Goal: Task Accomplishment & Management: Use online tool/utility

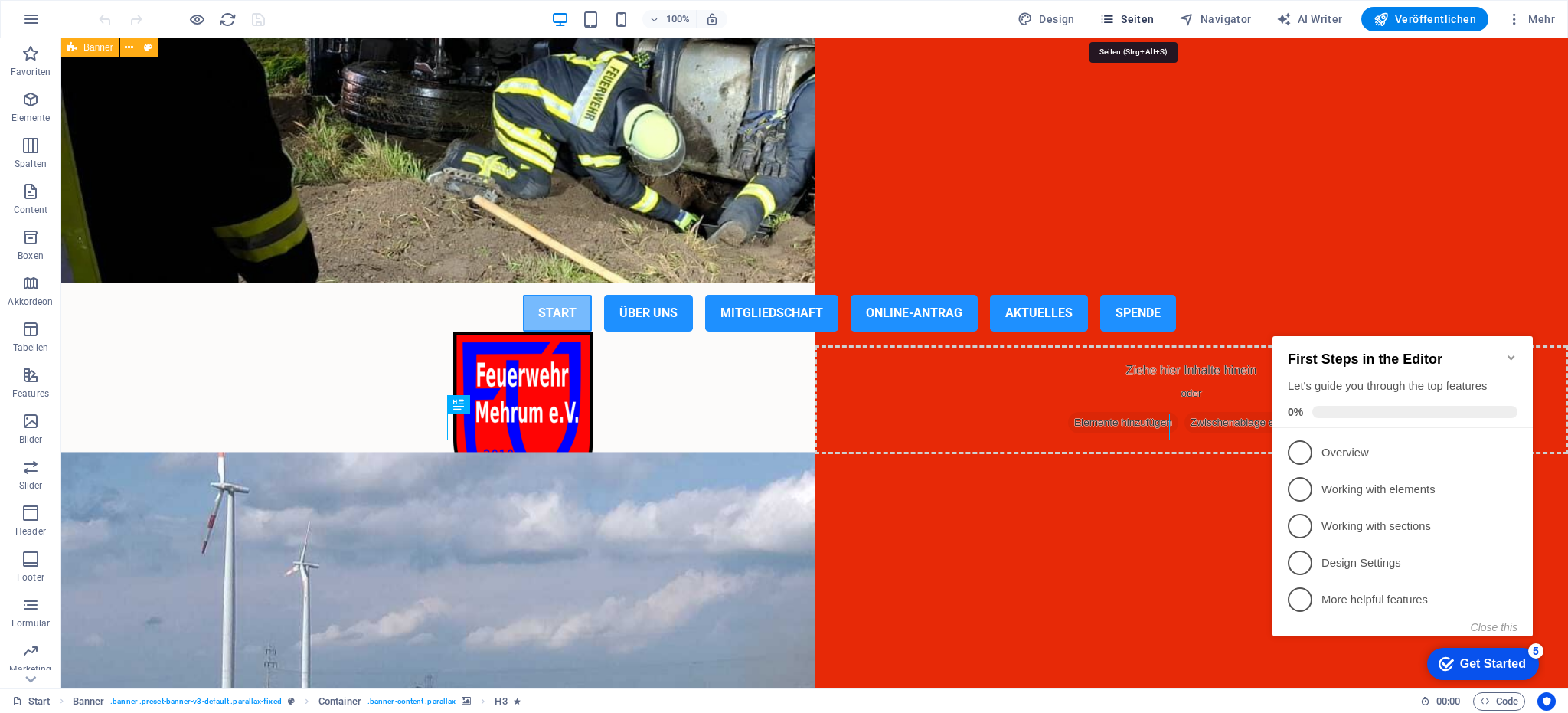
click at [1127, 16] on span "Seiten" at bounding box center [1127, 19] width 55 height 16
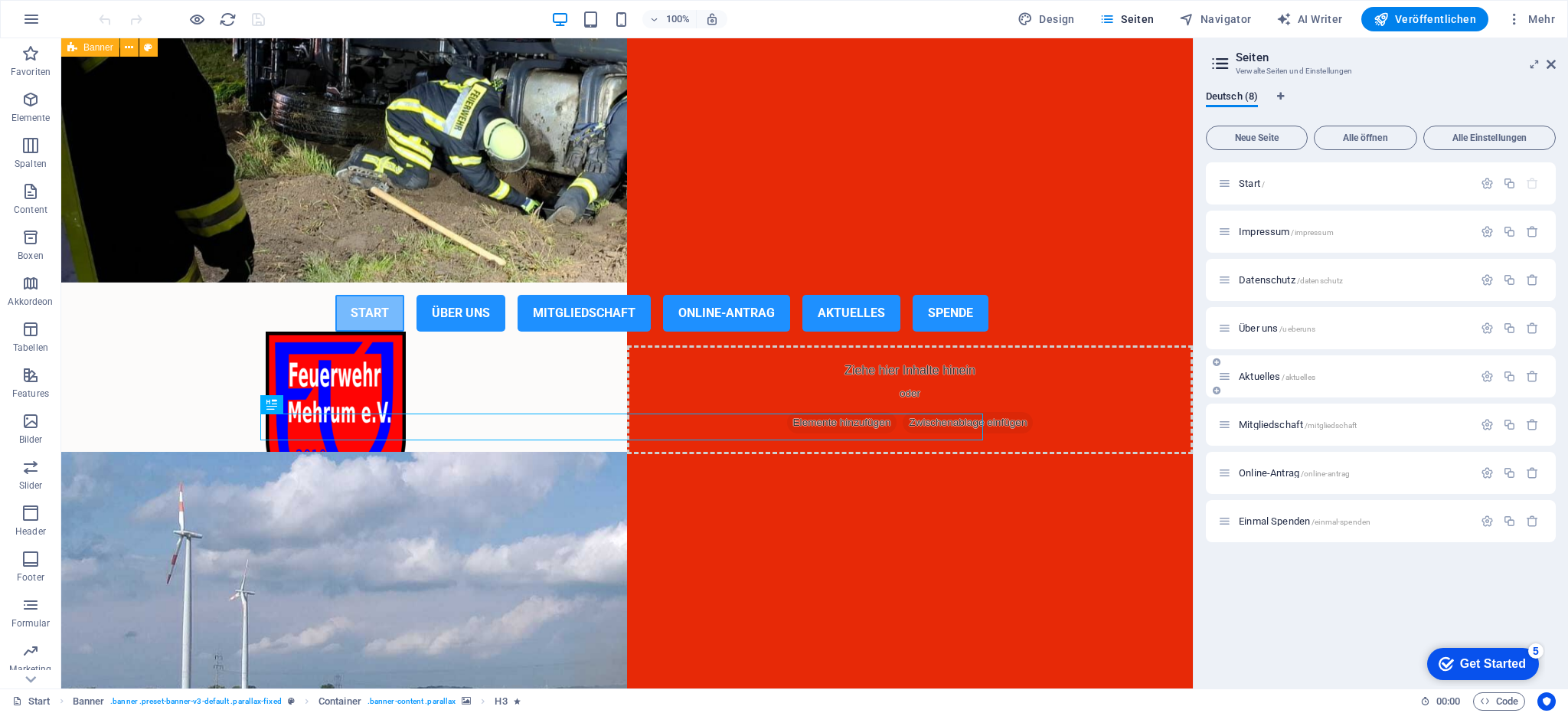
click at [1257, 375] on span "Aktuelles /aktuelles" at bounding box center [1278, 376] width 77 height 12
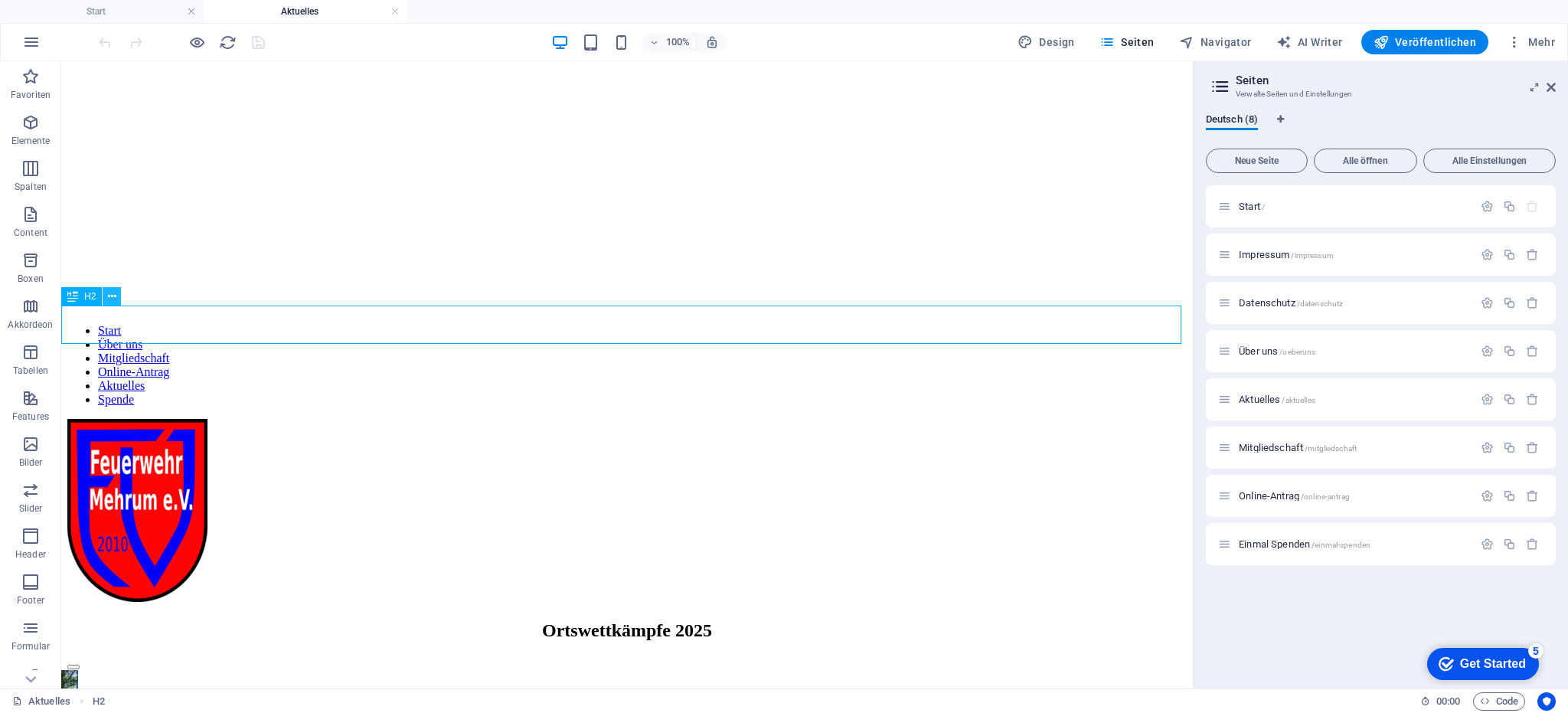
click at [111, 297] on icon at bounding box center [111, 297] width 8 height 16
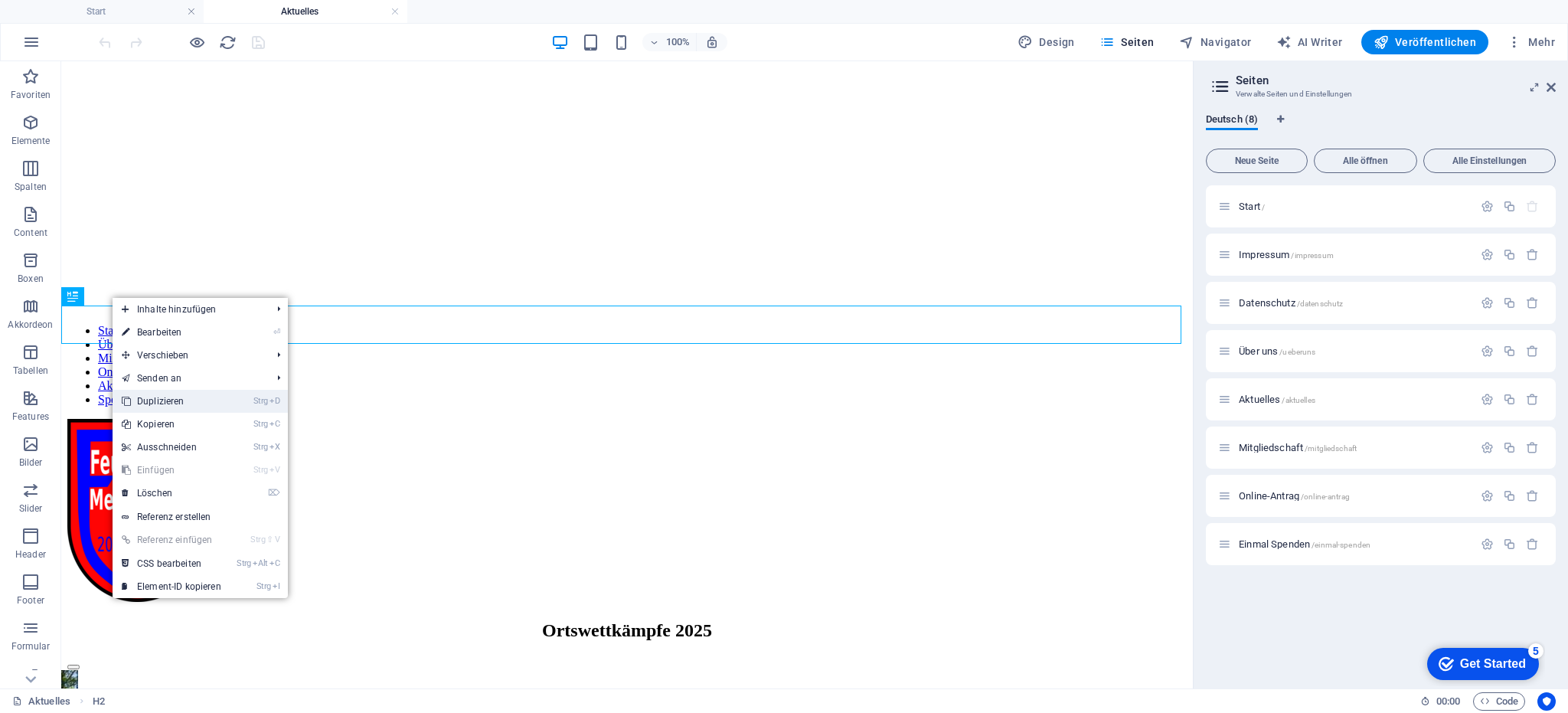
click at [159, 397] on link "Strg D Duplizieren" at bounding box center [171, 401] width 118 height 23
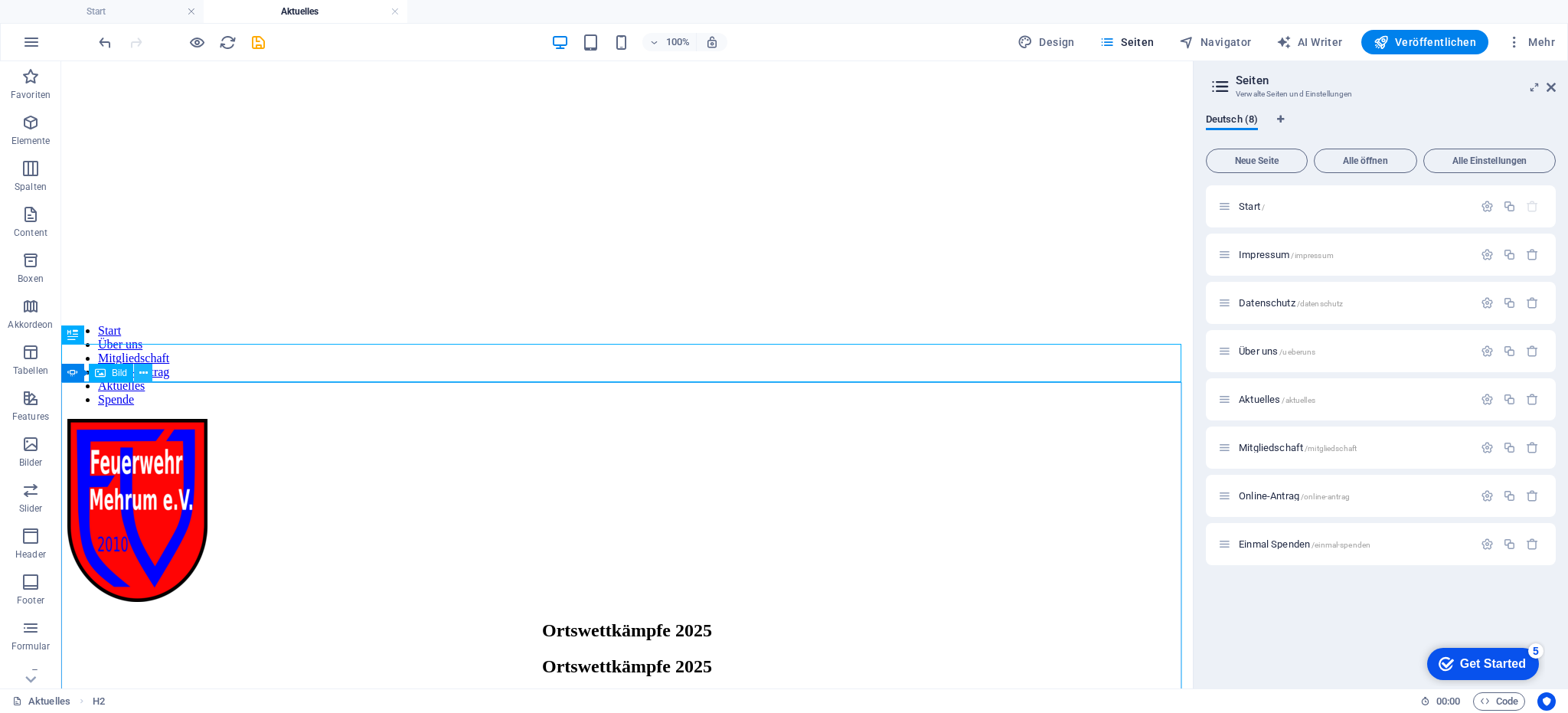
click at [142, 374] on icon at bounding box center [143, 373] width 8 height 16
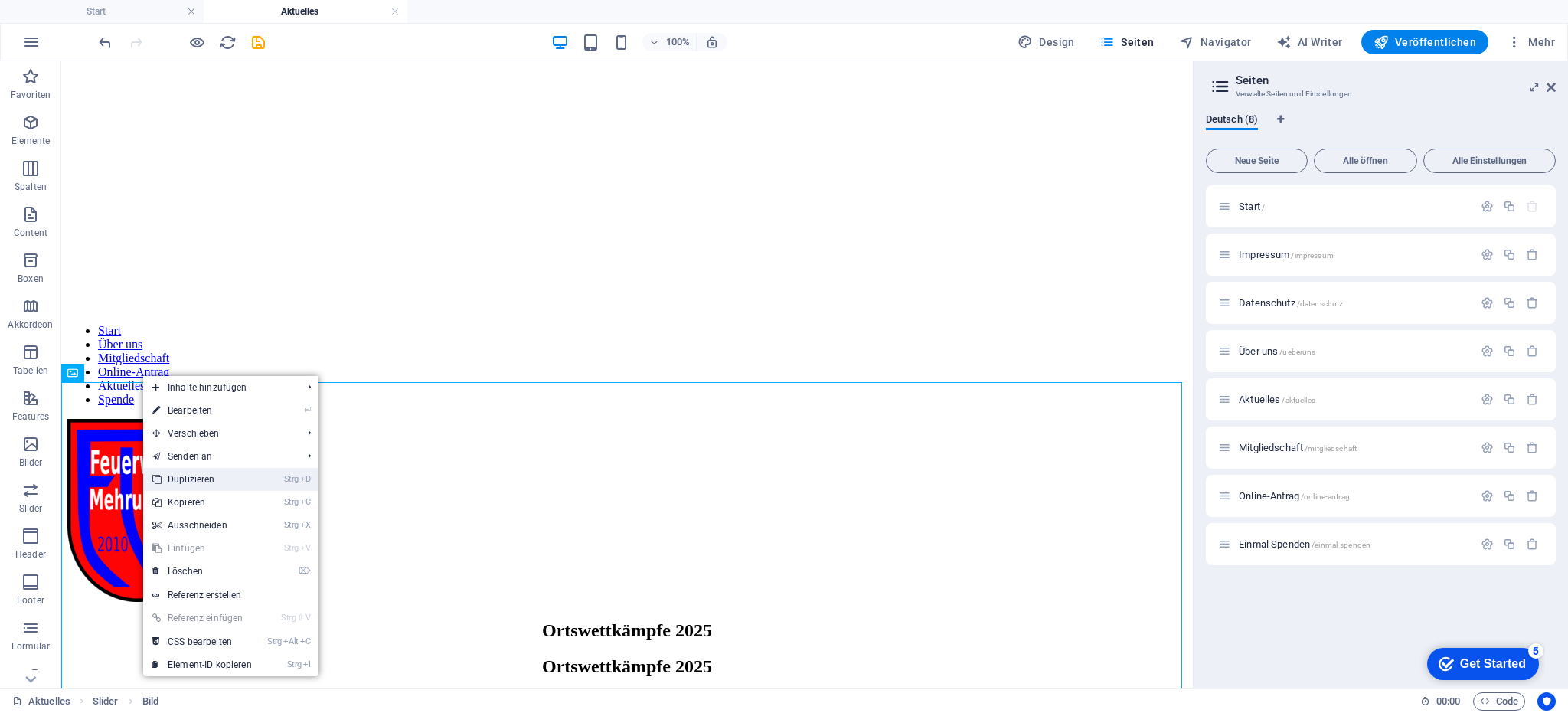
click at [181, 477] on link "Strg D Duplizieren" at bounding box center [202, 478] width 118 height 23
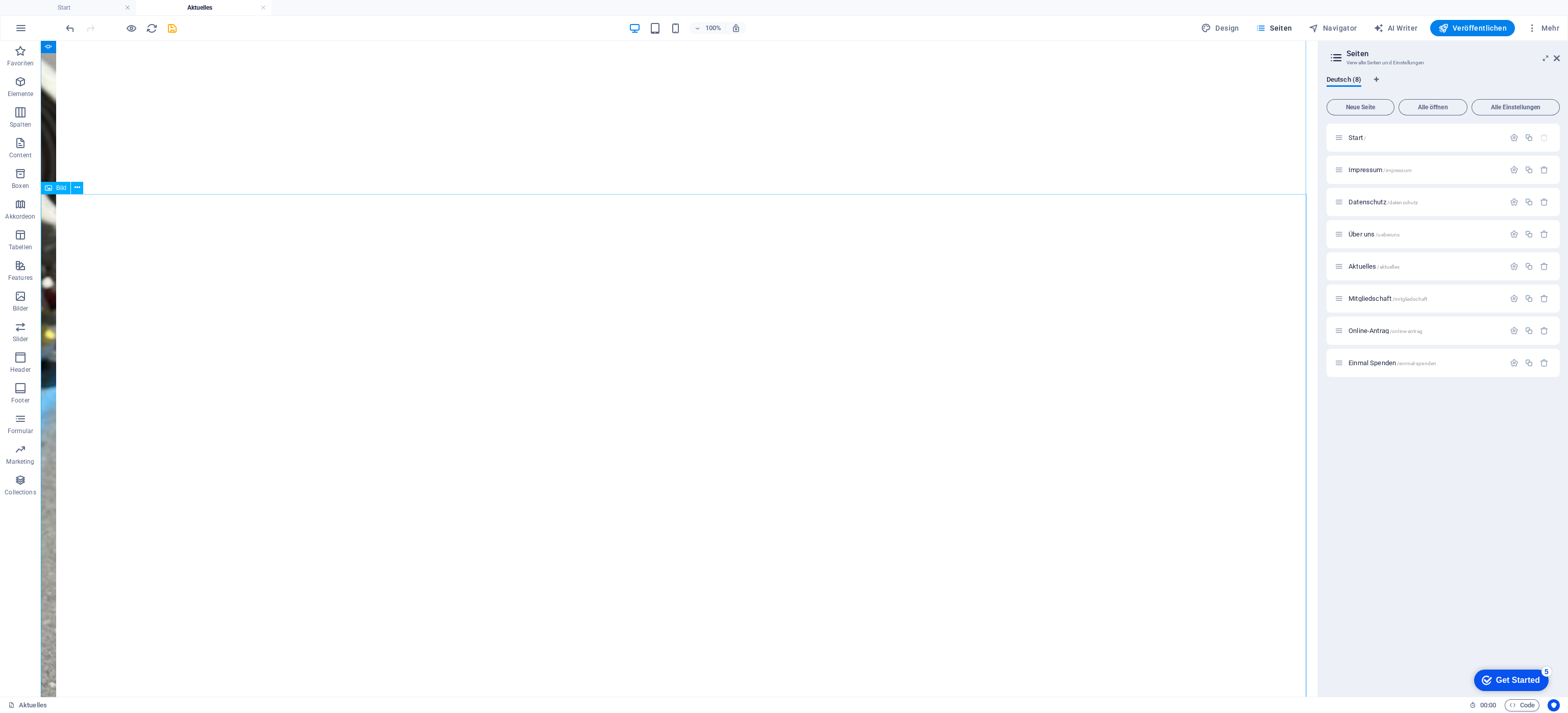
scroll to position [1761, 0]
drag, startPoint x: 206, startPoint y: 398, endPoint x: 258, endPoint y: 328, distance: 87.2
drag, startPoint x: 114, startPoint y: 184, endPoint x: 96, endPoint y: 182, distance: 18.1
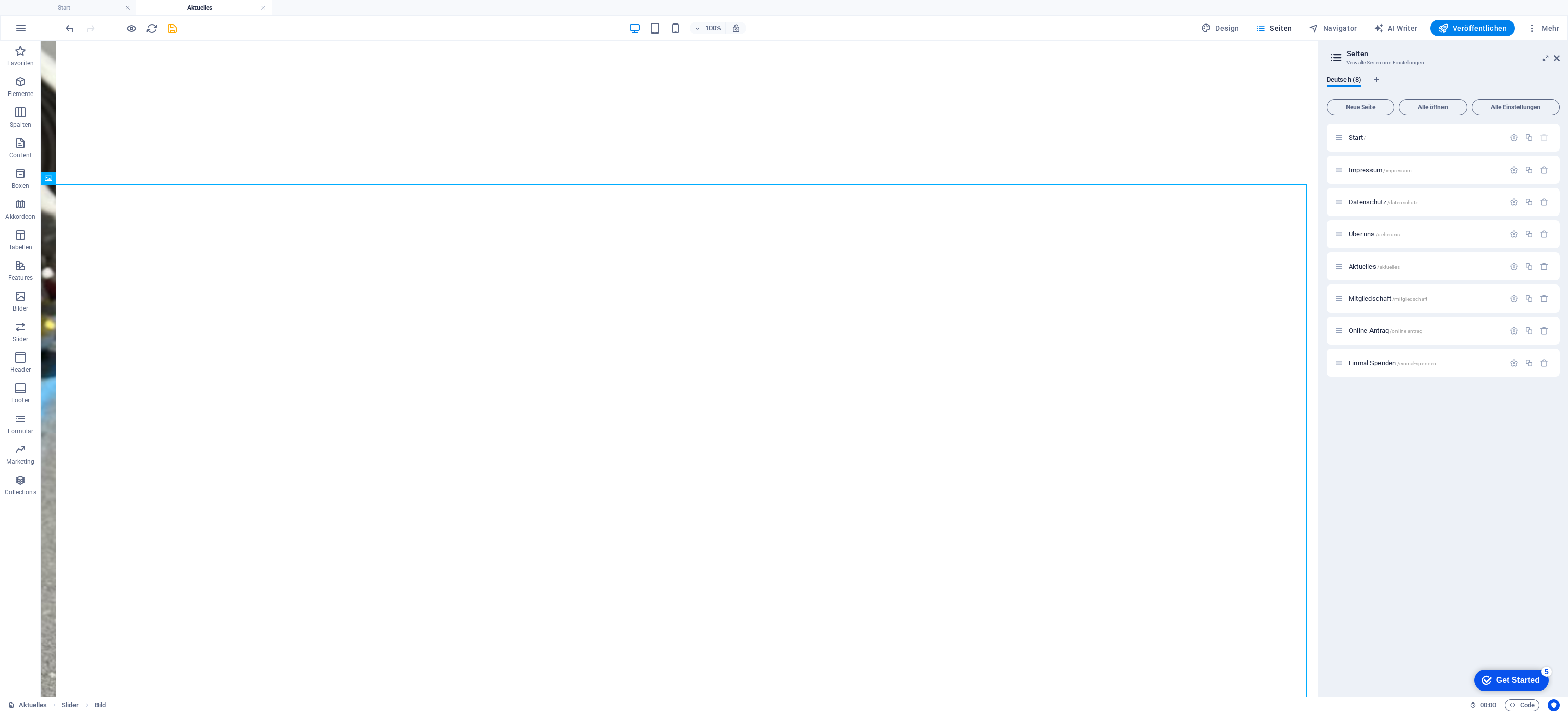
drag, startPoint x: 84, startPoint y: 290, endPoint x: 77, endPoint y: 276, distance: 15.7
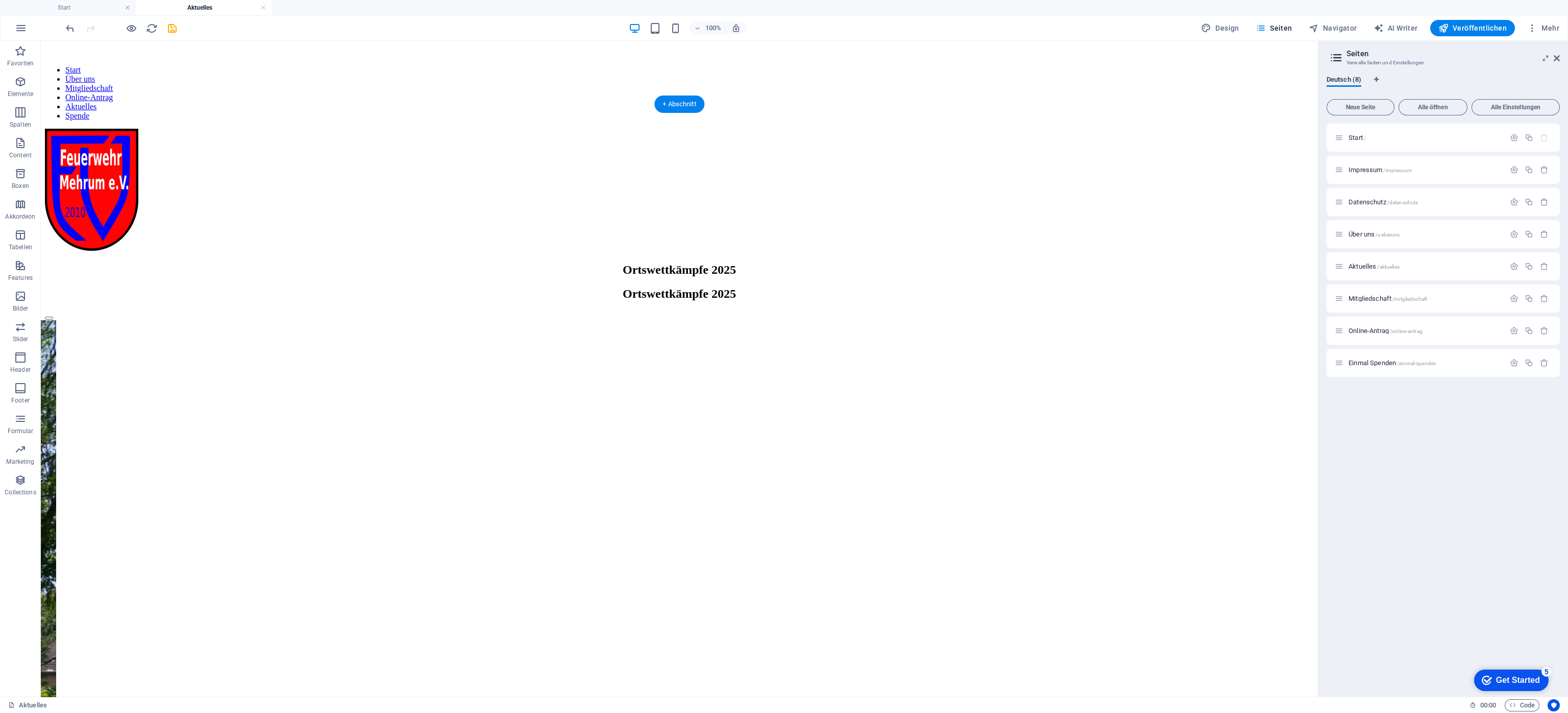
scroll to position [0, 0]
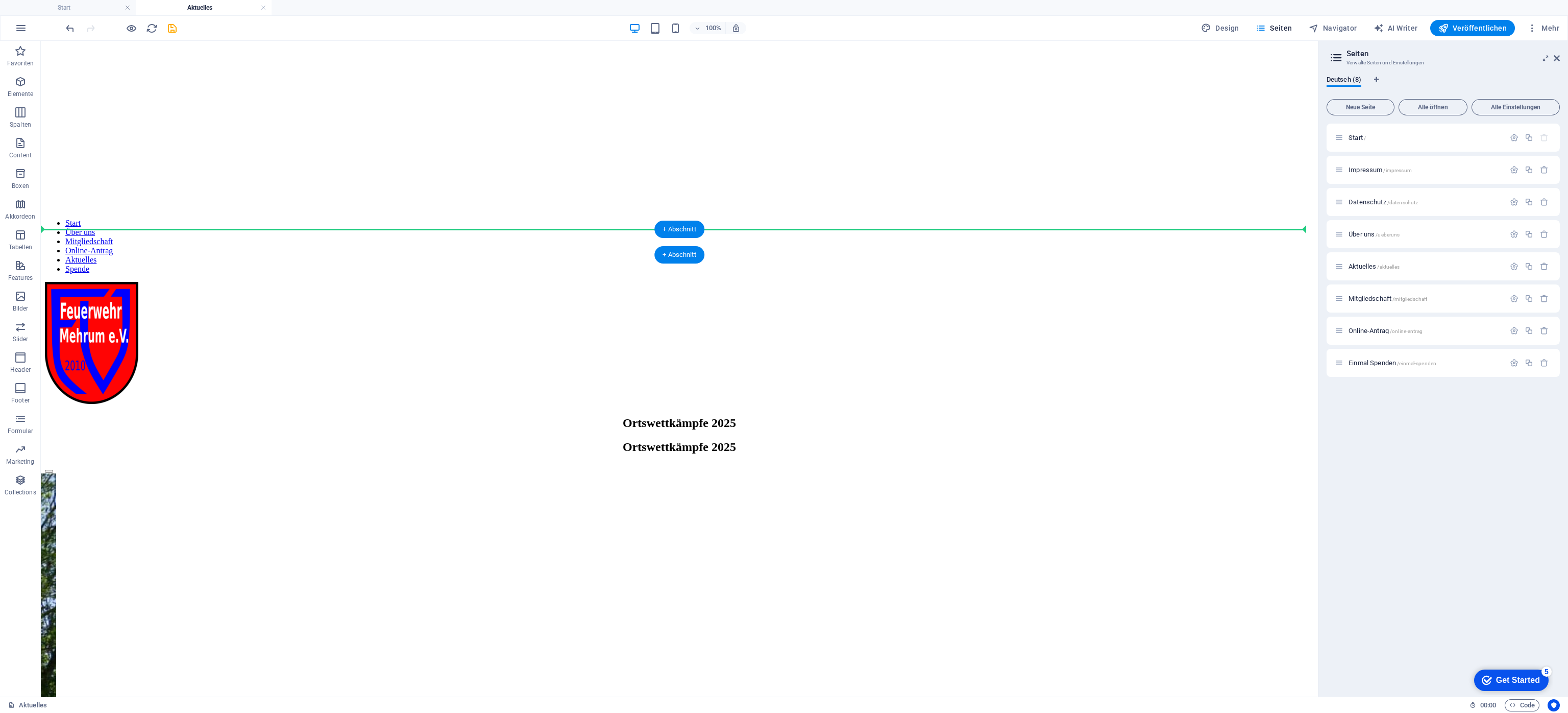
drag, startPoint x: 88, startPoint y: 221, endPoint x: 94, endPoint y: 232, distance: 12.5
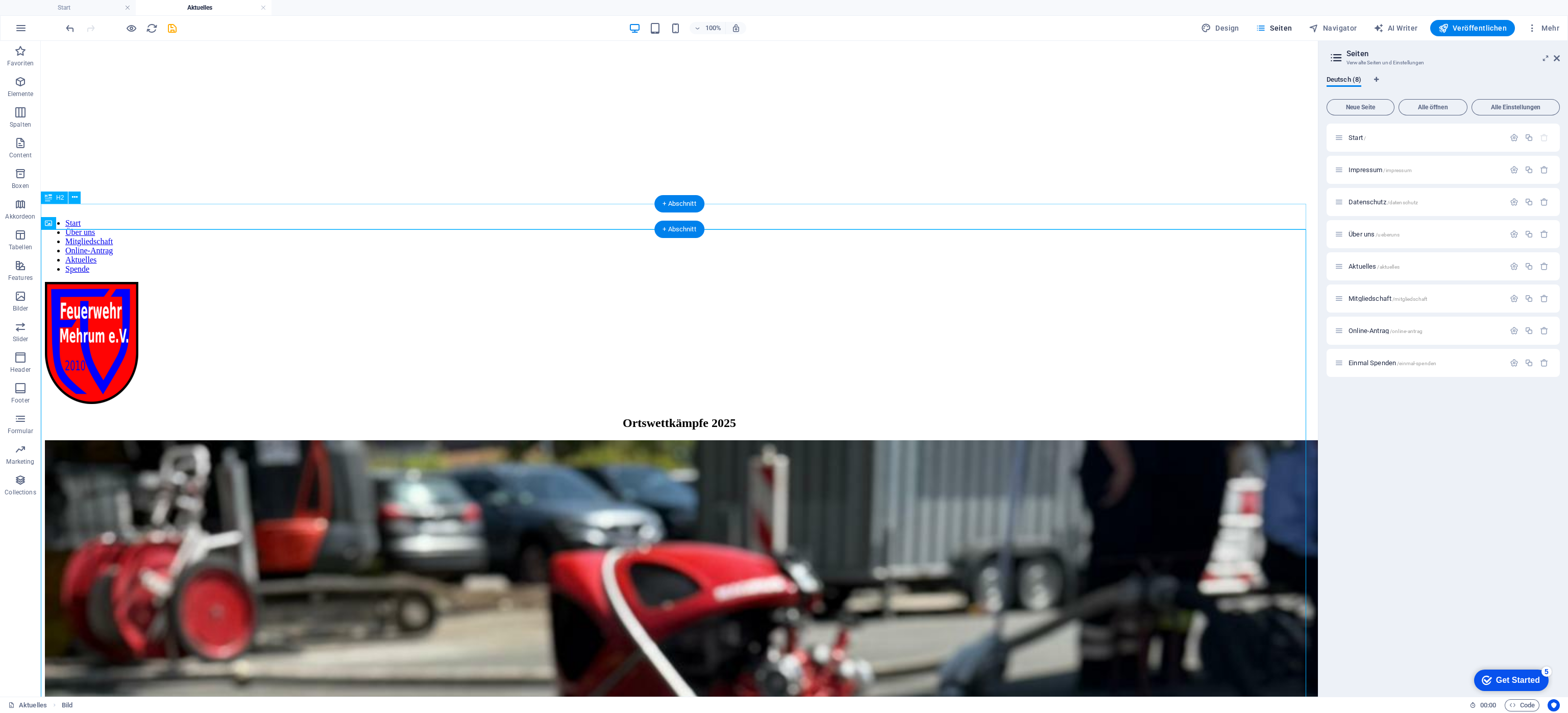
click at [591, 416] on div "Ortswettkämpfe 2025" at bounding box center [679, 423] width 1269 height 14
drag, startPoint x: 592, startPoint y: 222, endPoint x: 411, endPoint y: 219, distance: 181.0
click at [591, 416] on div "Ortswettkämpfe 2025" at bounding box center [679, 423] width 1269 height 14
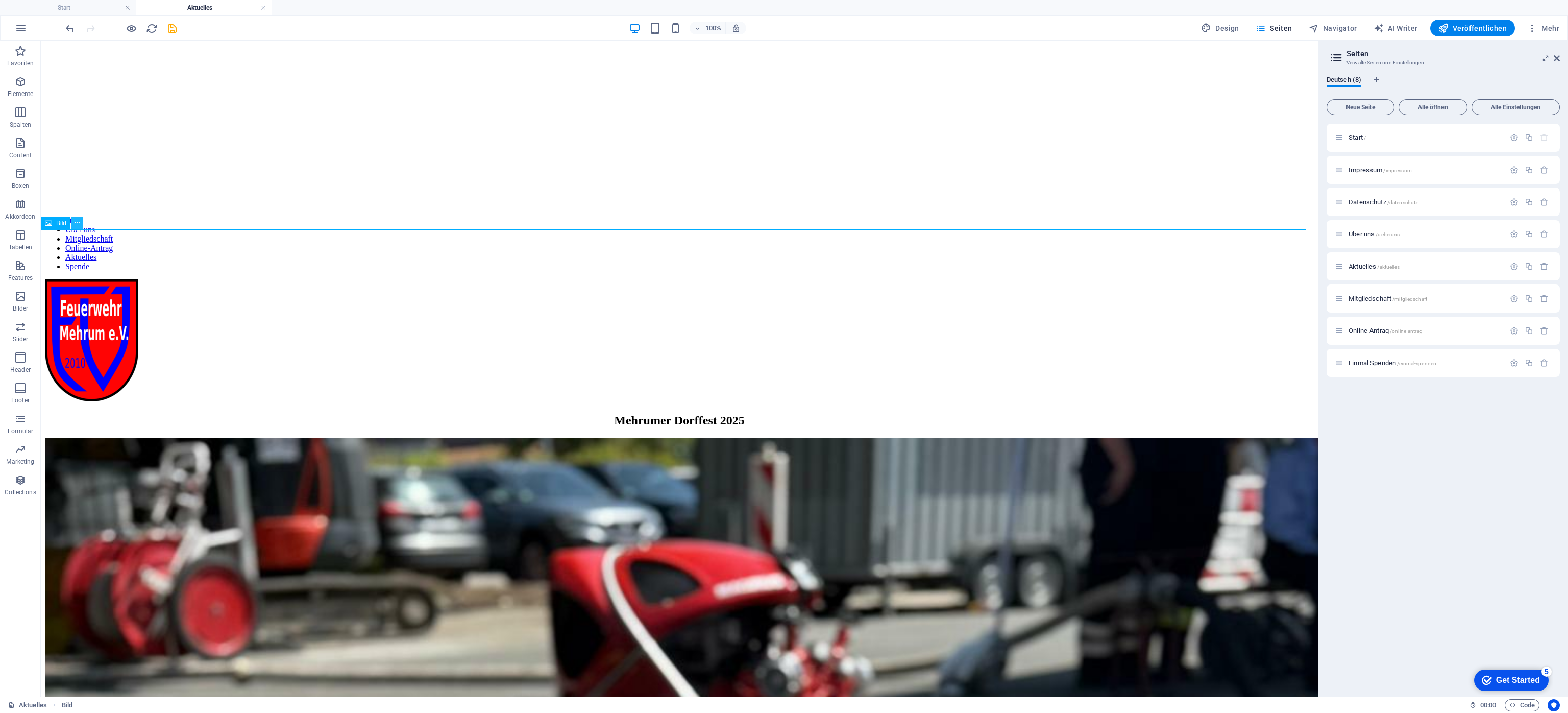
click at [78, 223] on icon at bounding box center [77, 223] width 5 height 11
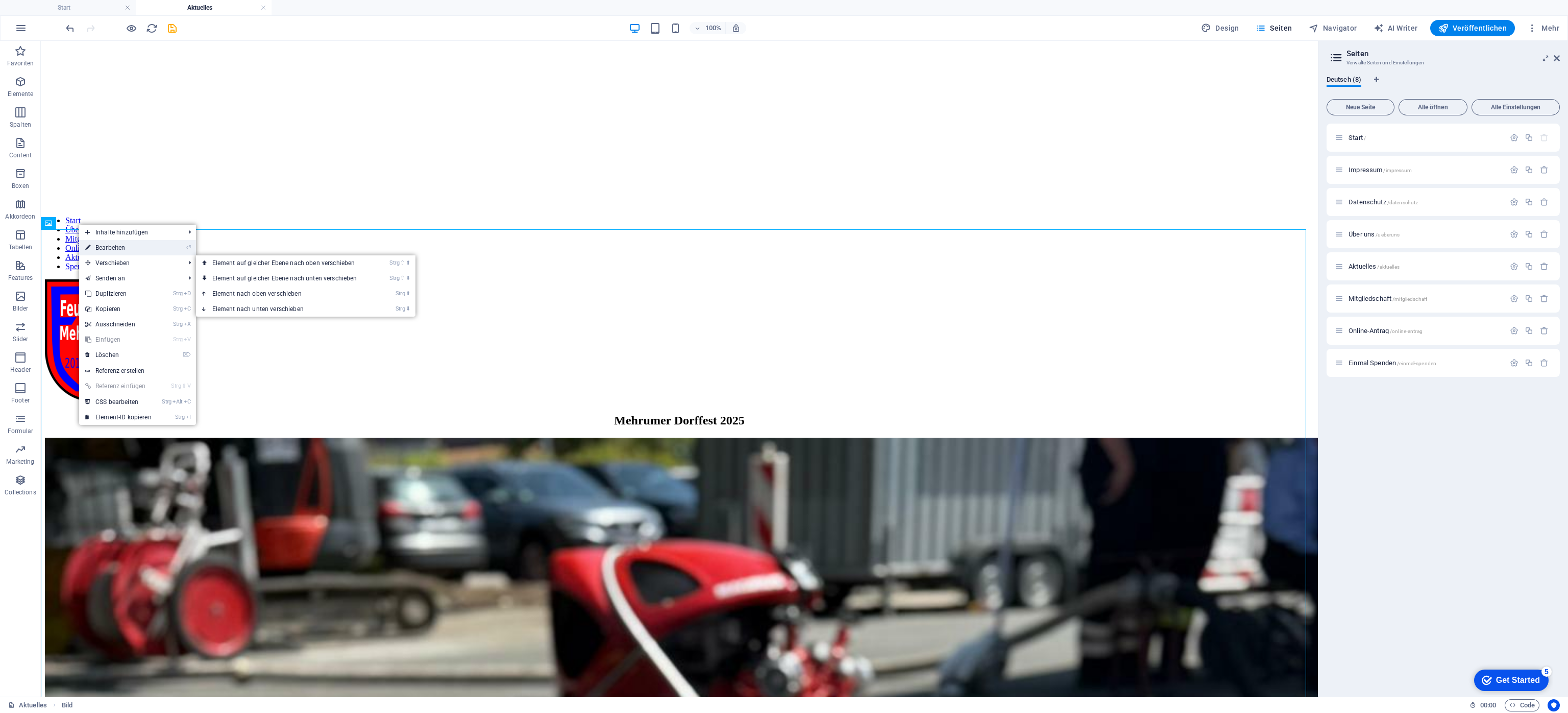
click at [114, 248] on link "⏎ Bearbeiten" at bounding box center [118, 247] width 79 height 15
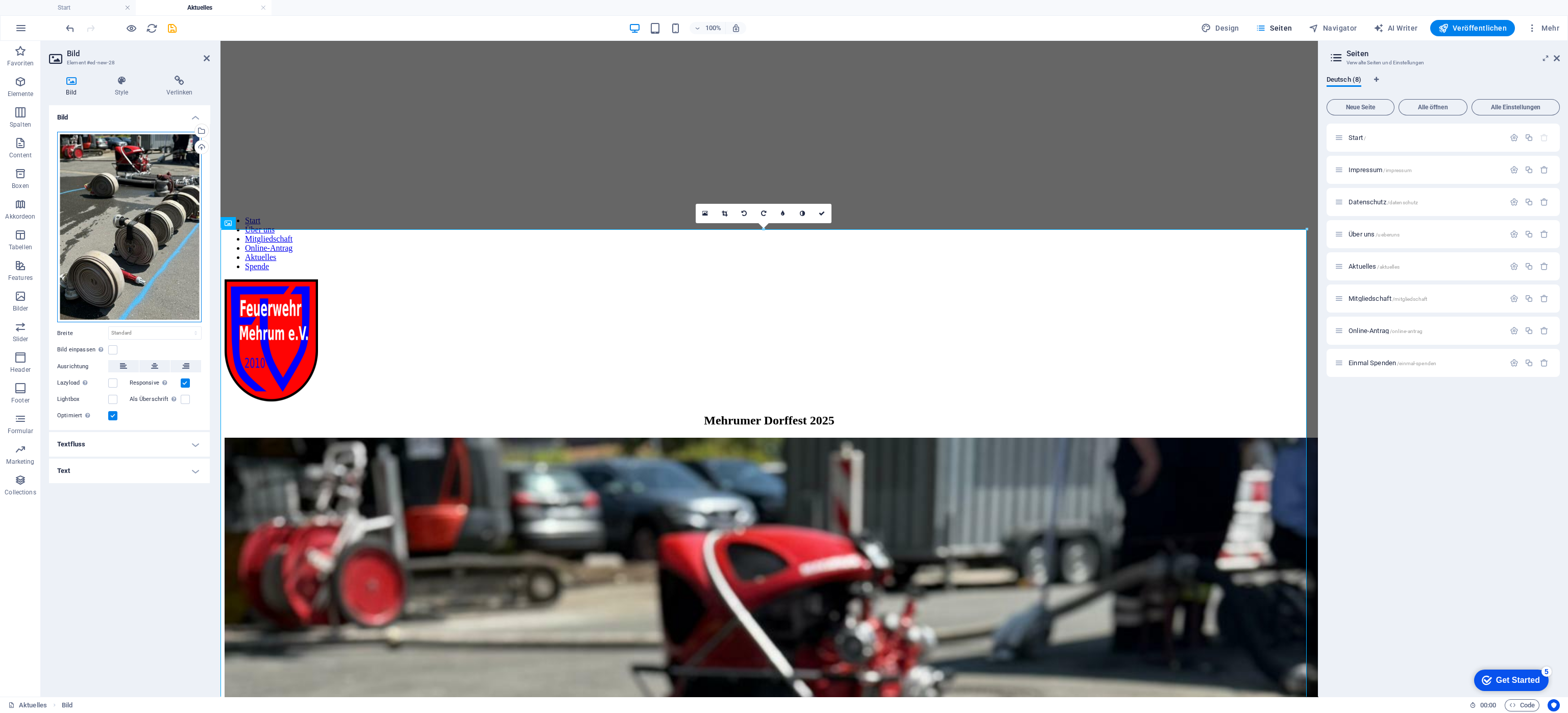
click at [126, 227] on div "Ziehe Dateien zum Hochladen hierher oder klicke hier, um aus Dateien oder koste…" at bounding box center [129, 227] width 144 height 191
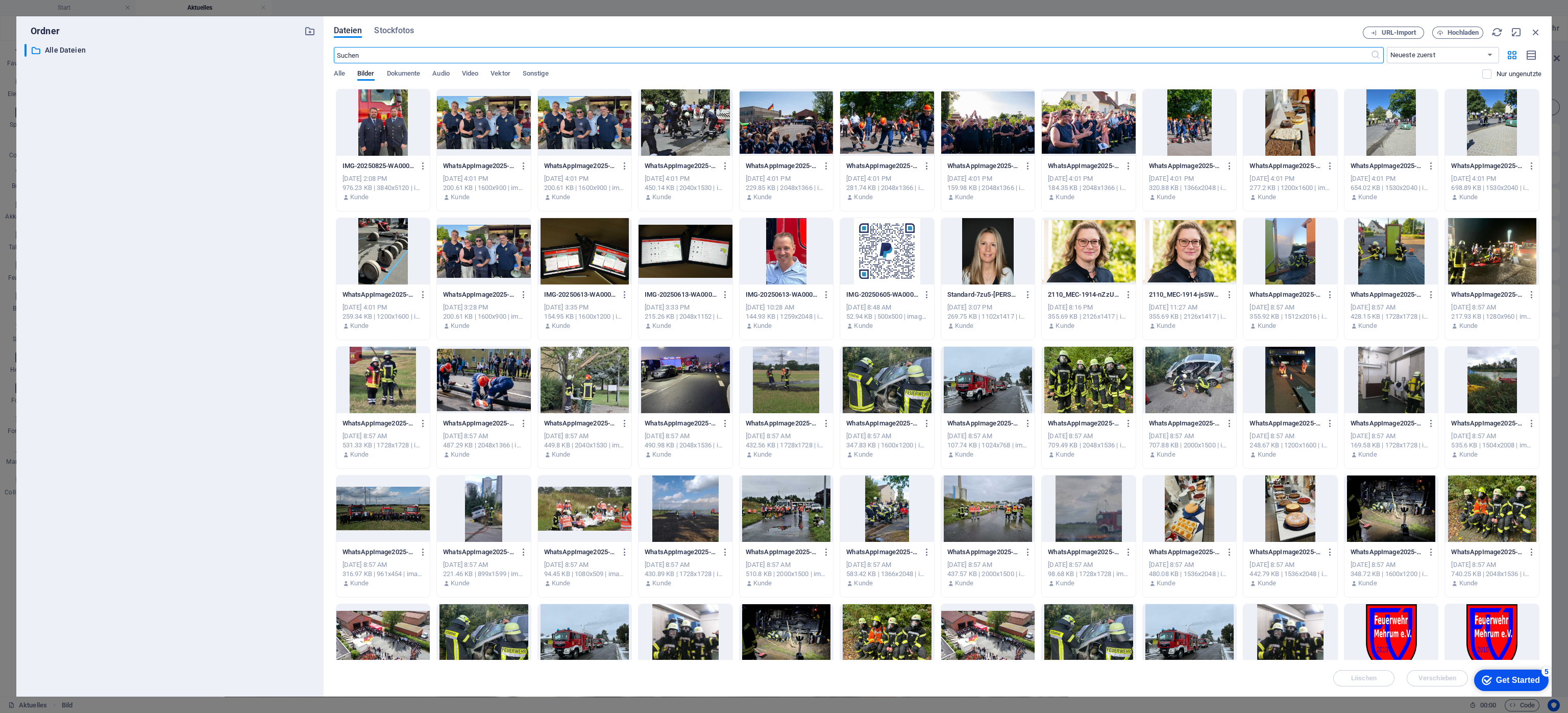
click at [1045, 26] on div "Dateien Stockfotos URL-Import Hochladen ​ Neueste zuerst Älteste zuerst Name (A…" at bounding box center [938, 356] width 1228 height 680
click at [1045, 27] on icon "button" at bounding box center [1536, 32] width 11 height 11
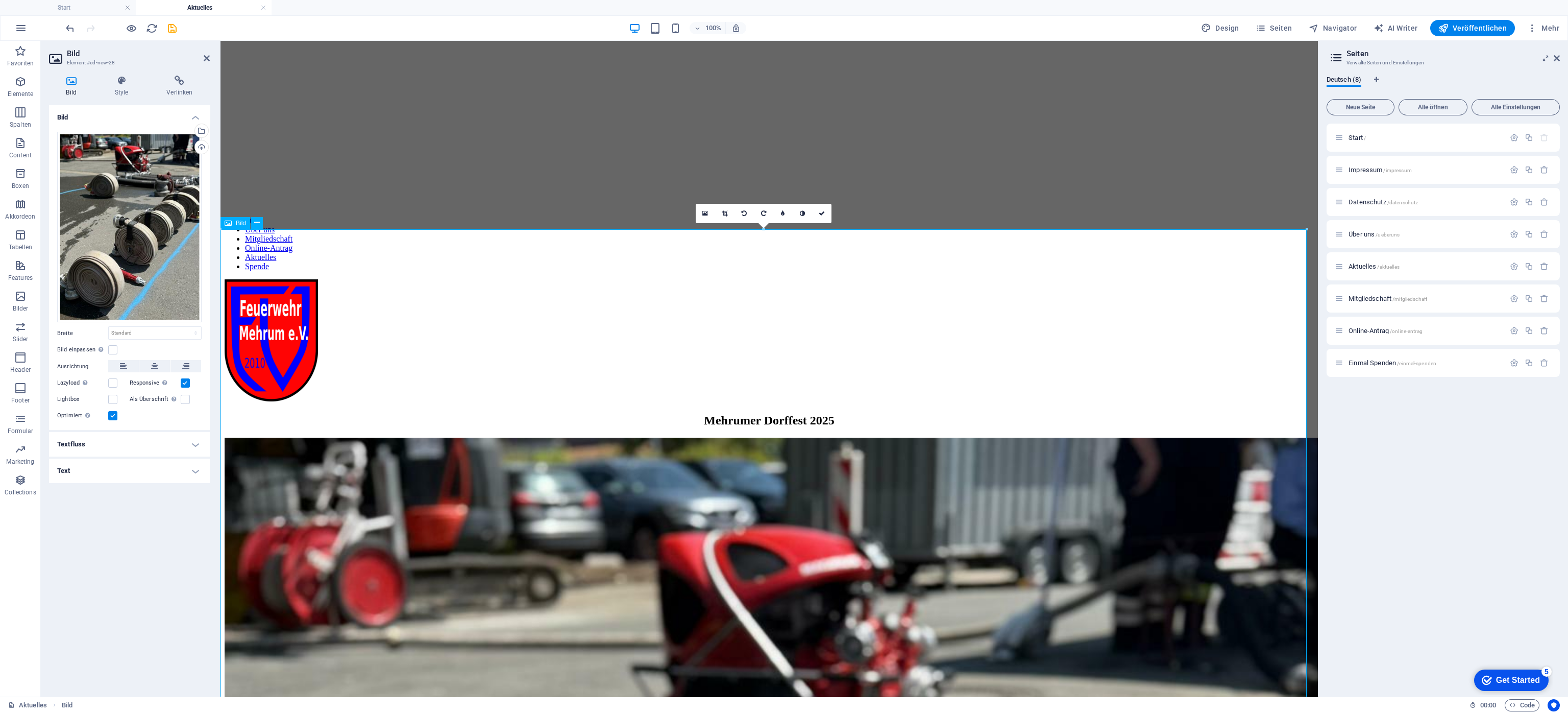
drag, startPoint x: 313, startPoint y: 236, endPoint x: 598, endPoint y: 462, distance: 363.7
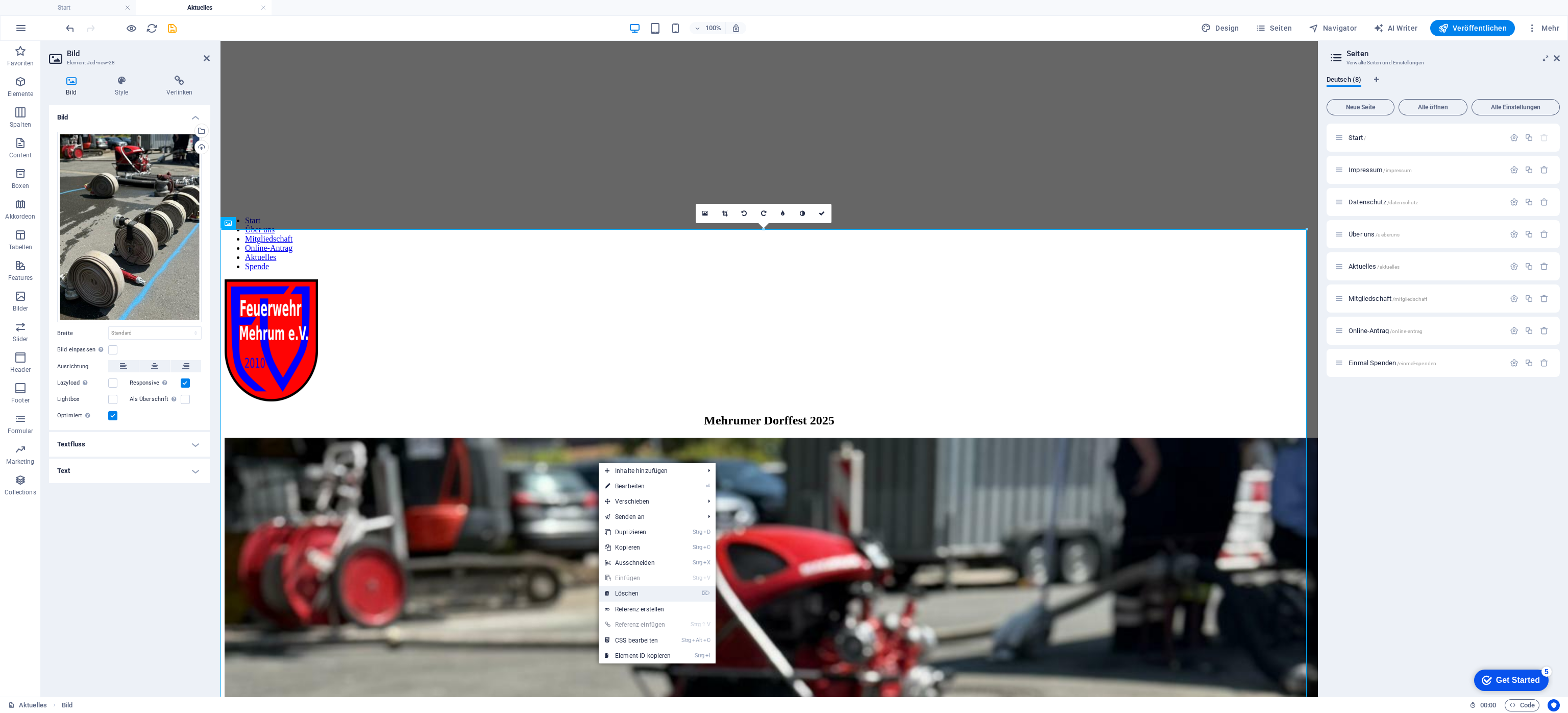
click at [643, 475] on link "⌦ Löschen" at bounding box center [638, 593] width 79 height 15
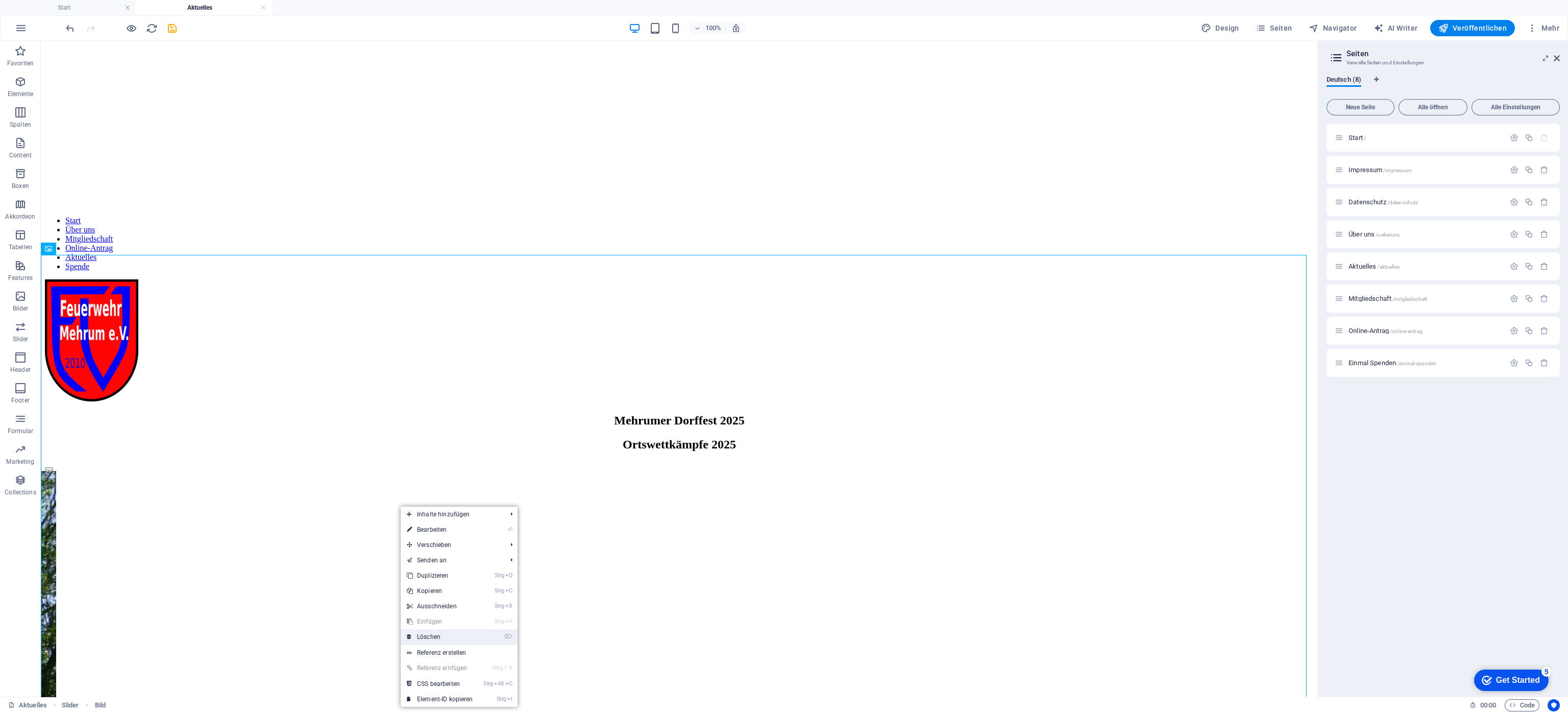
click at [442, 475] on link "⌦ Löschen" at bounding box center [439, 636] width 79 height 15
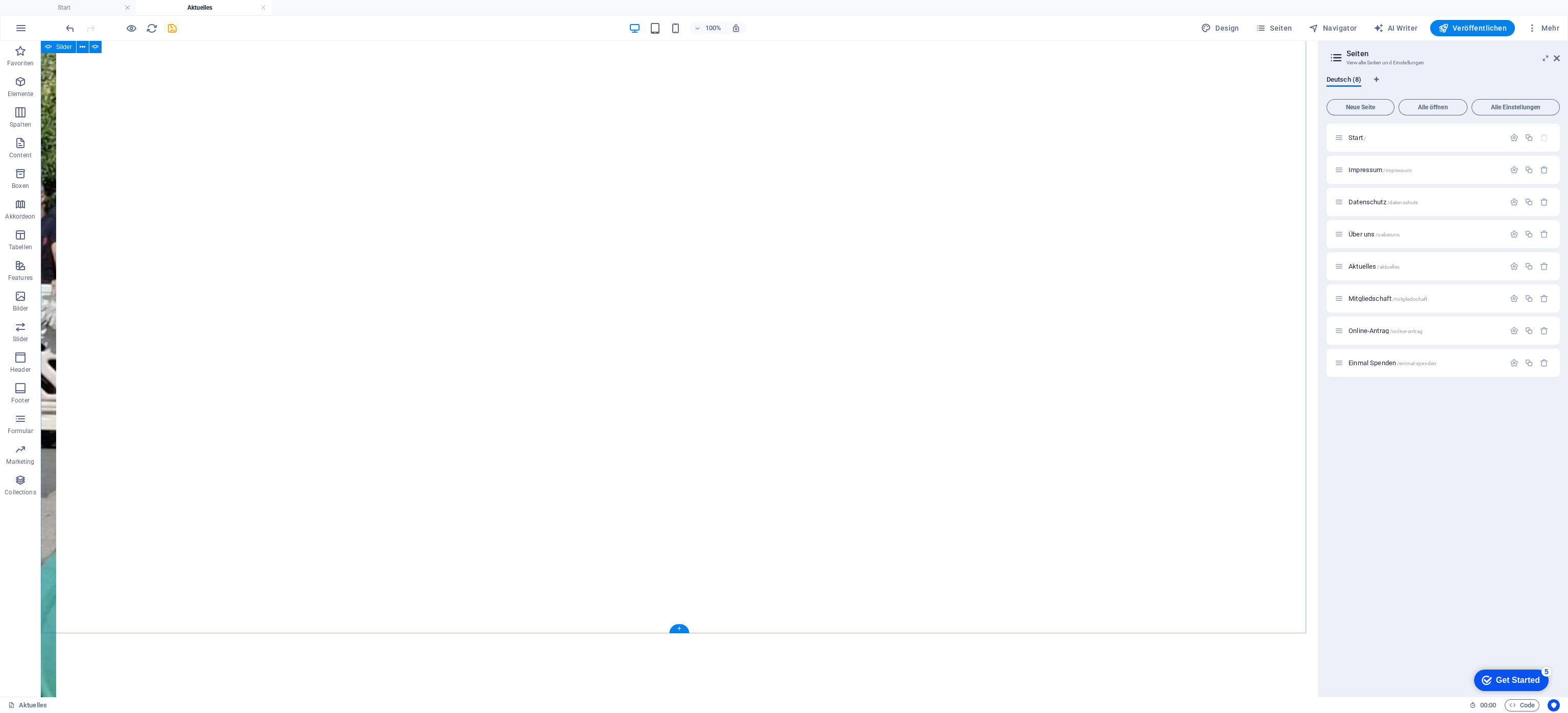
scroll to position [1305, 0]
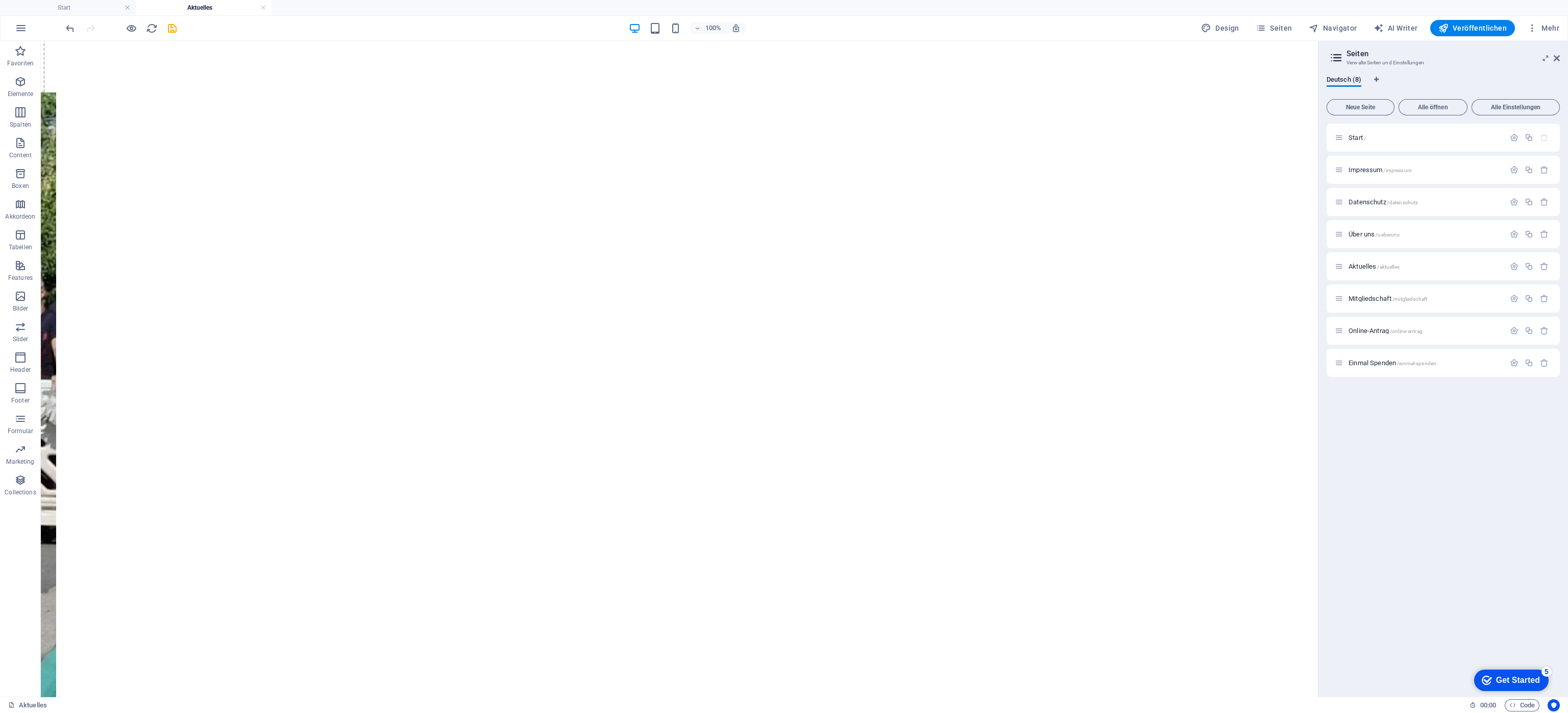
click at [69, 21] on div at bounding box center [121, 28] width 114 height 16
click at [69, 26] on icon "undo" at bounding box center [70, 28] width 12 height 12
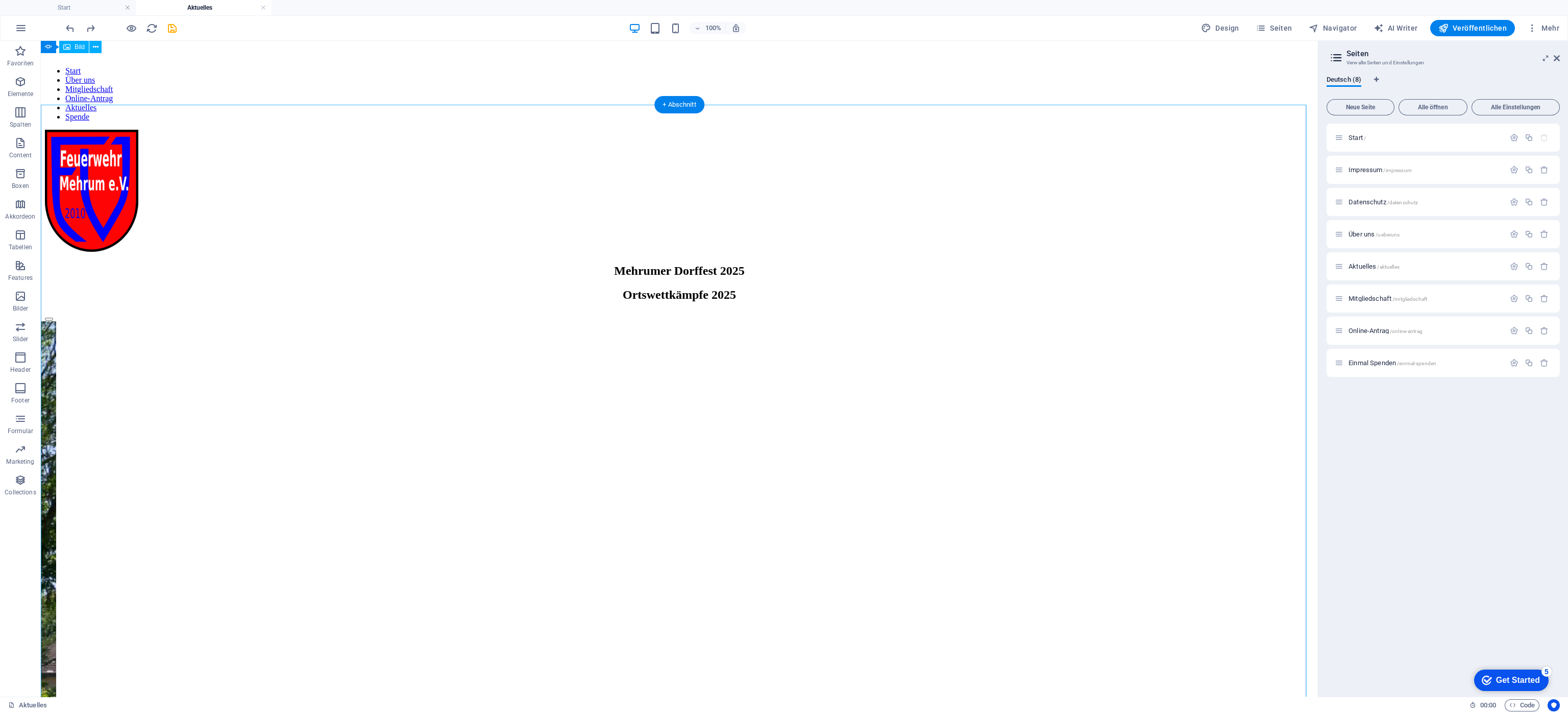
scroll to position [0, 0]
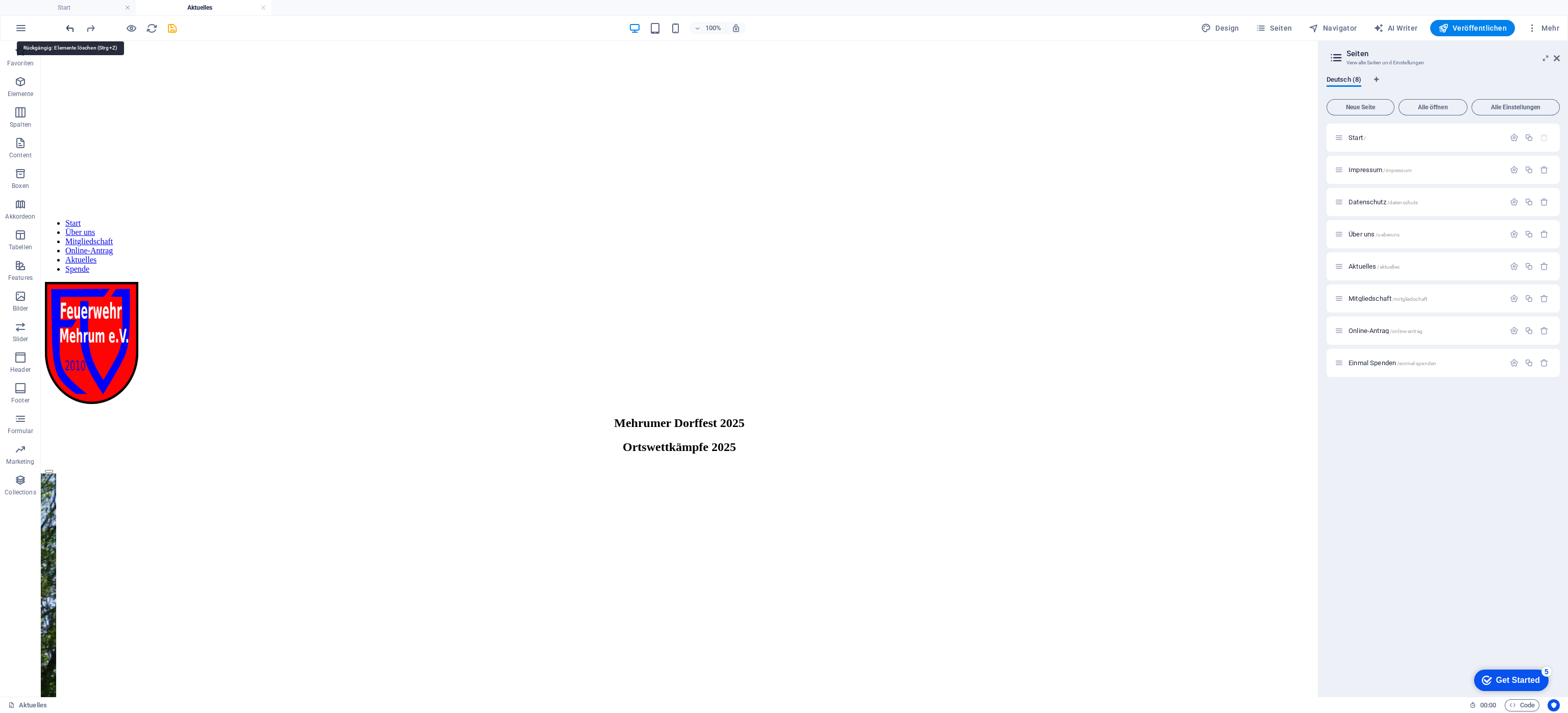
click at [71, 29] on icon "undo" at bounding box center [70, 28] width 12 height 12
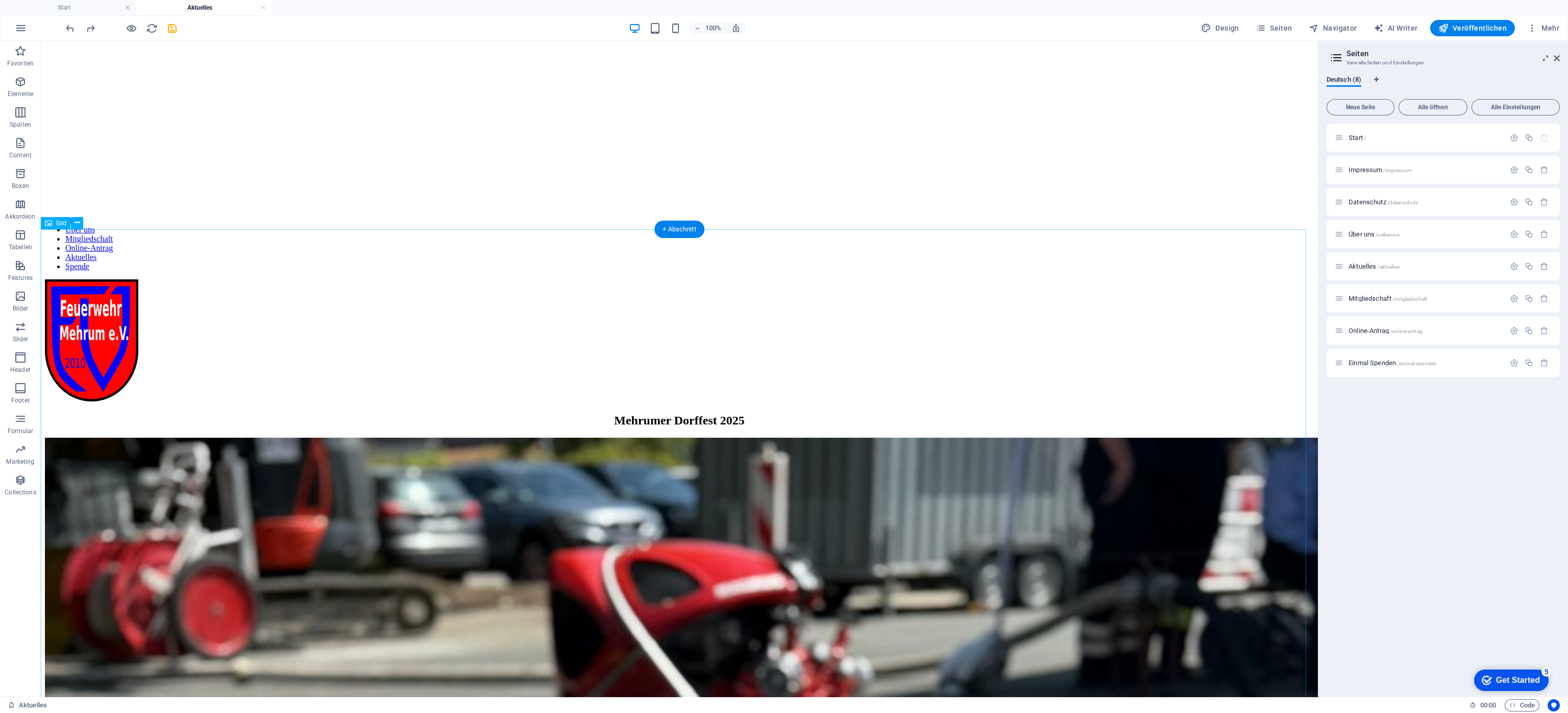
click at [74, 226] on icon at bounding box center [77, 223] width 5 height 11
click at [75, 219] on icon at bounding box center [77, 223] width 5 height 11
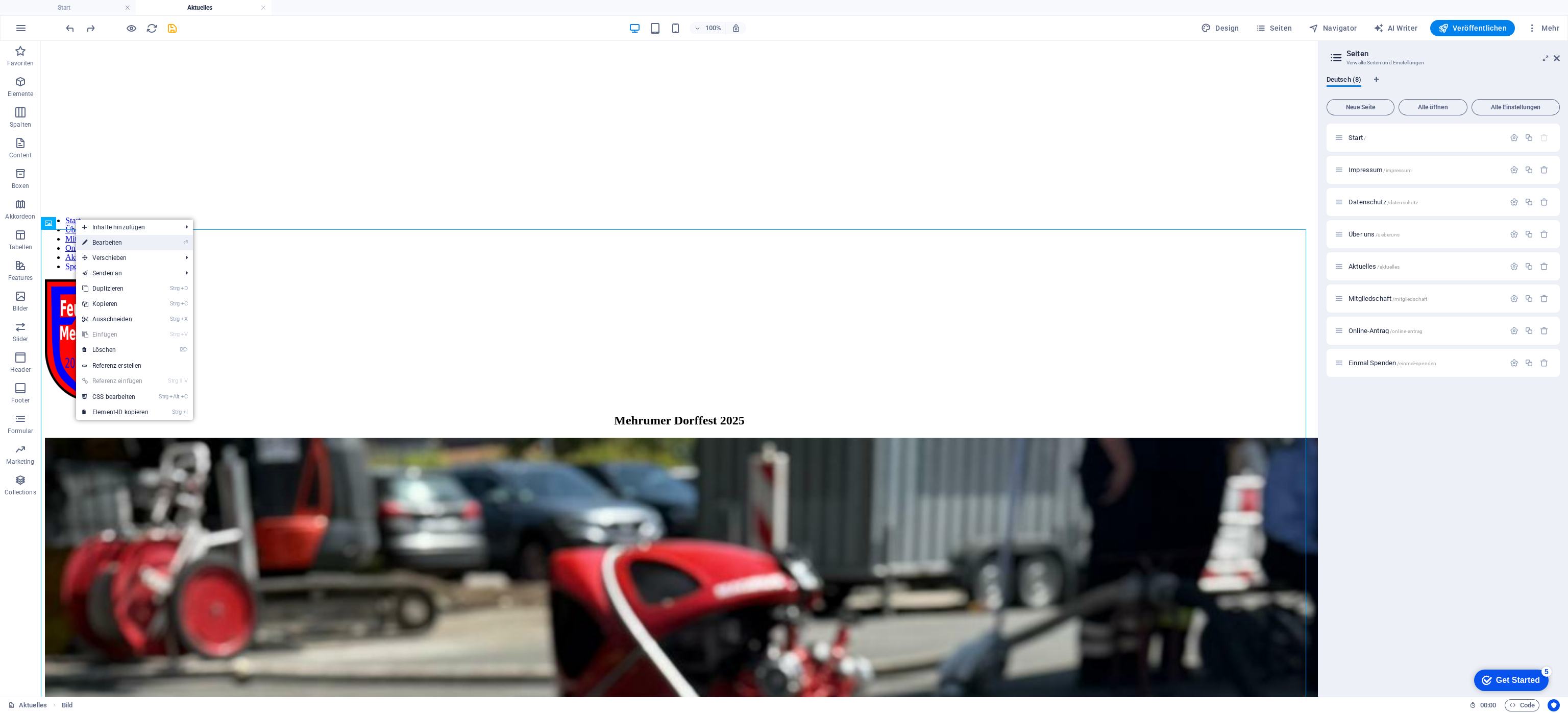
click at [108, 241] on link "⏎ Bearbeiten" at bounding box center [115, 242] width 79 height 15
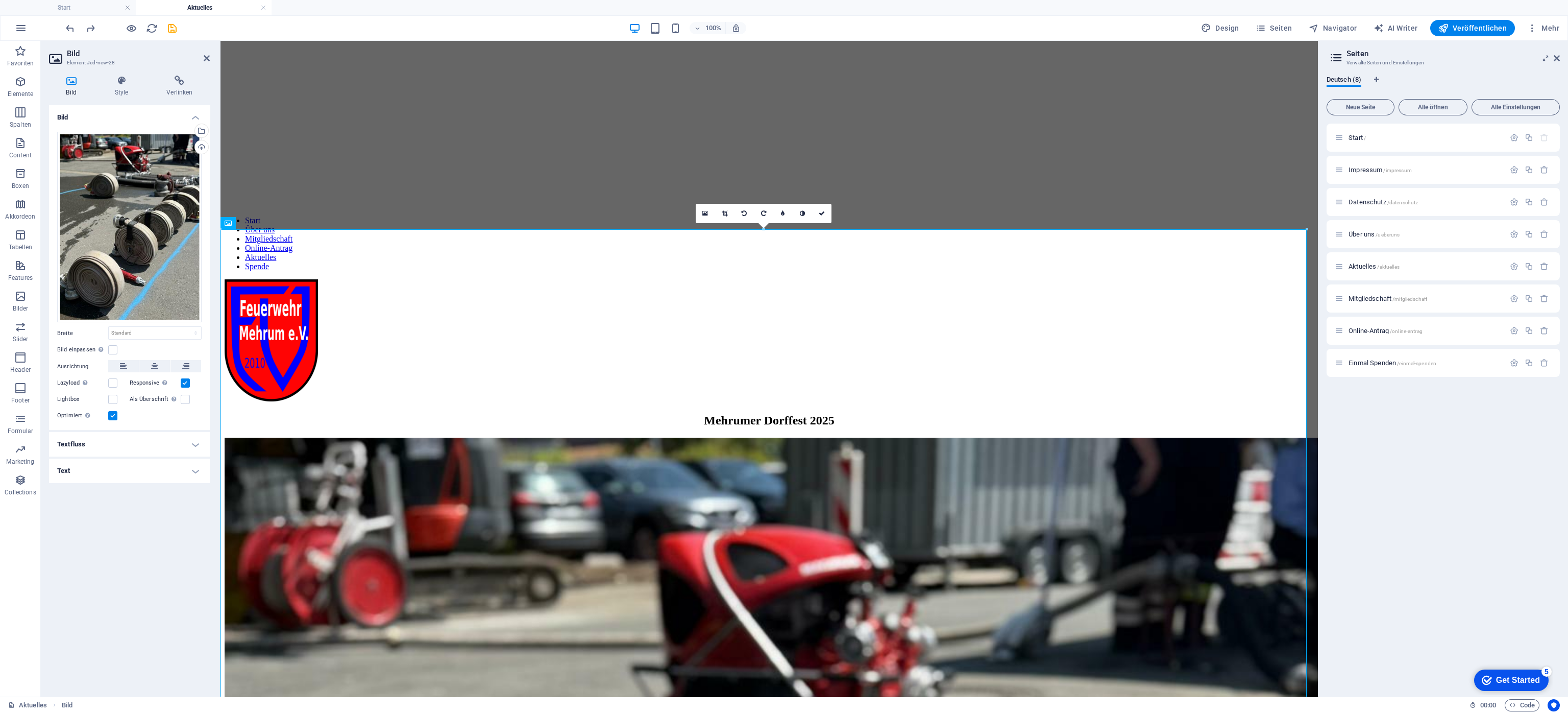
click at [68, 80] on icon at bounding box center [71, 80] width 44 height 10
click at [96, 220] on div "Ziehe Dateien zum Hochladen hierher oder klicke hier, um aus Dateien oder koste…" at bounding box center [129, 227] width 144 height 191
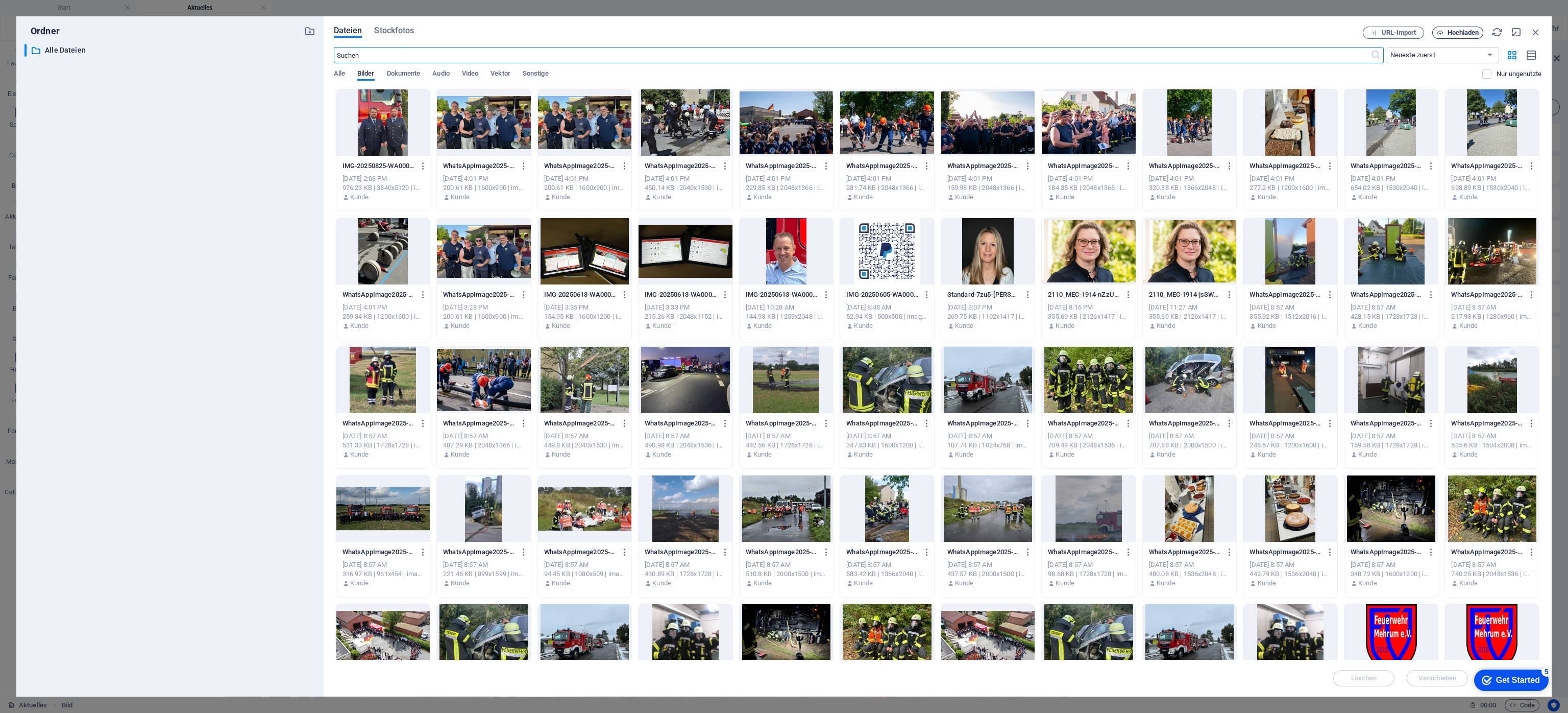
click at [1045, 32] on span "Hochladen" at bounding box center [1463, 33] width 32 height 6
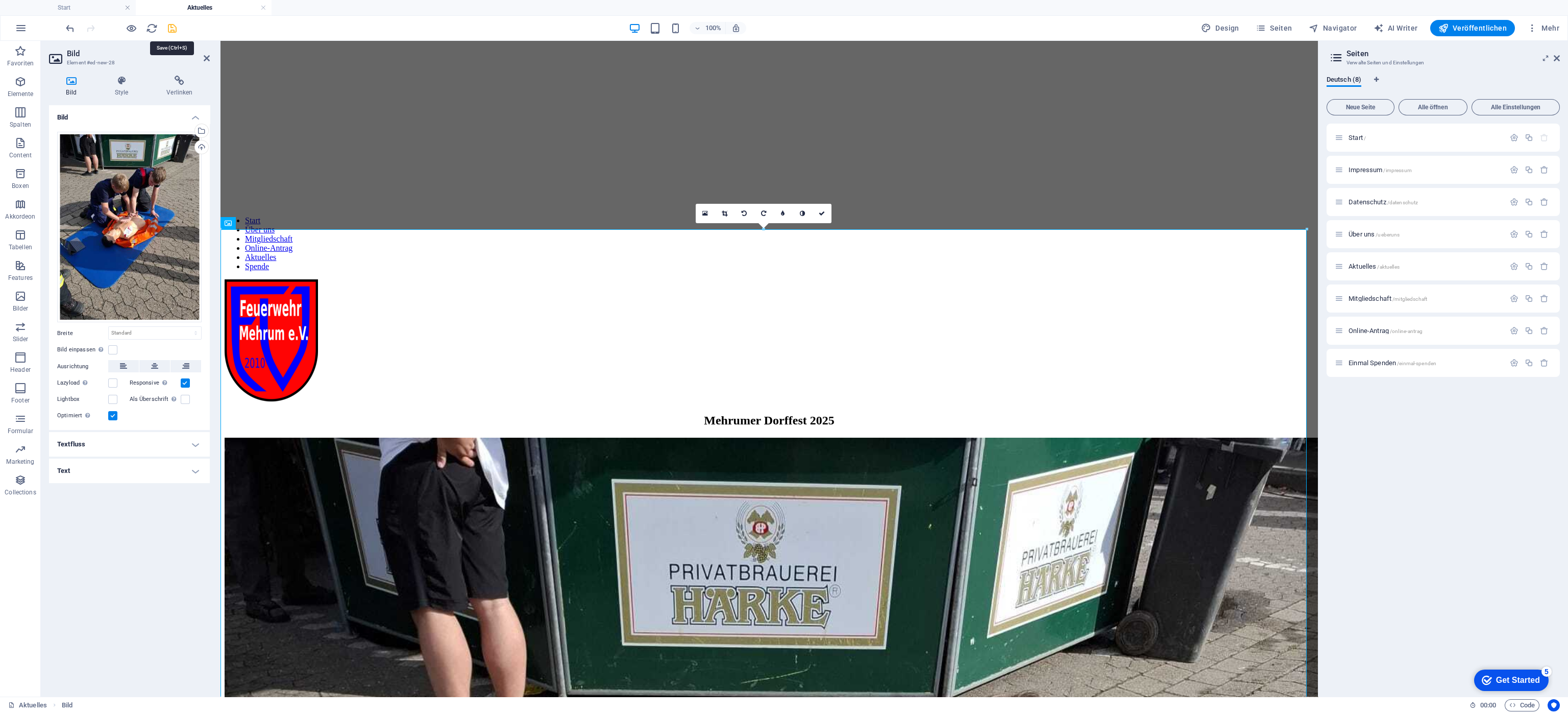
click at [169, 26] on icon "save" at bounding box center [172, 28] width 12 height 12
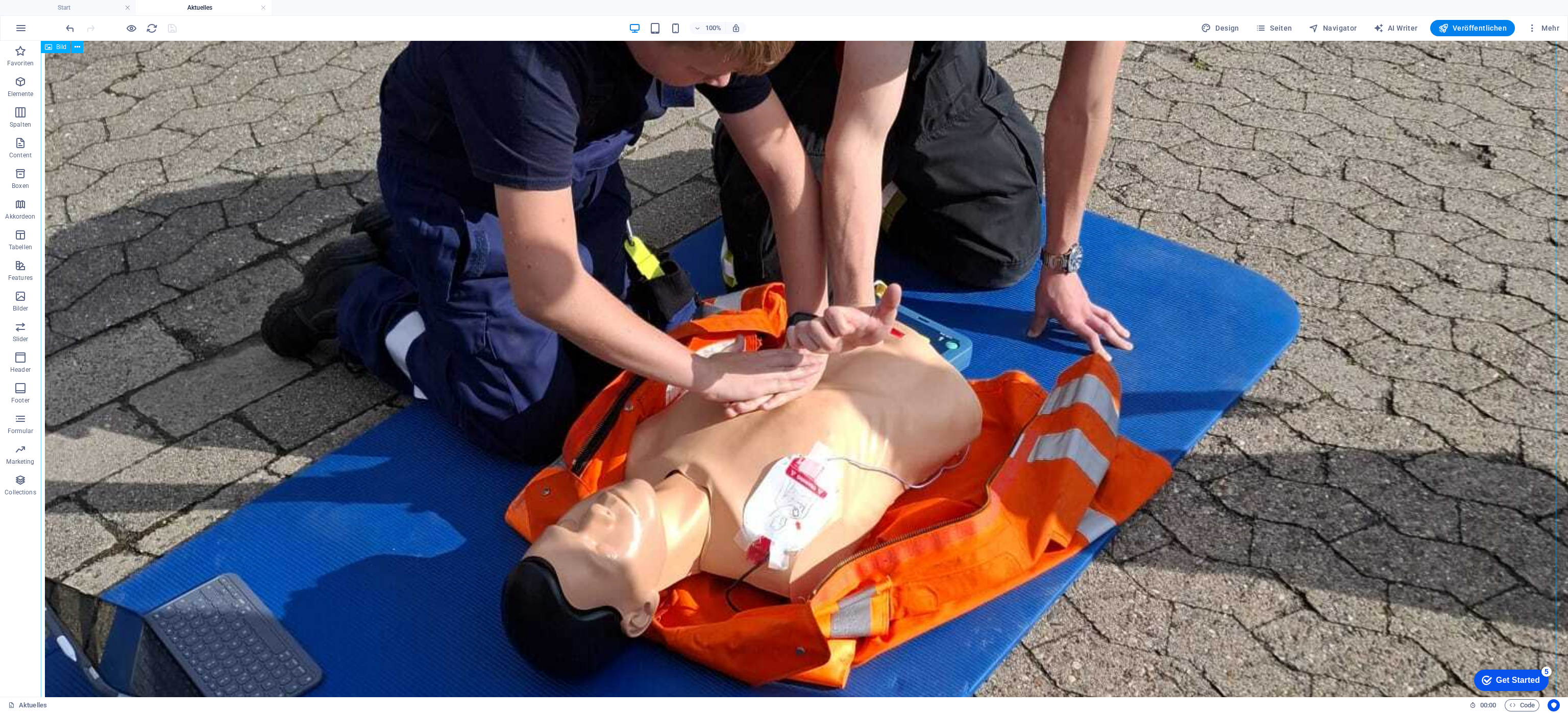
scroll to position [462, 0]
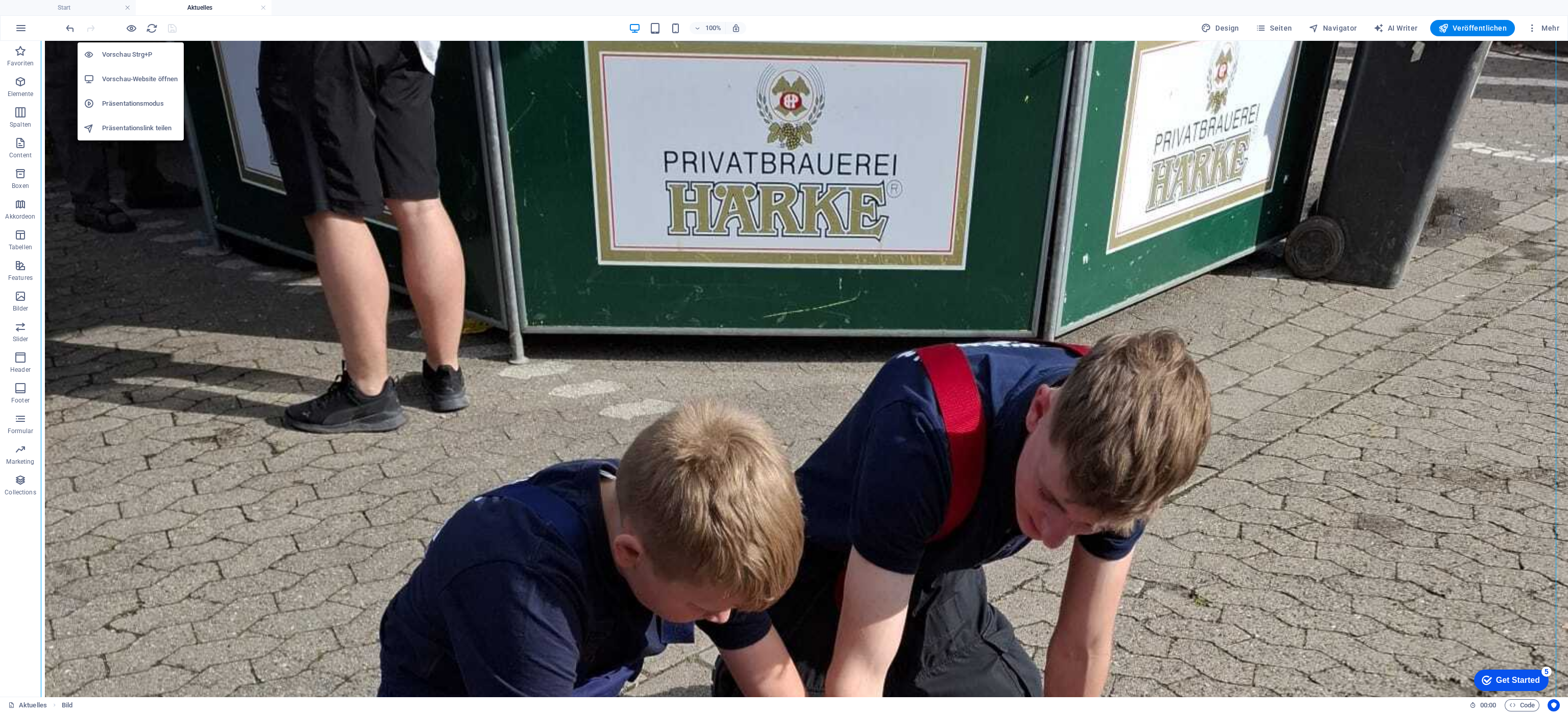
click at [130, 21] on div at bounding box center [121, 28] width 114 height 16
click at [112, 70] on li "Vorschau-Website öffnen" at bounding box center [130, 79] width 106 height 24
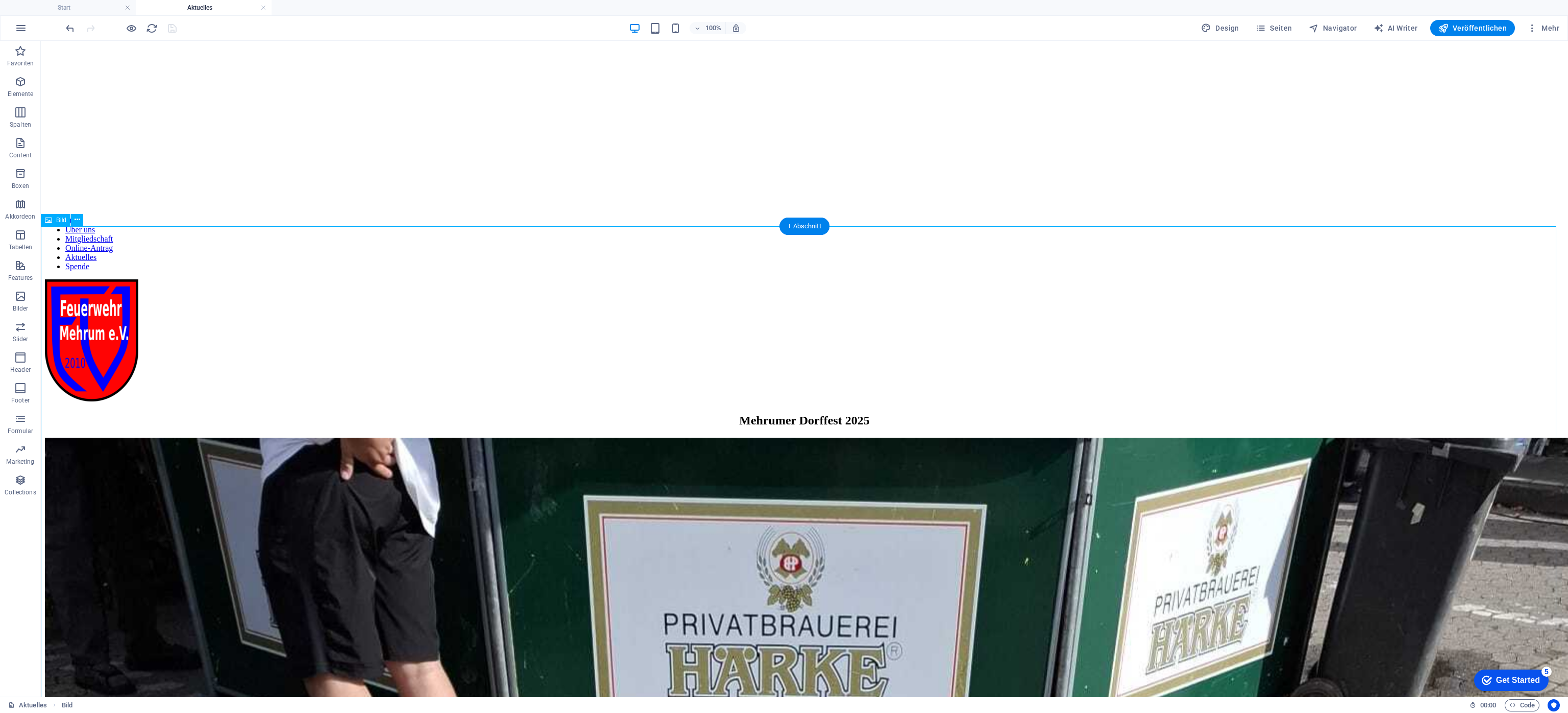
scroll to position [0, 0]
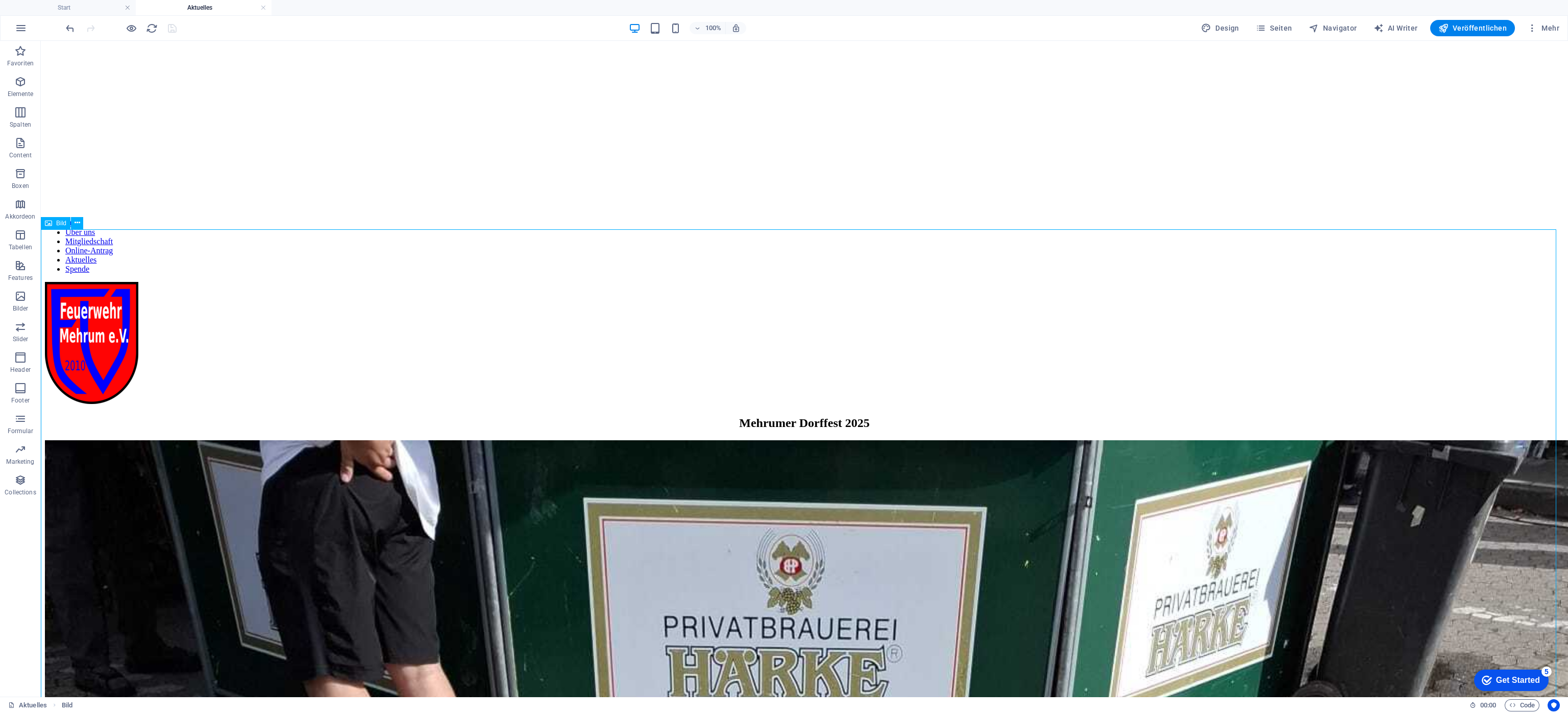
click at [54, 217] on div "Bild" at bounding box center [55, 223] width 30 height 12
drag, startPoint x: 52, startPoint y: 223, endPoint x: 15, endPoint y: 214, distance: 38.1
click at [52, 222] on div "Bild" at bounding box center [55, 223] width 30 height 12
click at [77, 223] on icon at bounding box center [77, 223] width 5 height 11
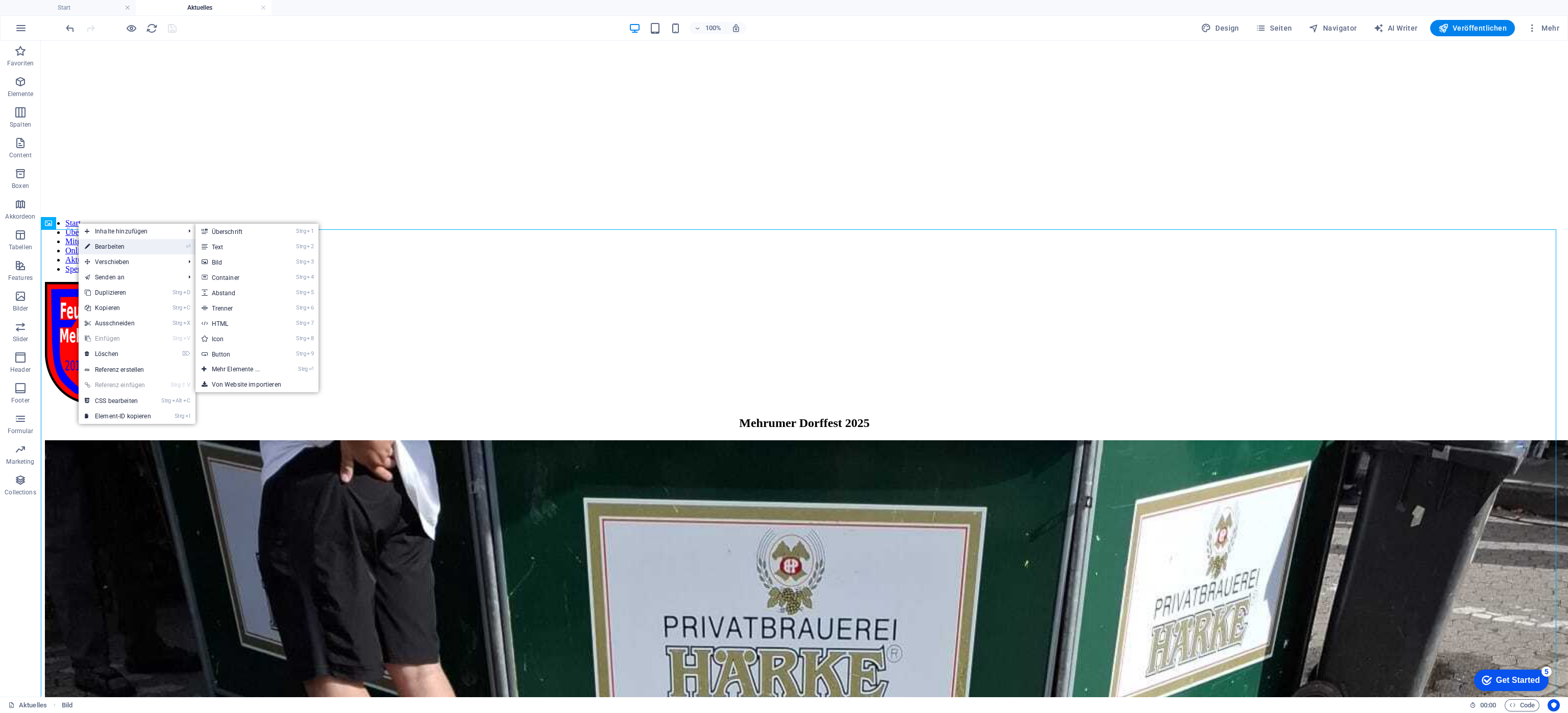
click at [119, 241] on link "⏎ Bearbeiten" at bounding box center [117, 246] width 79 height 15
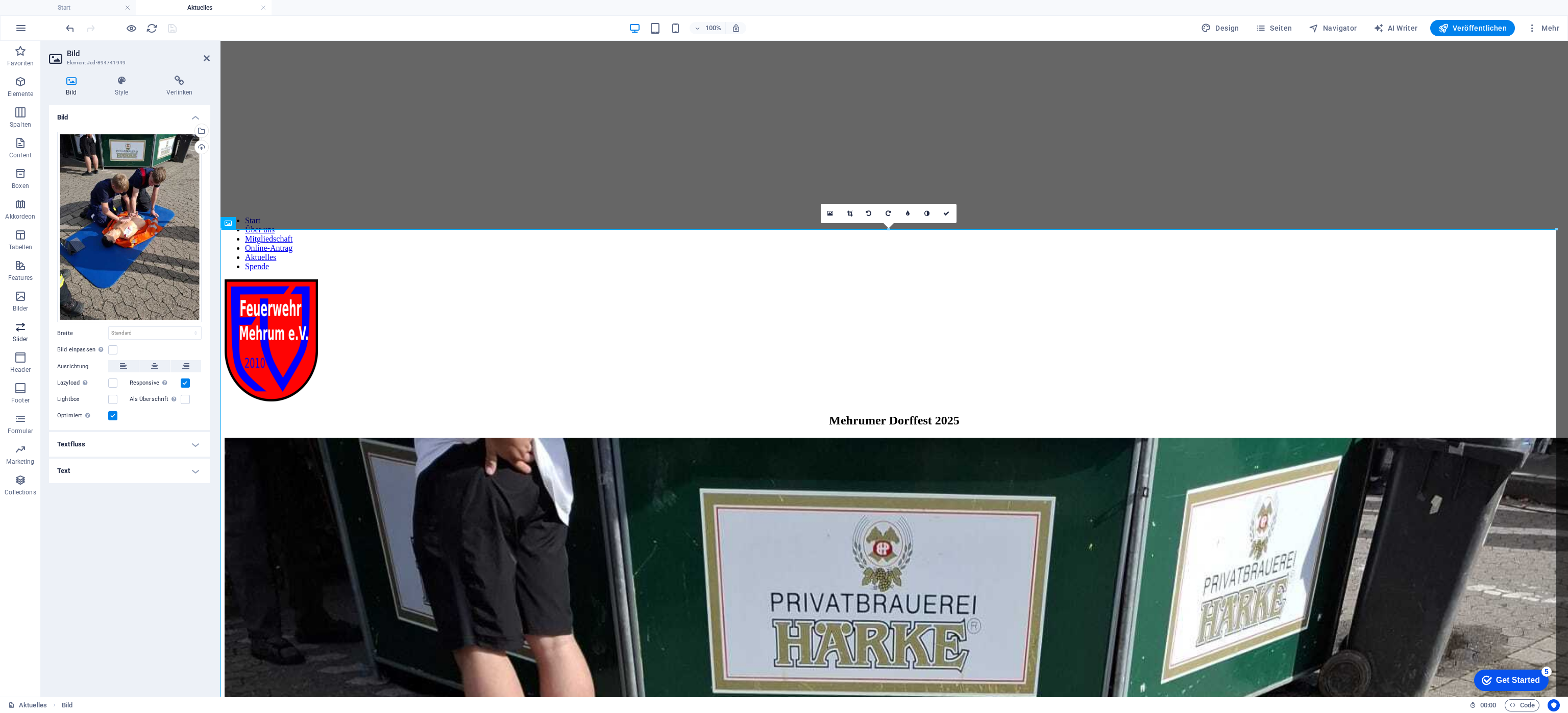
click at [23, 328] on icon "button" at bounding box center [20, 327] width 12 height 12
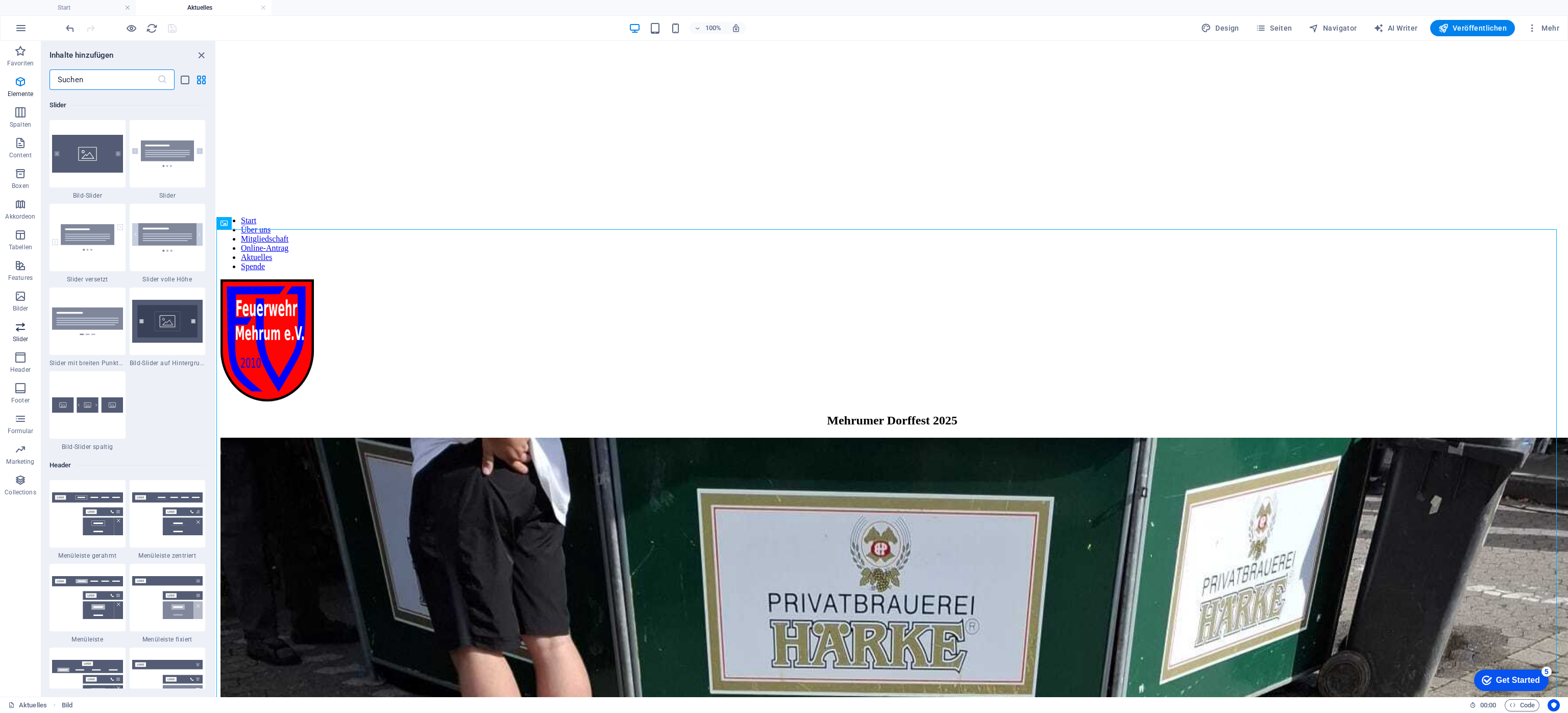
scroll to position [5787, 0]
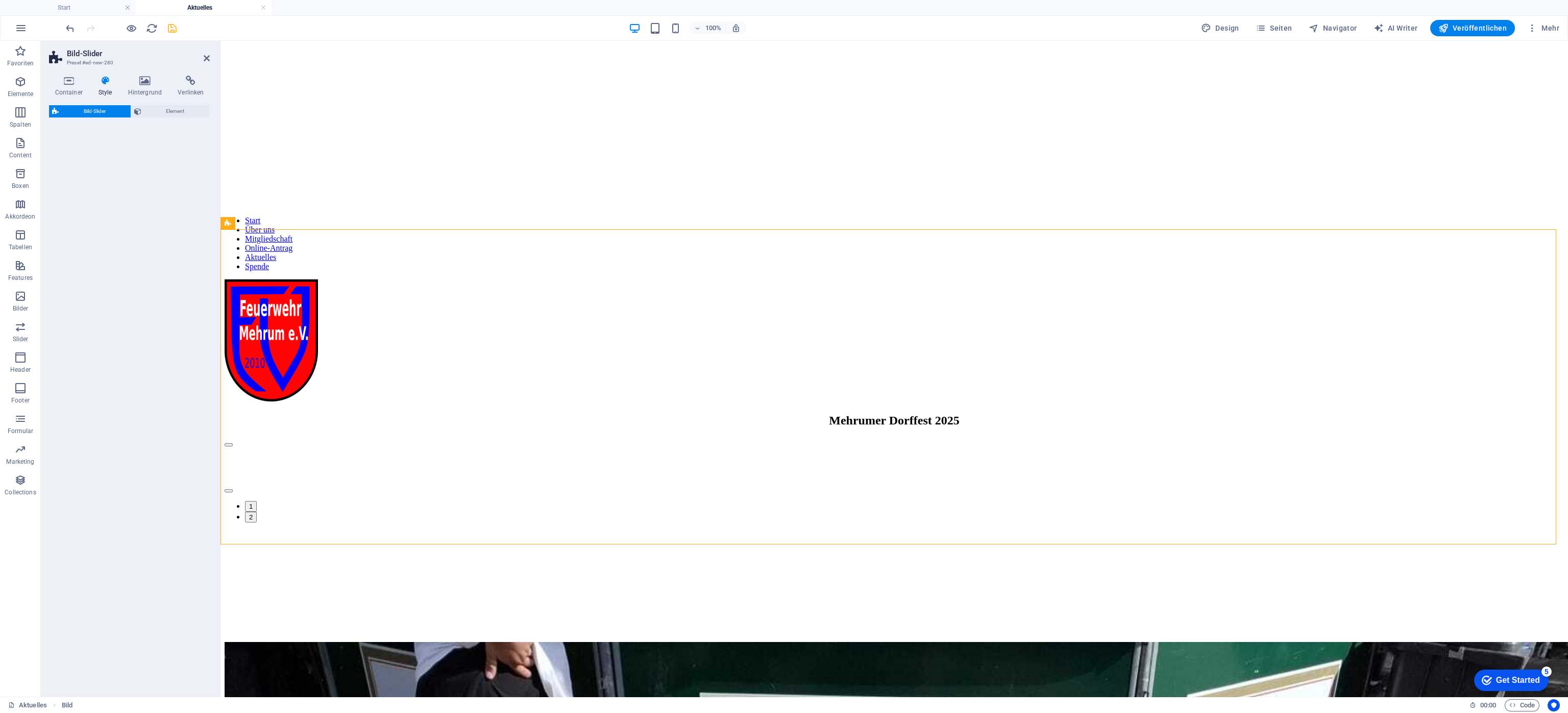
select select "rem"
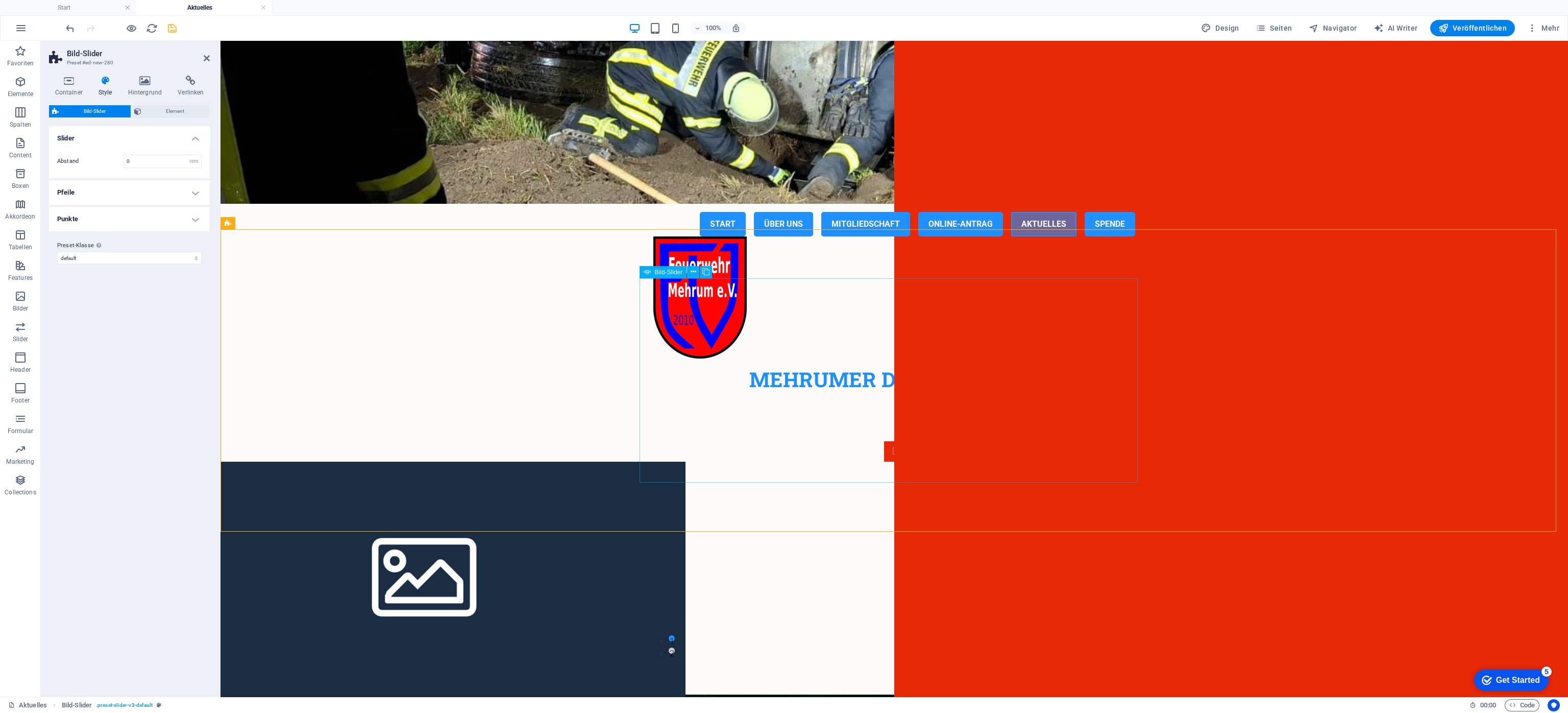
click at [705, 275] on icon at bounding box center [706, 272] width 7 height 11
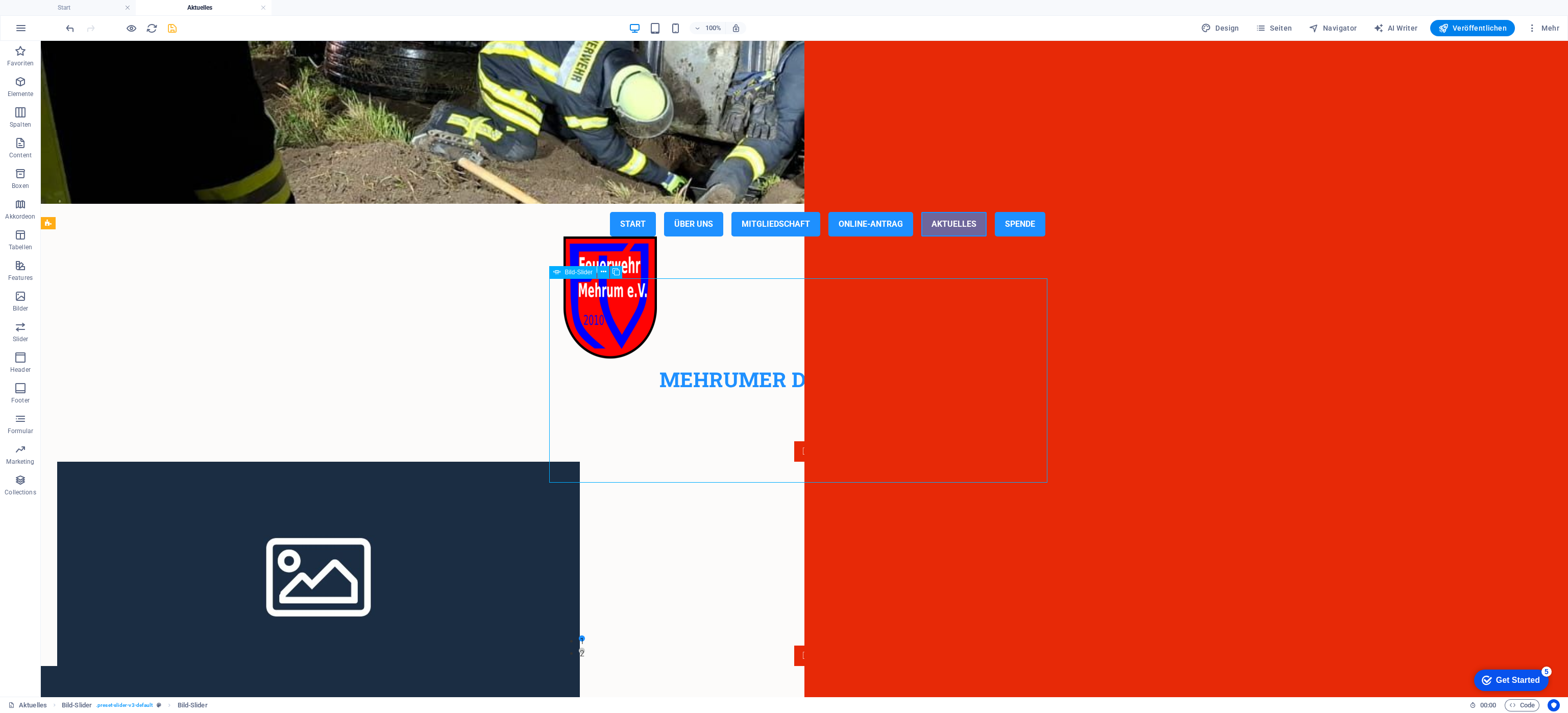
select select "px"
select select "ms"
select select "s"
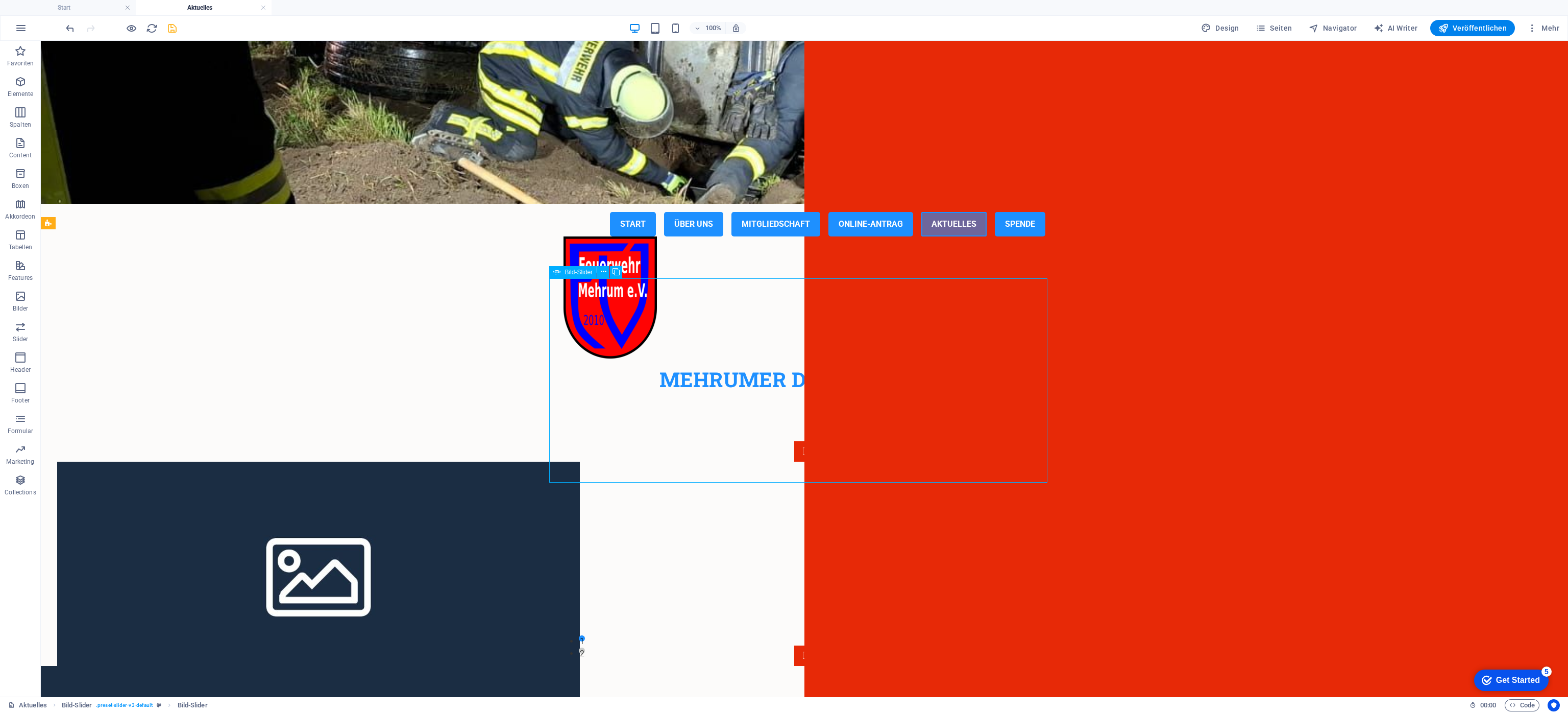
select select "progressive"
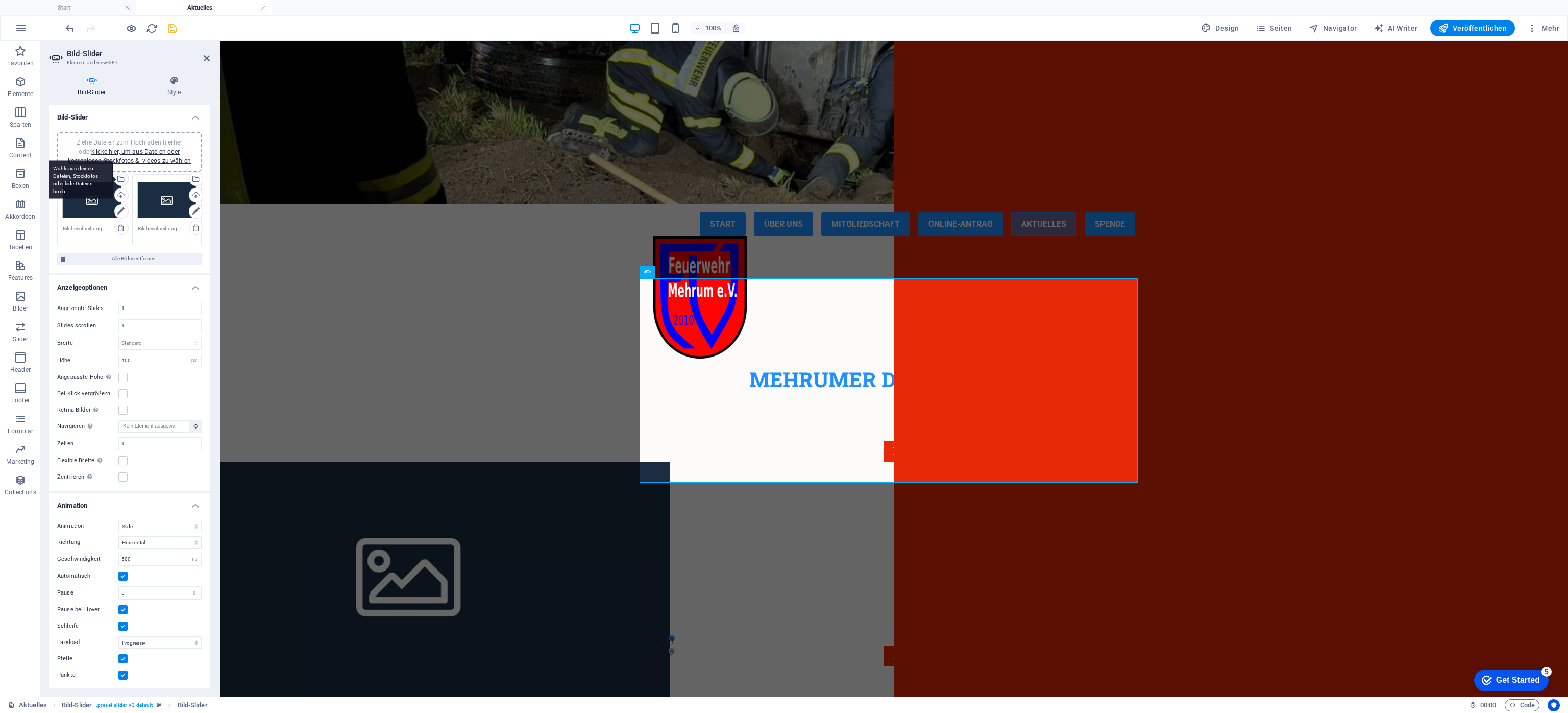
click at [119, 178] on div "Wähle aus deinen Dateien, Stockfotos oder lade Dateien hoch" at bounding box center [120, 180] width 15 height 15
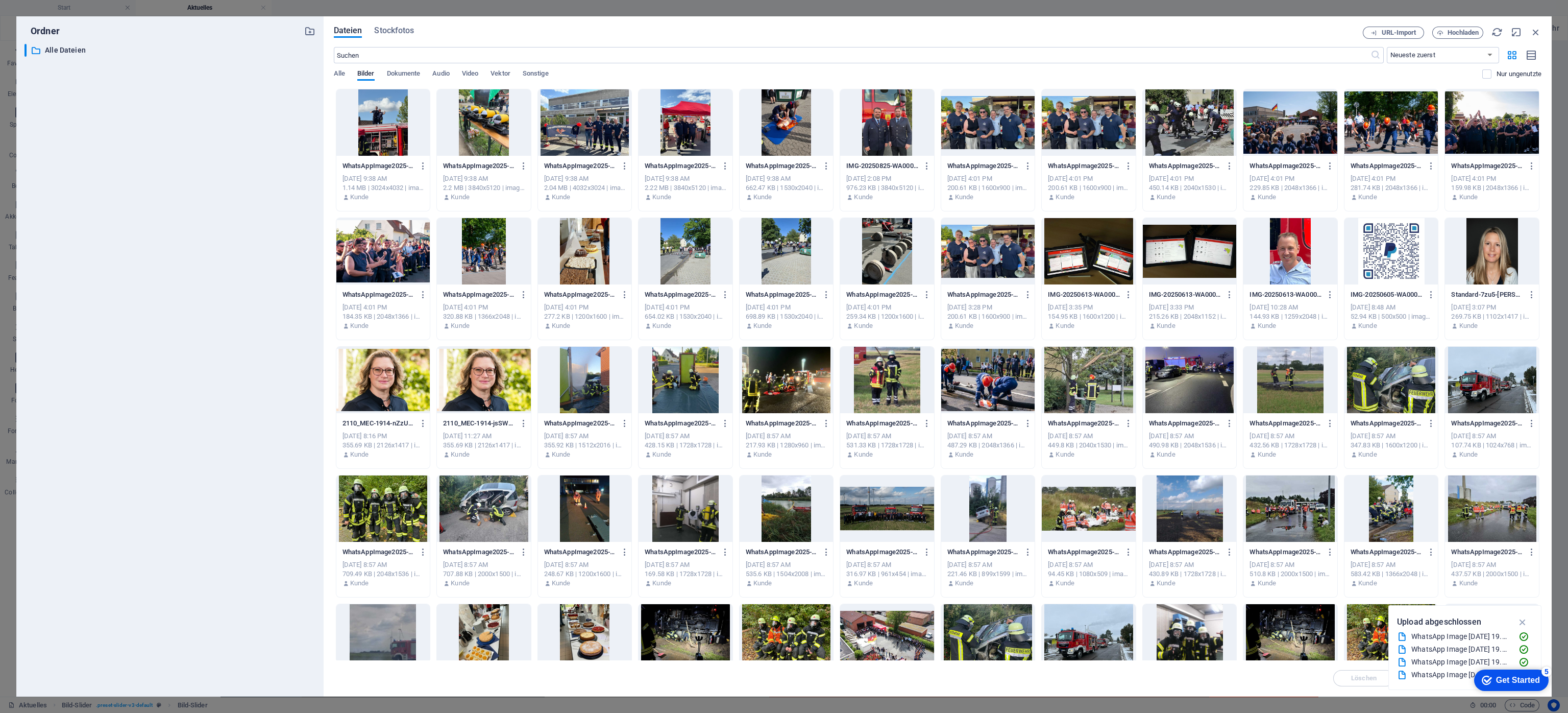
click at [378, 119] on div at bounding box center [383, 122] width 94 height 66
click at [476, 122] on div at bounding box center [484, 122] width 94 height 66
click at [589, 132] on div at bounding box center [585, 122] width 94 height 66
click at [384, 132] on div at bounding box center [383, 122] width 94 height 66
click at [477, 113] on div at bounding box center [484, 122] width 94 height 66
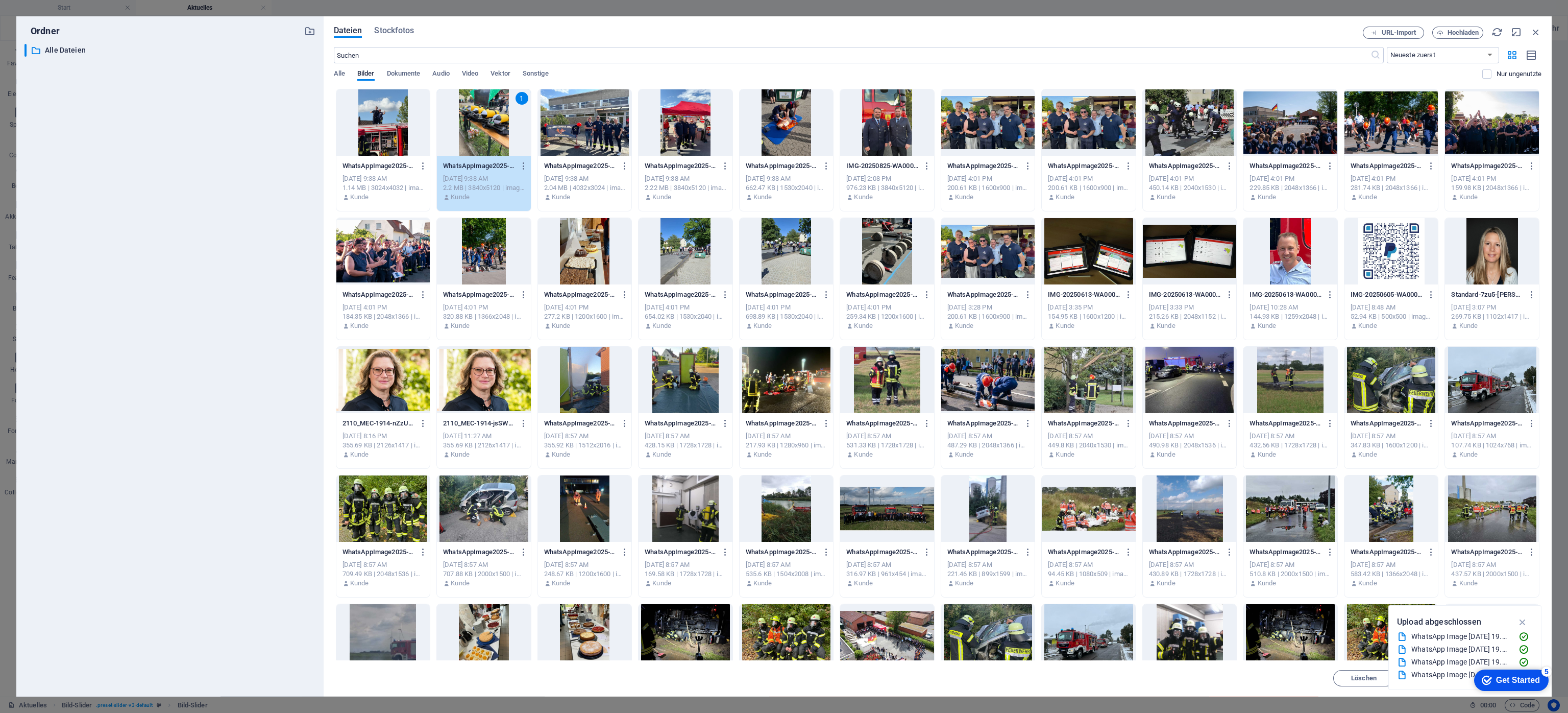
click at [397, 118] on div at bounding box center [383, 122] width 94 height 66
click at [492, 116] on div at bounding box center [484, 122] width 94 height 66
click at [384, 139] on div at bounding box center [383, 122] width 94 height 66
click at [489, 113] on div at bounding box center [484, 122] width 94 height 66
click at [406, 102] on div at bounding box center [383, 122] width 94 height 66
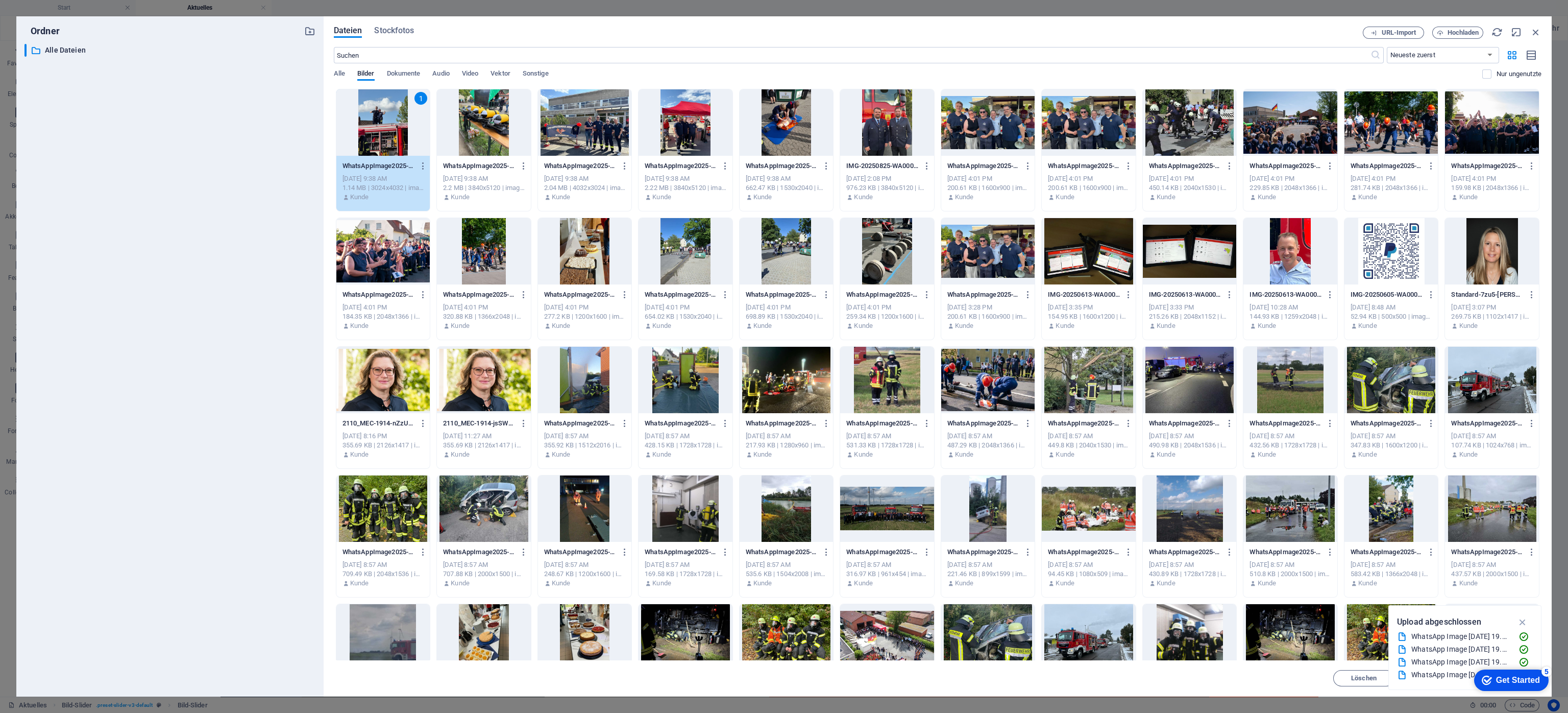
click at [482, 124] on div at bounding box center [484, 122] width 94 height 66
click at [502, 128] on div at bounding box center [484, 122] width 94 height 66
click at [601, 128] on div at bounding box center [585, 122] width 94 height 66
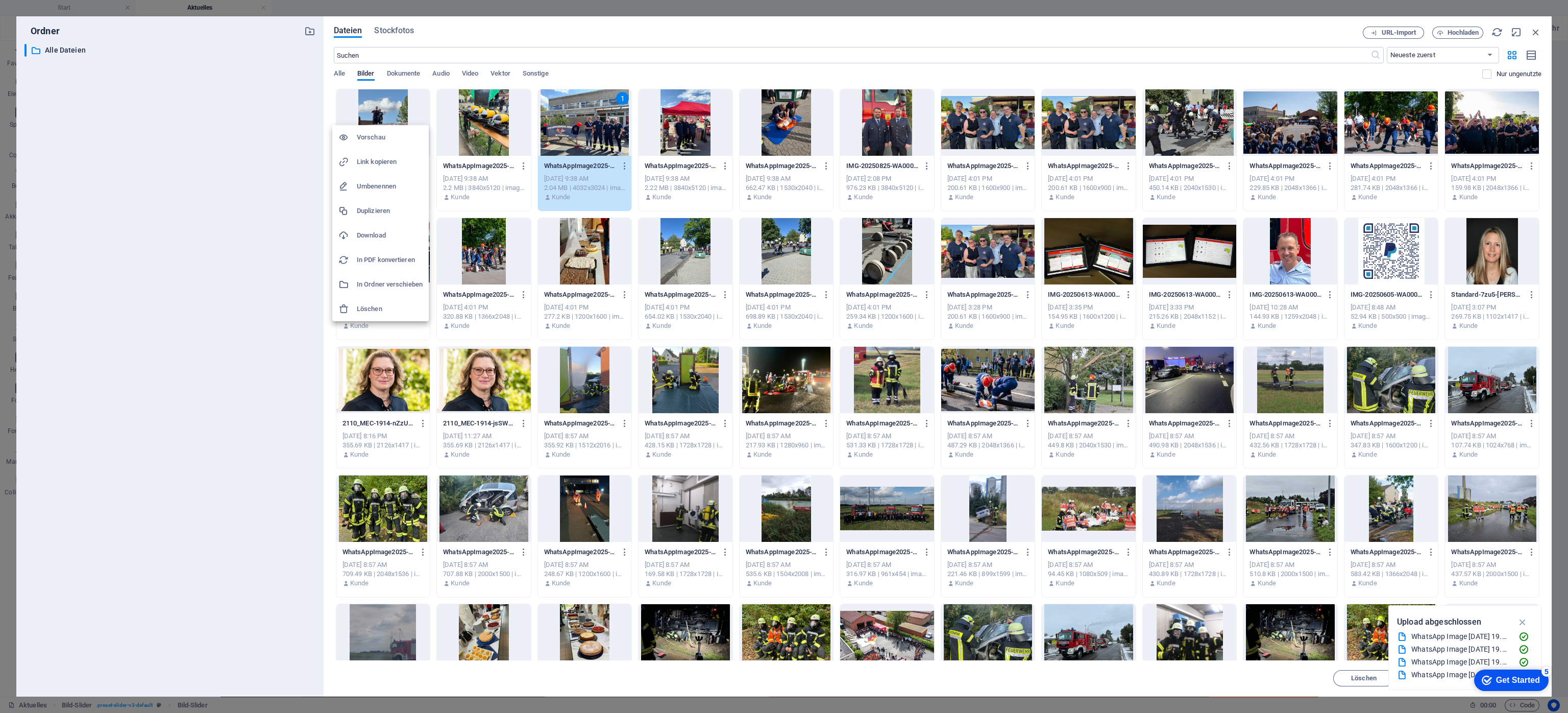
click at [337, 85] on div at bounding box center [784, 356] width 1568 height 713
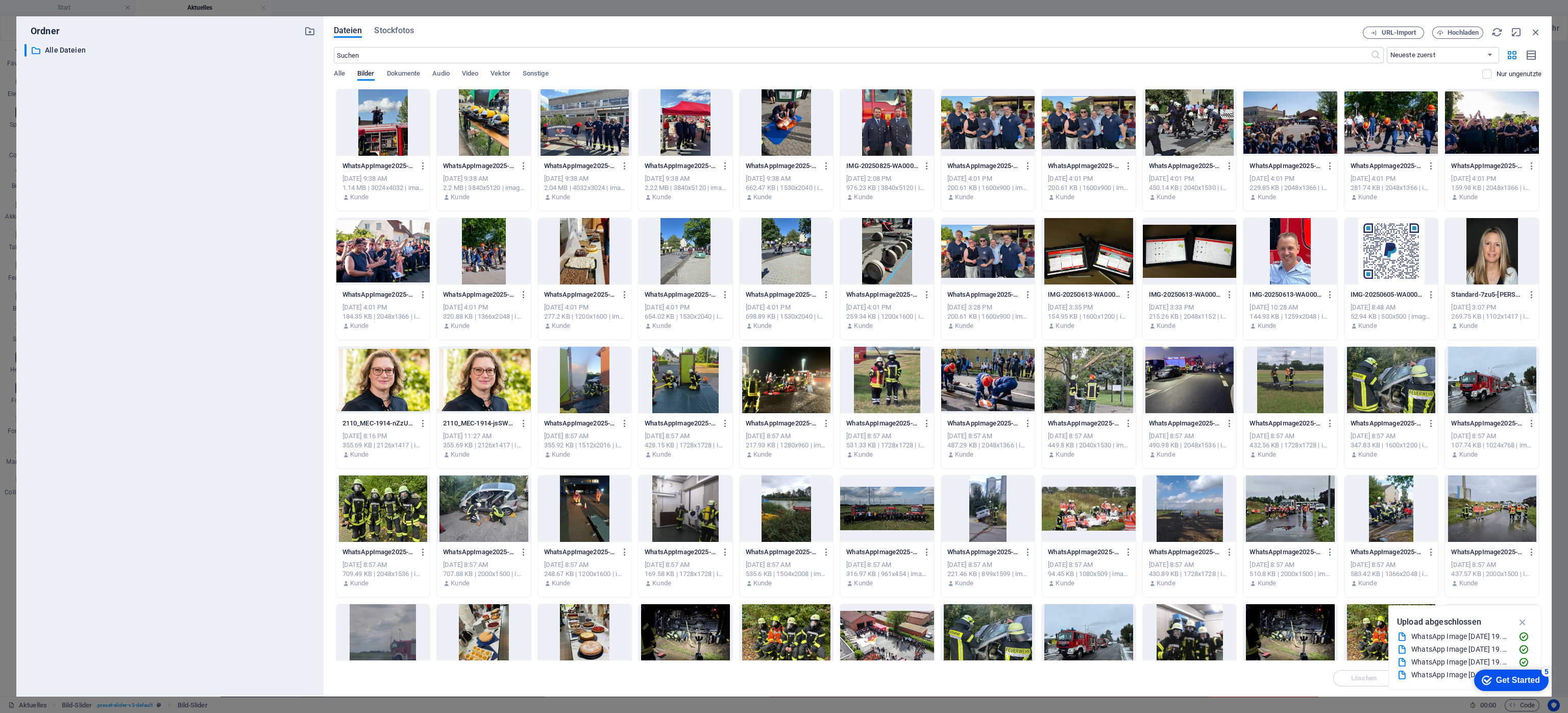
drag, startPoint x: 362, startPoint y: 95, endPoint x: 613, endPoint y: 119, distance: 252.1
click at [613, 119] on div "Dateien Stockfotos URL-Import Hochladen ​ Neueste zuerst Älteste zuerst Name (A…" at bounding box center [937, 356] width 1208 height 659
click at [1045, 33] on span "Hochladen" at bounding box center [1463, 33] width 32 height 6
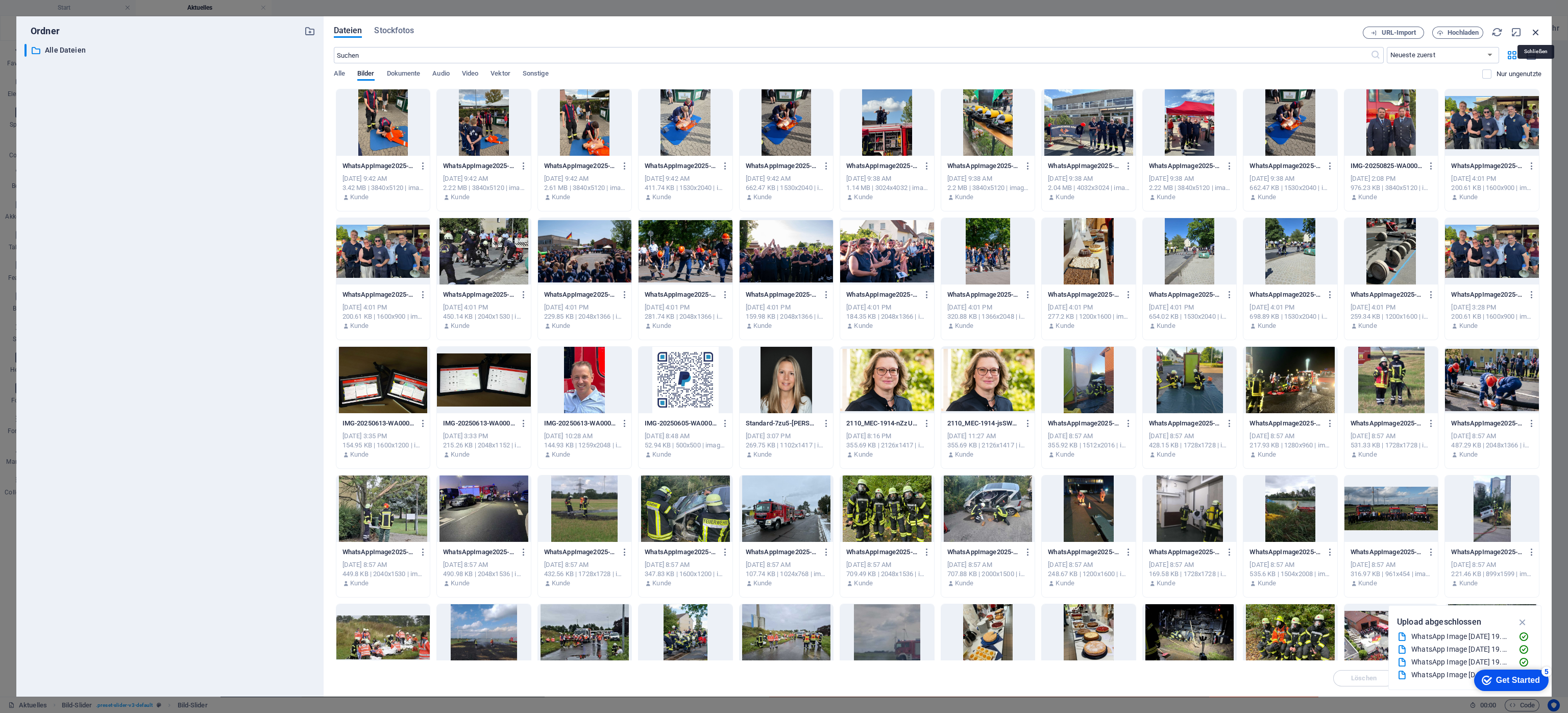
click at [1045, 32] on icon "button" at bounding box center [1536, 32] width 11 height 11
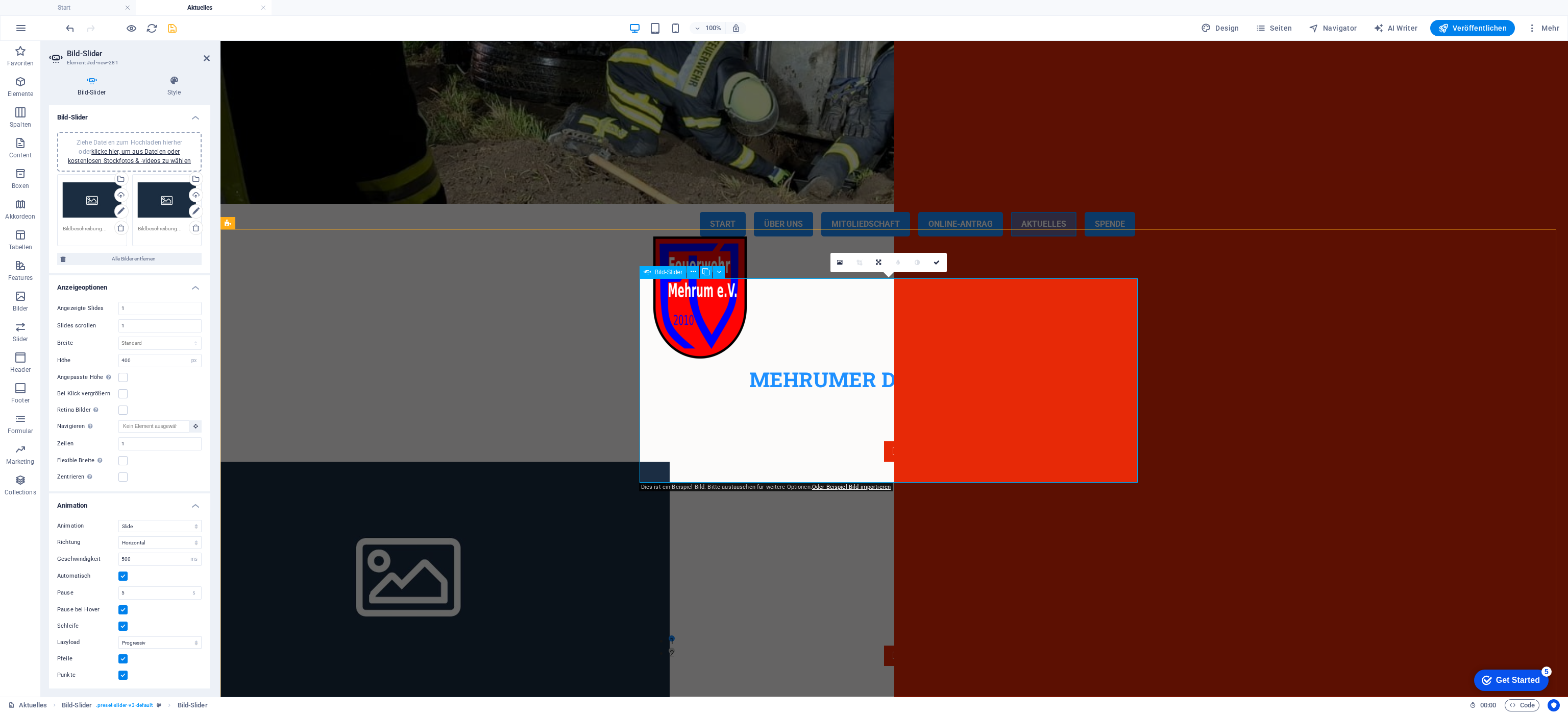
click at [718, 273] on icon at bounding box center [719, 272] width 5 height 11
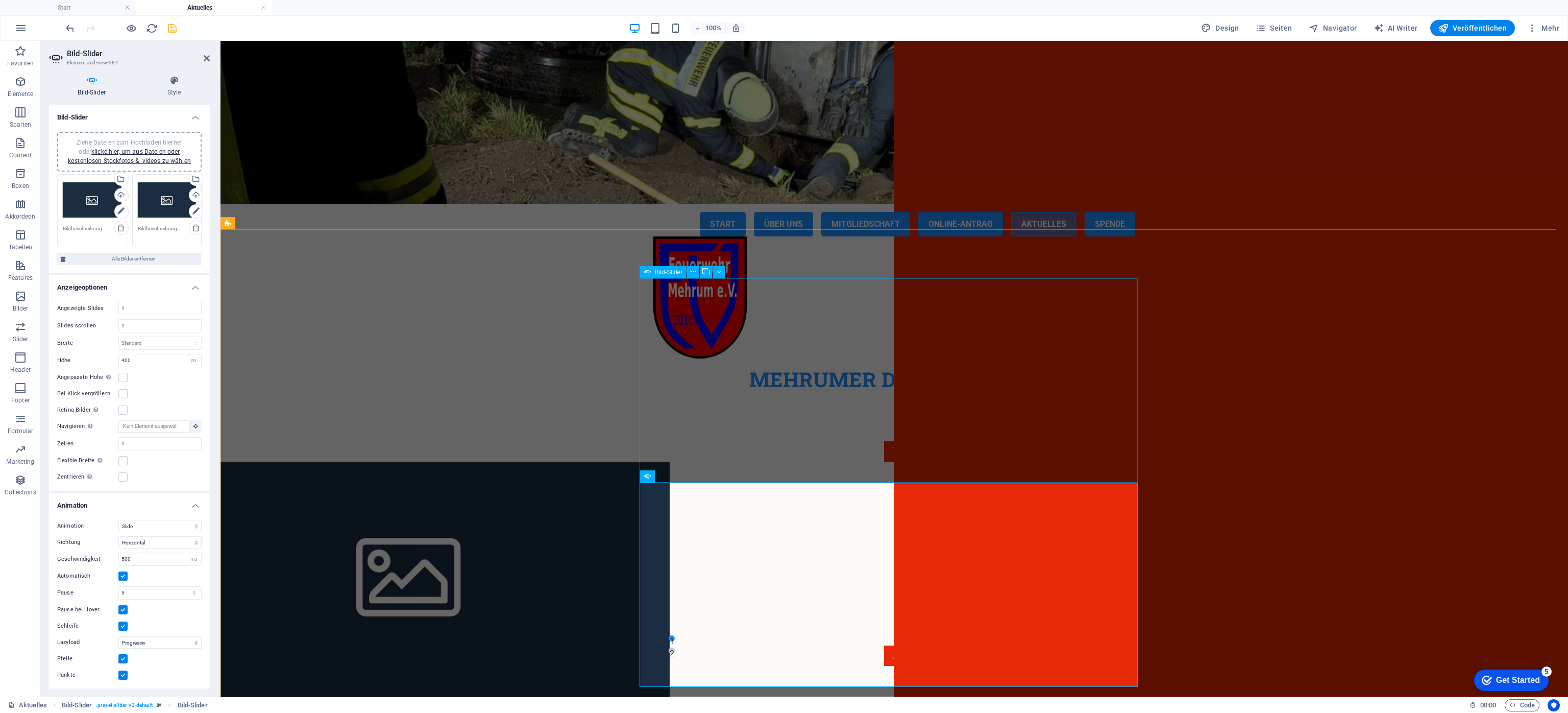
drag, startPoint x: 908, startPoint y: 379, endPoint x: 1088, endPoint y: 381, distance: 180.0
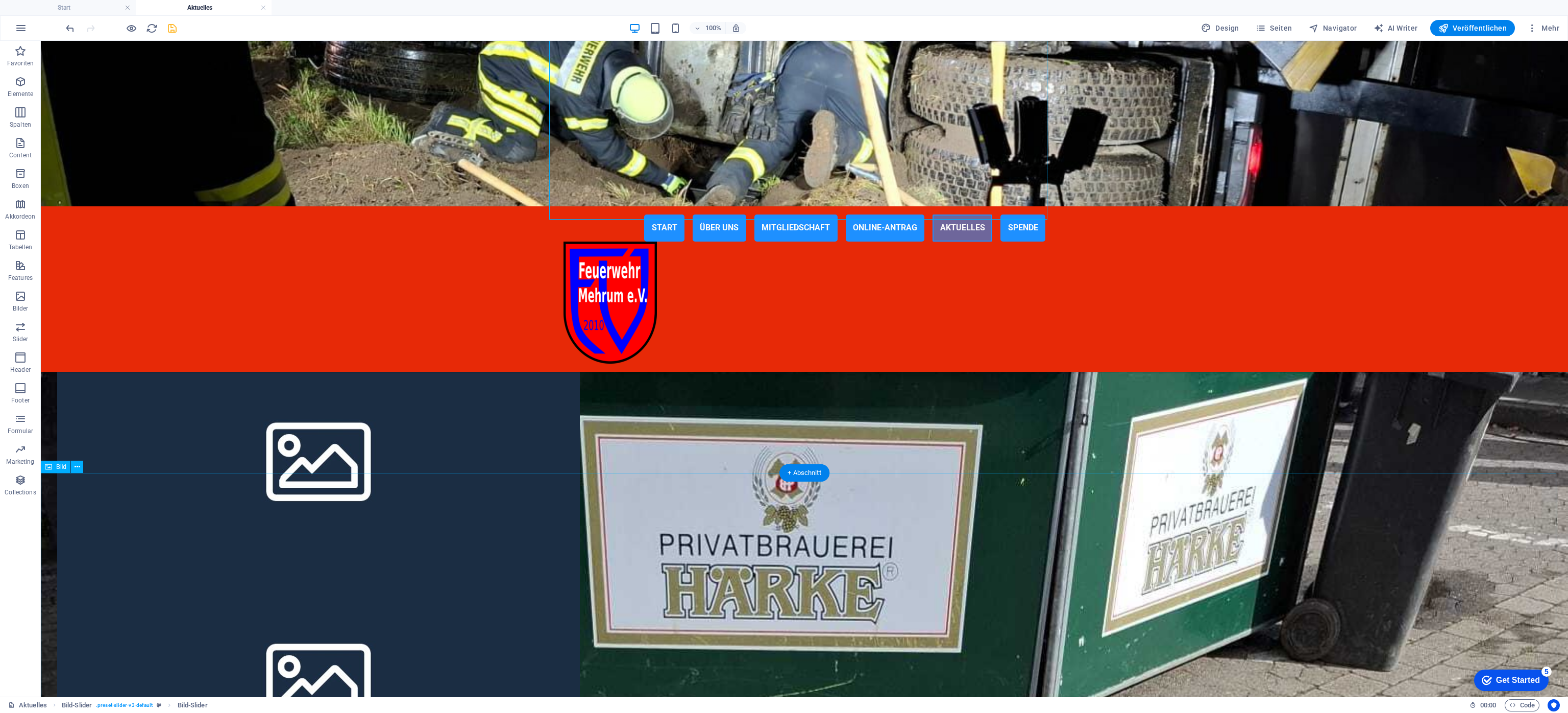
scroll to position [385, 0]
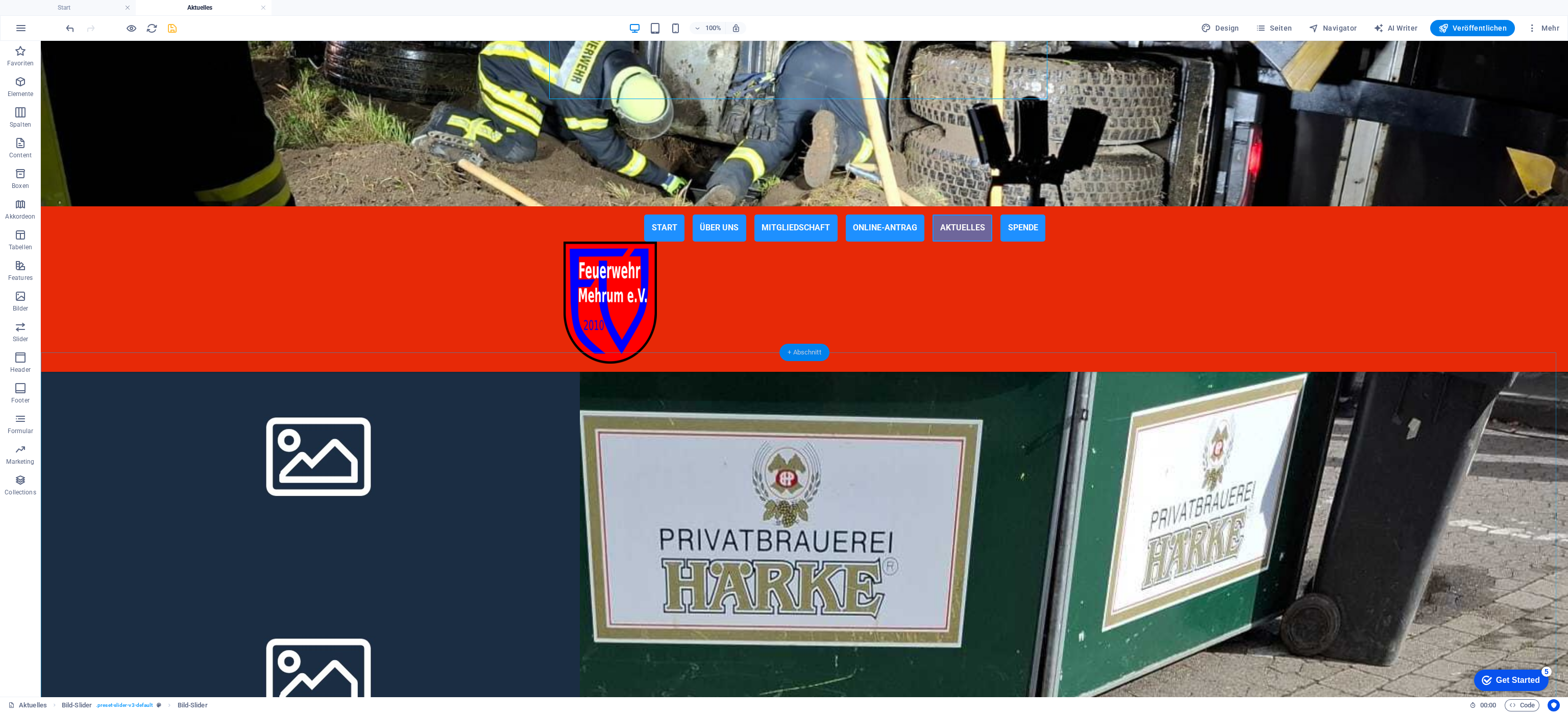
drag, startPoint x: 792, startPoint y: 352, endPoint x: 578, endPoint y: 315, distance: 217.2
click at [792, 352] on div "+ Abschnitt" at bounding box center [804, 352] width 50 height 18
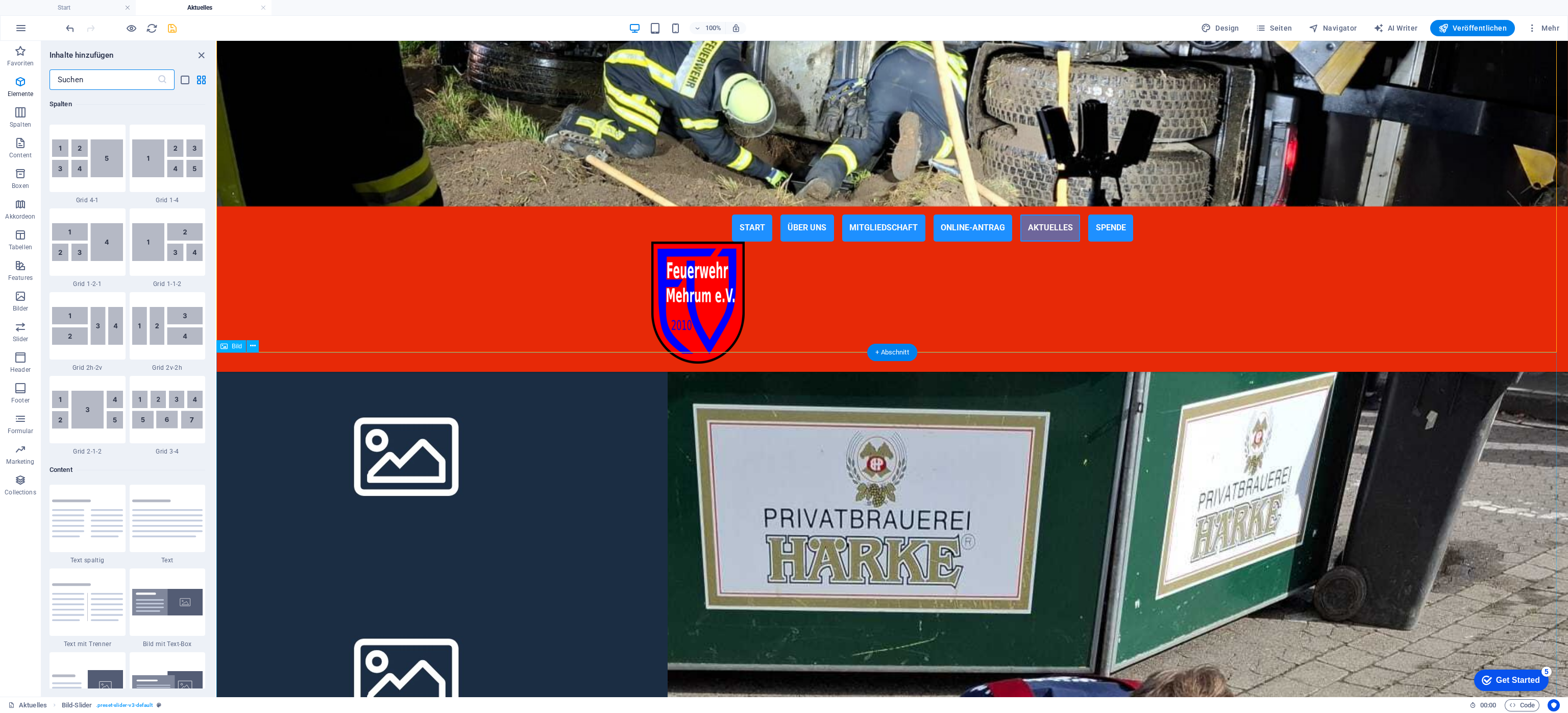
scroll to position [1785, 0]
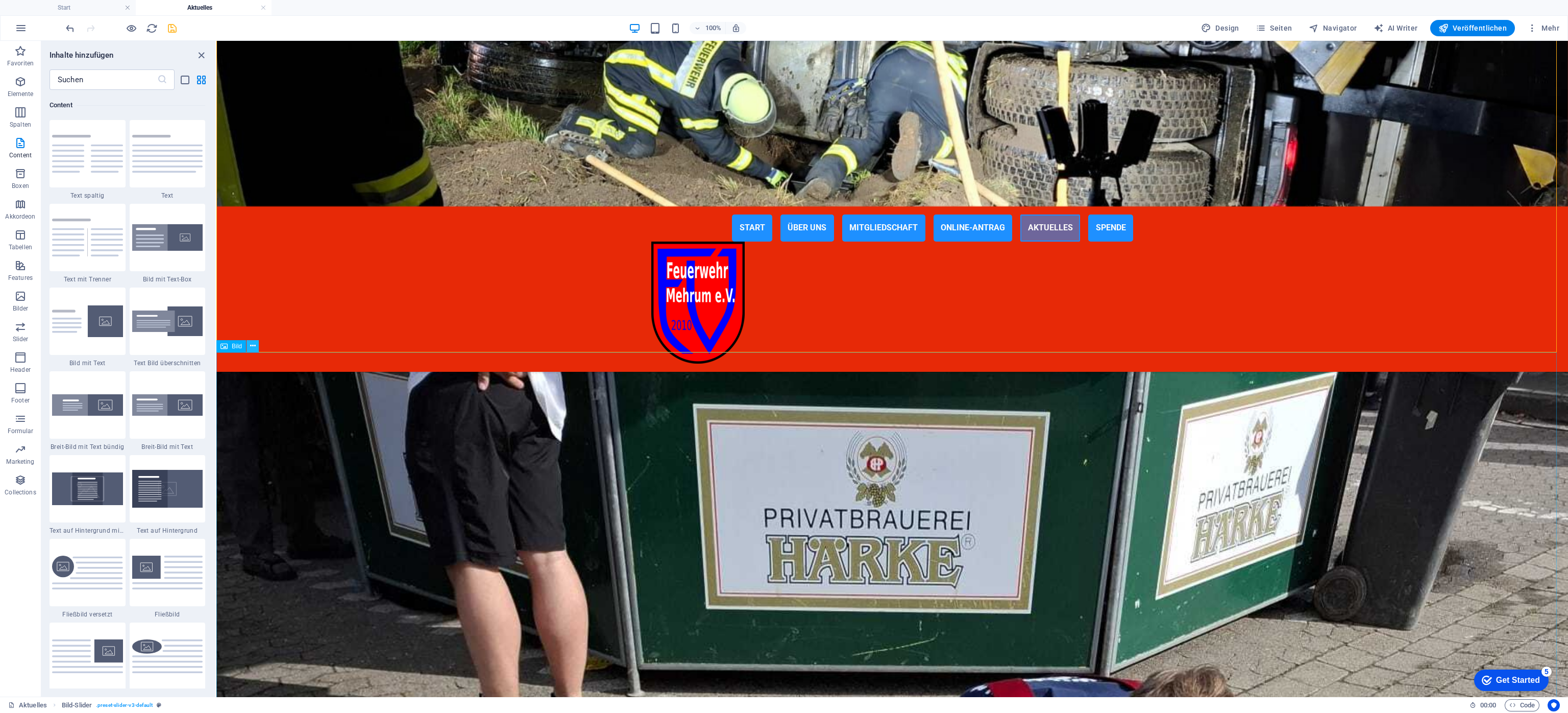
click at [254, 345] on icon at bounding box center [253, 346] width 5 height 11
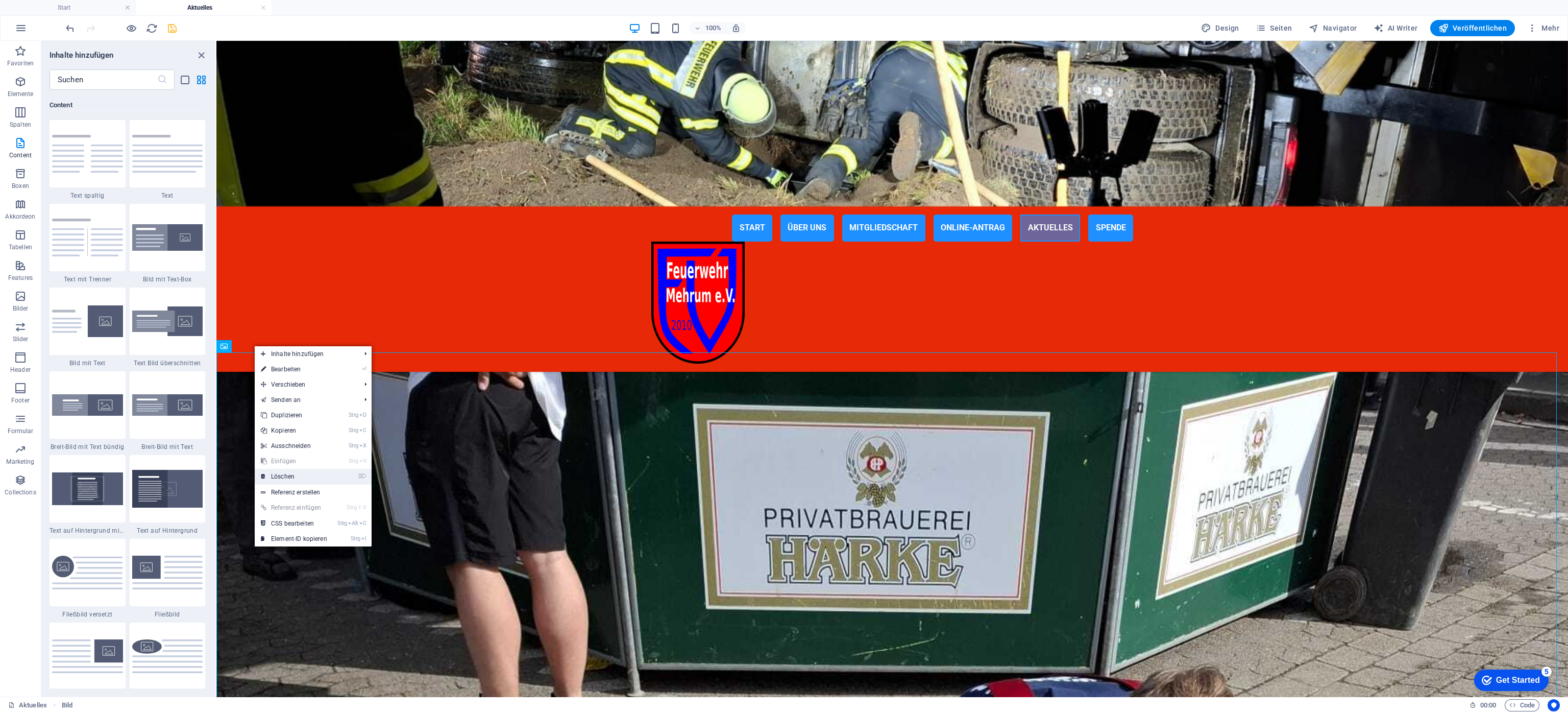
click at [292, 475] on link "⌦ Löschen" at bounding box center [293, 476] width 79 height 15
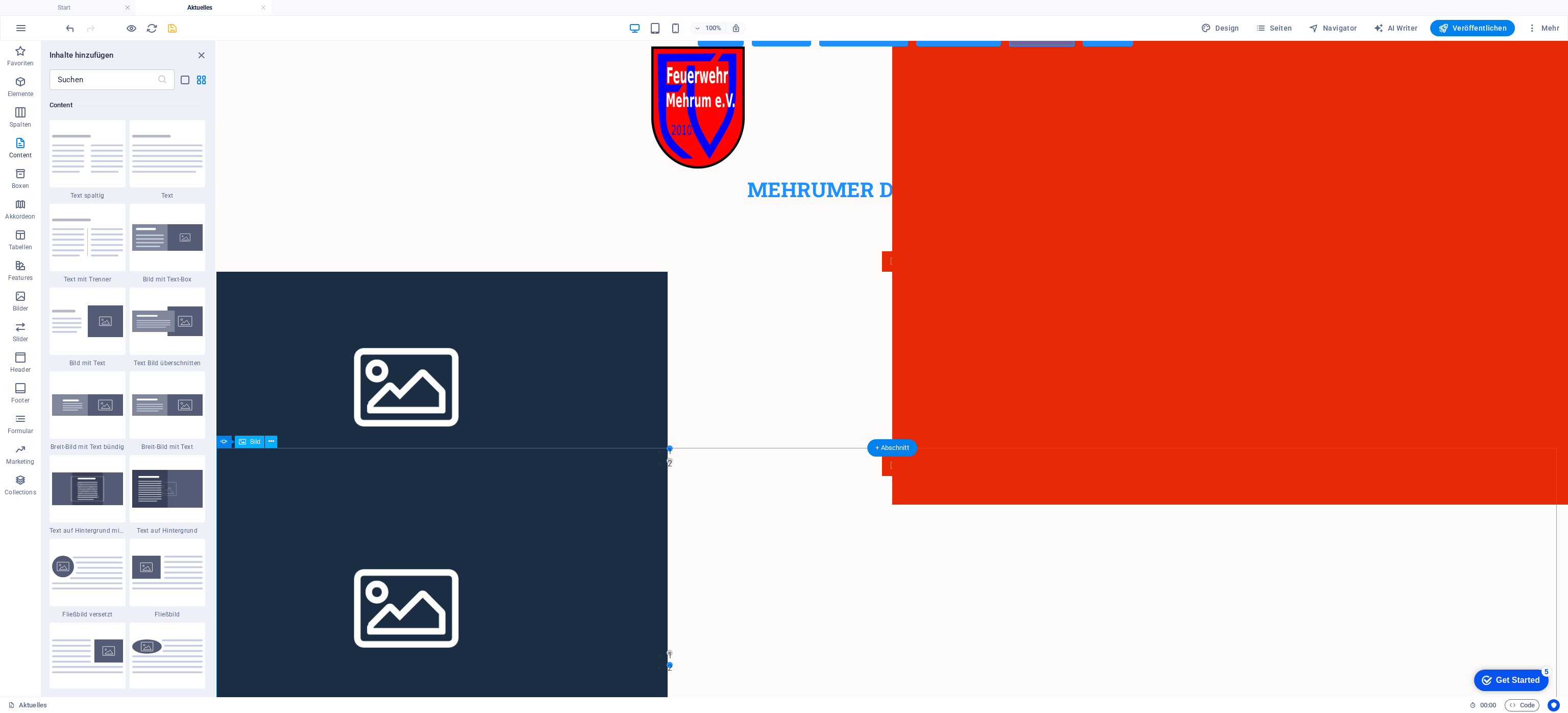
scroll to position [156, 0]
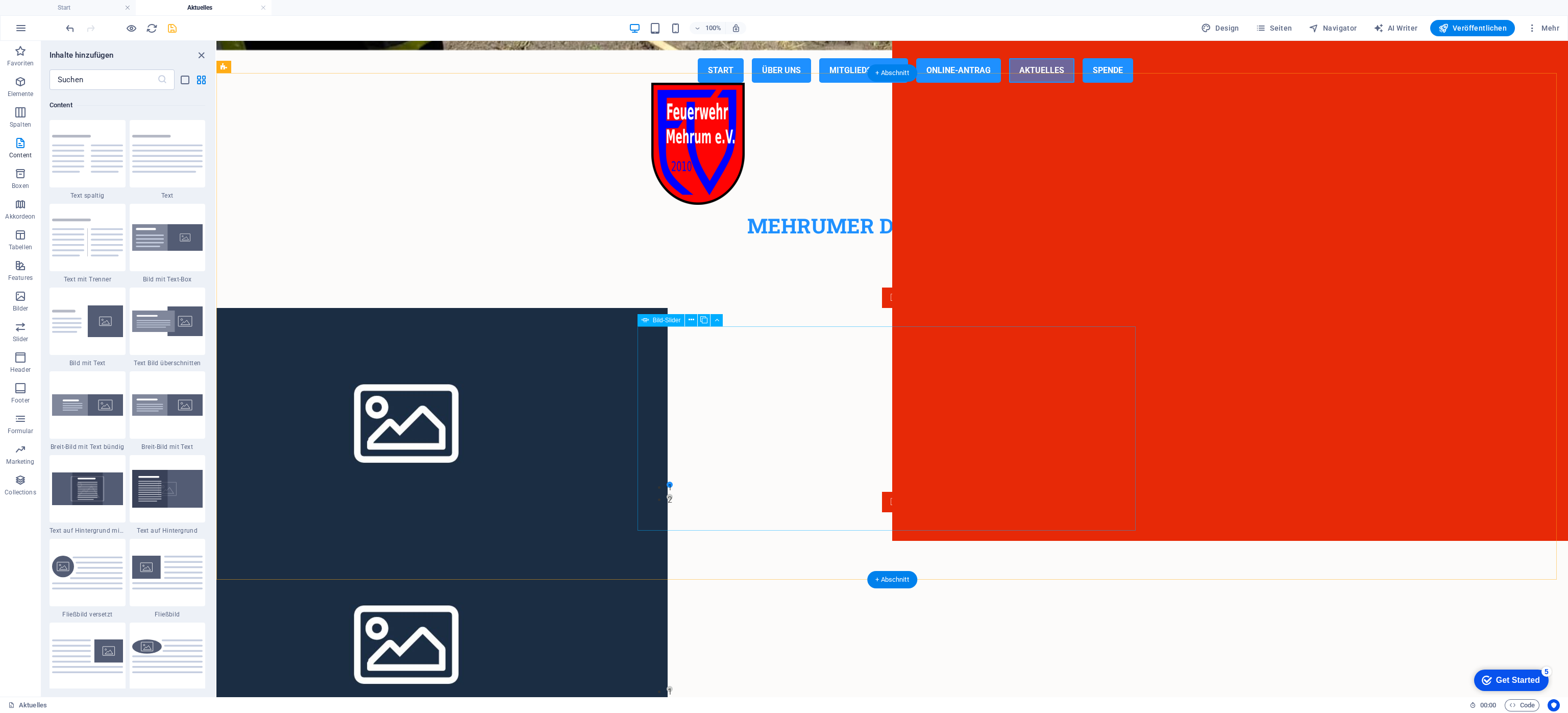
click at [691, 323] on icon at bounding box center [691, 320] width 5 height 11
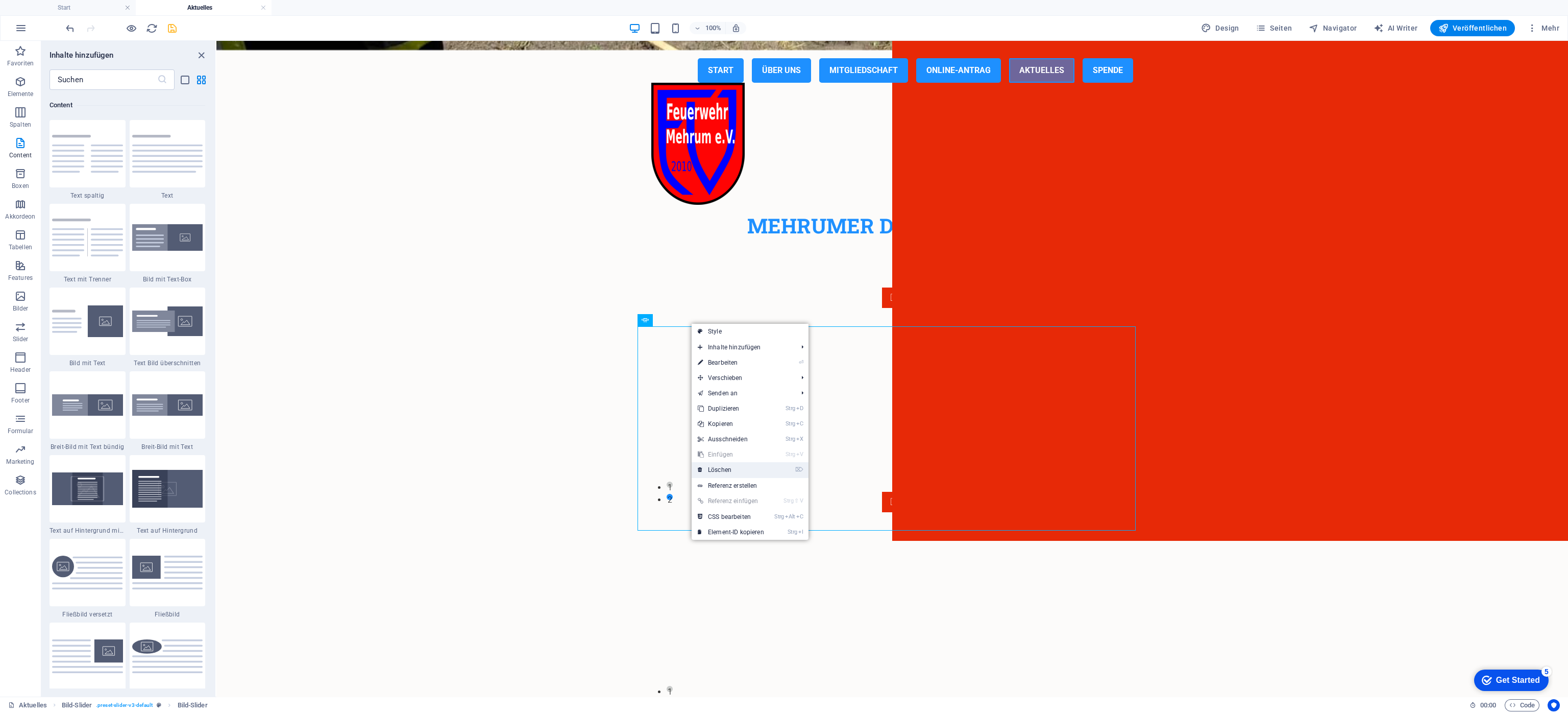
click at [719, 468] on link "⌦ Löschen" at bounding box center [730, 469] width 79 height 15
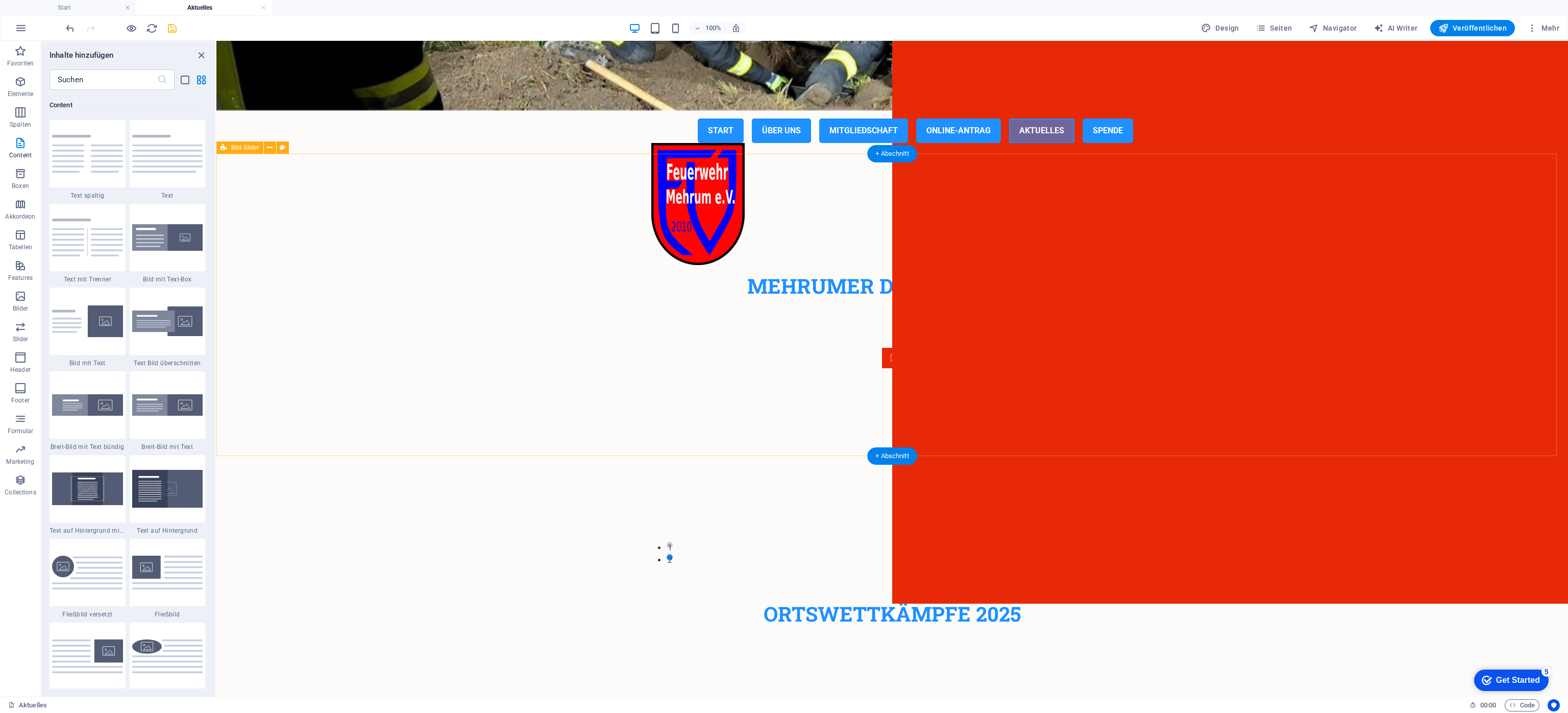
scroll to position [2, 0]
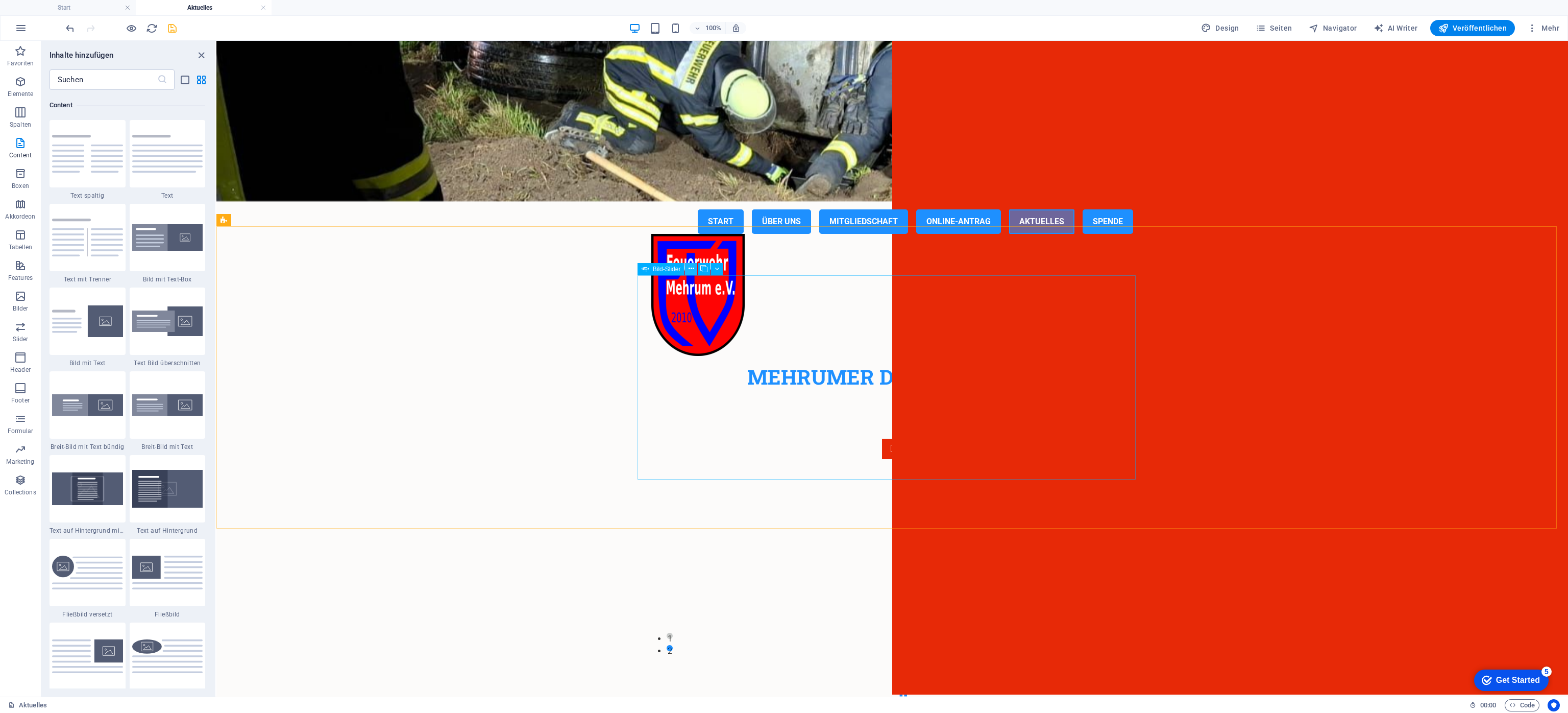
click at [691, 271] on icon at bounding box center [691, 269] width 5 height 11
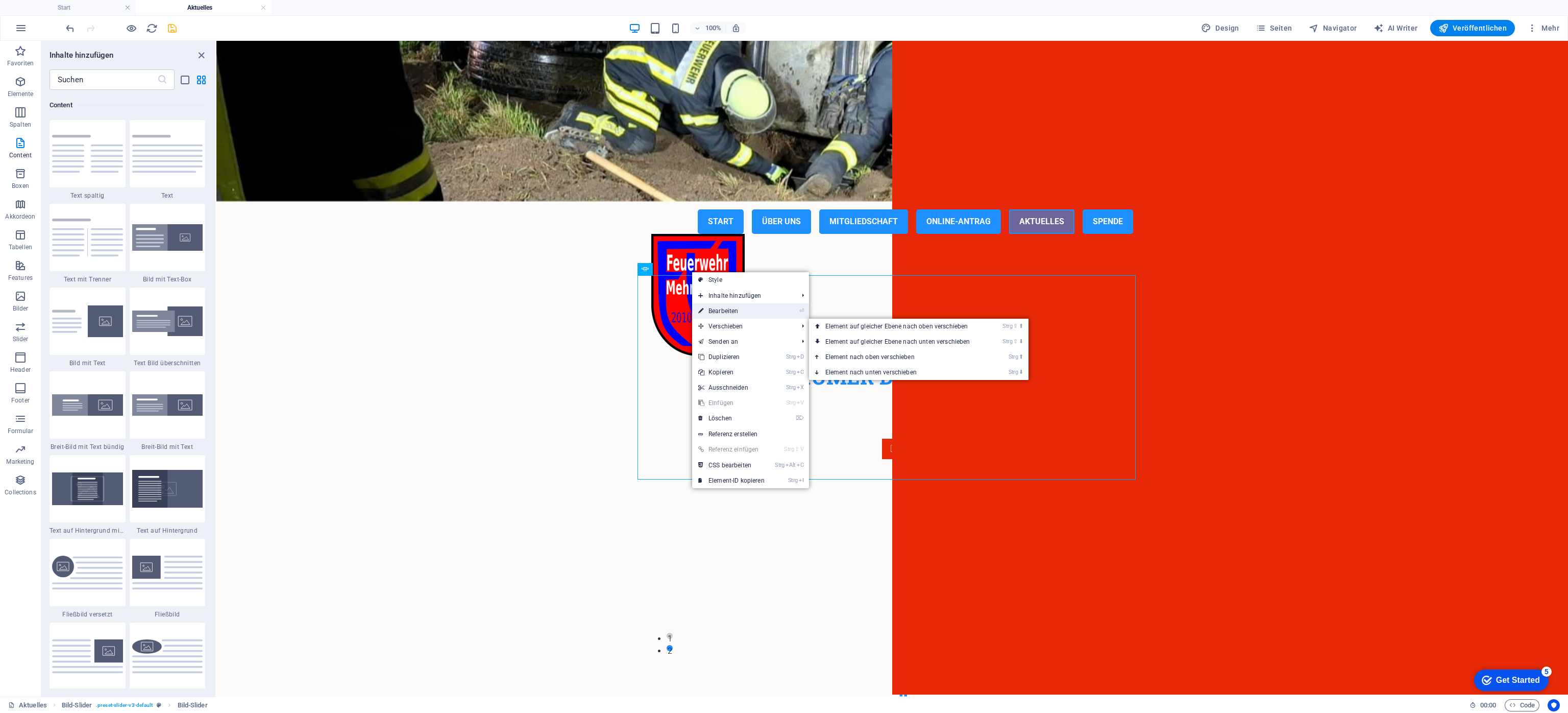
click at [728, 312] on link "⏎ Bearbeiten" at bounding box center [731, 311] width 79 height 15
select select "px"
select select "ms"
select select "s"
select select "progressive"
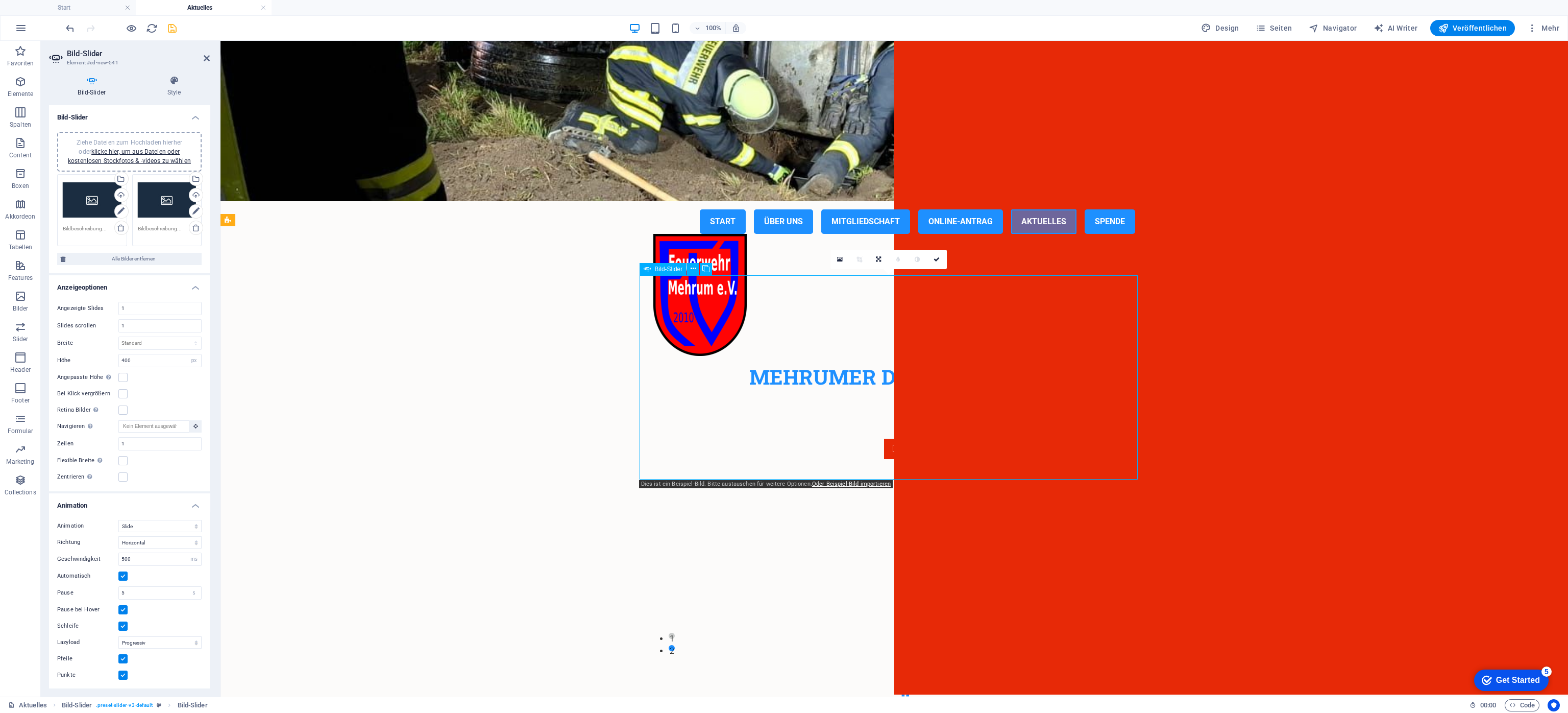
click at [82, 198] on div "Ziehe Dateien zum Hochladen hierher oder klicke hier, um aus Dateien oder koste…" at bounding box center [92, 200] width 58 height 41
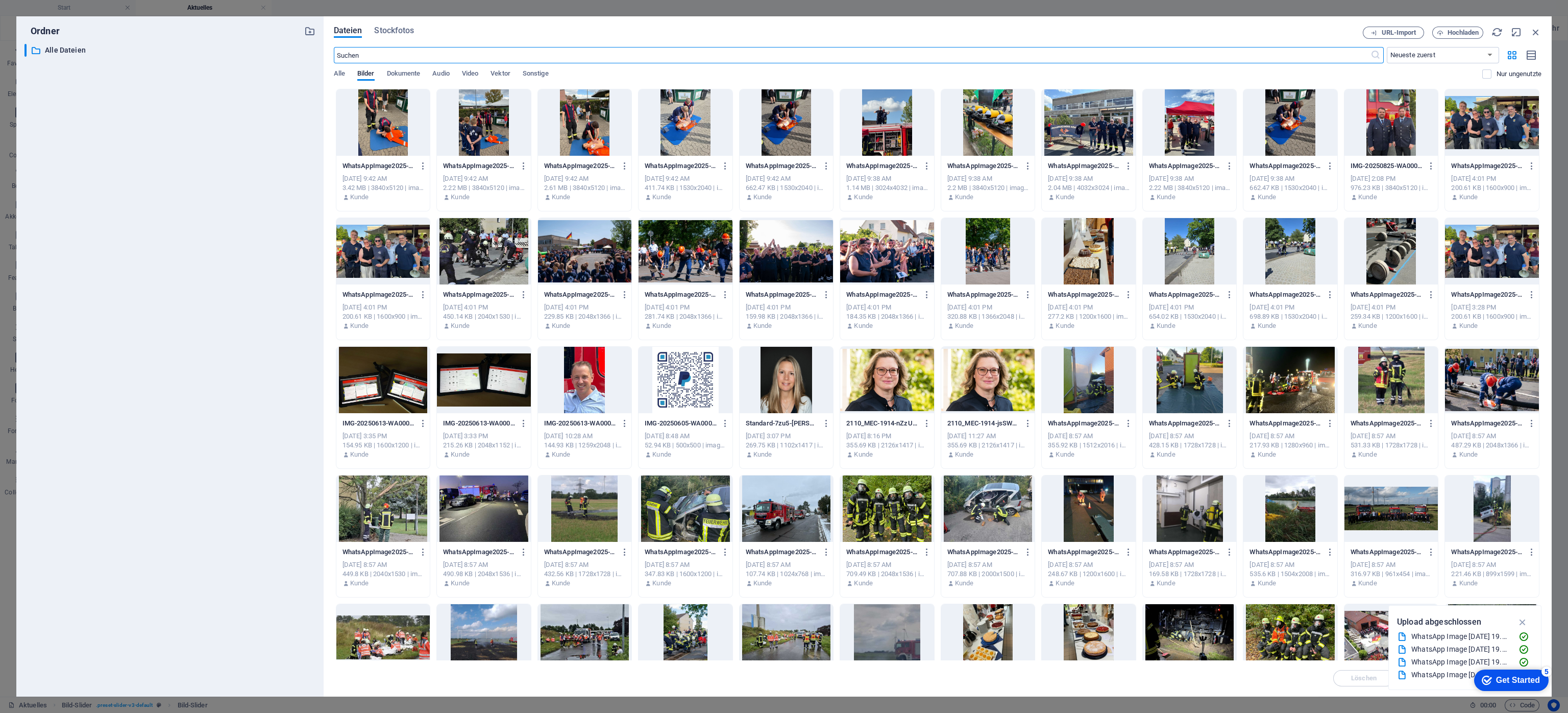
click at [368, 125] on div at bounding box center [383, 122] width 94 height 66
click at [491, 128] on div at bounding box center [484, 122] width 94 height 66
click at [387, 135] on div at bounding box center [383, 122] width 94 height 66
click at [491, 116] on div at bounding box center [484, 122] width 94 height 66
drag, startPoint x: 373, startPoint y: 144, endPoint x: 385, endPoint y: 137, distance: 13.9
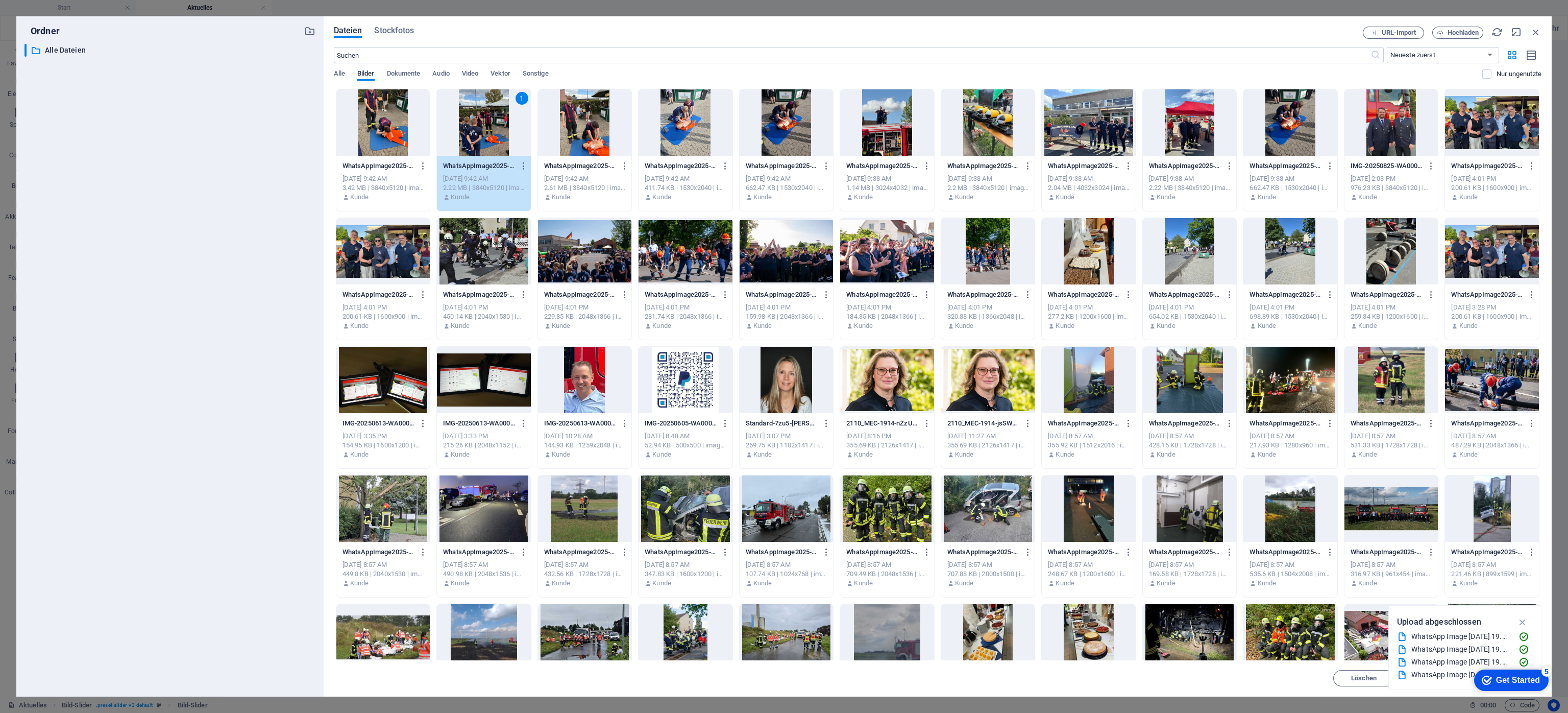
click at [375, 143] on div at bounding box center [383, 122] width 94 height 66
drag, startPoint x: 488, startPoint y: 122, endPoint x: 541, endPoint y: 133, distance: 54.1
click at [488, 122] on div at bounding box center [484, 122] width 94 height 66
click at [1045, 112] on div at bounding box center [1290, 122] width 94 height 66
click at [1045, 124] on div at bounding box center [1189, 122] width 94 height 66
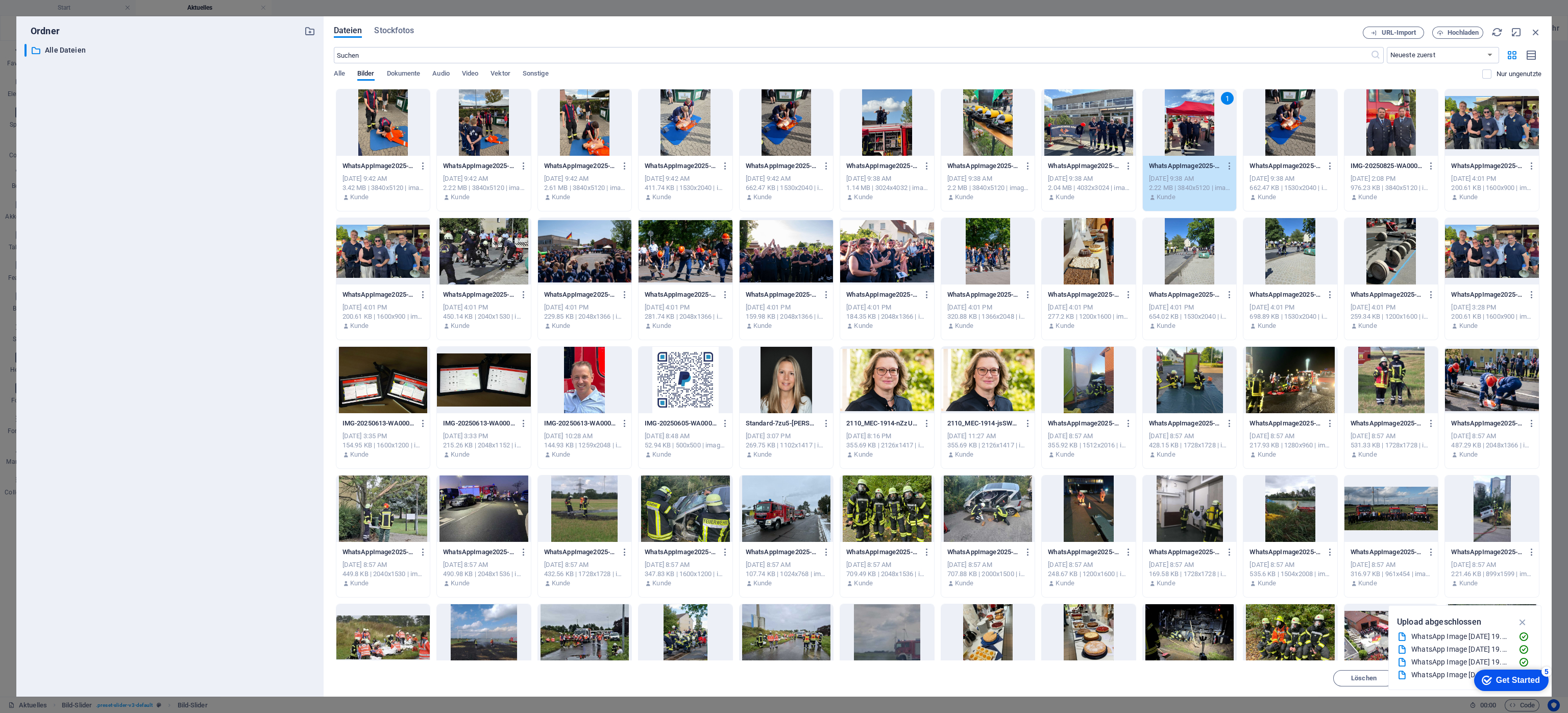
click at [1045, 122] on div at bounding box center [1290, 122] width 94 height 66
click at [1045, 132] on div at bounding box center [1189, 122] width 94 height 66
drag, startPoint x: 1310, startPoint y: 102, endPoint x: 1303, endPoint y: 107, distance: 8.6
click at [1045, 102] on div at bounding box center [1290, 122] width 94 height 66
click at [1045, 121] on div at bounding box center [1189, 122] width 94 height 66
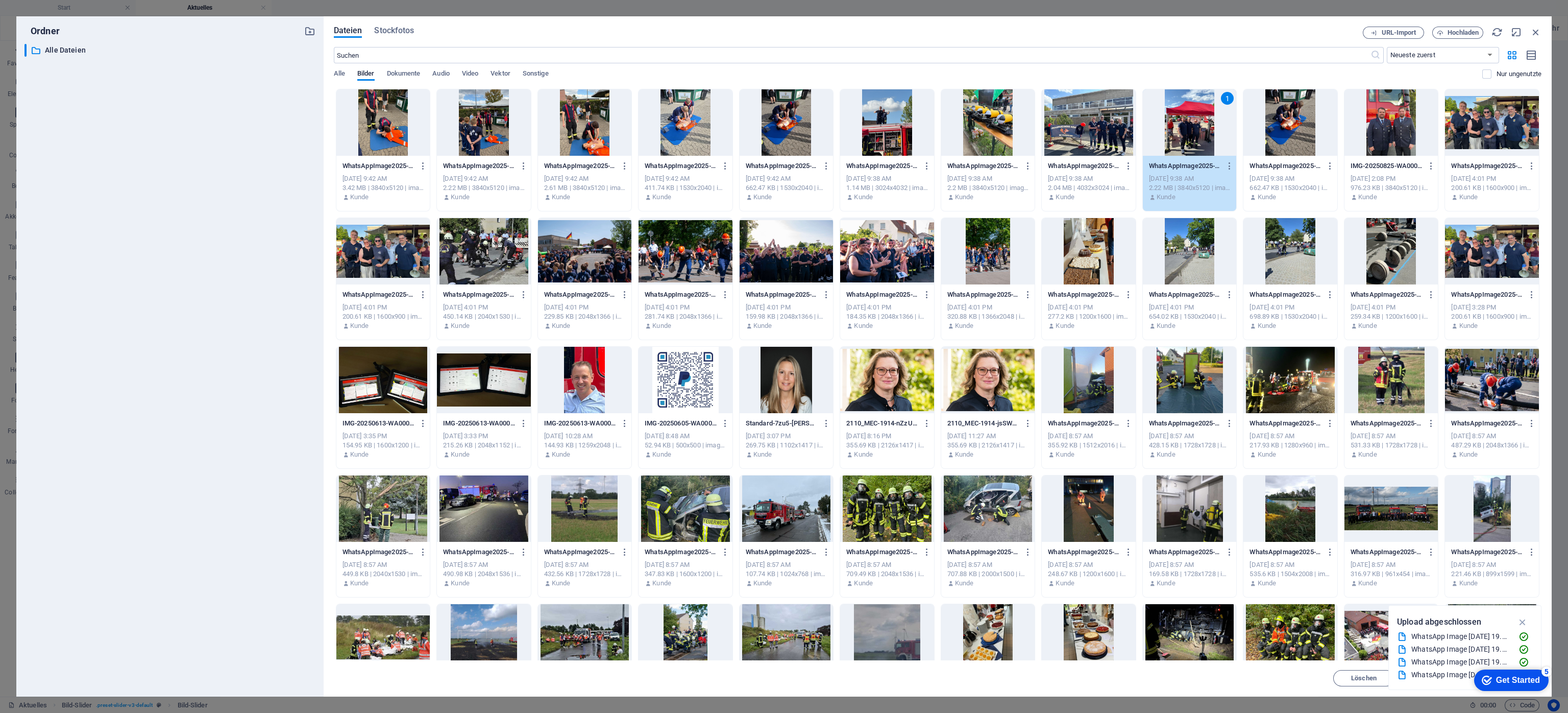
click at [1045, 147] on div at bounding box center [1088, 122] width 94 height 66
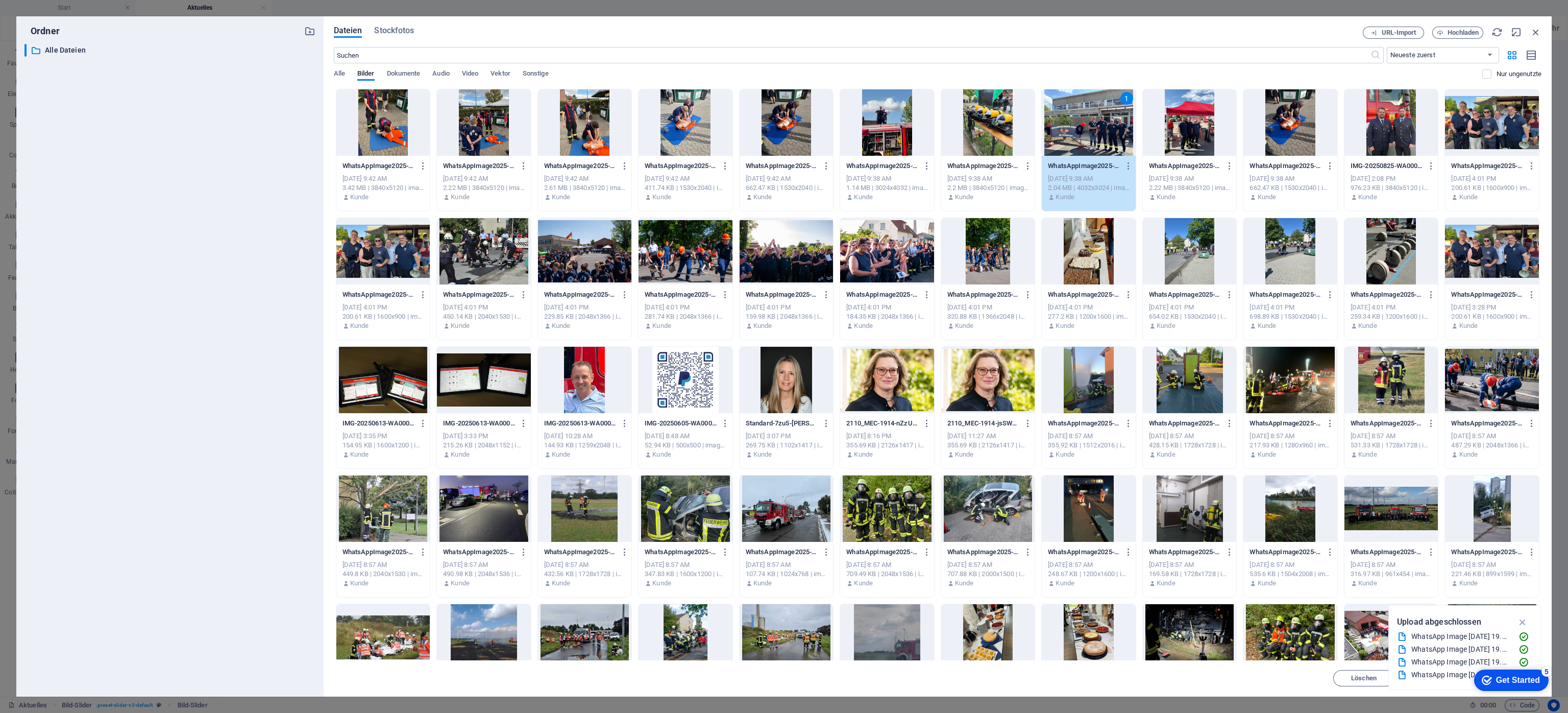
click at [1045, 133] on div "1" at bounding box center [1088, 122] width 94 height 66
drag, startPoint x: 1080, startPoint y: 133, endPoint x: 861, endPoint y: 93, distance: 222.6
click at [1045, 133] on div at bounding box center [1088, 122] width 94 height 66
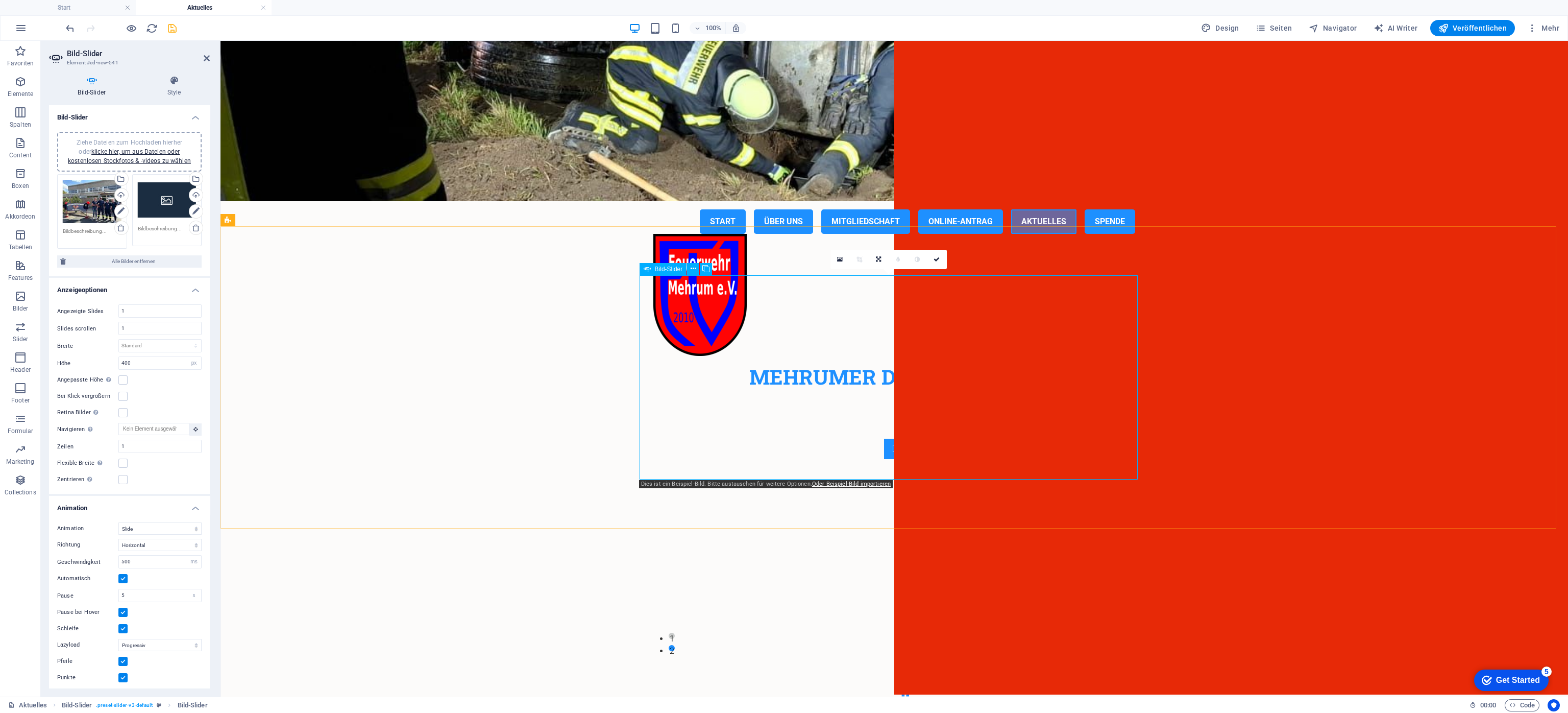
click at [884, 438] on button "Image Slider" at bounding box center [894, 449] width 21 height 21
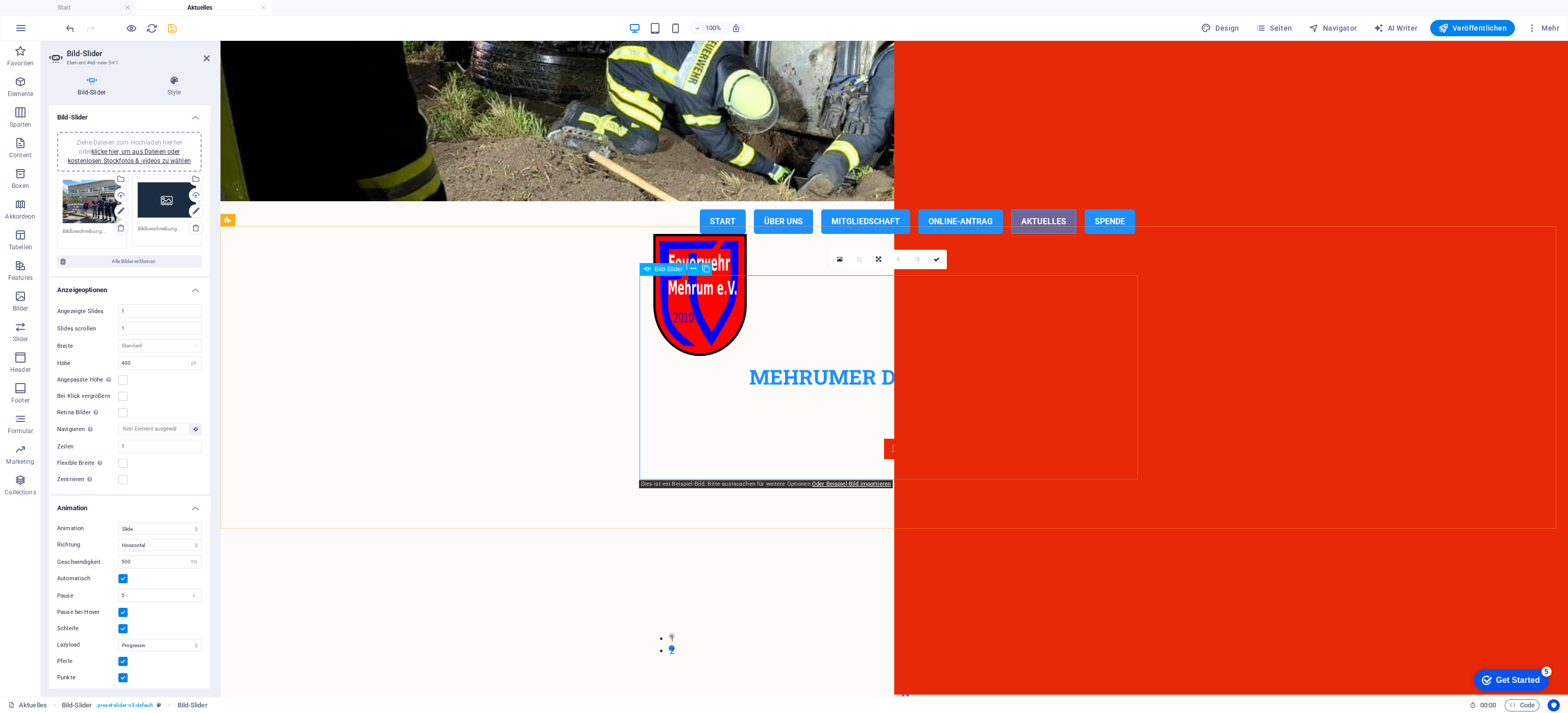
click at [170, 198] on div "Ziehe Dateien zum Hochladen hierher oder klicke hier, um aus Dateien oder koste…" at bounding box center [167, 200] width 58 height 41
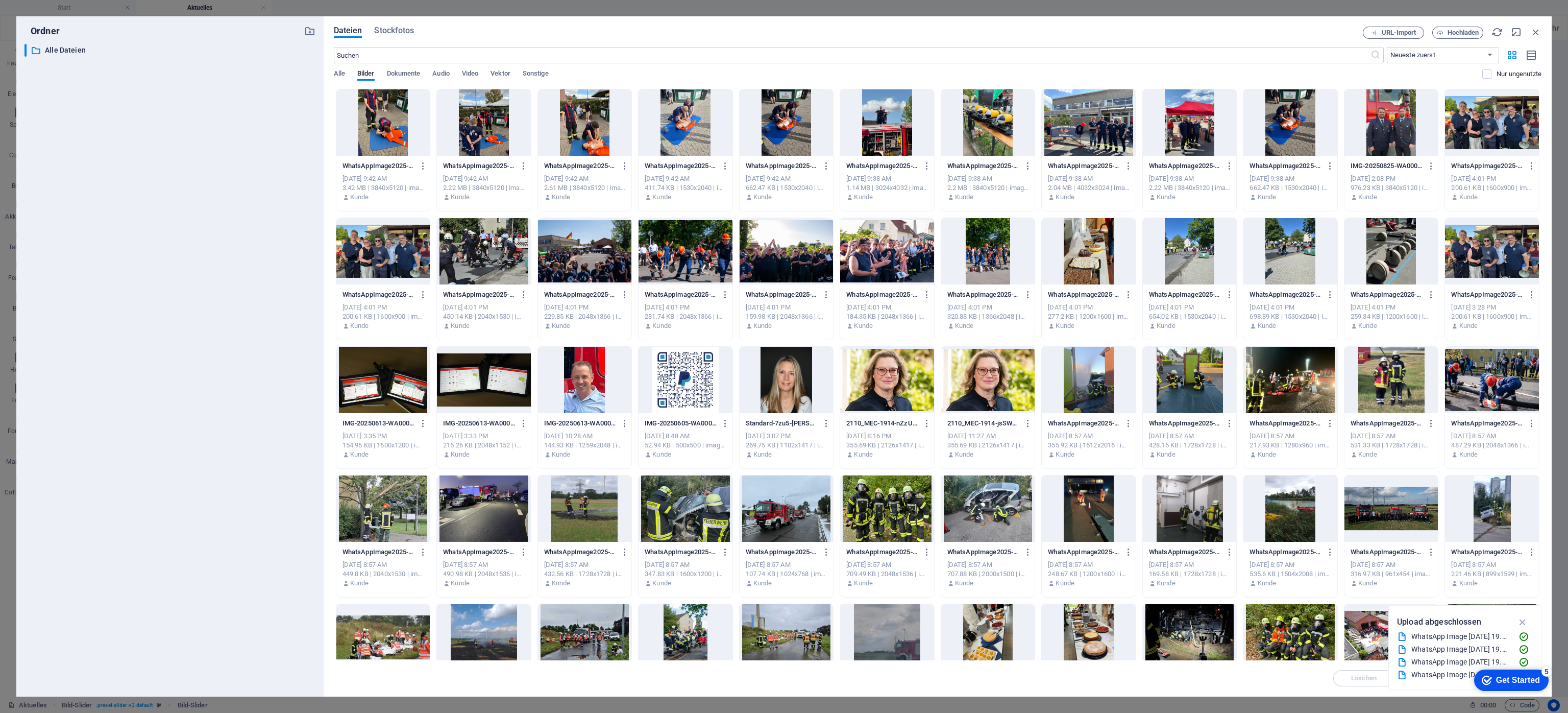
click at [677, 147] on div at bounding box center [685, 122] width 94 height 66
click at [684, 125] on div "1" at bounding box center [685, 122] width 94 height 66
drag, startPoint x: 684, startPoint y: 125, endPoint x: 403, endPoint y: 134, distance: 281.1
click at [684, 125] on div at bounding box center [685, 122] width 94 height 66
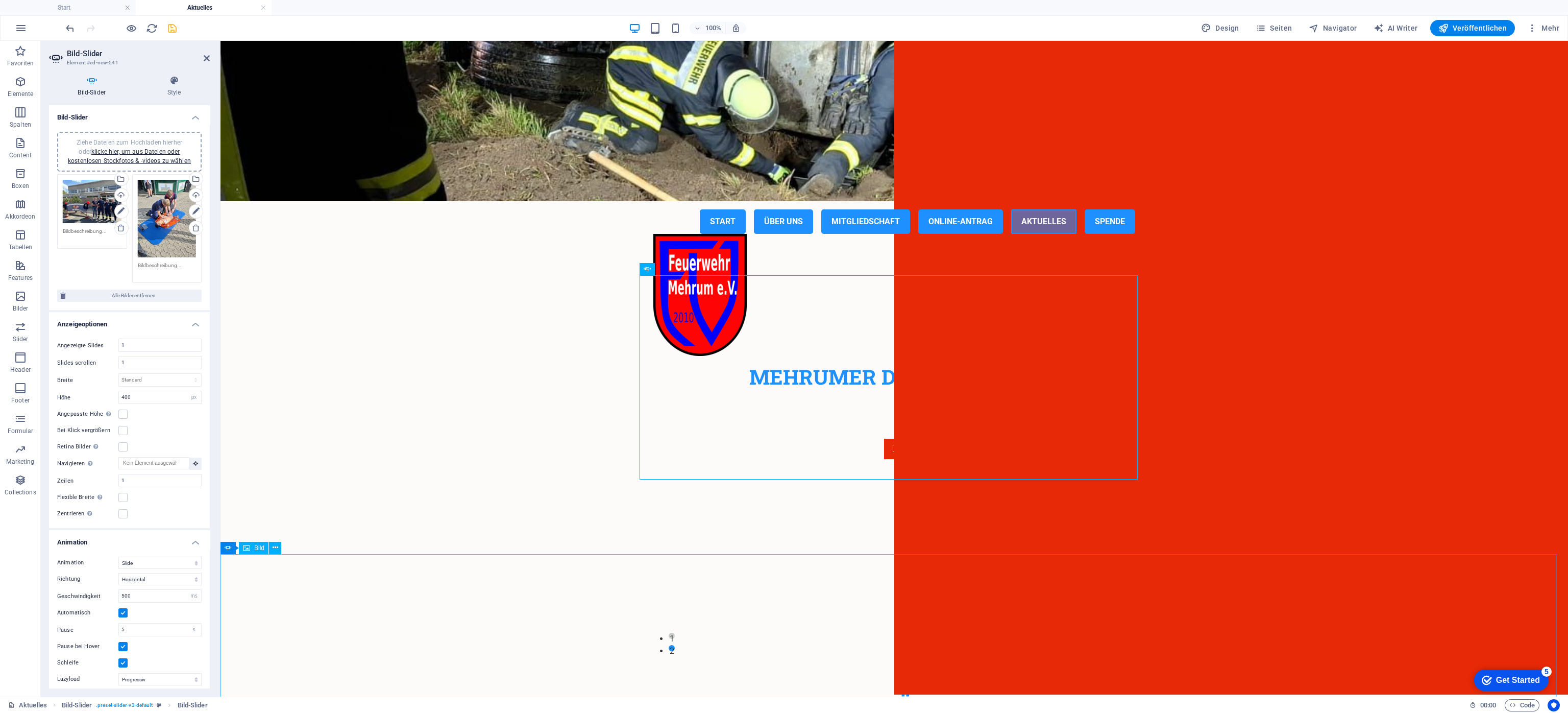
drag, startPoint x: 609, startPoint y: 622, endPoint x: 789, endPoint y: 622, distance: 180.0
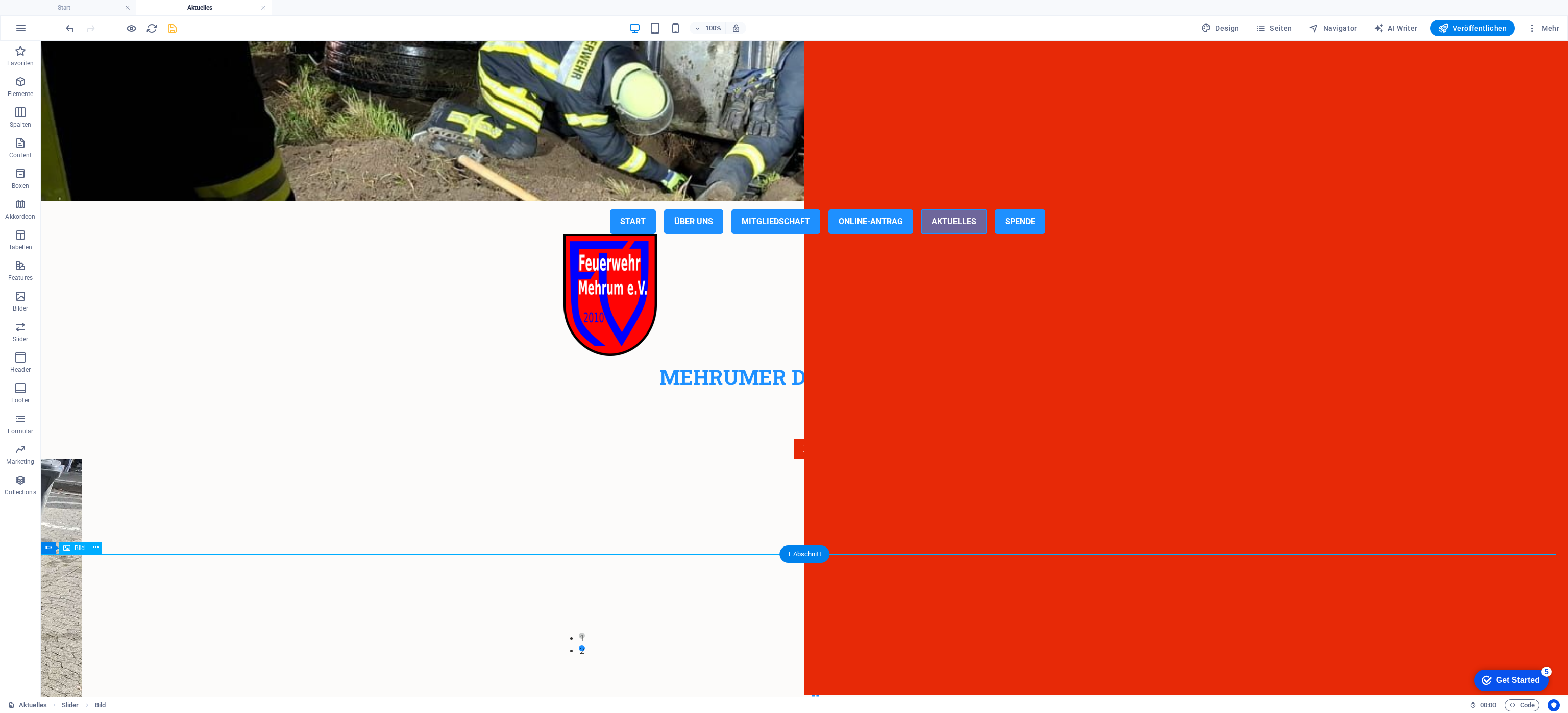
drag, startPoint x: 384, startPoint y: 608, endPoint x: 179, endPoint y: 587, distance: 206.1
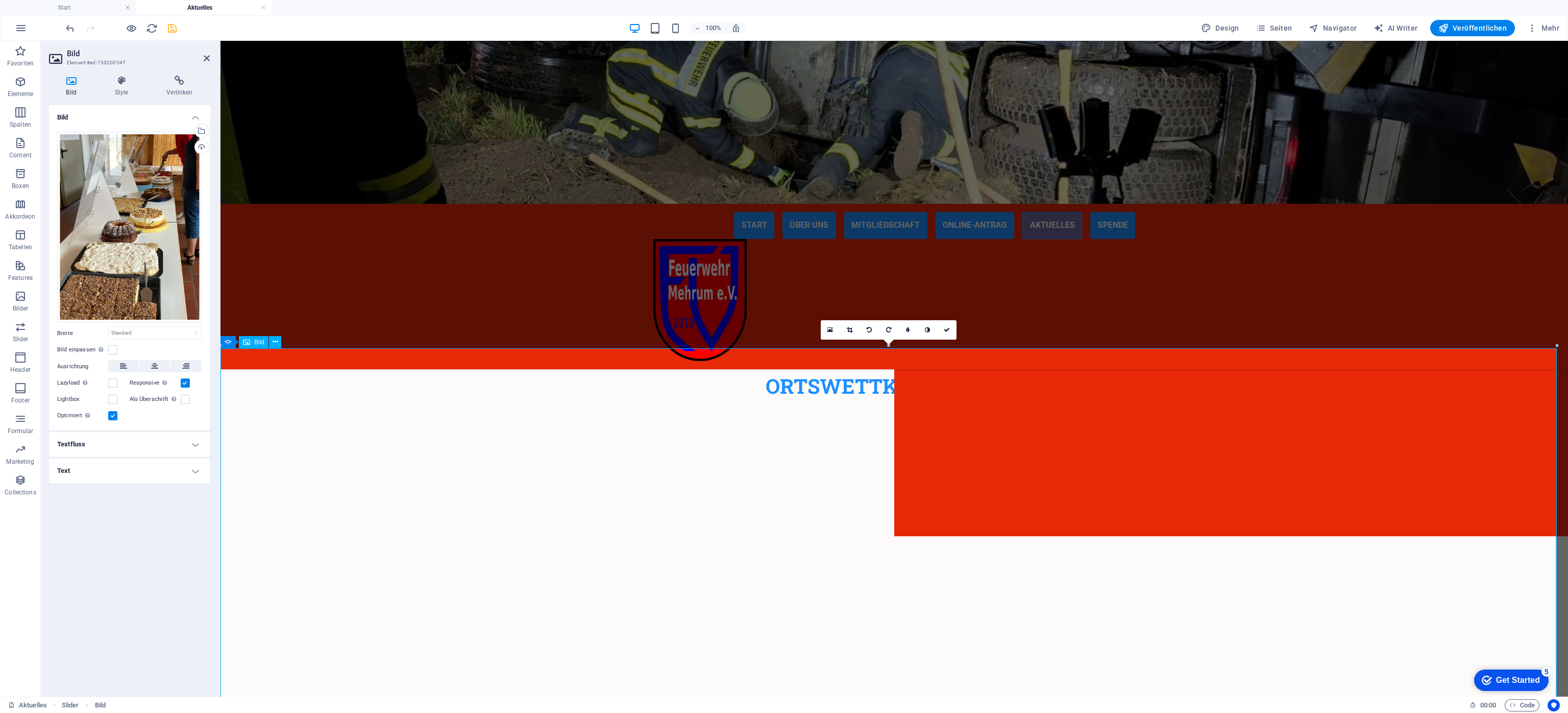
scroll to position [0, 0]
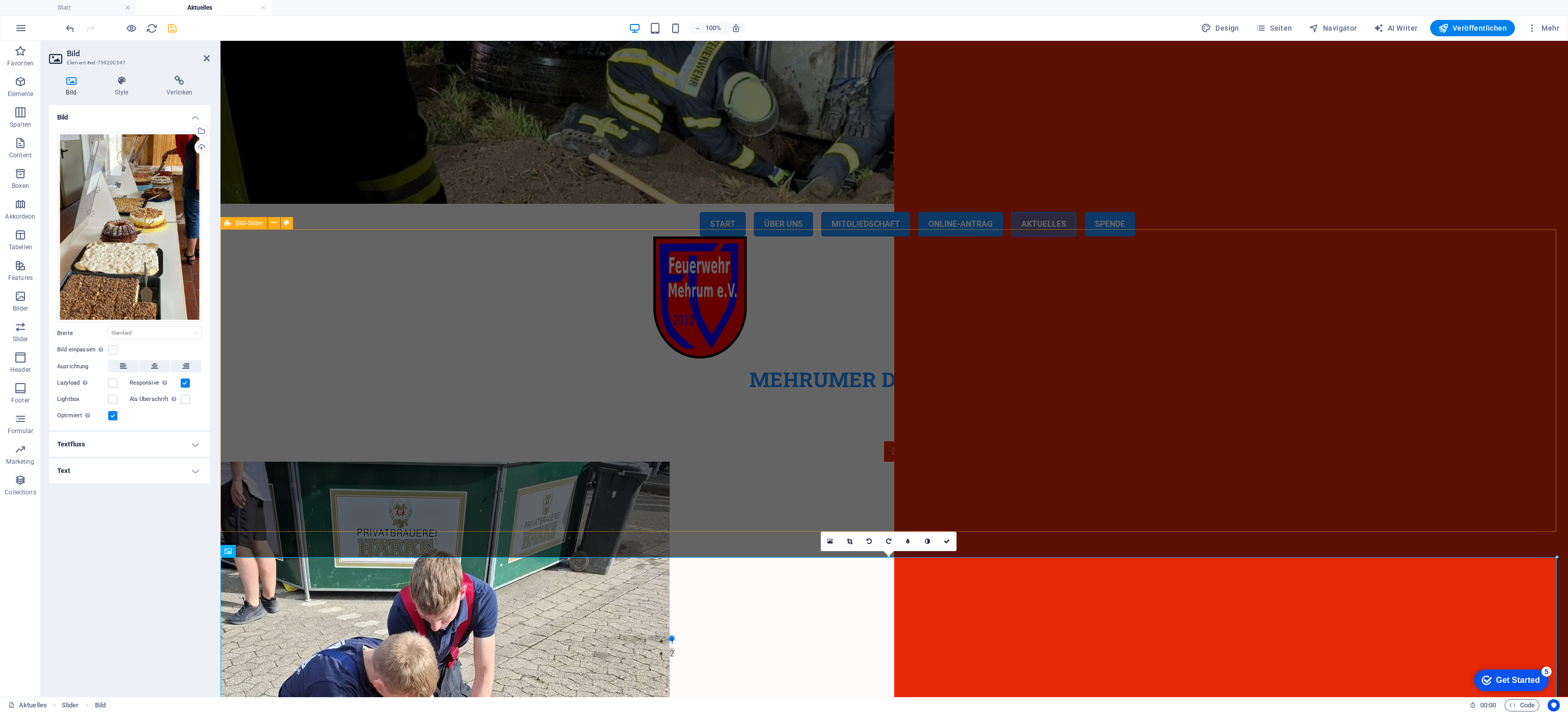
click at [1045, 406] on div "1 2" at bounding box center [894, 543] width 1348 height 302
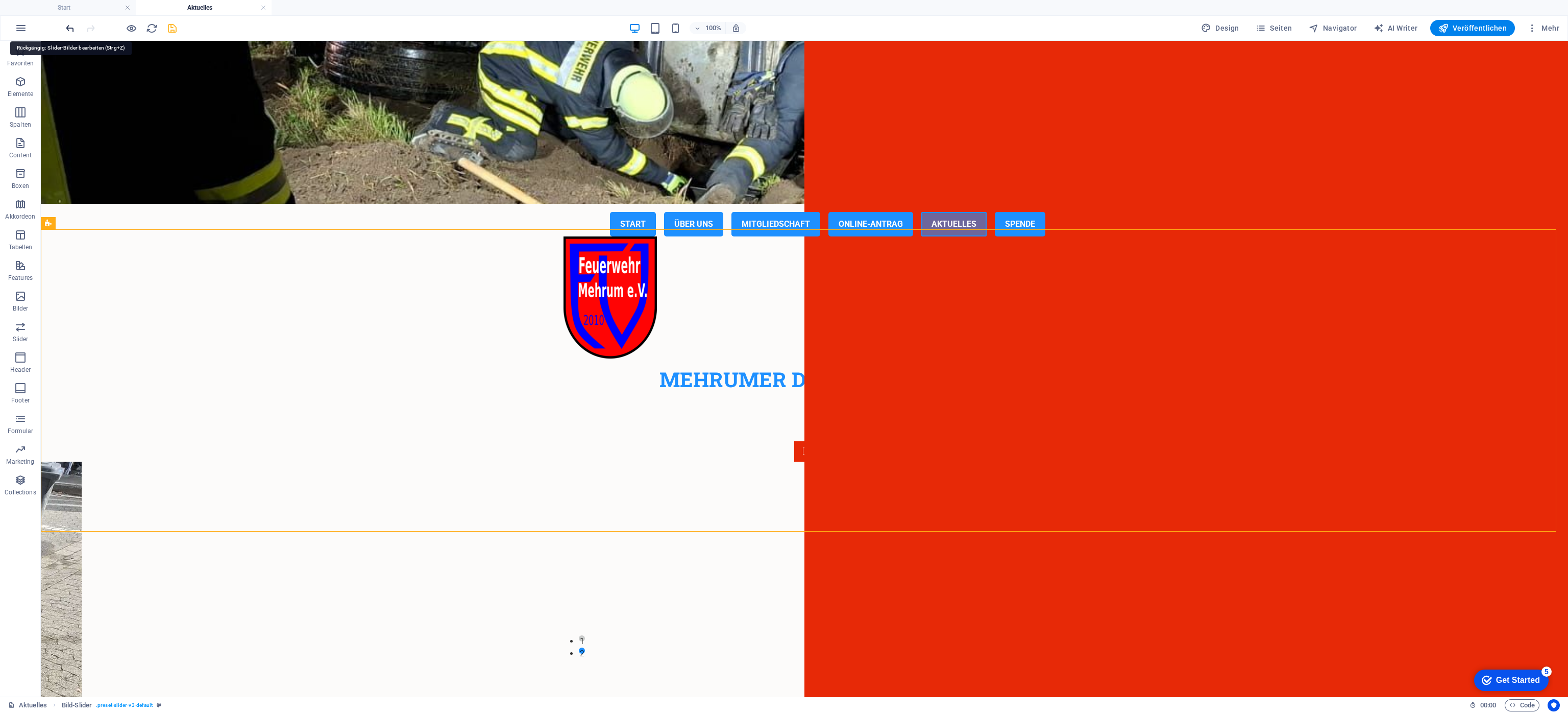
click at [72, 32] on icon "undo" at bounding box center [70, 28] width 12 height 12
click at [68, 26] on icon "undo" at bounding box center [70, 28] width 12 height 12
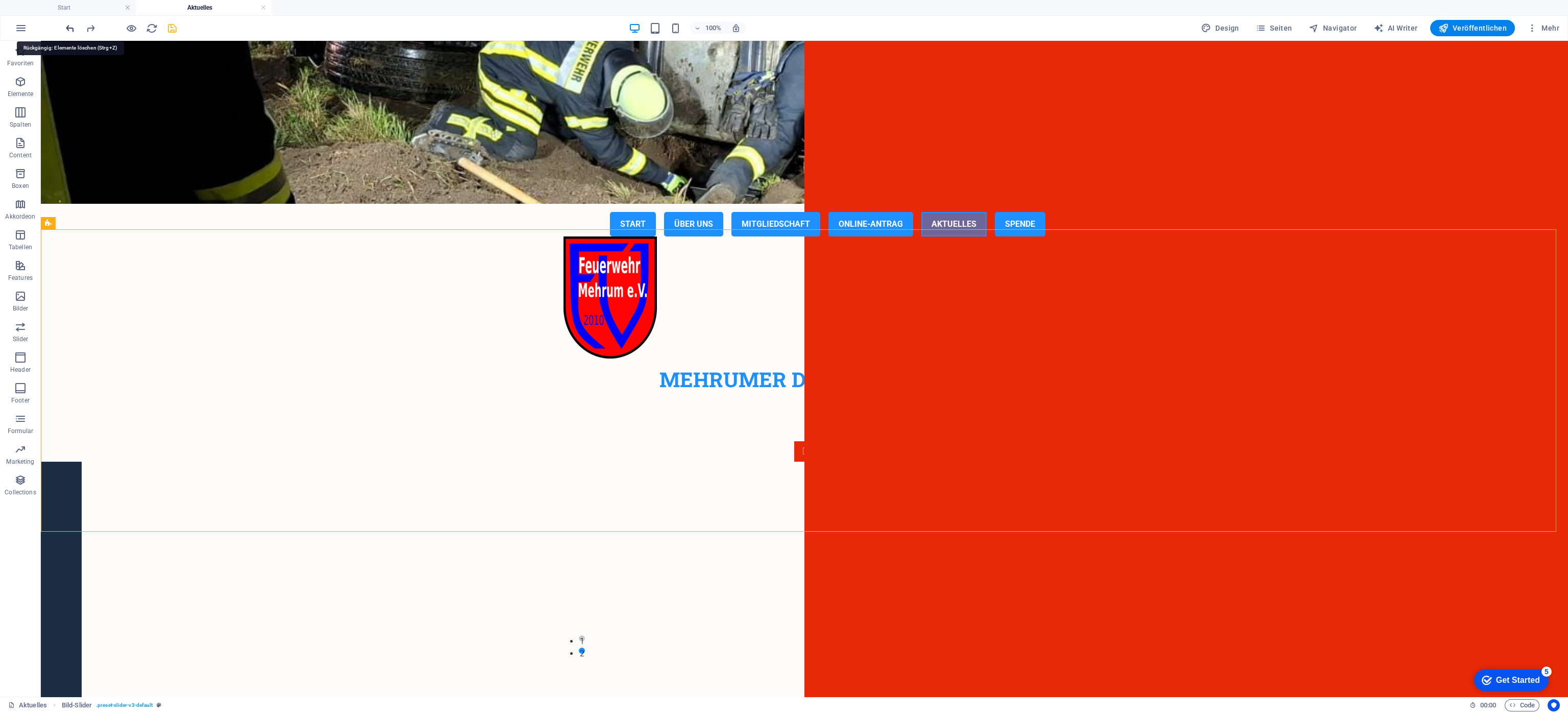
click at [68, 26] on icon "undo" at bounding box center [70, 28] width 12 height 12
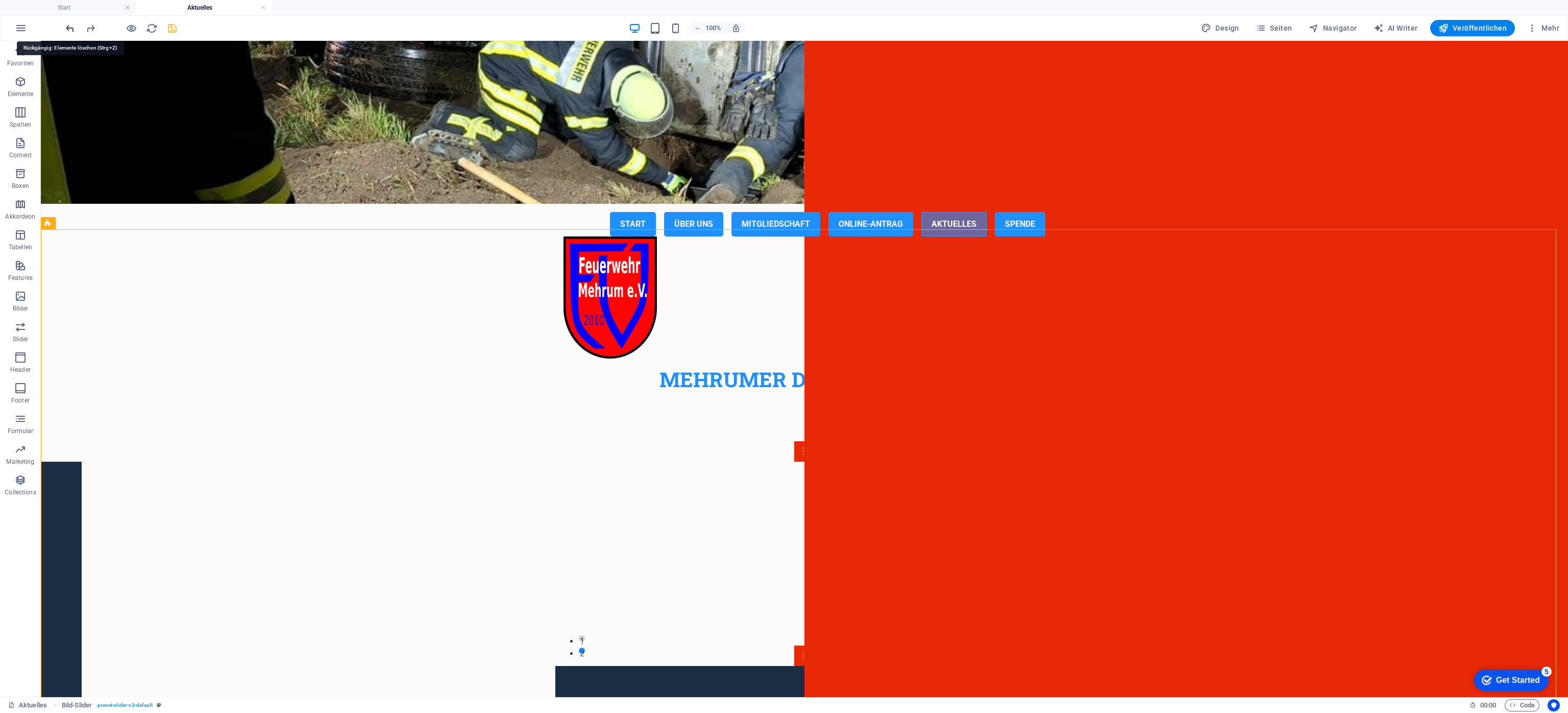
click at [68, 26] on icon "undo" at bounding box center [70, 28] width 12 height 12
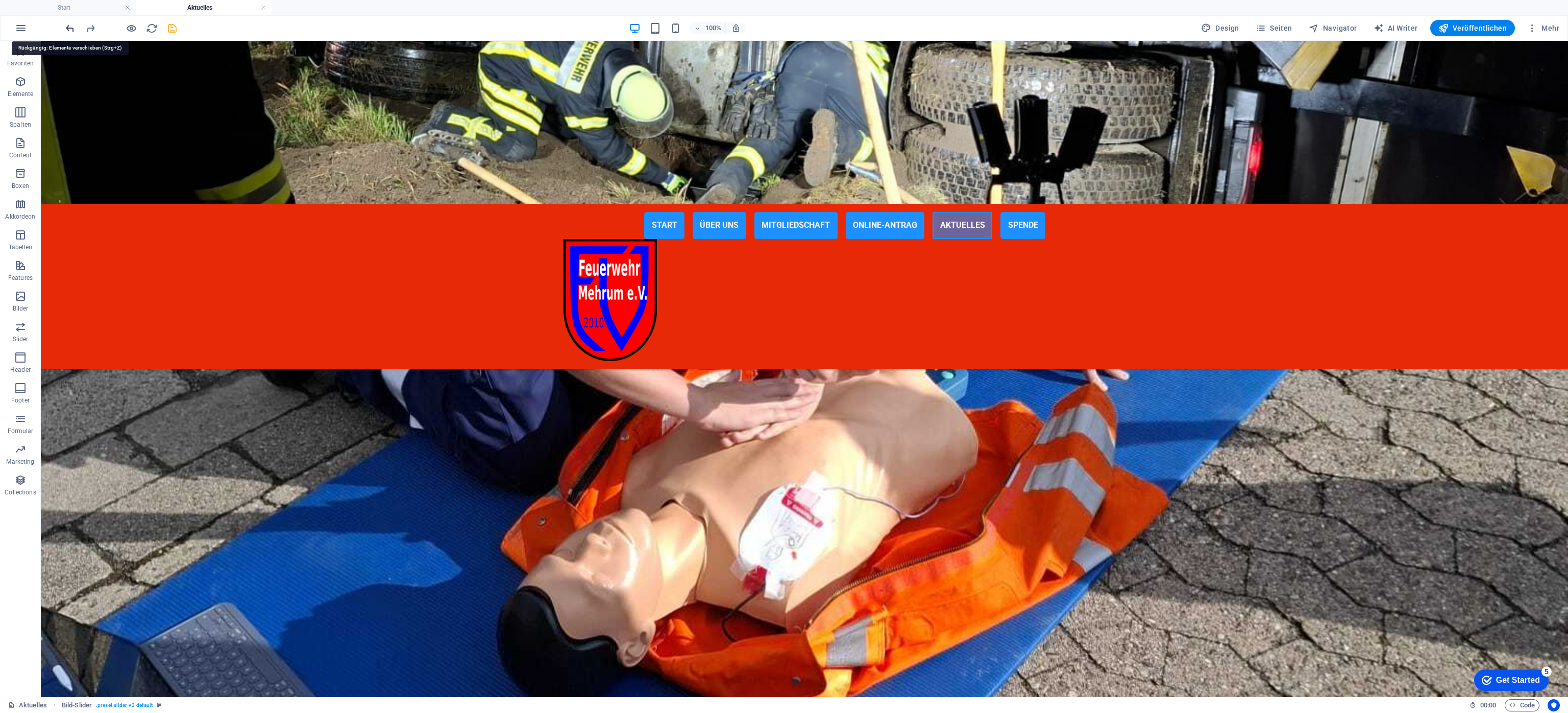
scroll to position [1270, 0]
click at [68, 26] on icon "undo" at bounding box center [70, 28] width 12 height 12
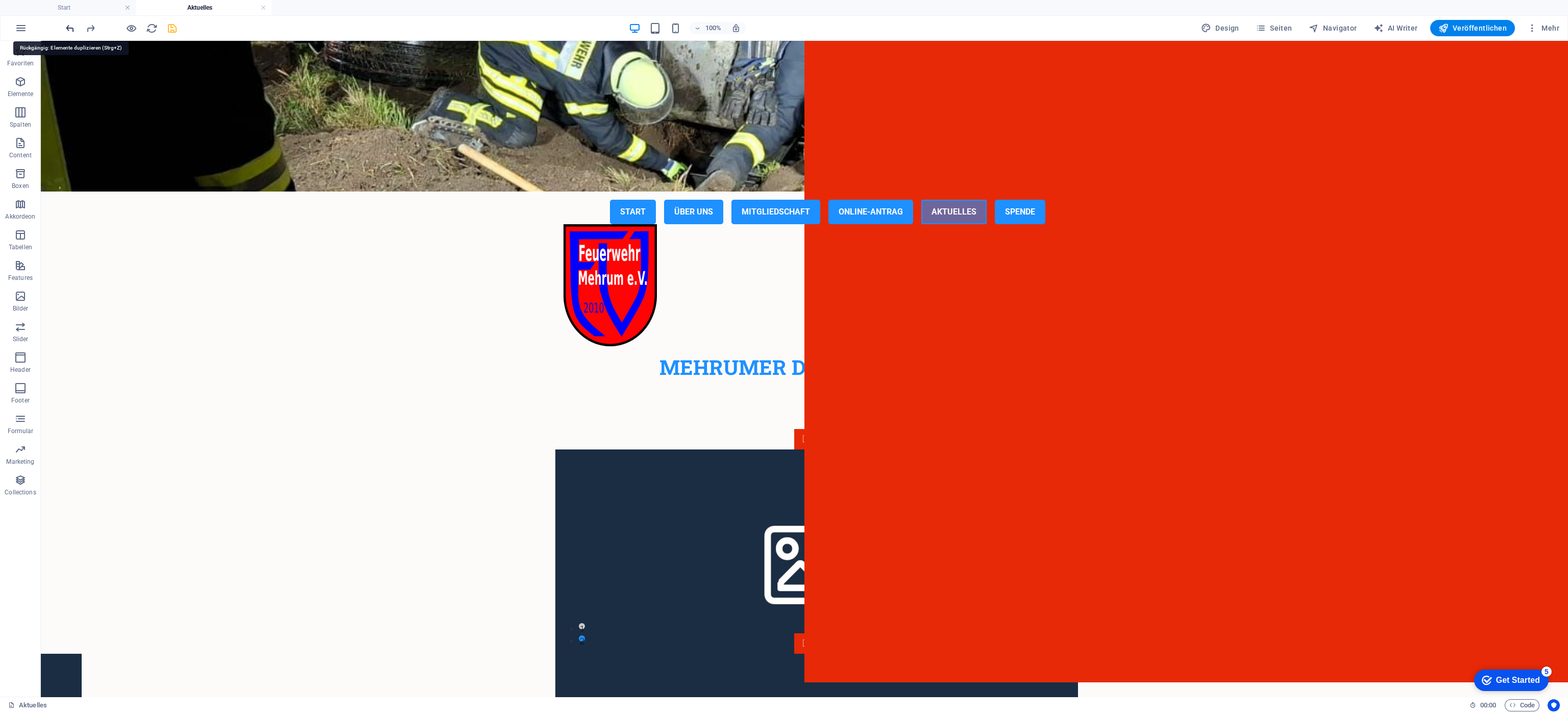
scroll to position [13, 0]
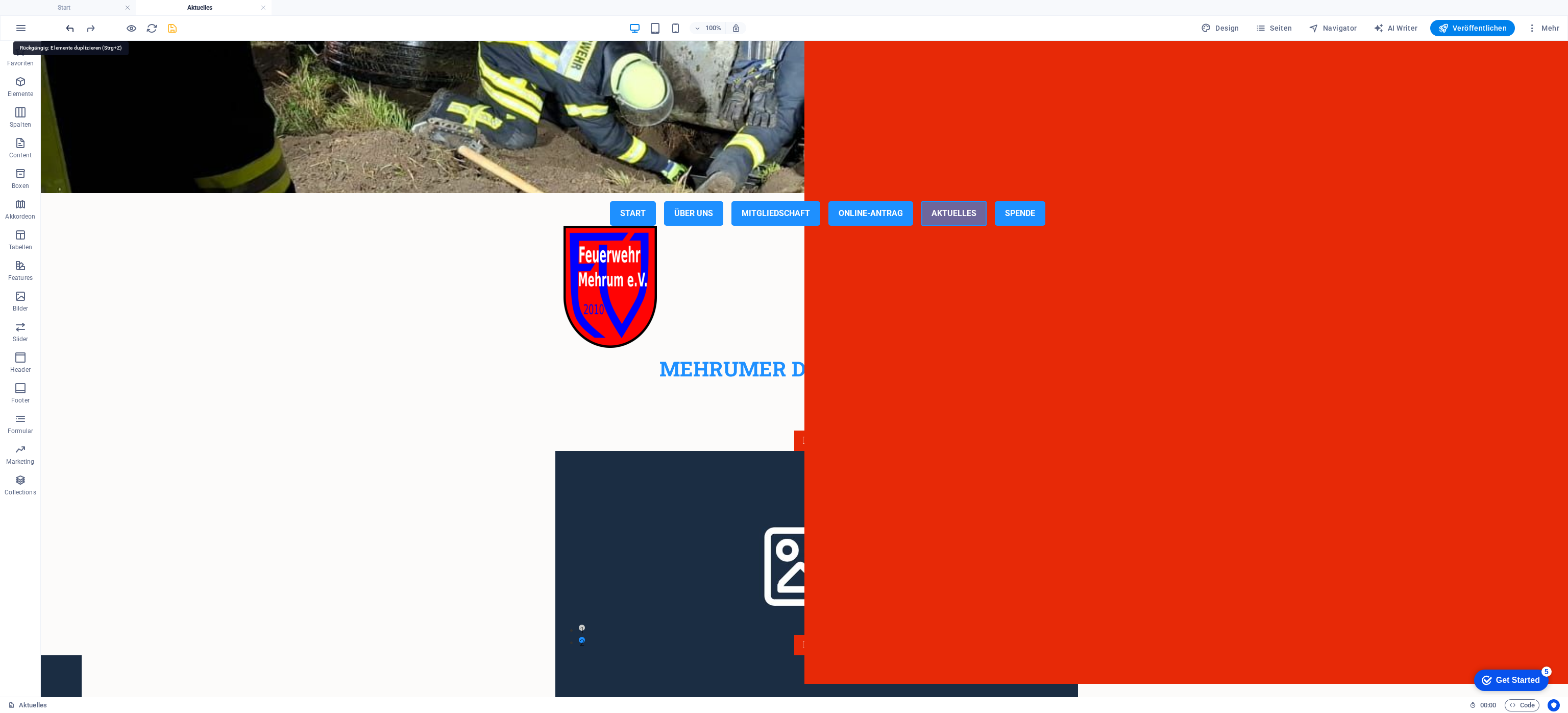
click at [68, 26] on icon "undo" at bounding box center [70, 28] width 12 height 12
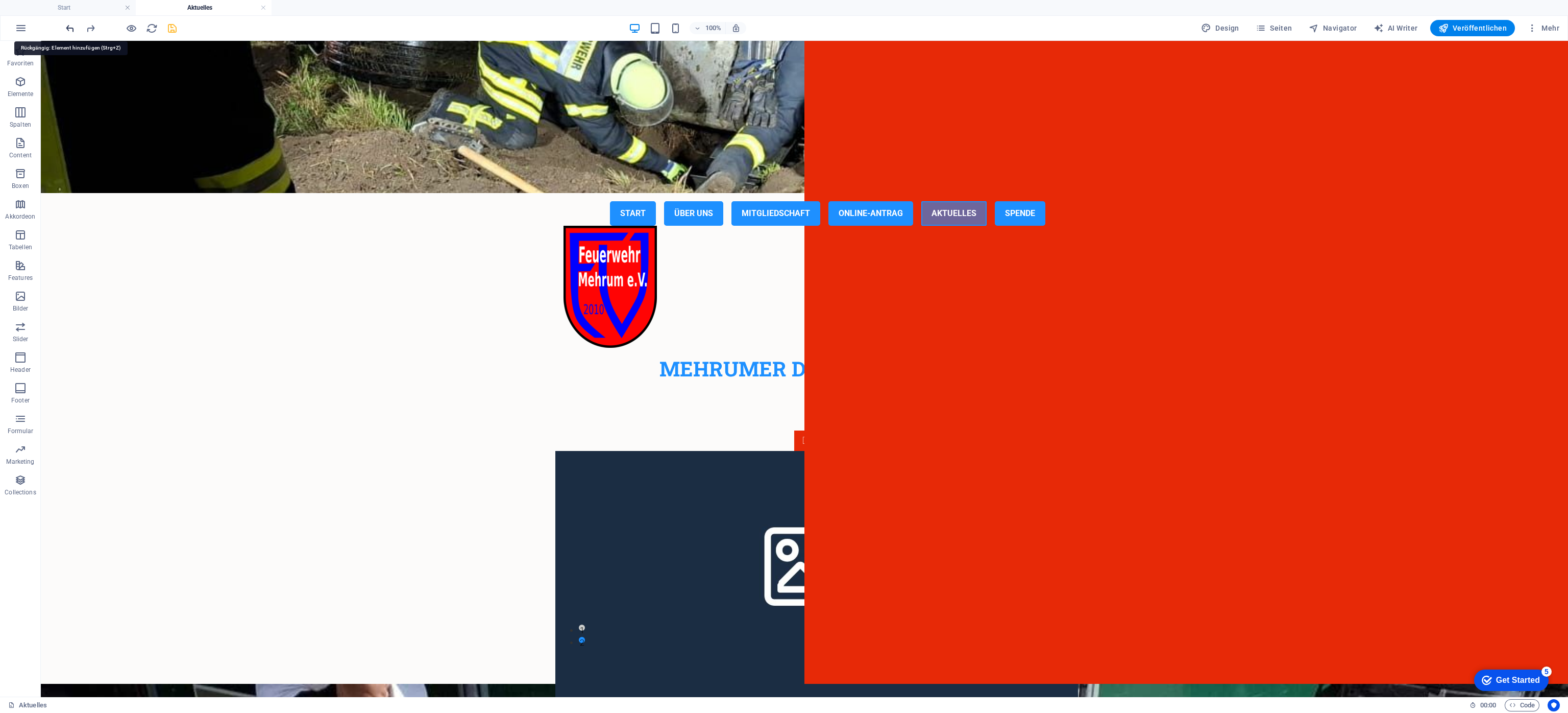
click at [68, 26] on icon "undo" at bounding box center [70, 28] width 12 height 12
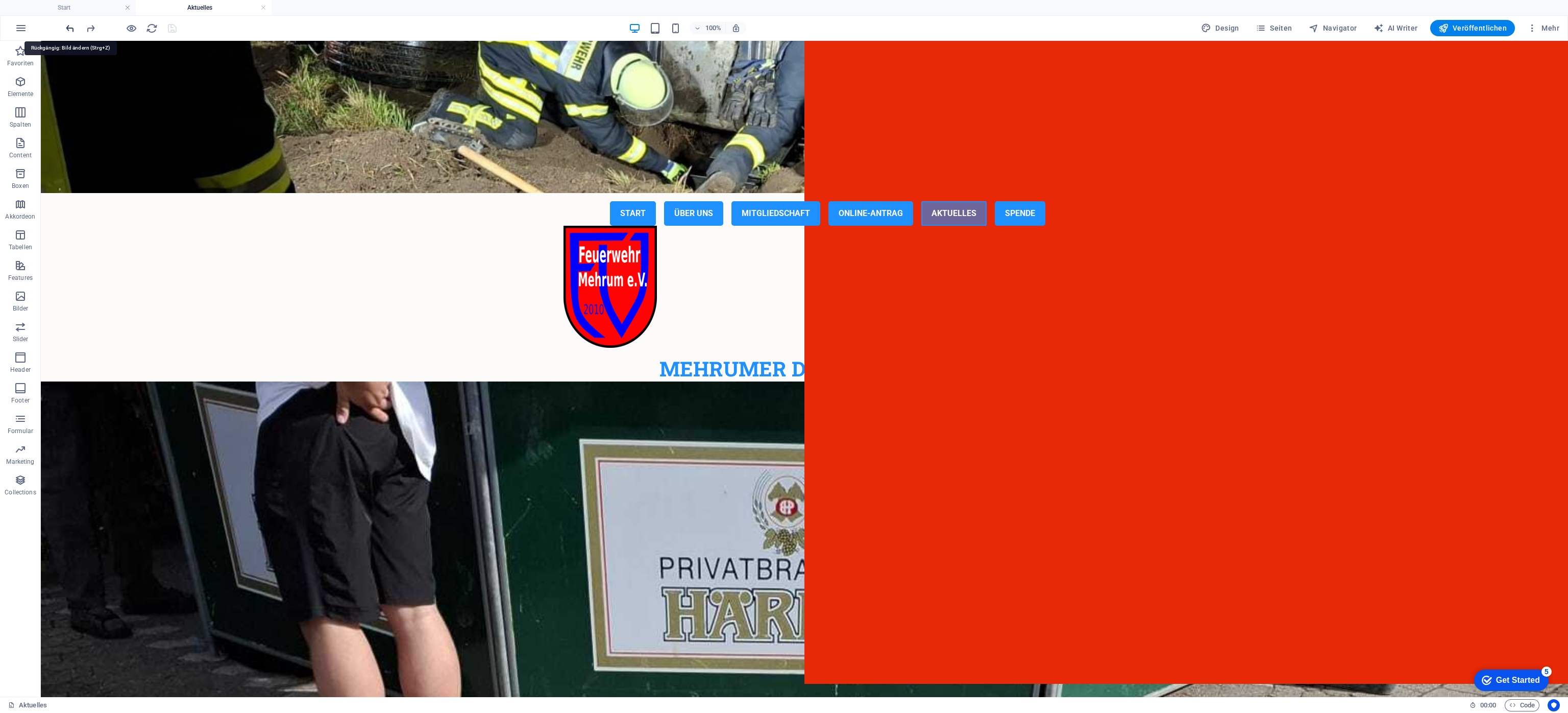
click at [68, 26] on icon "undo" at bounding box center [70, 28] width 12 height 12
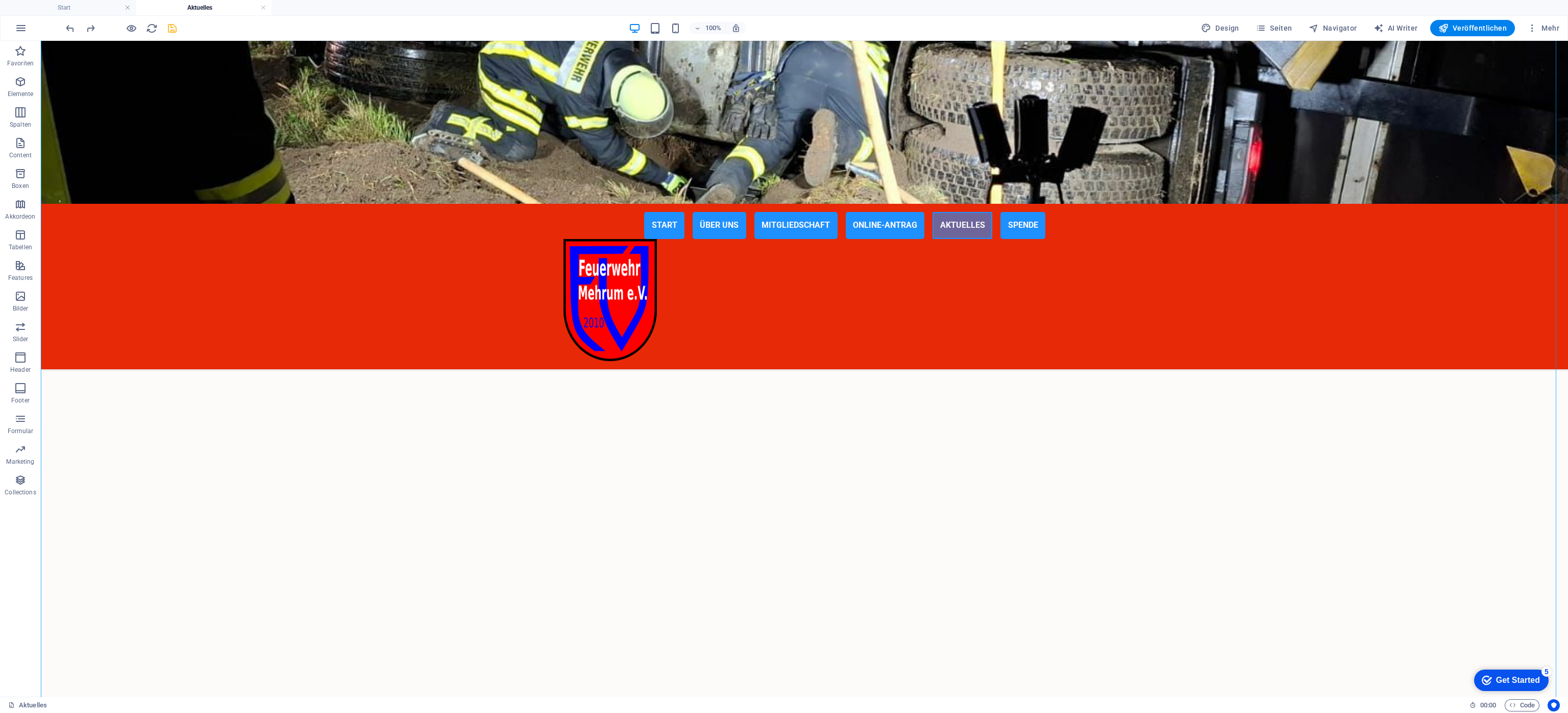
scroll to position [2607, 0]
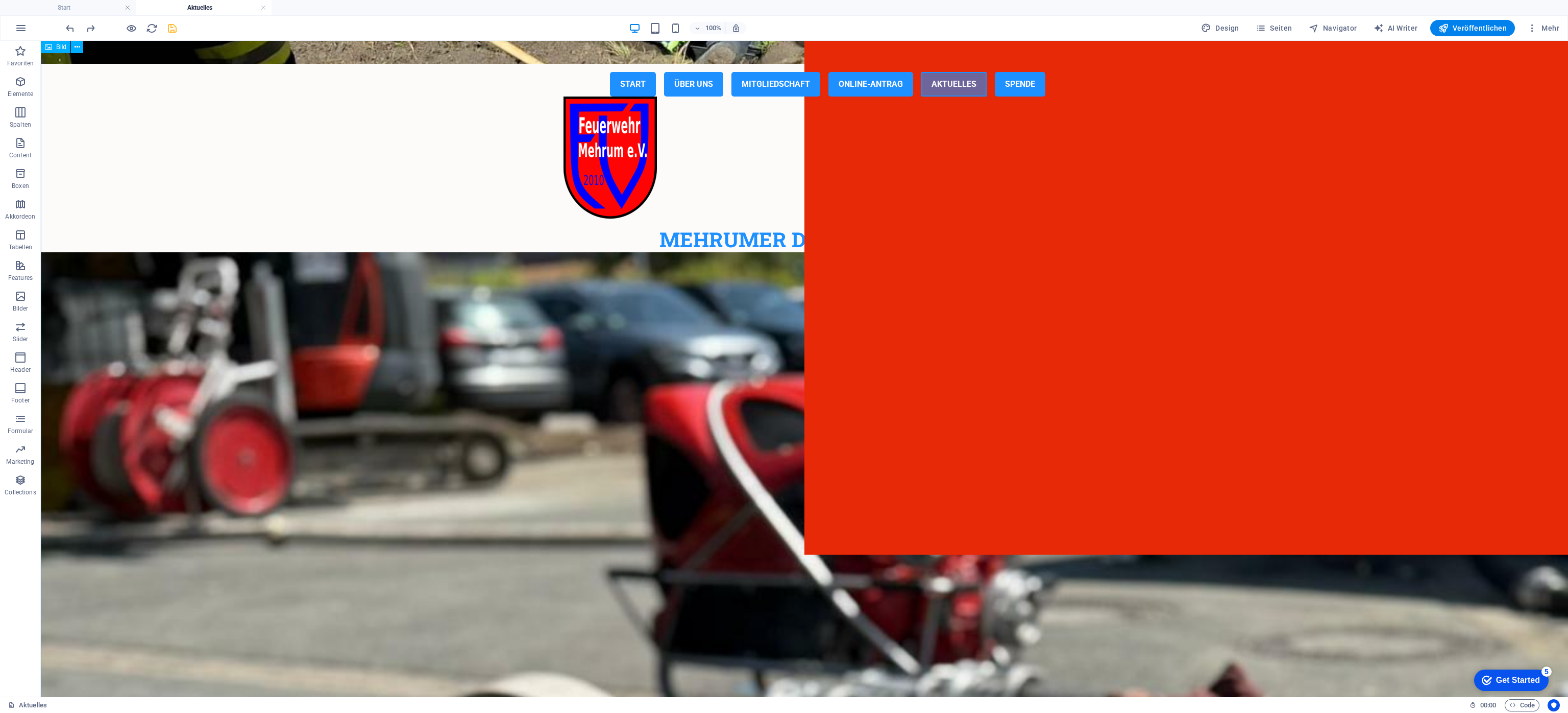
scroll to position [0, 0]
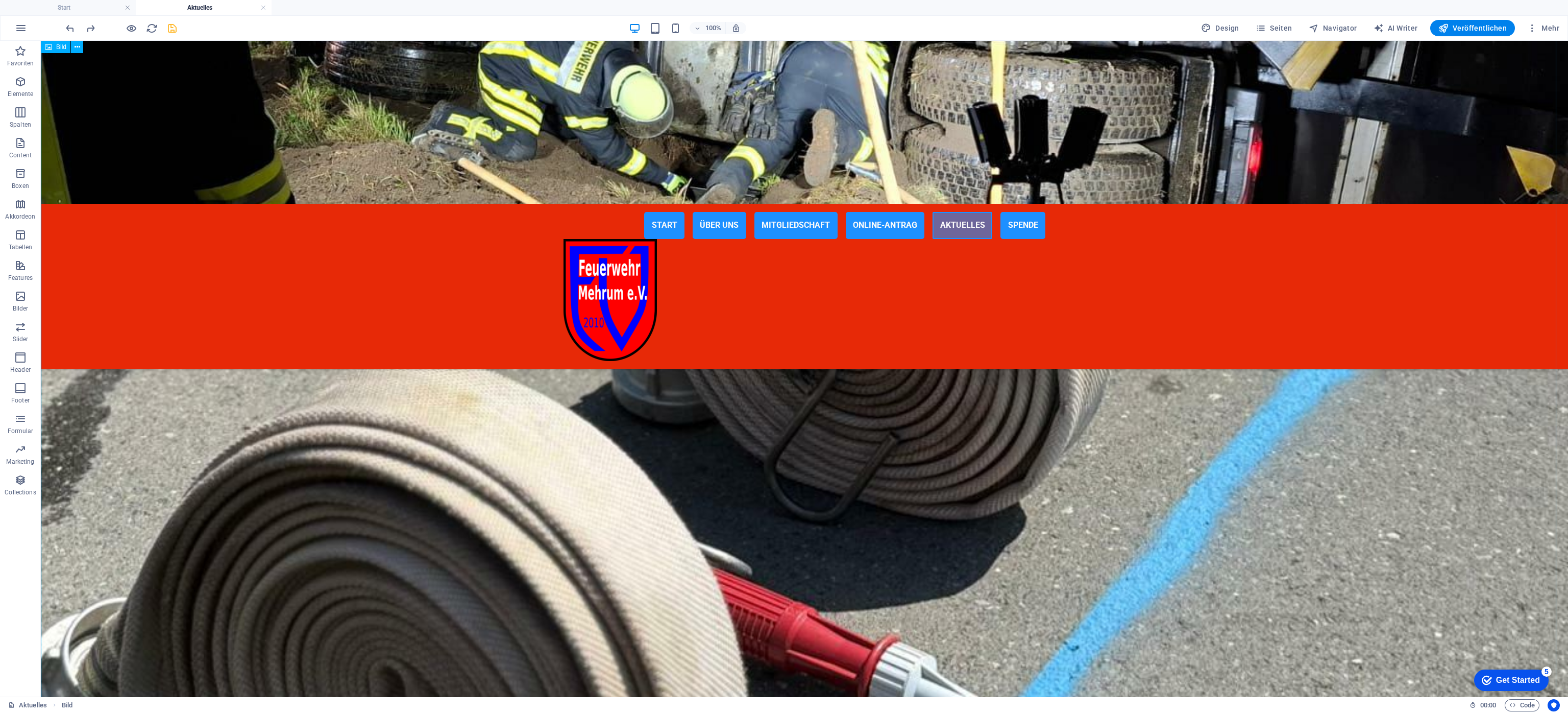
scroll to position [1152, 0]
click at [1045, 26] on span "Seiten" at bounding box center [1274, 28] width 37 height 10
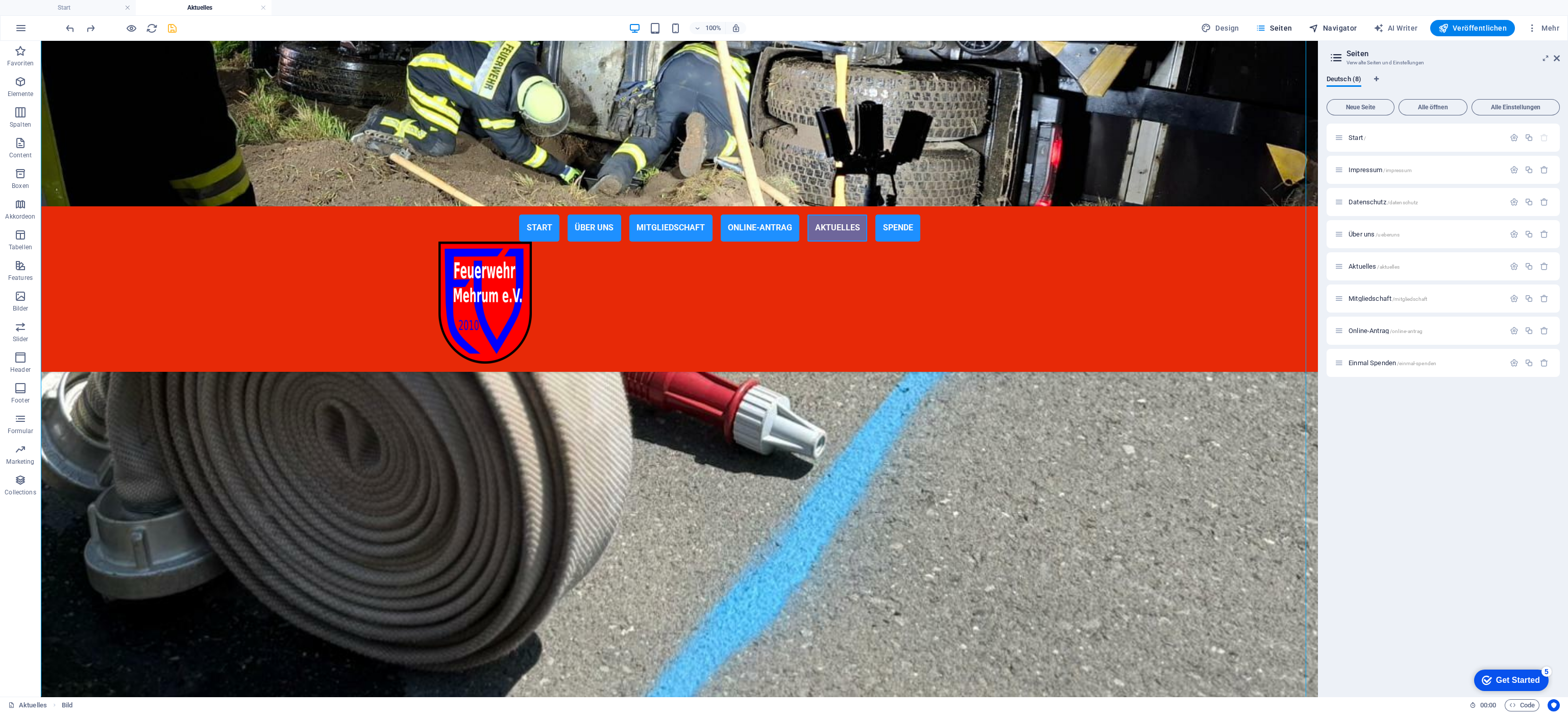
click at [1045, 30] on span "Navigator" at bounding box center [1333, 28] width 49 height 10
select select "13223309-de"
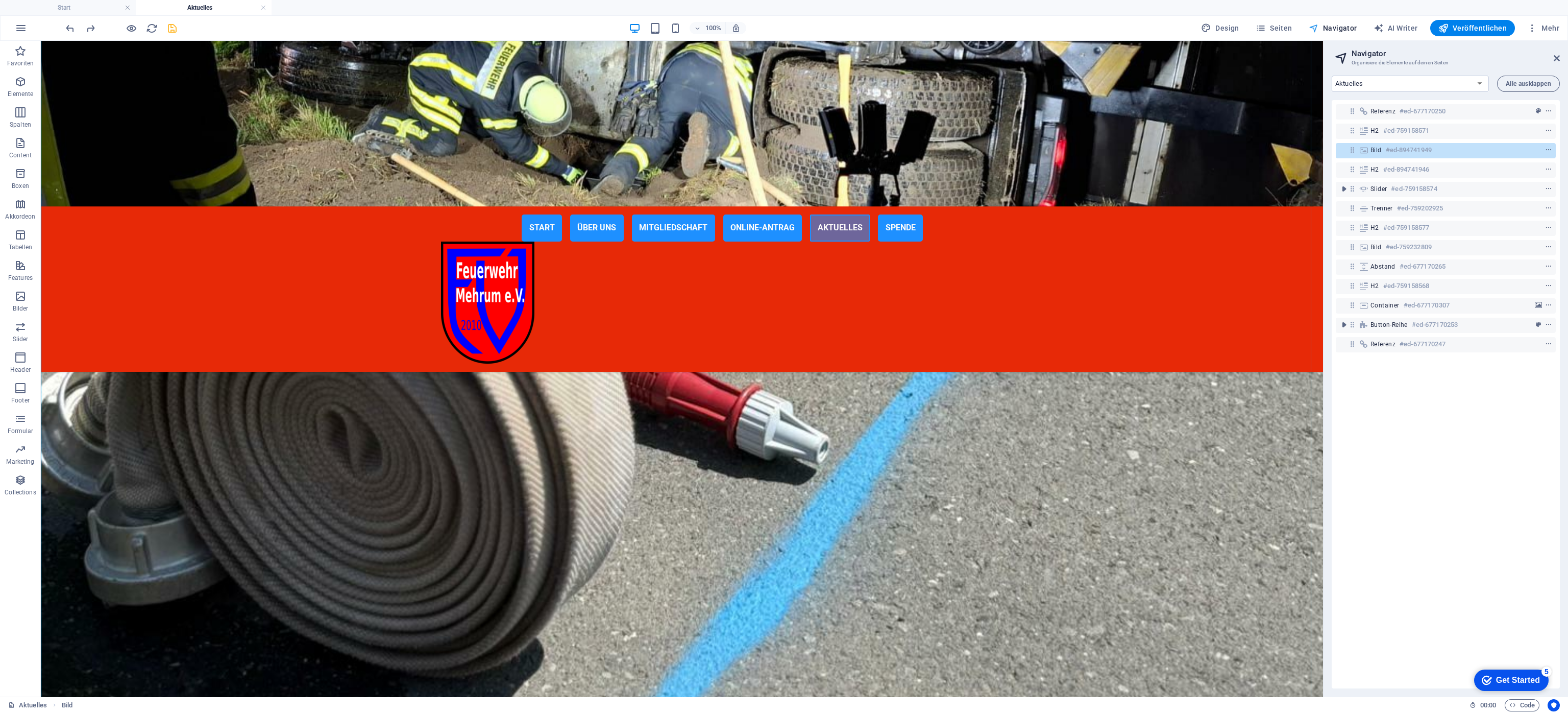
click at [1045, 23] on span "Navigator" at bounding box center [1333, 28] width 49 height 10
click at [1045, 24] on span "Seiten" at bounding box center [1274, 28] width 37 height 10
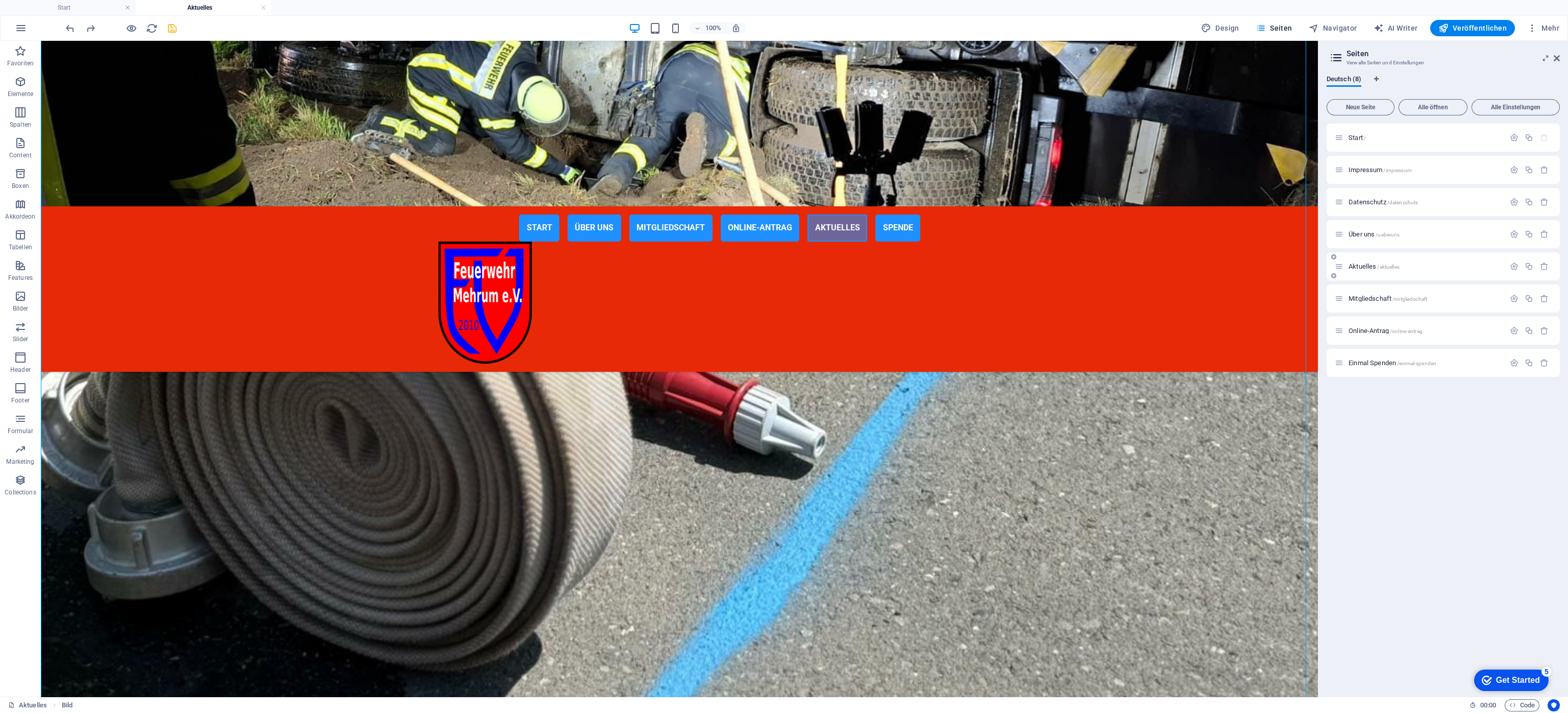
click at [1045, 267] on span "Aktuelles /aktuelles" at bounding box center [1374, 266] width 51 height 8
click at [1045, 264] on span "Aktuelles /aktuelles" at bounding box center [1374, 266] width 51 height 8
click at [1045, 263] on icon "button" at bounding box center [1514, 266] width 9 height 9
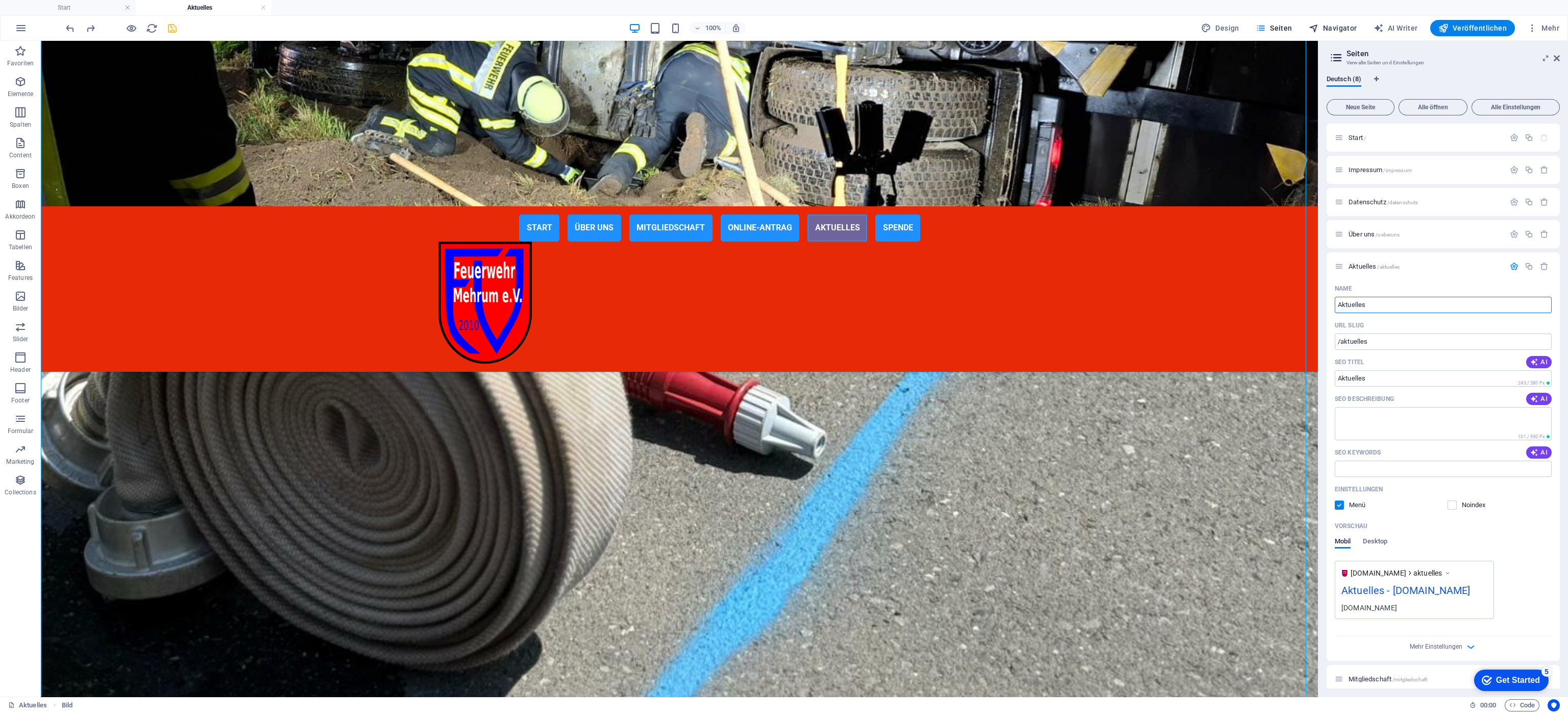
drag, startPoint x: 1335, startPoint y: 23, endPoint x: 1268, endPoint y: 26, distance: 67.1
click at [1045, 23] on span "Navigator" at bounding box center [1333, 28] width 49 height 10
select select "13223309-de"
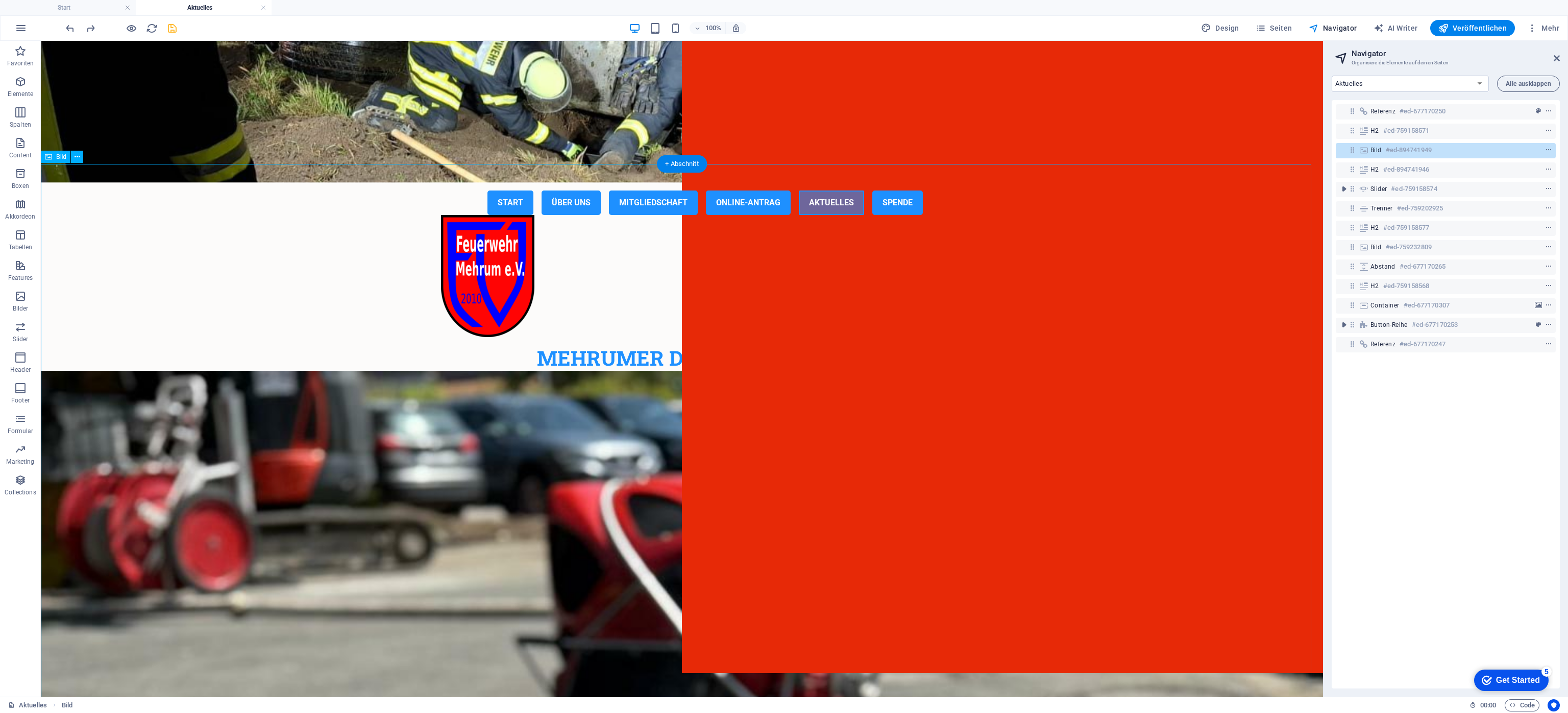
scroll to position [0, 0]
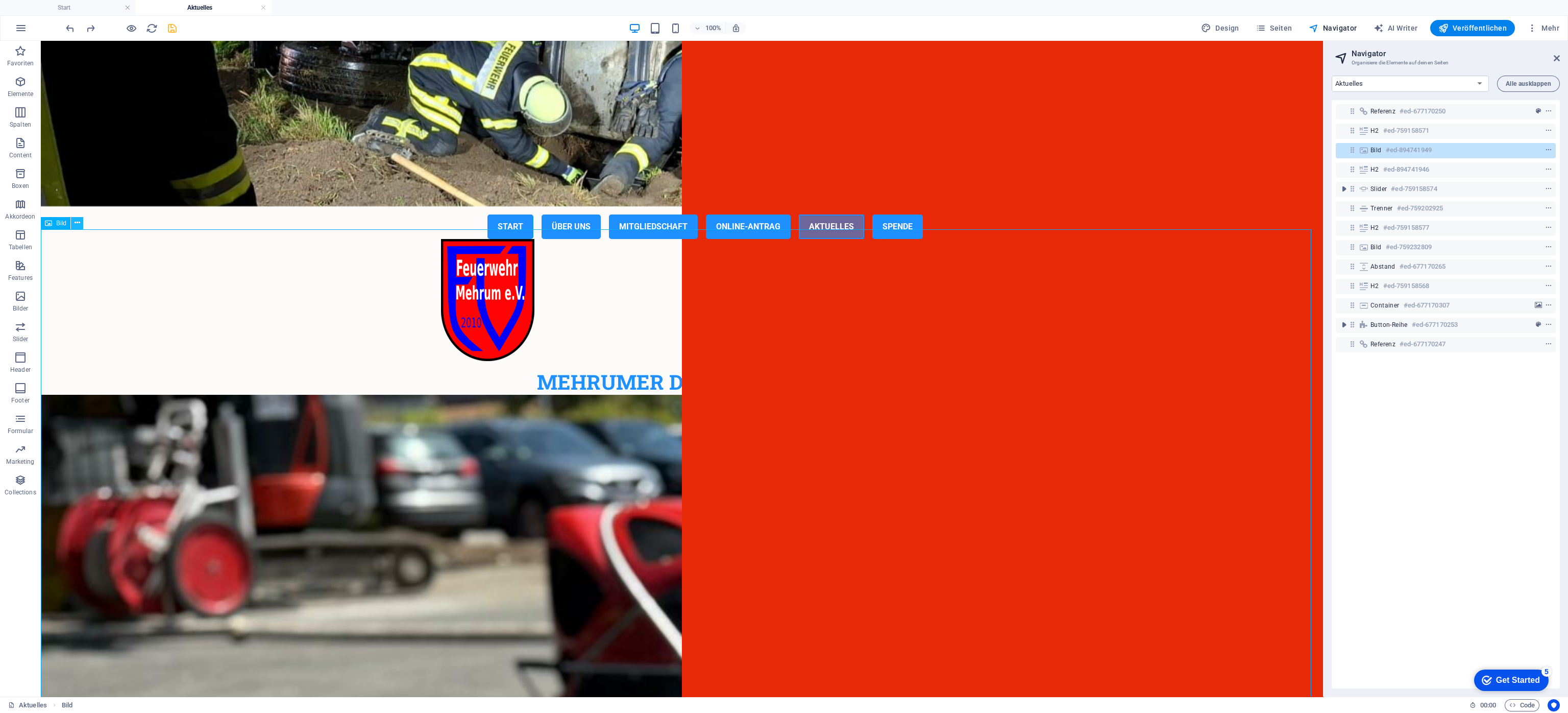
click at [79, 223] on icon at bounding box center [77, 223] width 5 height 11
click at [115, 351] on link "⌦ Löschen" at bounding box center [119, 354] width 79 height 15
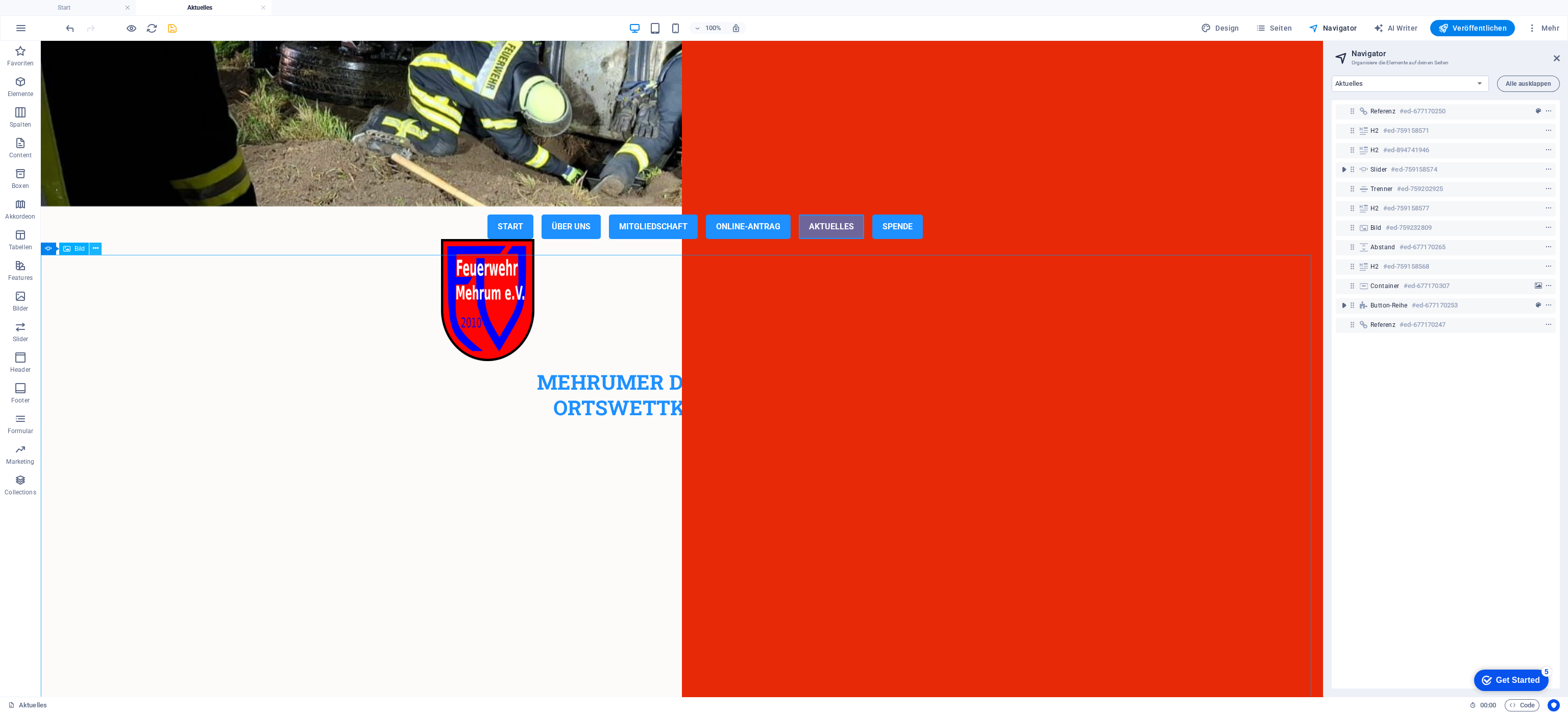
click at [99, 247] on button at bounding box center [96, 248] width 12 height 12
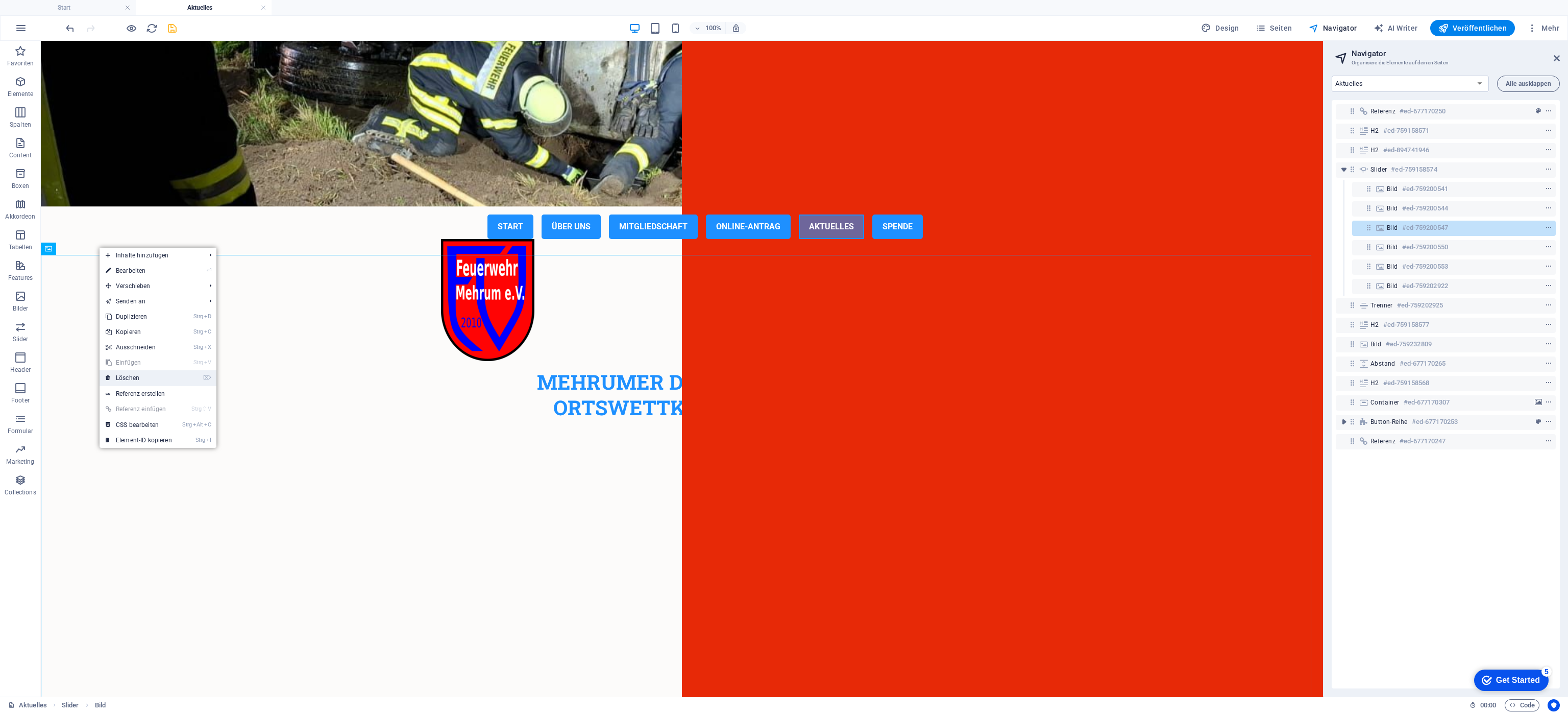
drag, startPoint x: 140, startPoint y: 371, endPoint x: 99, endPoint y: 332, distance: 56.6
click at [140, 372] on link "⌦ Löschen" at bounding box center [139, 378] width 79 height 15
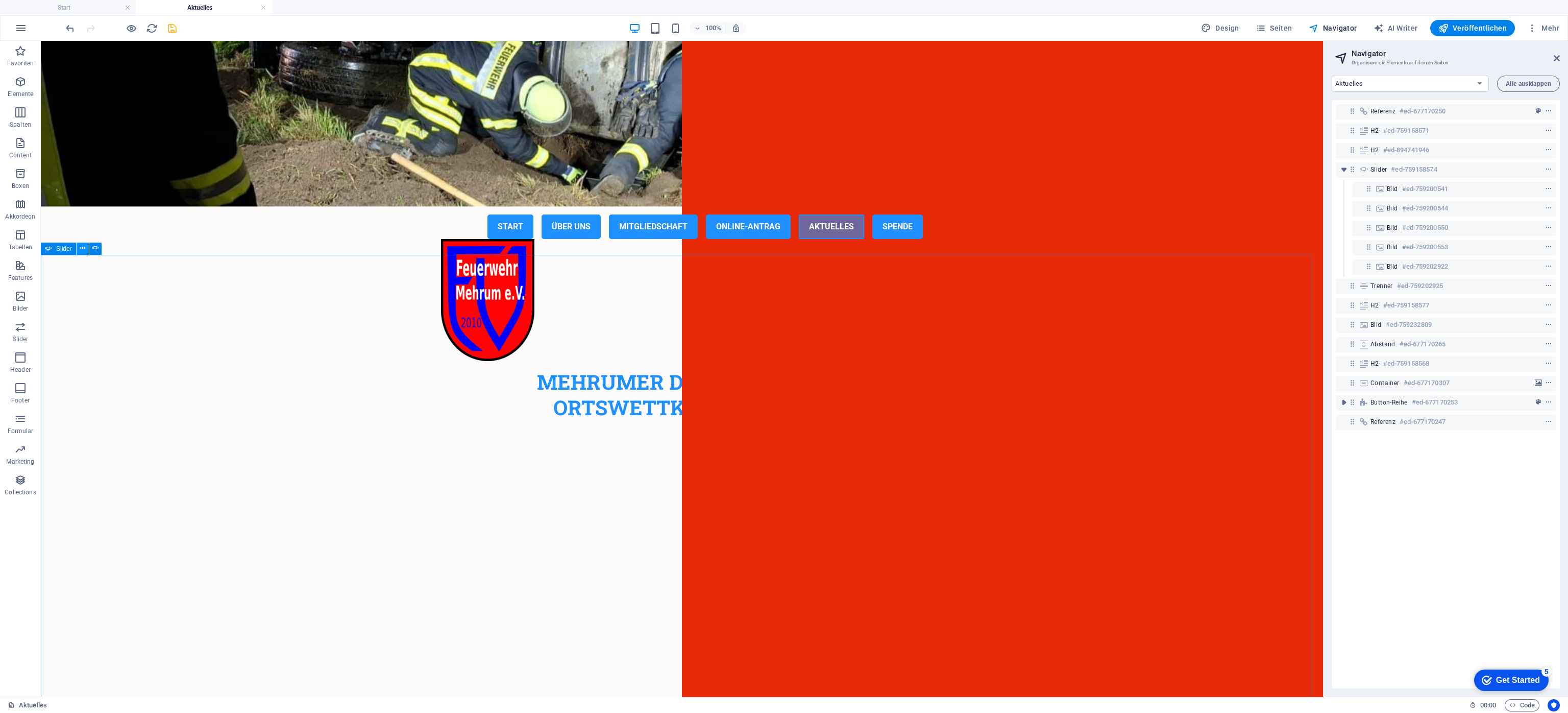
click at [77, 248] on button at bounding box center [83, 248] width 12 height 12
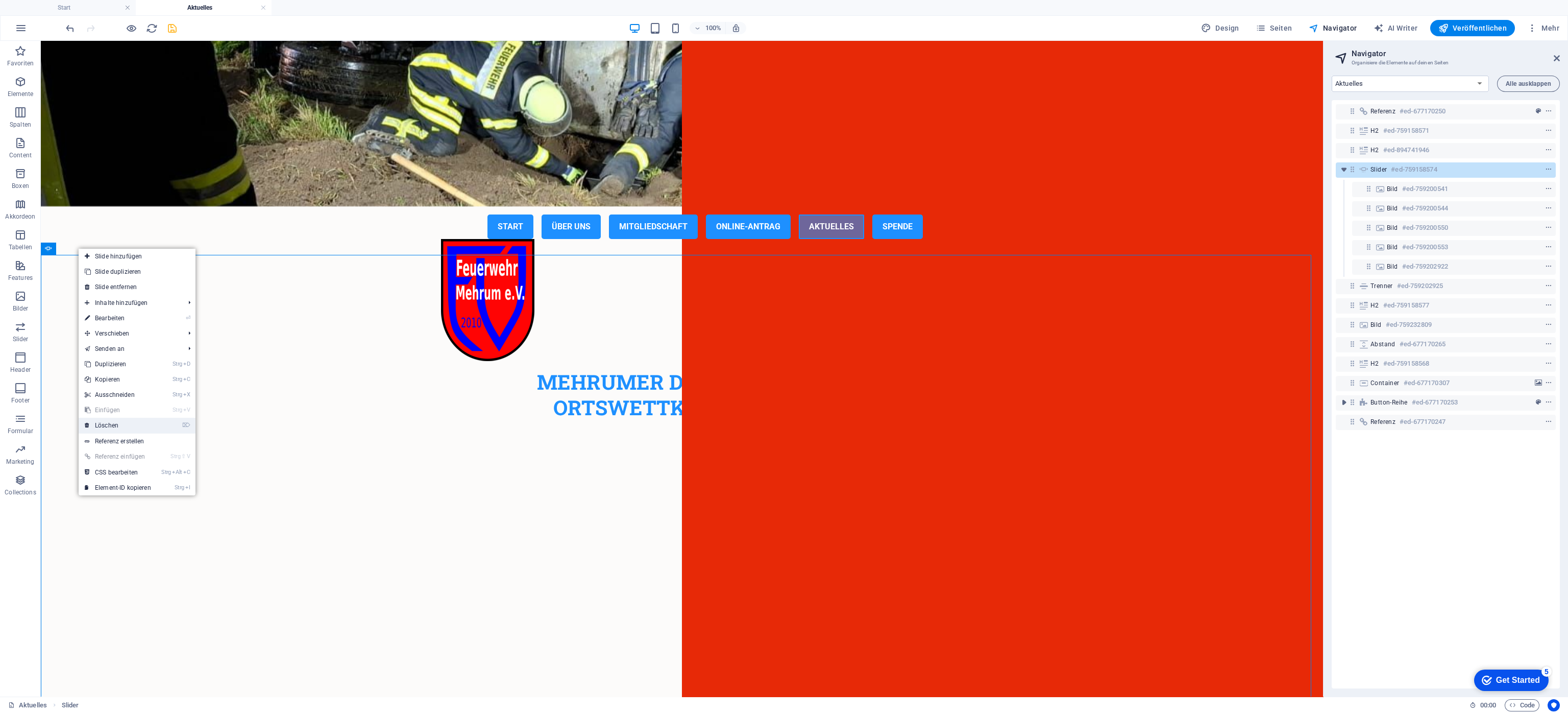
click at [108, 425] on link "⌦ Löschen" at bounding box center [117, 425] width 79 height 15
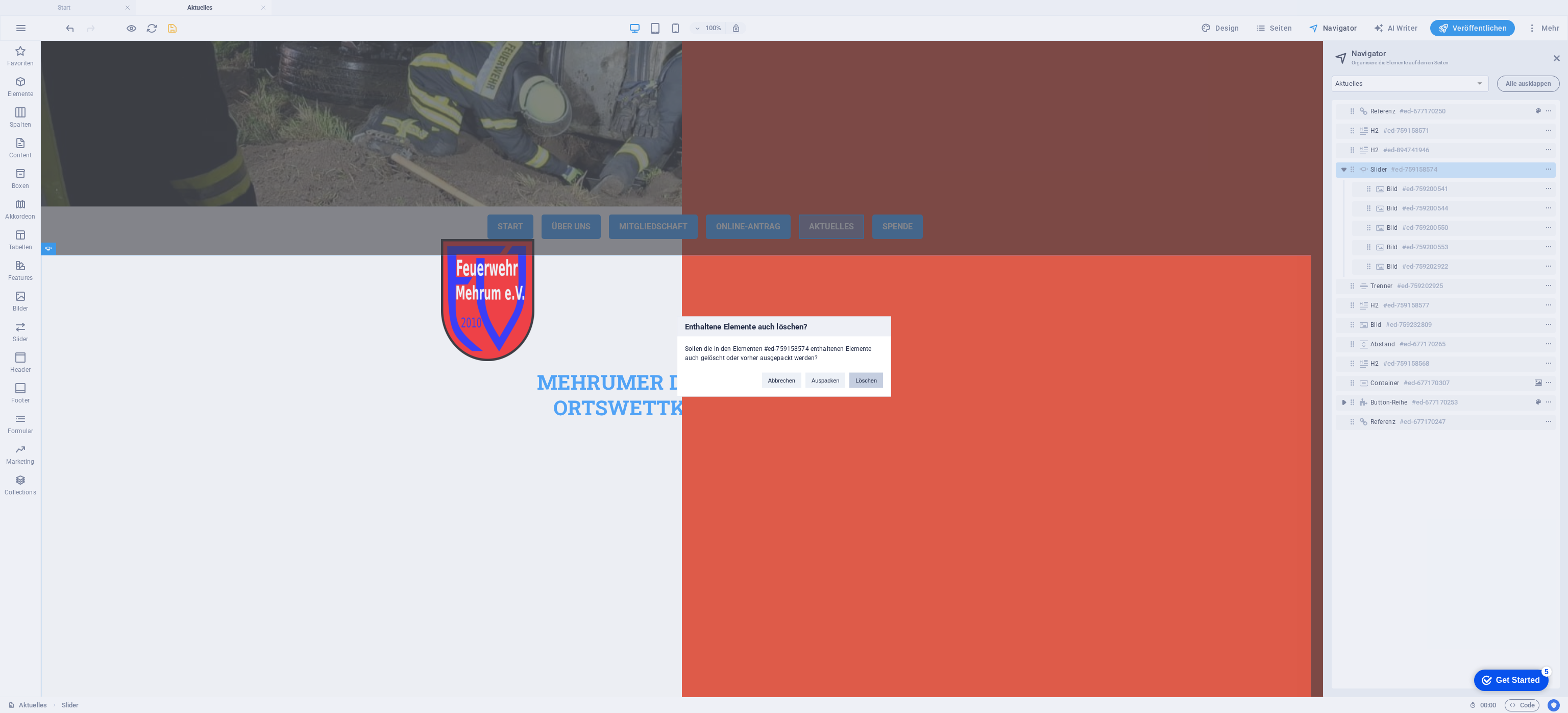
click at [871, 382] on button "Löschen" at bounding box center [866, 380] width 33 height 15
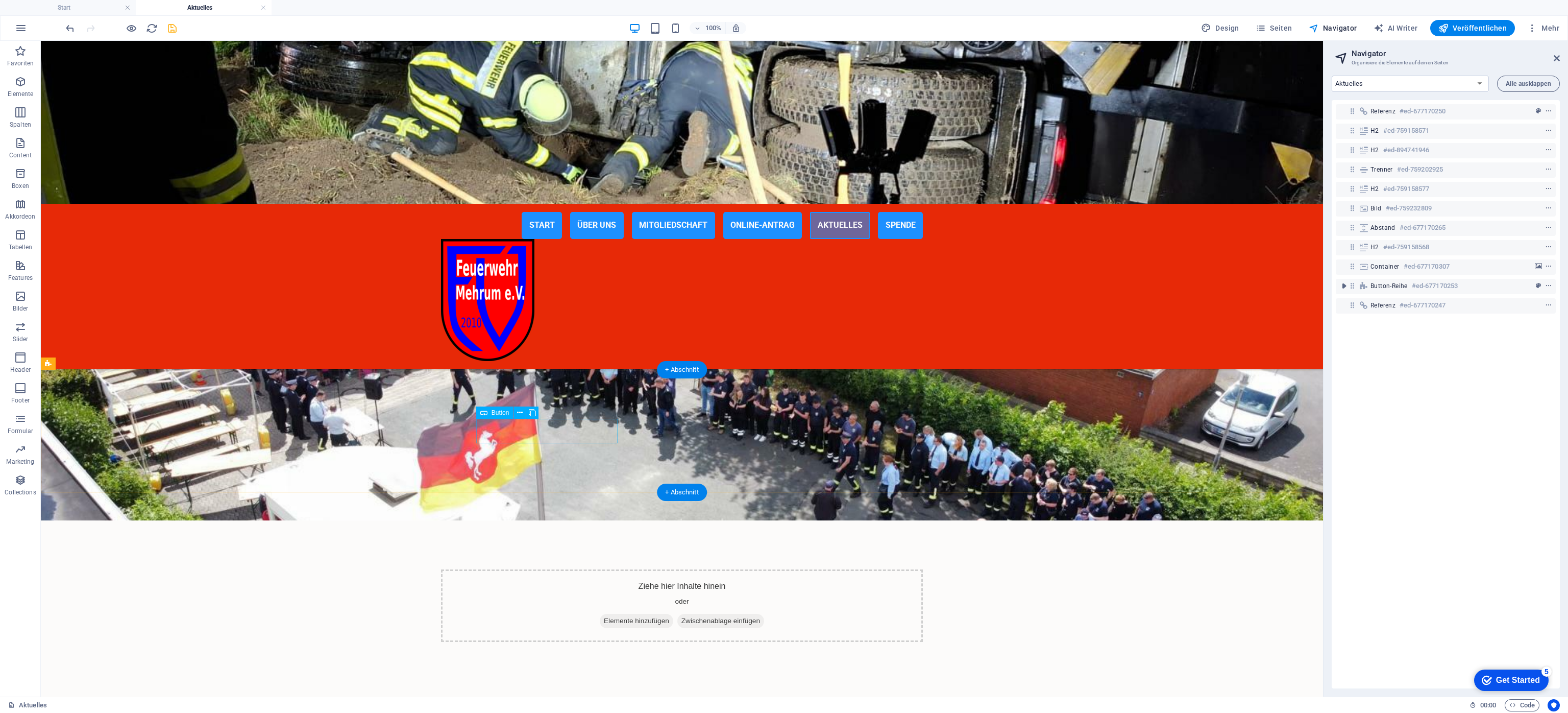
scroll to position [1607, 0]
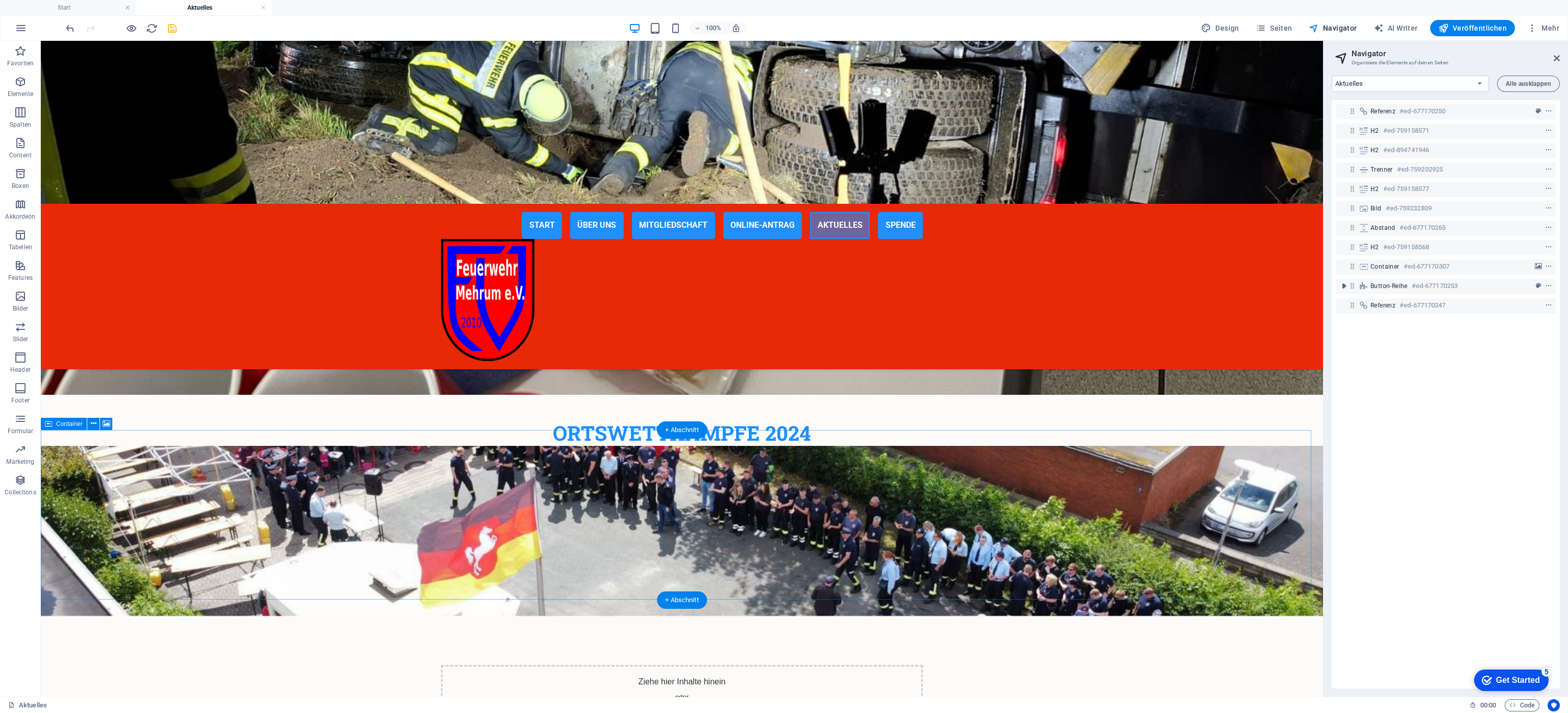
drag, startPoint x: 663, startPoint y: 495, endPoint x: 643, endPoint y: 508, distance: 23.9
click at [663, 475] on div "Ziehe hier Inhalte hinein oder Elemente hinzufügen Zwischenablage einfügen" at bounding box center [682, 701] width 482 height 72
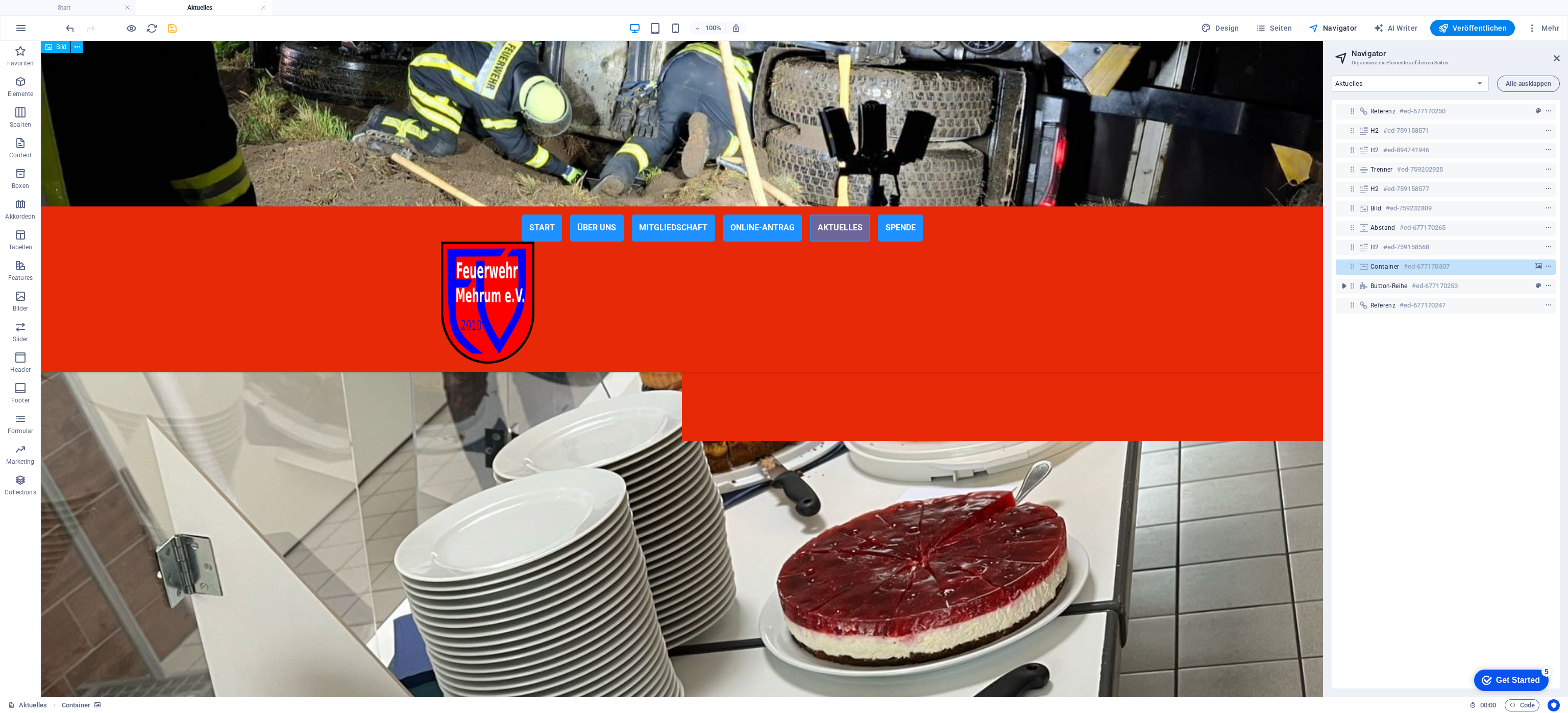
scroll to position [0, 0]
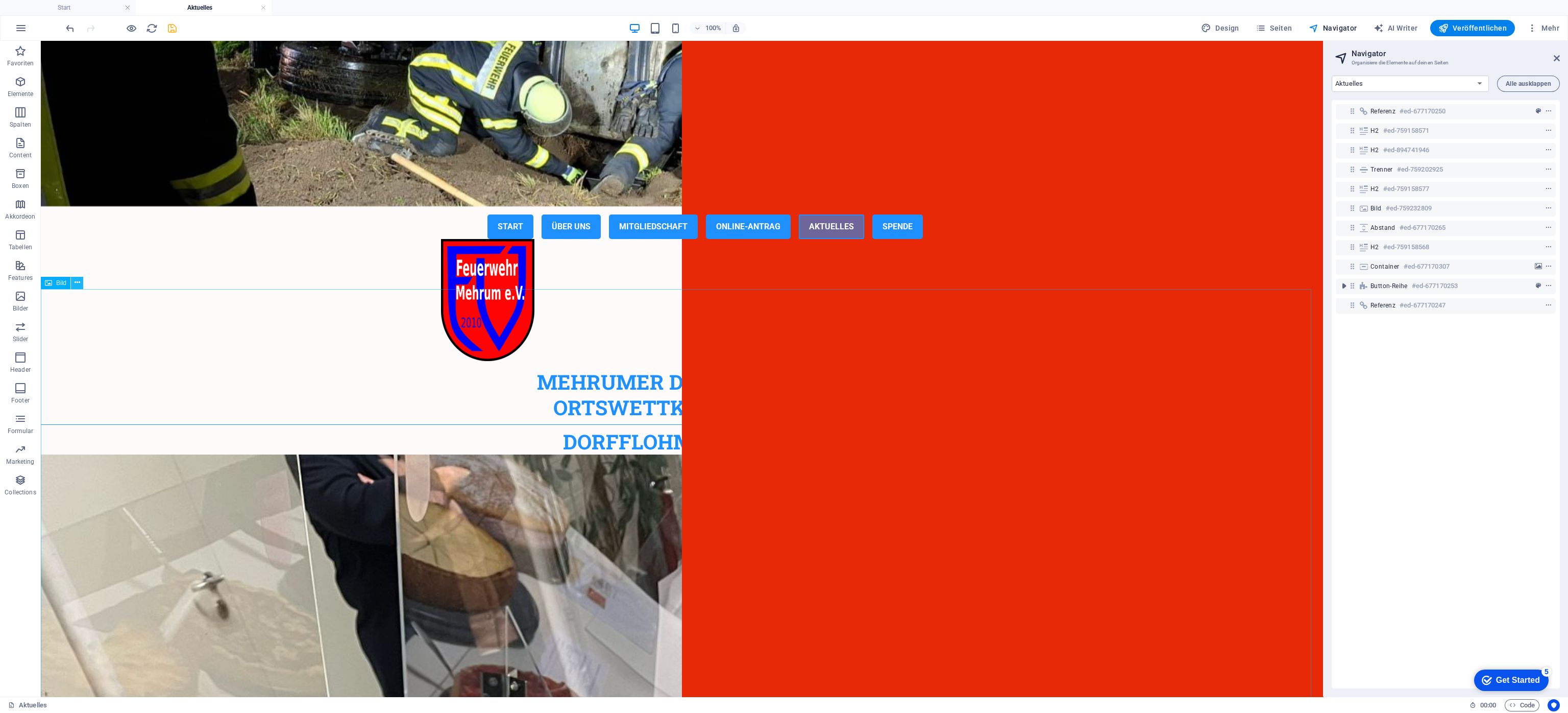
click at [78, 284] on icon at bounding box center [77, 283] width 5 height 11
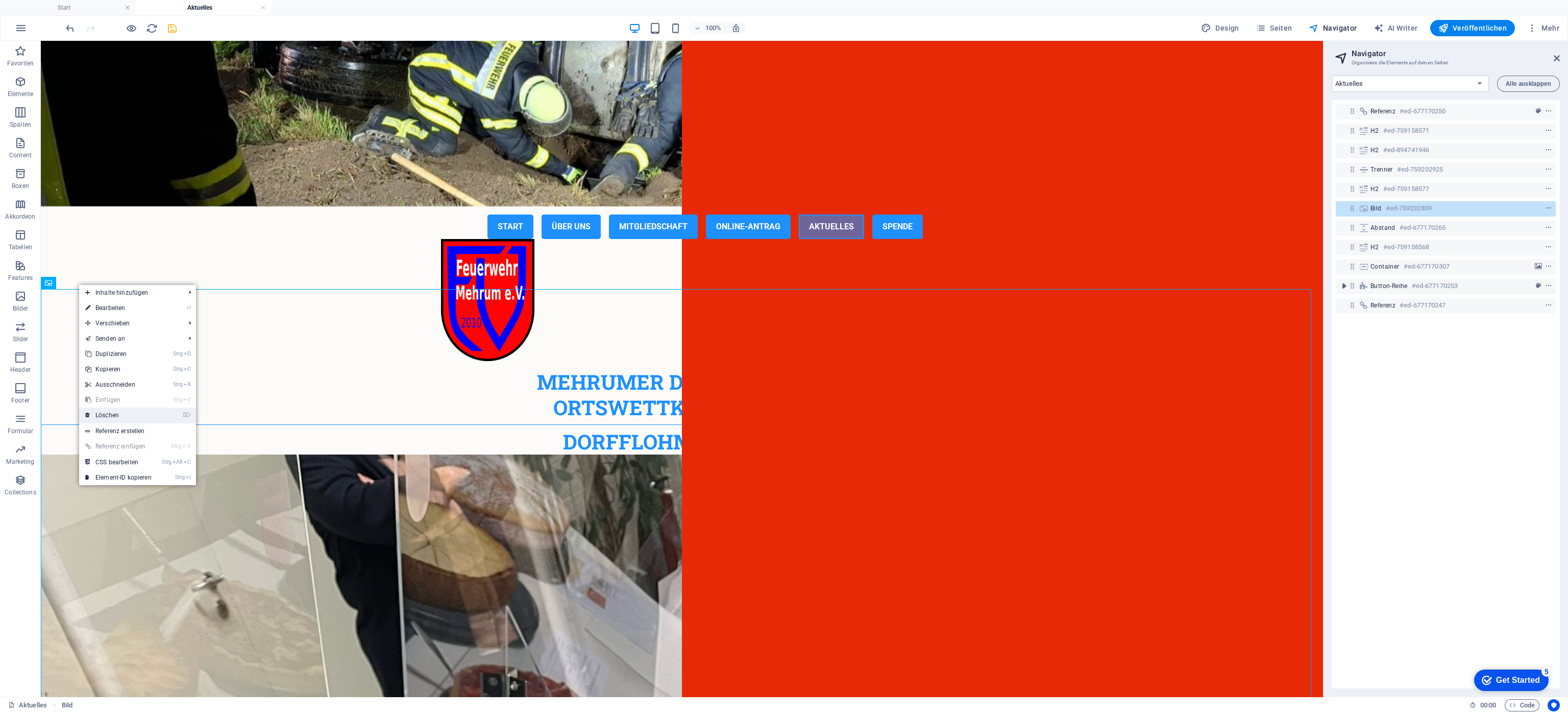
click at [111, 412] on link "⌦ Löschen" at bounding box center [118, 415] width 79 height 15
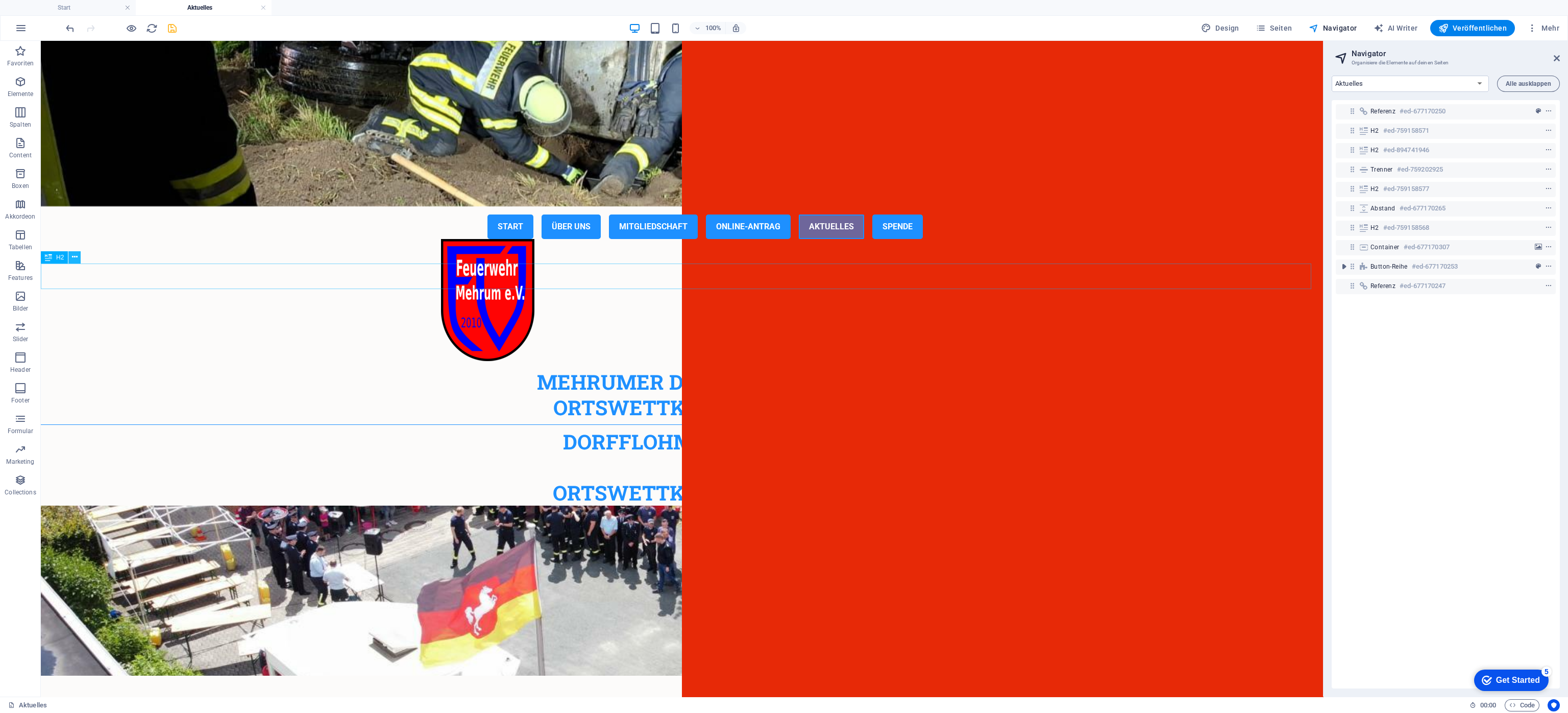
click at [76, 258] on icon at bounding box center [74, 257] width 5 height 11
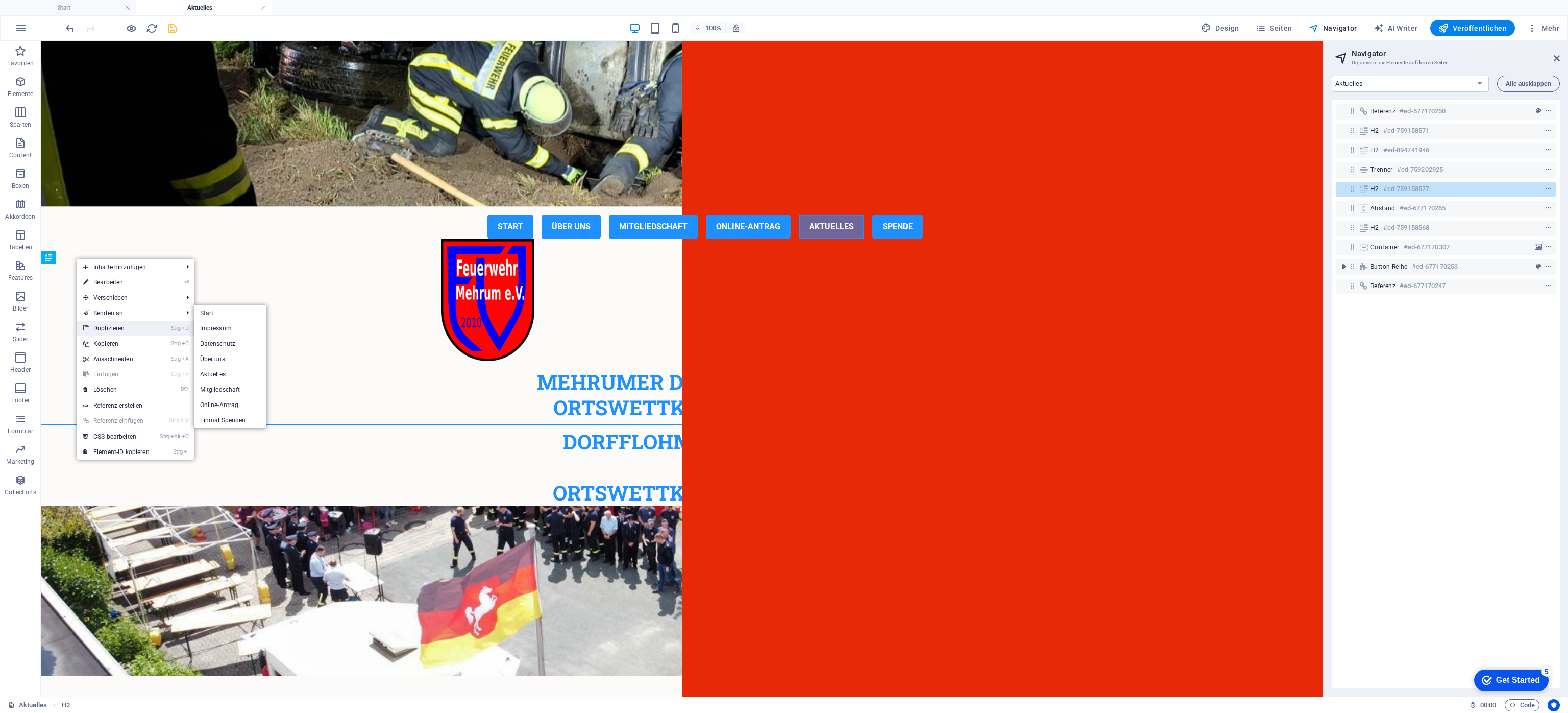
click at [93, 328] on link "Strg D Duplizieren" at bounding box center [116, 328] width 79 height 15
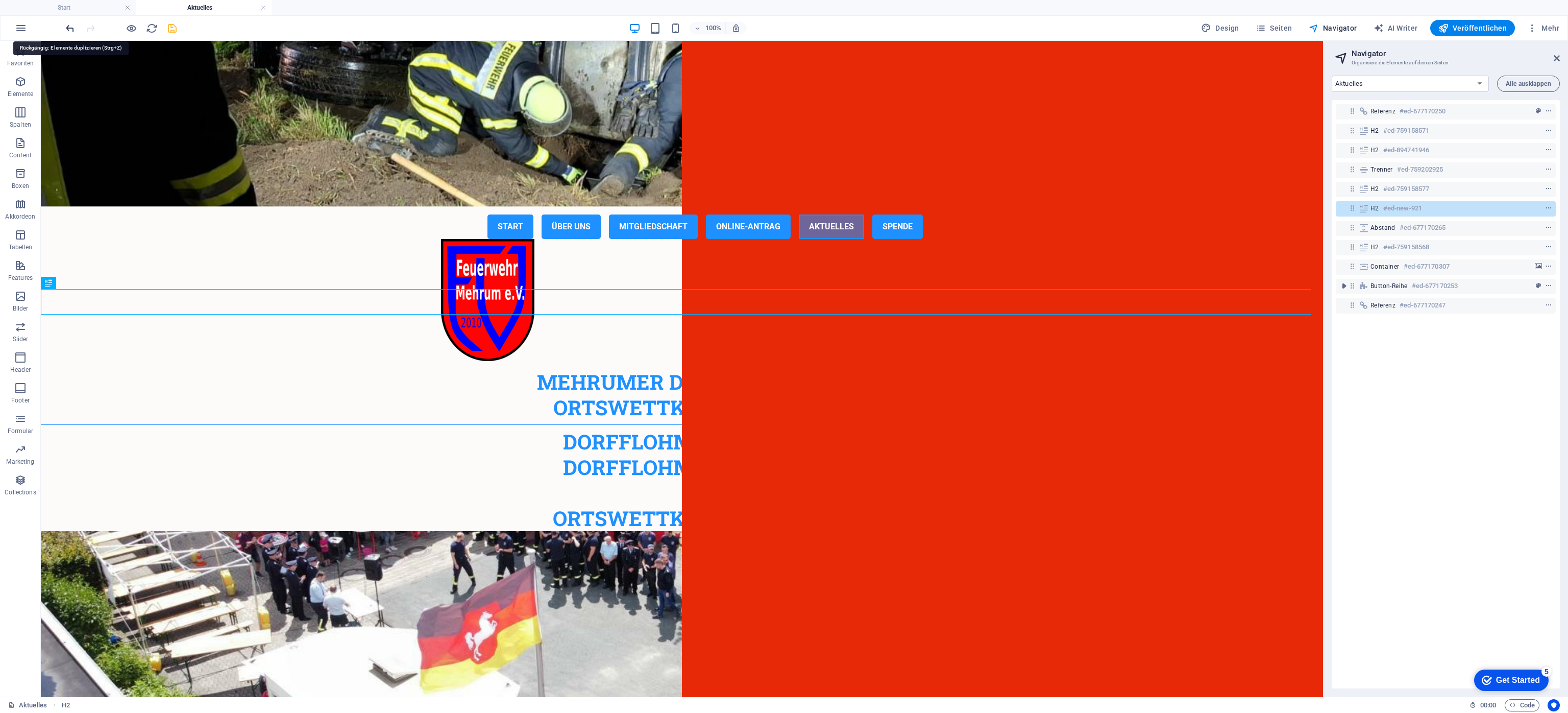
click at [69, 26] on icon "undo" at bounding box center [70, 28] width 12 height 12
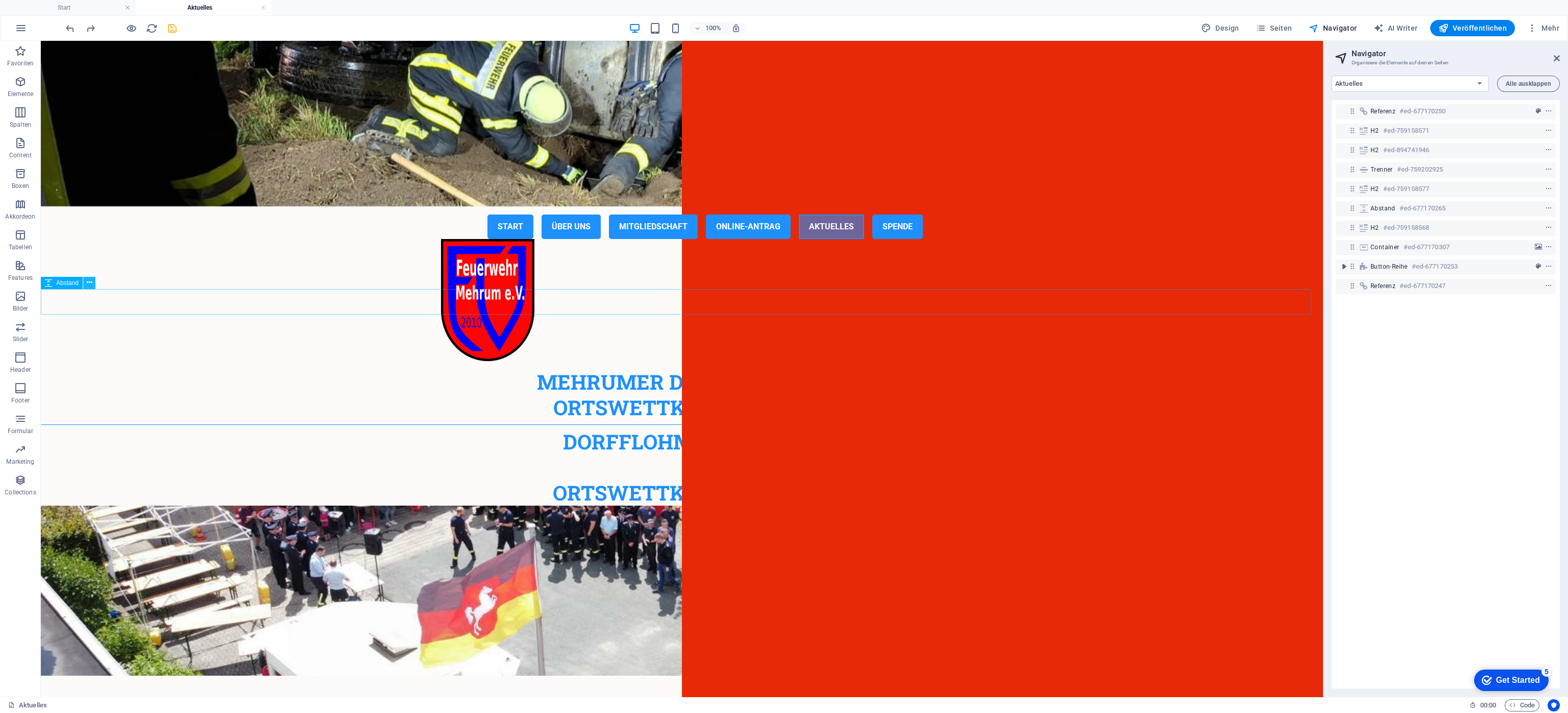
click at [91, 283] on icon at bounding box center [89, 283] width 5 height 11
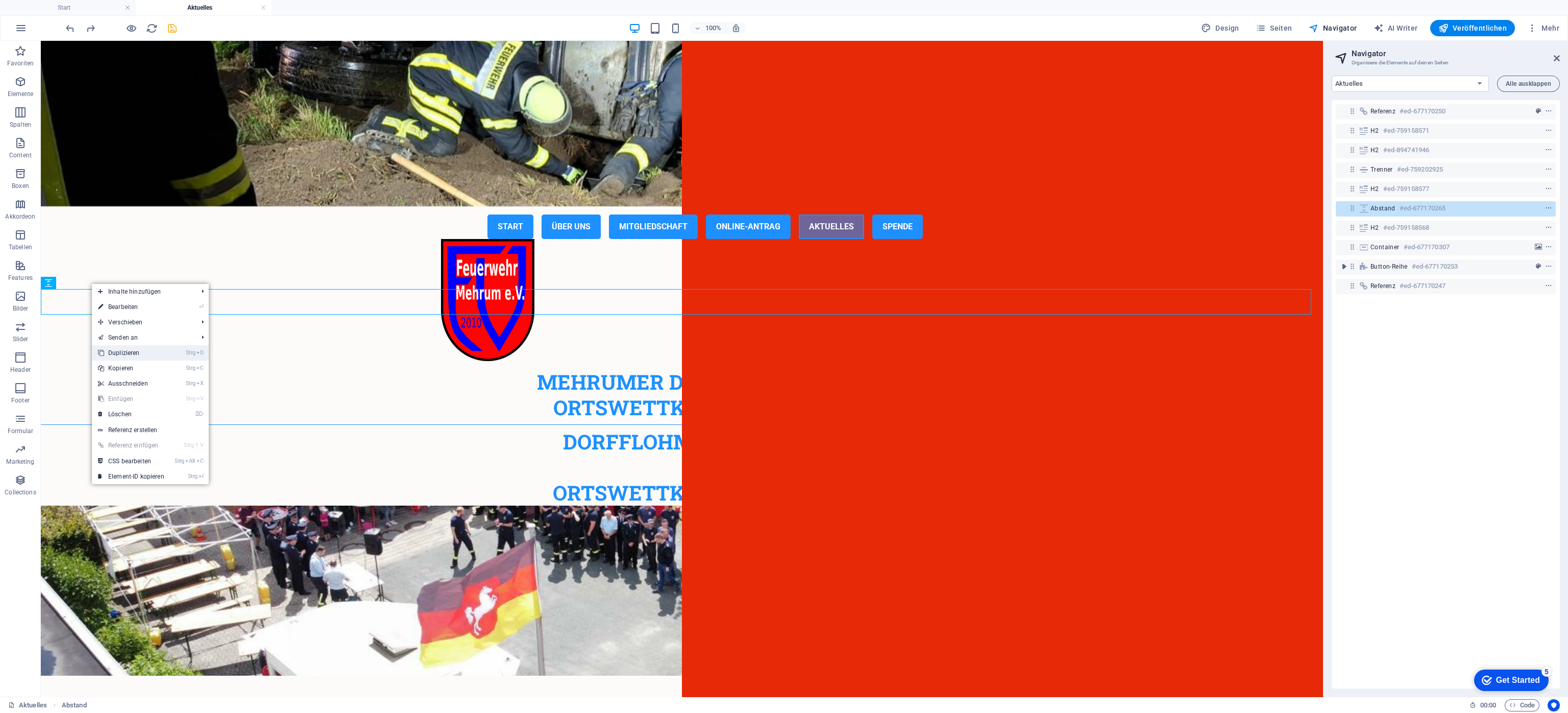
click at [107, 350] on link "Strg D Duplizieren" at bounding box center [131, 353] width 79 height 15
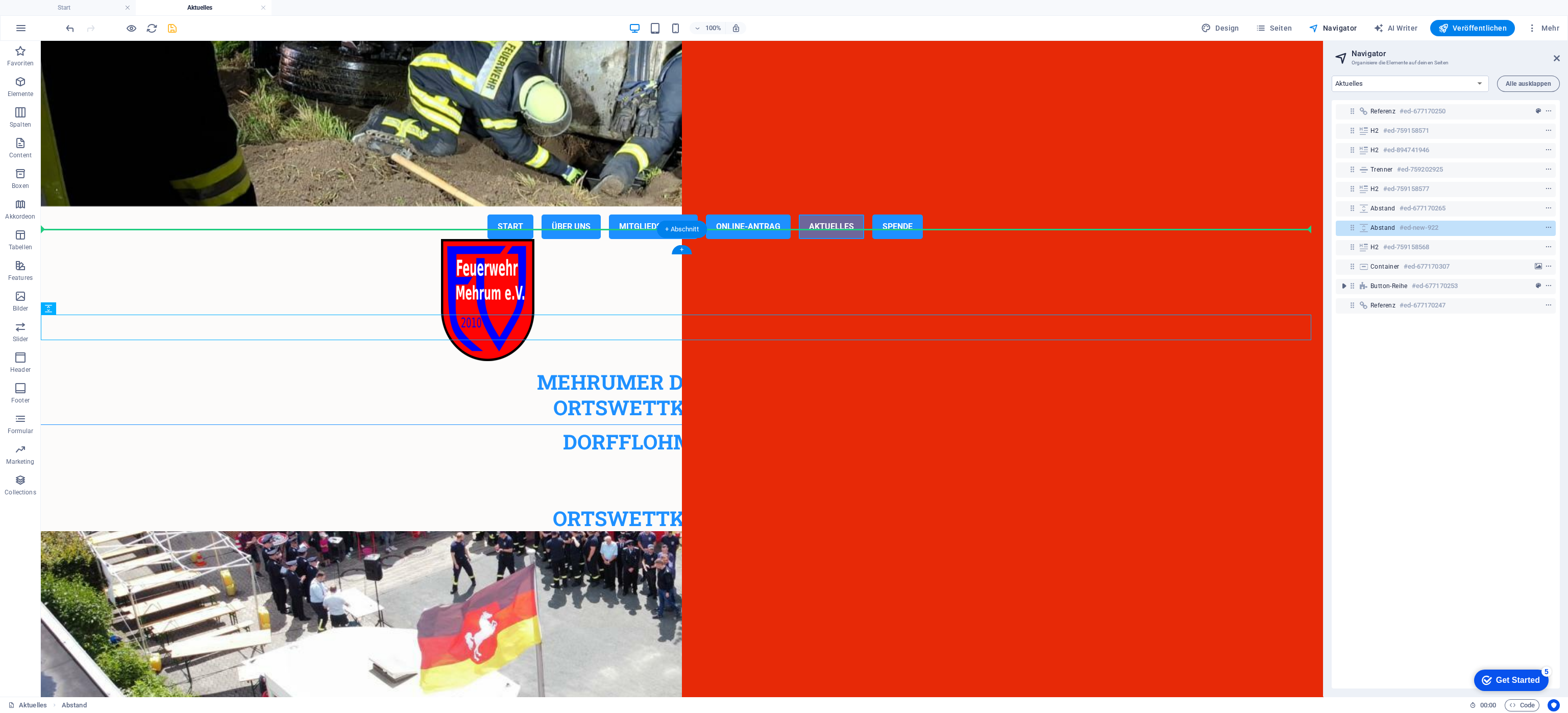
drag, startPoint x: 107, startPoint y: 350, endPoint x: 86, endPoint y: 233, distance: 118.9
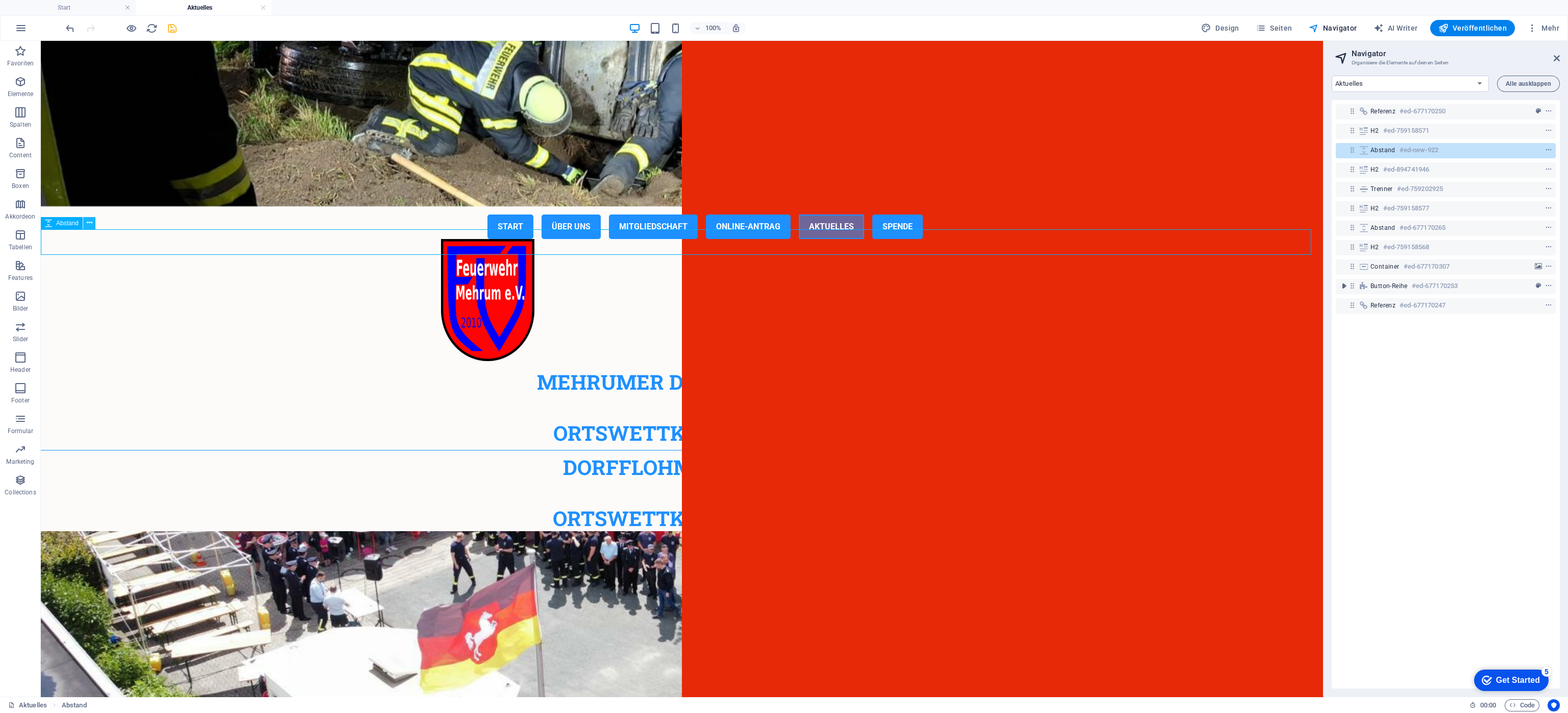
click at [91, 225] on icon at bounding box center [89, 223] width 5 height 11
click at [134, 296] on link "Strg D Duplizieren" at bounding box center [131, 295] width 79 height 15
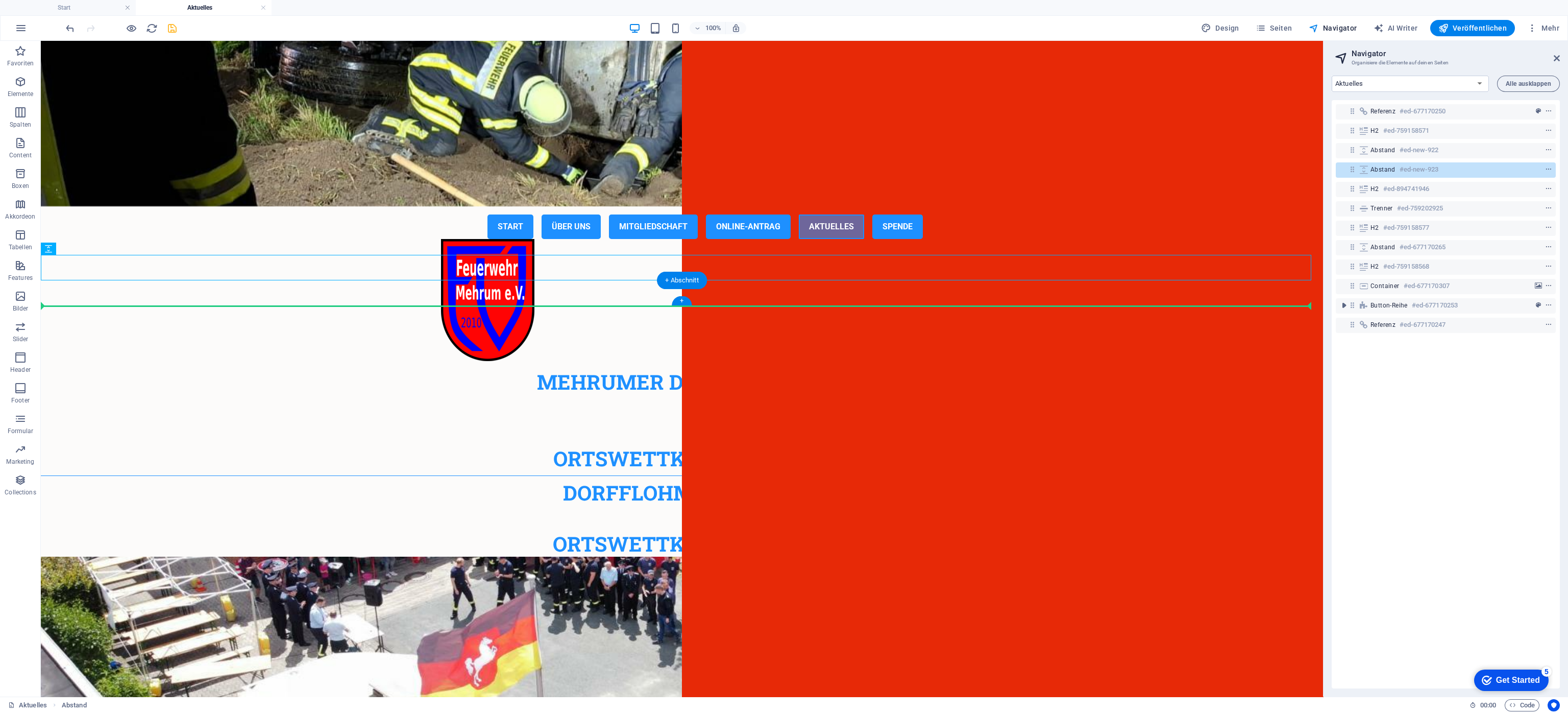
drag, startPoint x: 101, startPoint y: 292, endPoint x: 65, endPoint y: 302, distance: 37.4
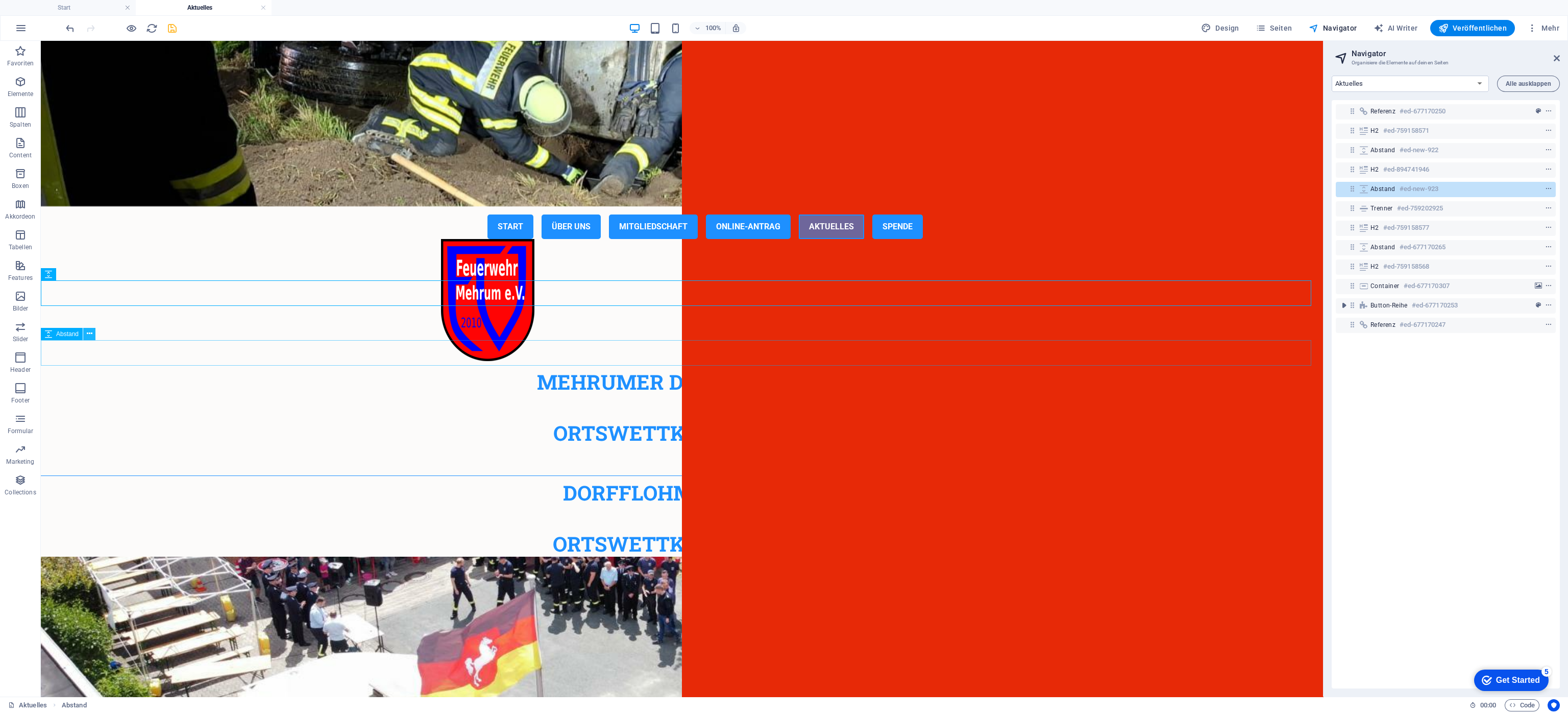
click at [90, 334] on icon at bounding box center [89, 334] width 5 height 11
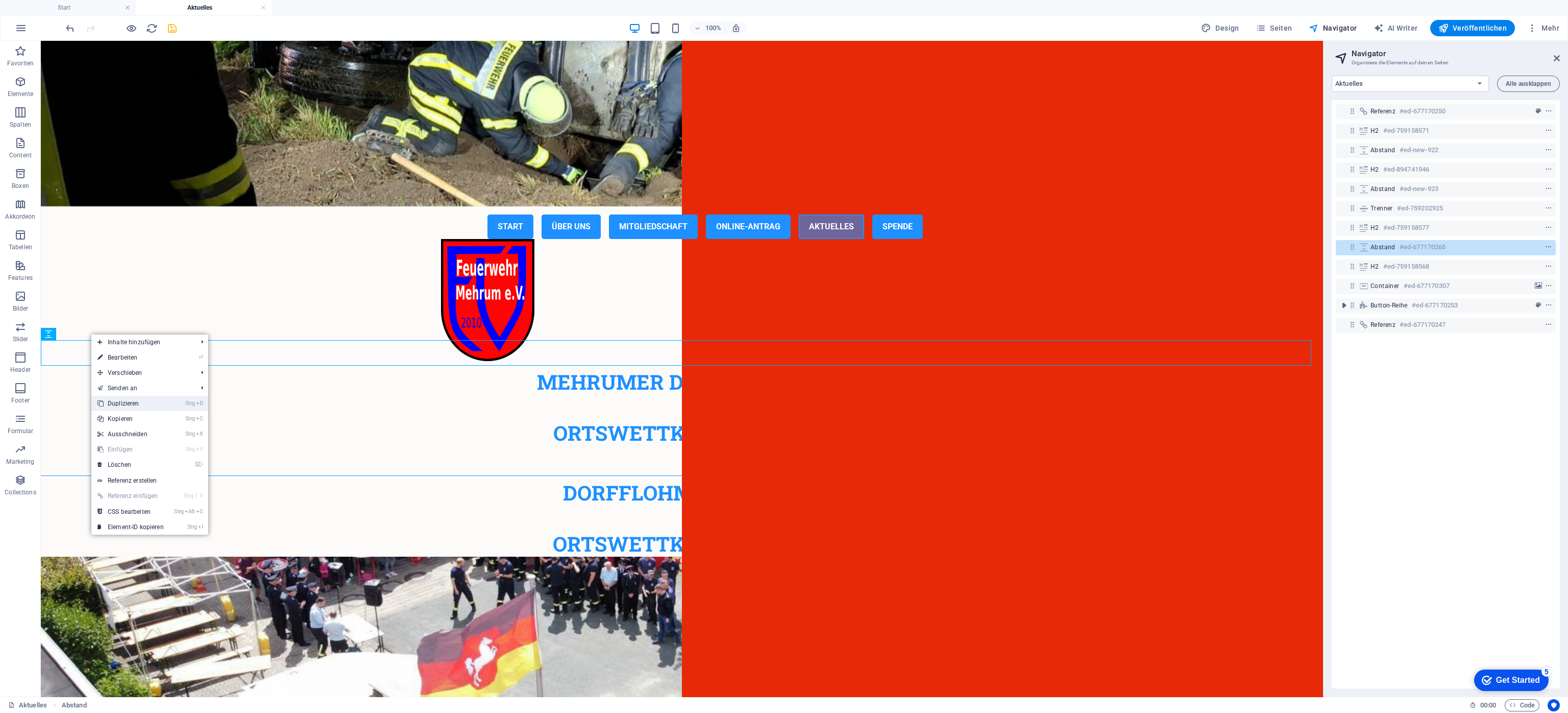
click at [123, 402] on link "Strg D Duplizieren" at bounding box center [130, 403] width 79 height 15
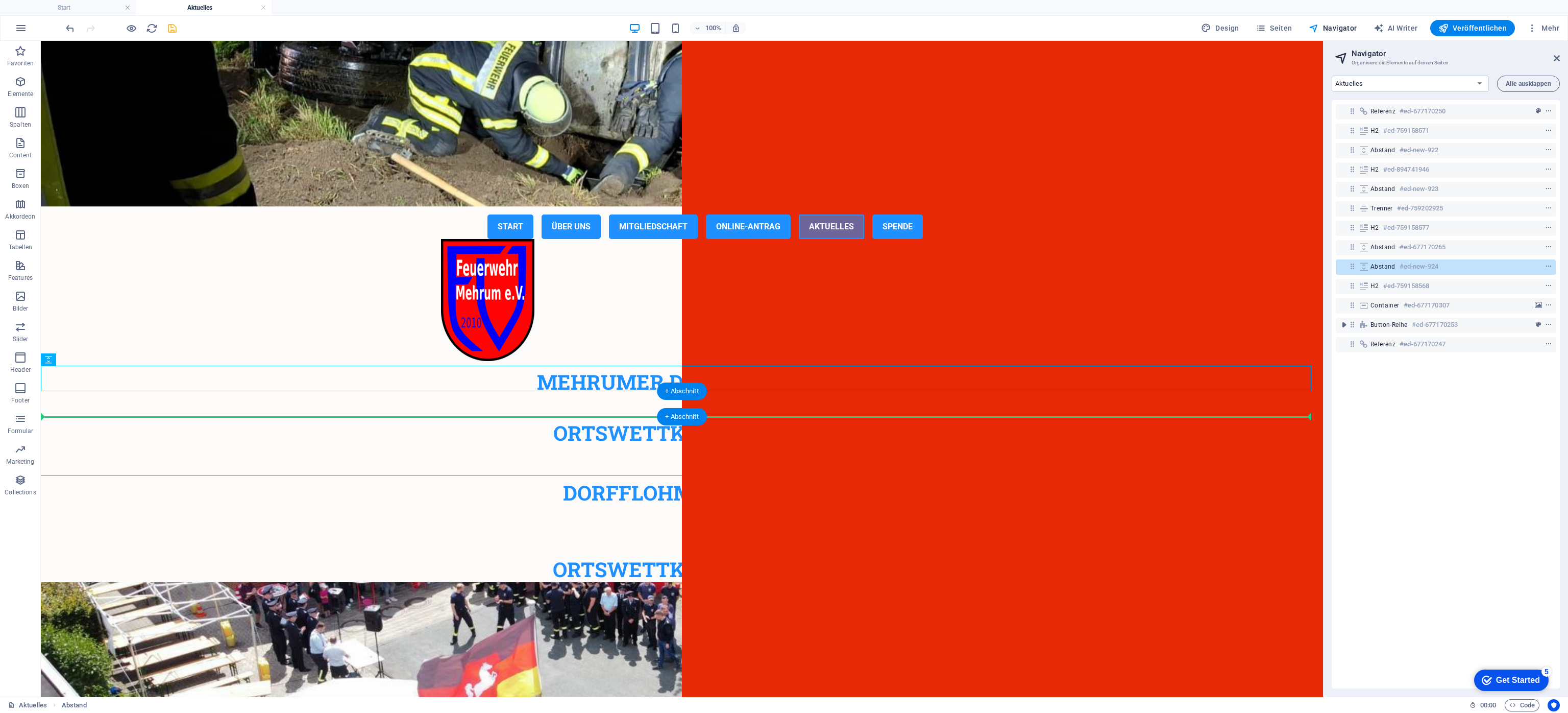
drag, startPoint x: 100, startPoint y: 400, endPoint x: 62, endPoint y: 413, distance: 40.2
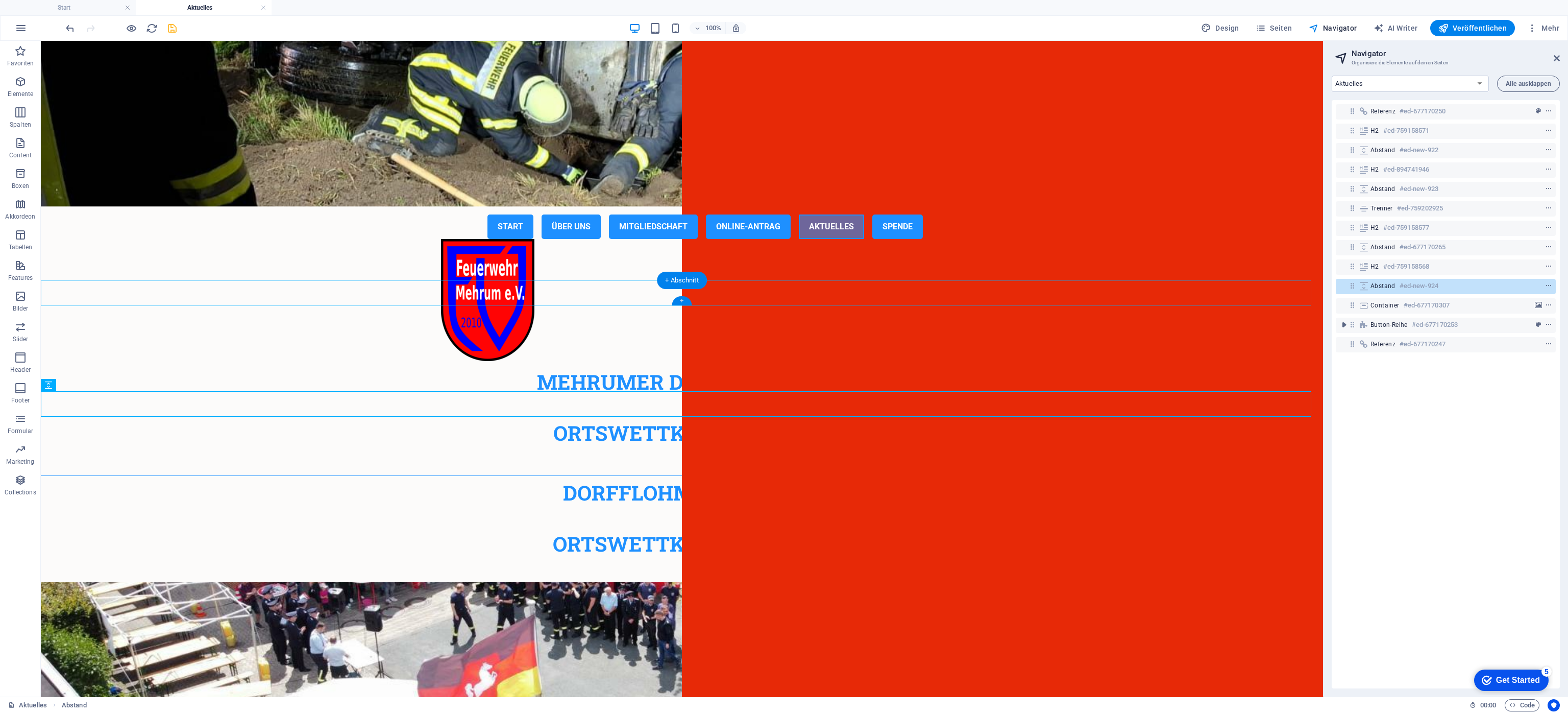
click at [679, 299] on div "+" at bounding box center [682, 300] width 20 height 9
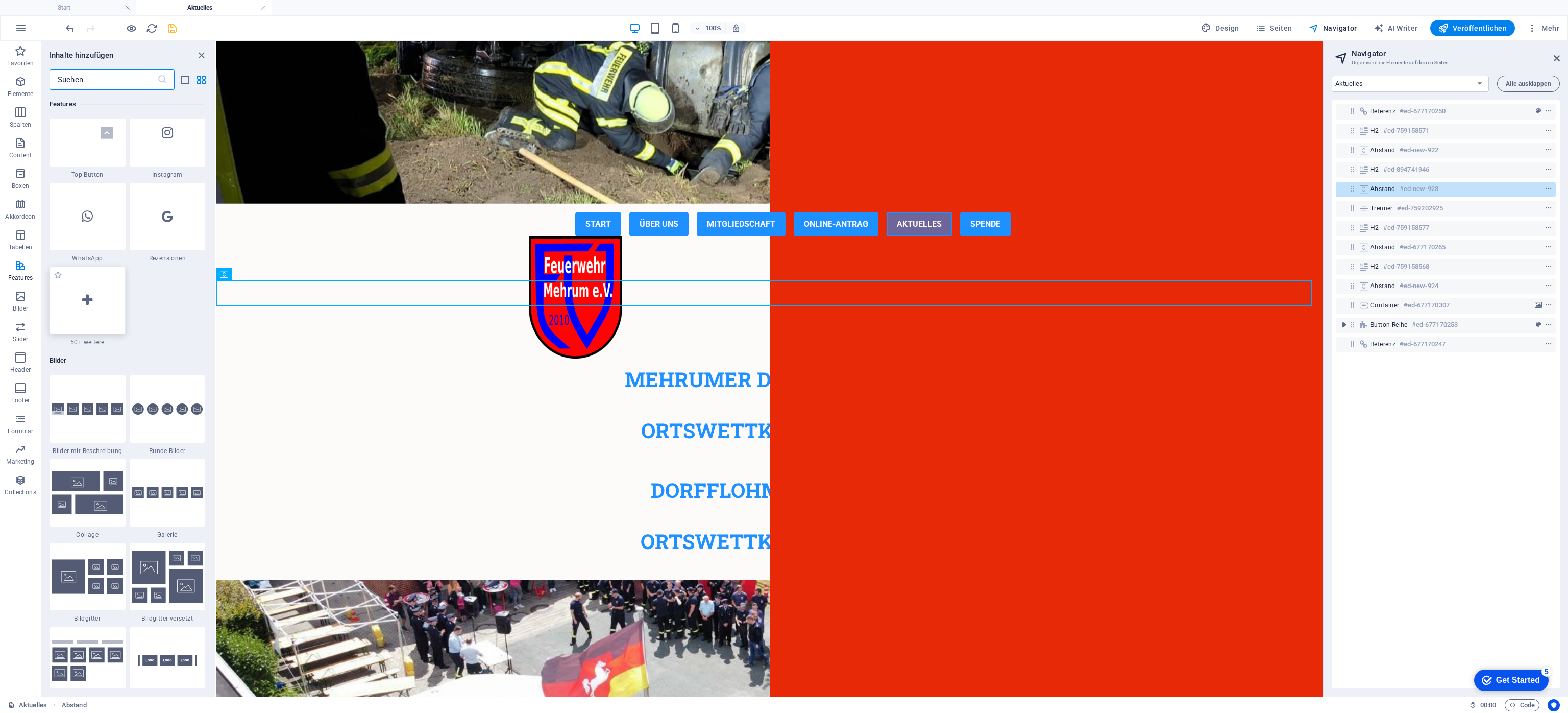
scroll to position [4926, 0]
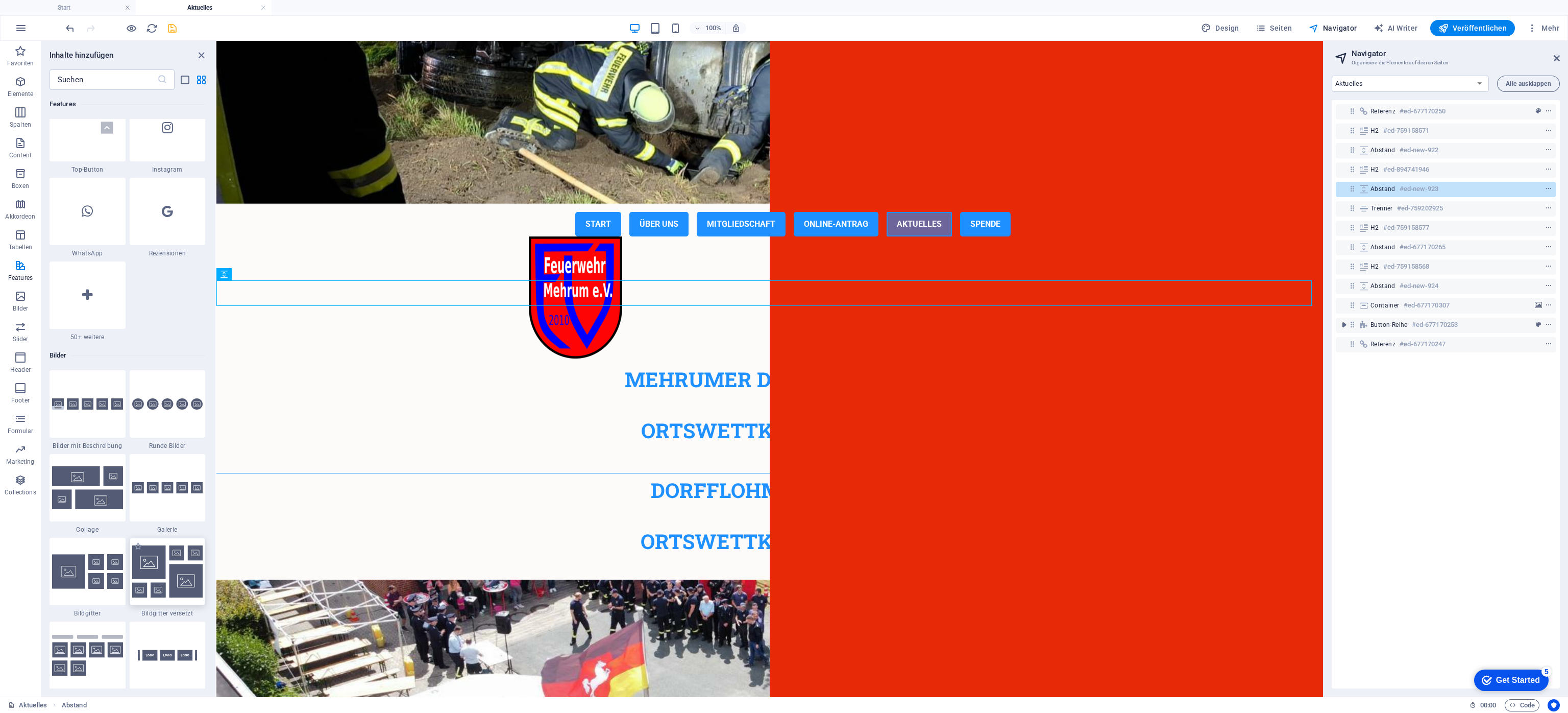
click at [161, 475] on img at bounding box center [167, 572] width 71 height 52
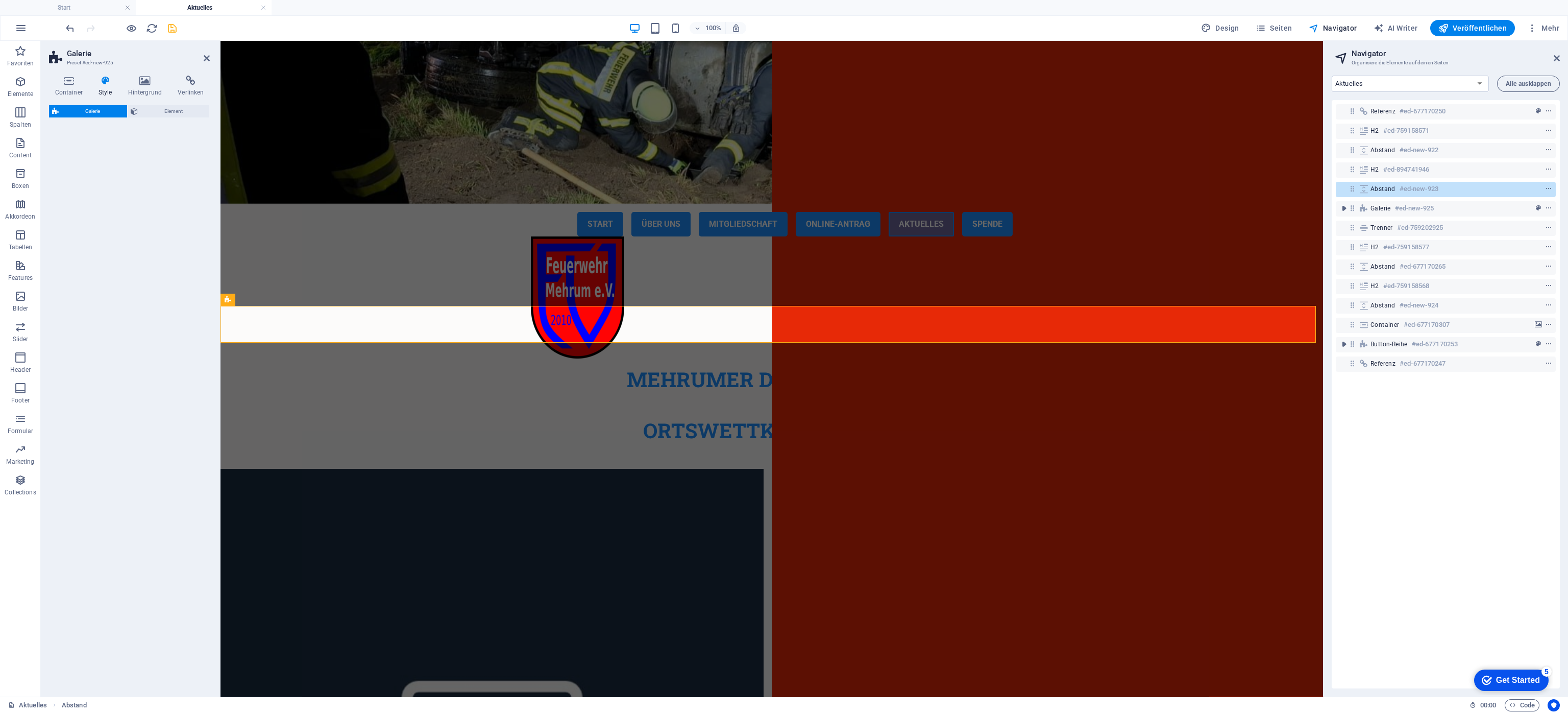
select select "rem"
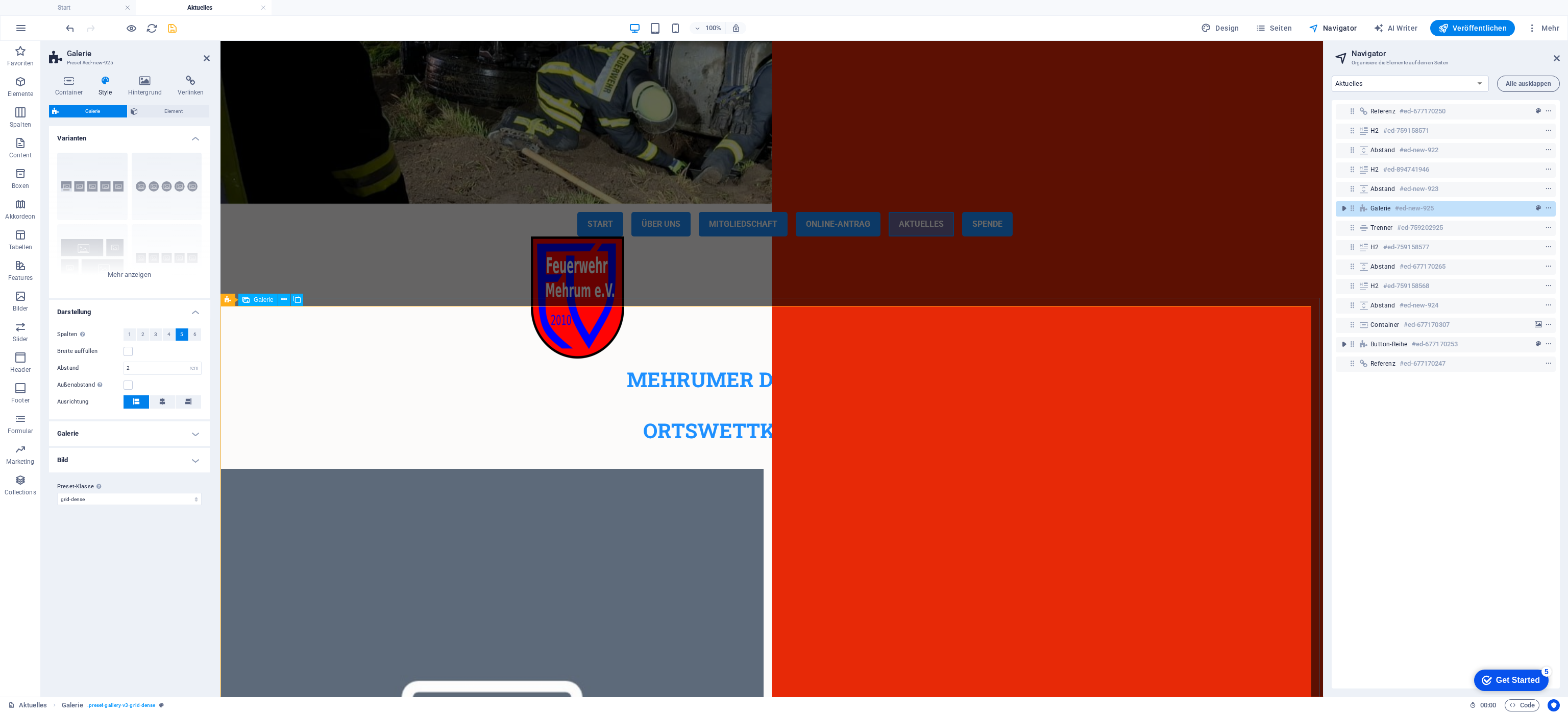
select select "4"
select select "px"
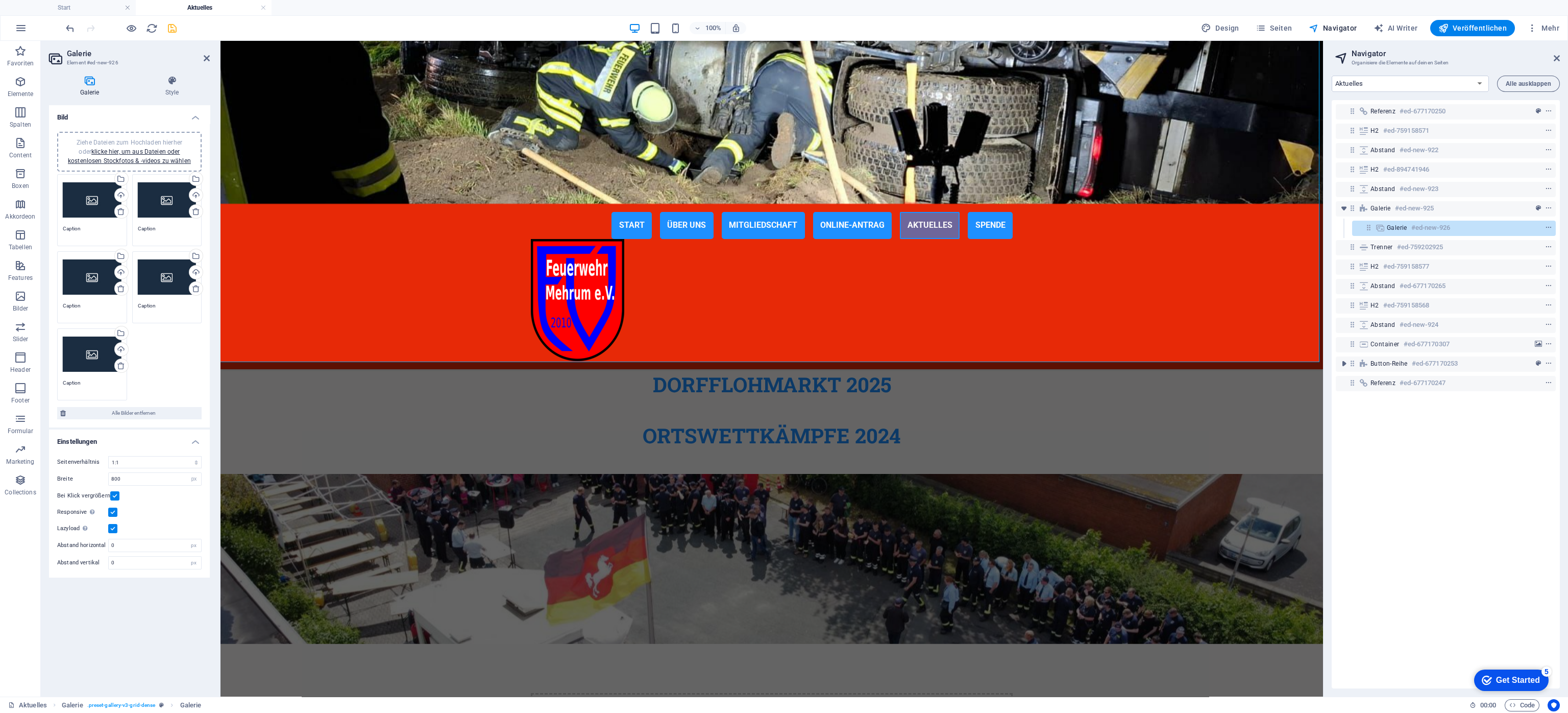
scroll to position [385, 0]
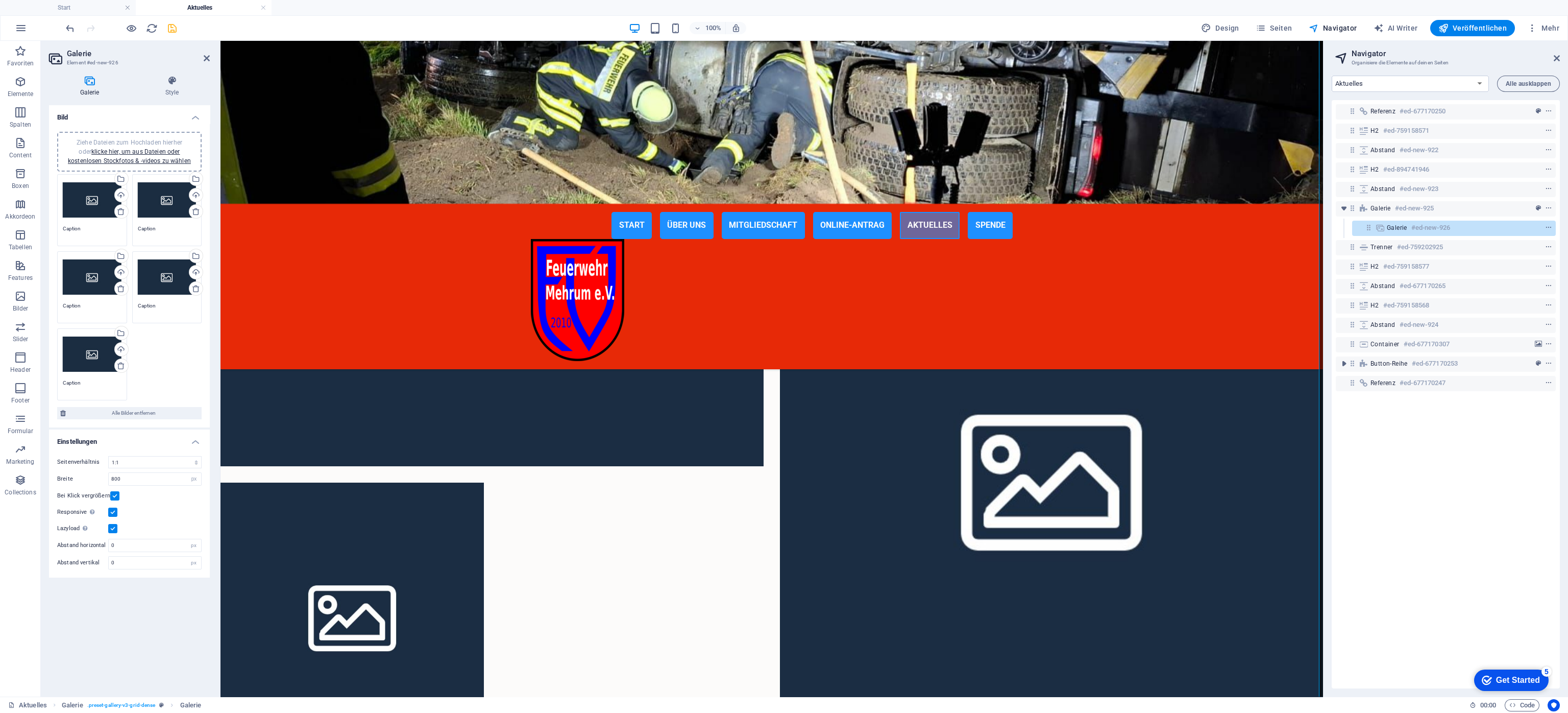
click at [87, 198] on div "Ziehe Dateien zum Hochladen hierher oder klicke hier, um aus Dateien oder koste…" at bounding box center [92, 200] width 58 height 41
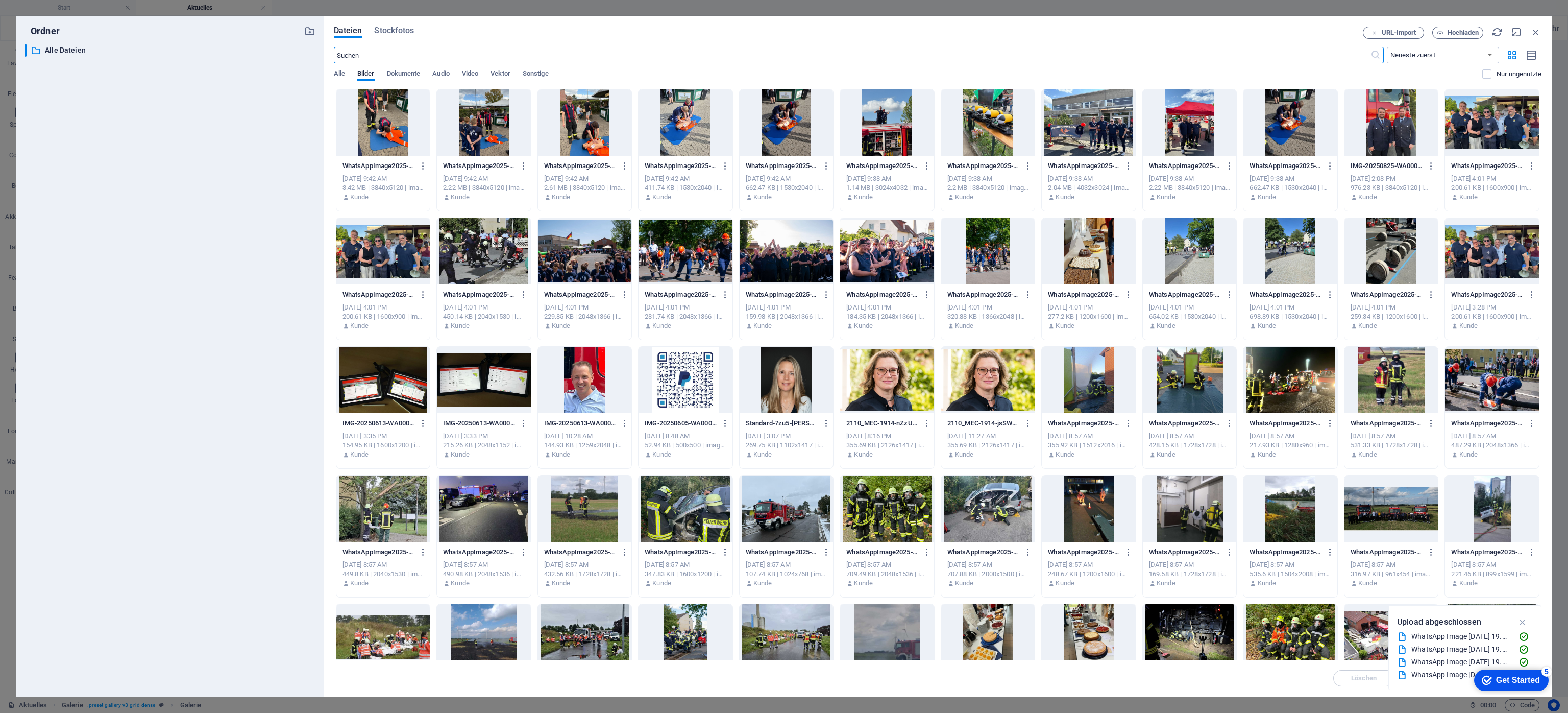
click at [671, 251] on div at bounding box center [685, 251] width 94 height 66
click at [691, 253] on div "1" at bounding box center [685, 251] width 94 height 66
click at [691, 253] on div at bounding box center [685, 251] width 94 height 66
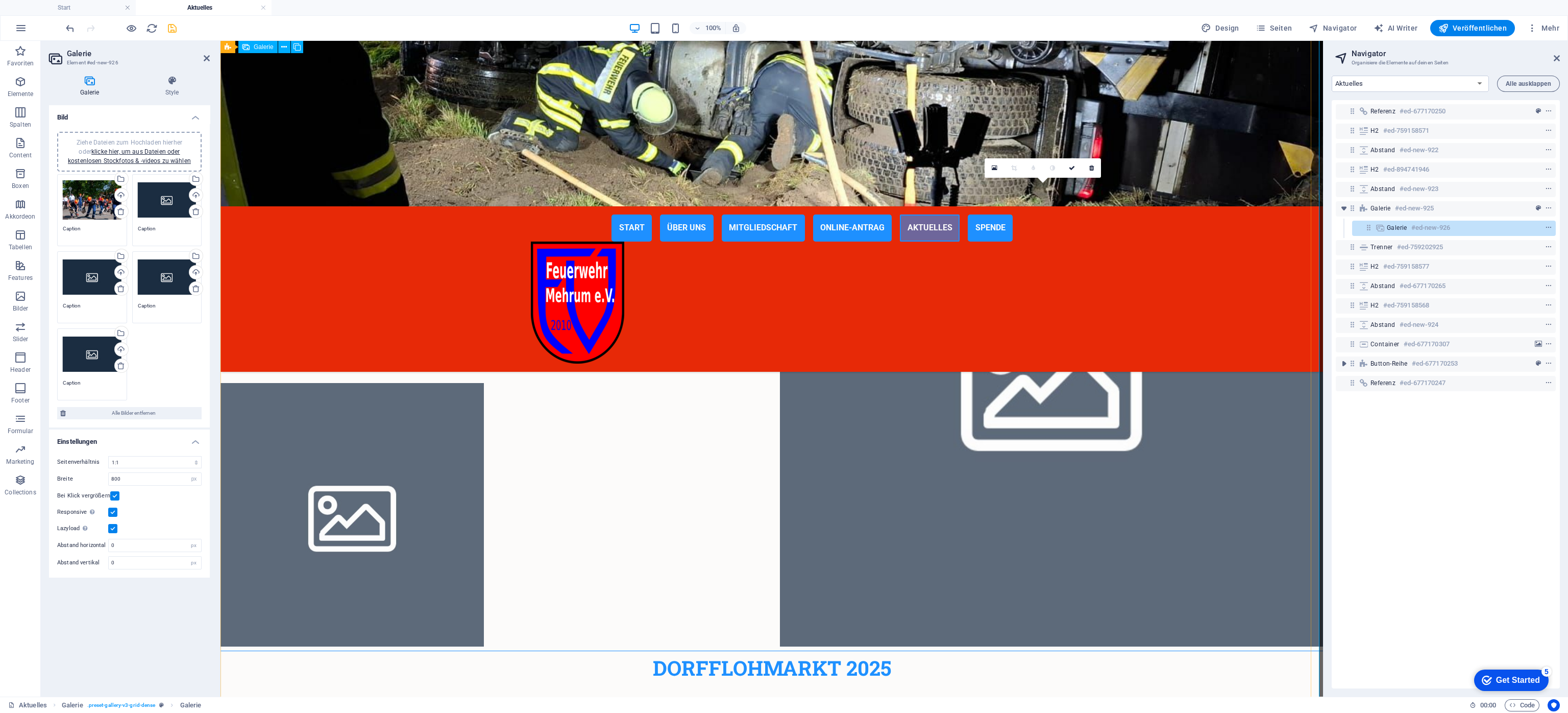
scroll to position [539, 0]
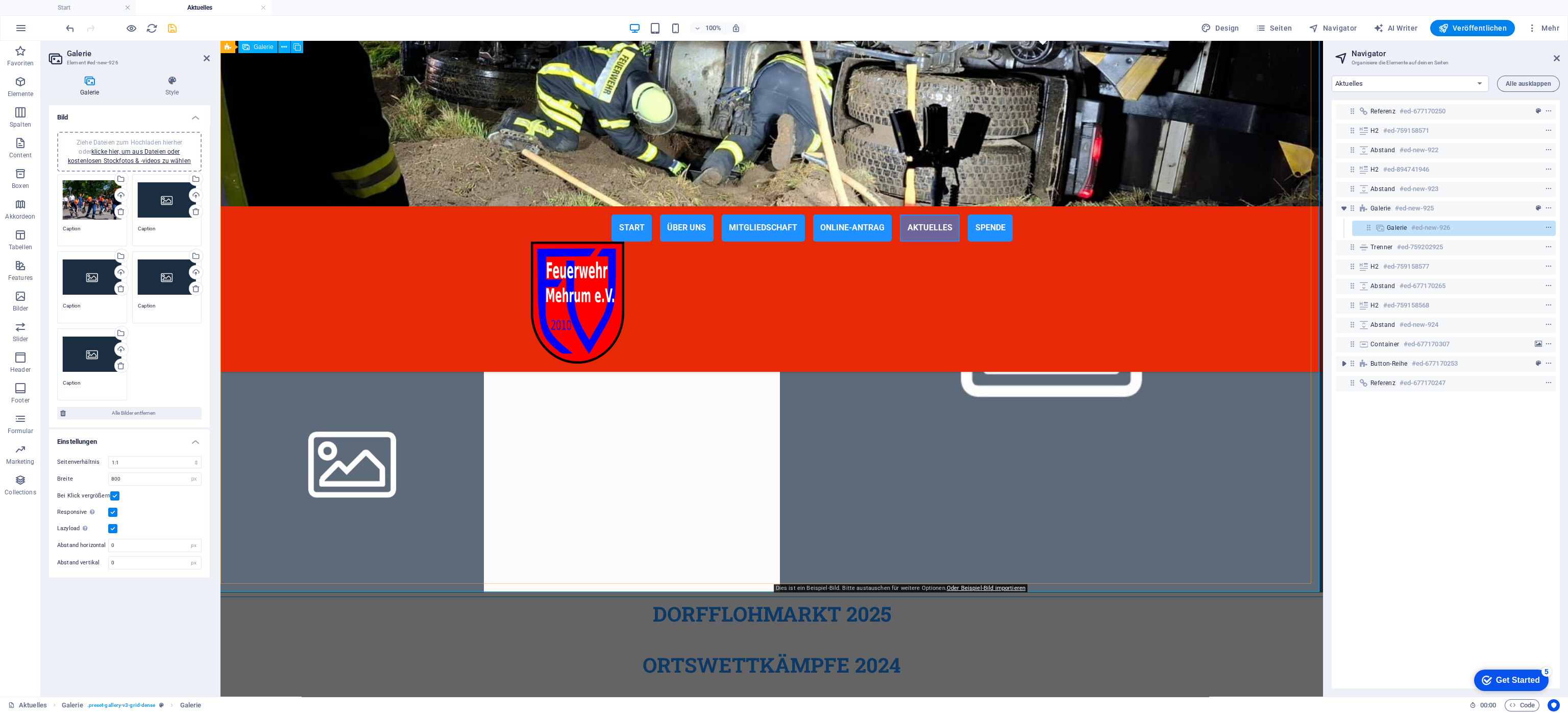
click at [994, 403] on li at bounding box center [1051, 320] width 543 height 543
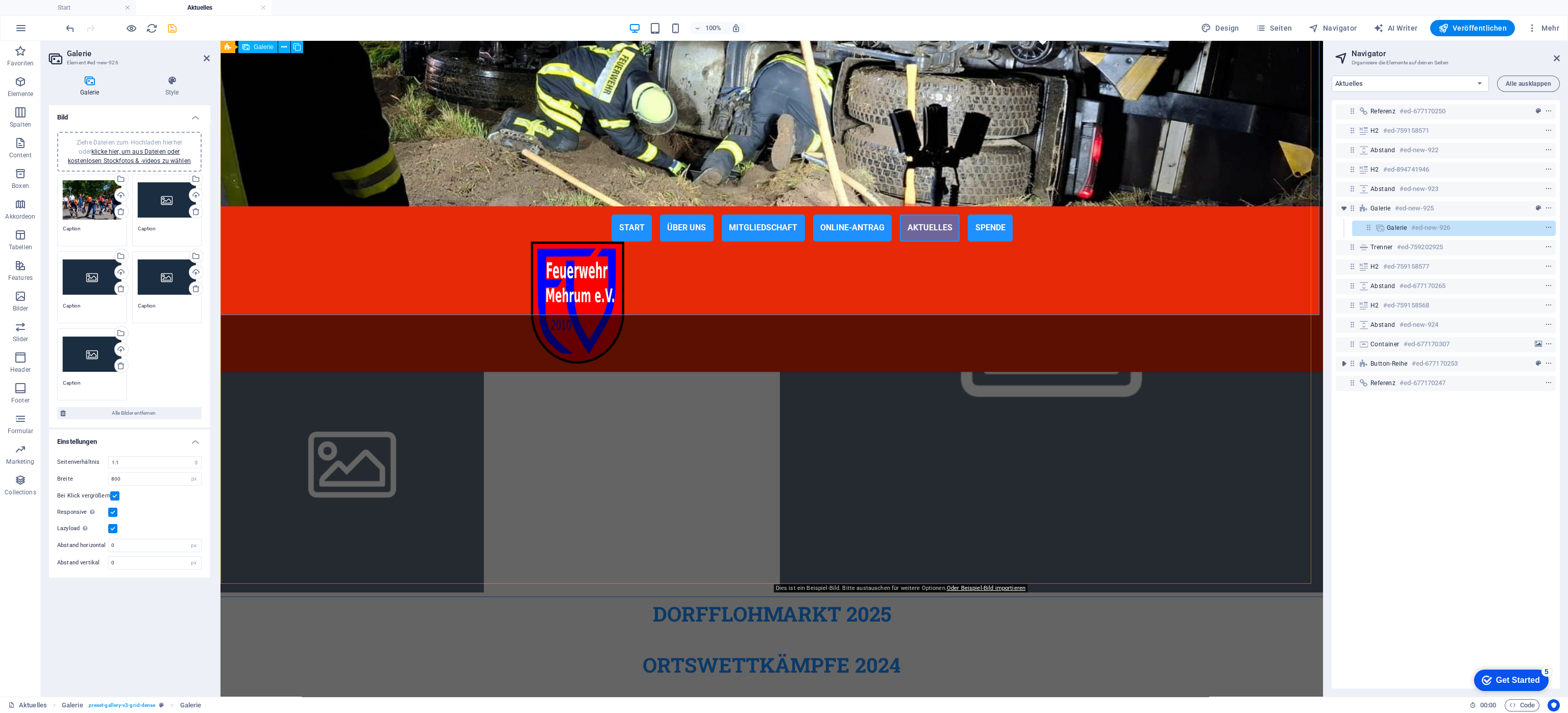
click at [1045, 340] on li at bounding box center [1051, 320] width 543 height 543
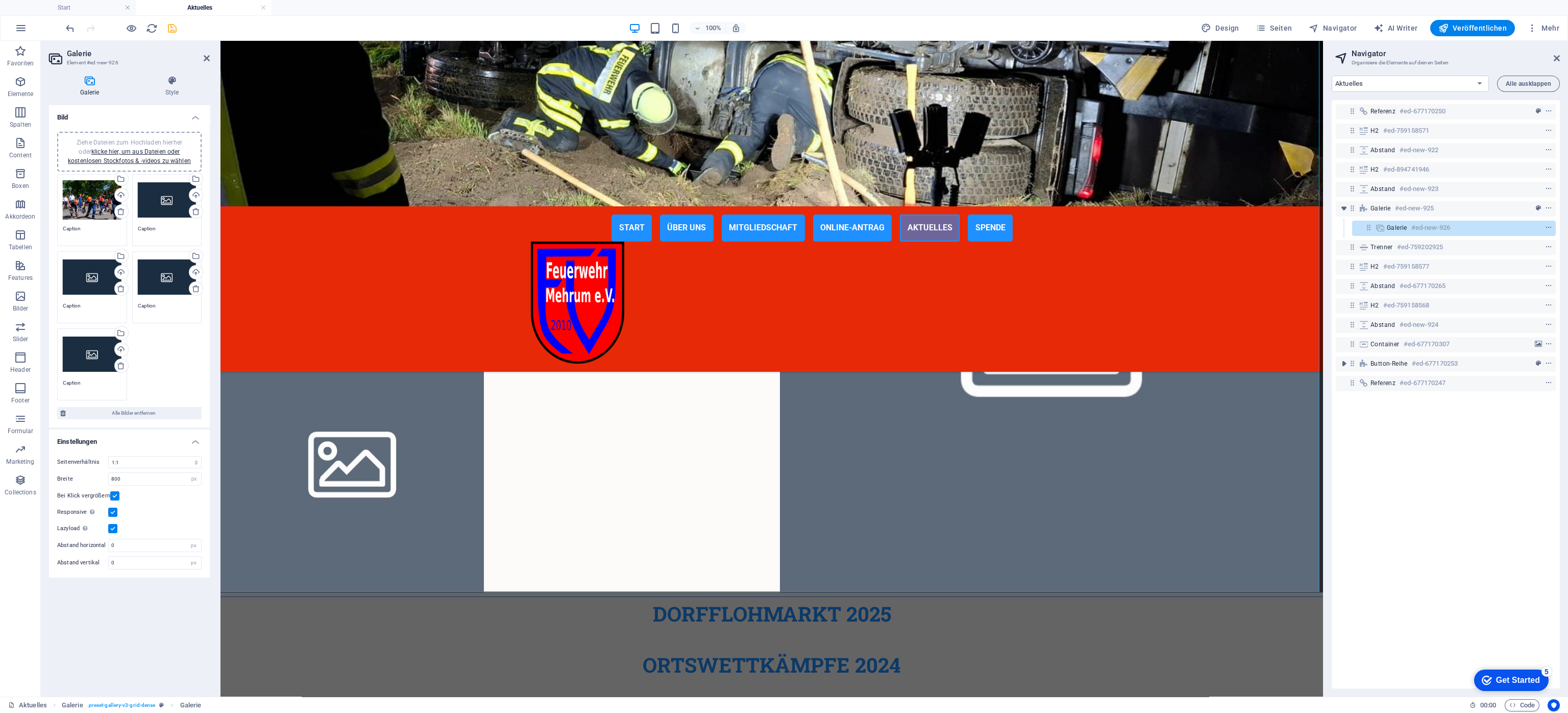
click at [164, 204] on div "Ziehe Dateien zum Hochladen hierher oder klicke hier, um aus Dateien oder koste…" at bounding box center [167, 200] width 58 height 41
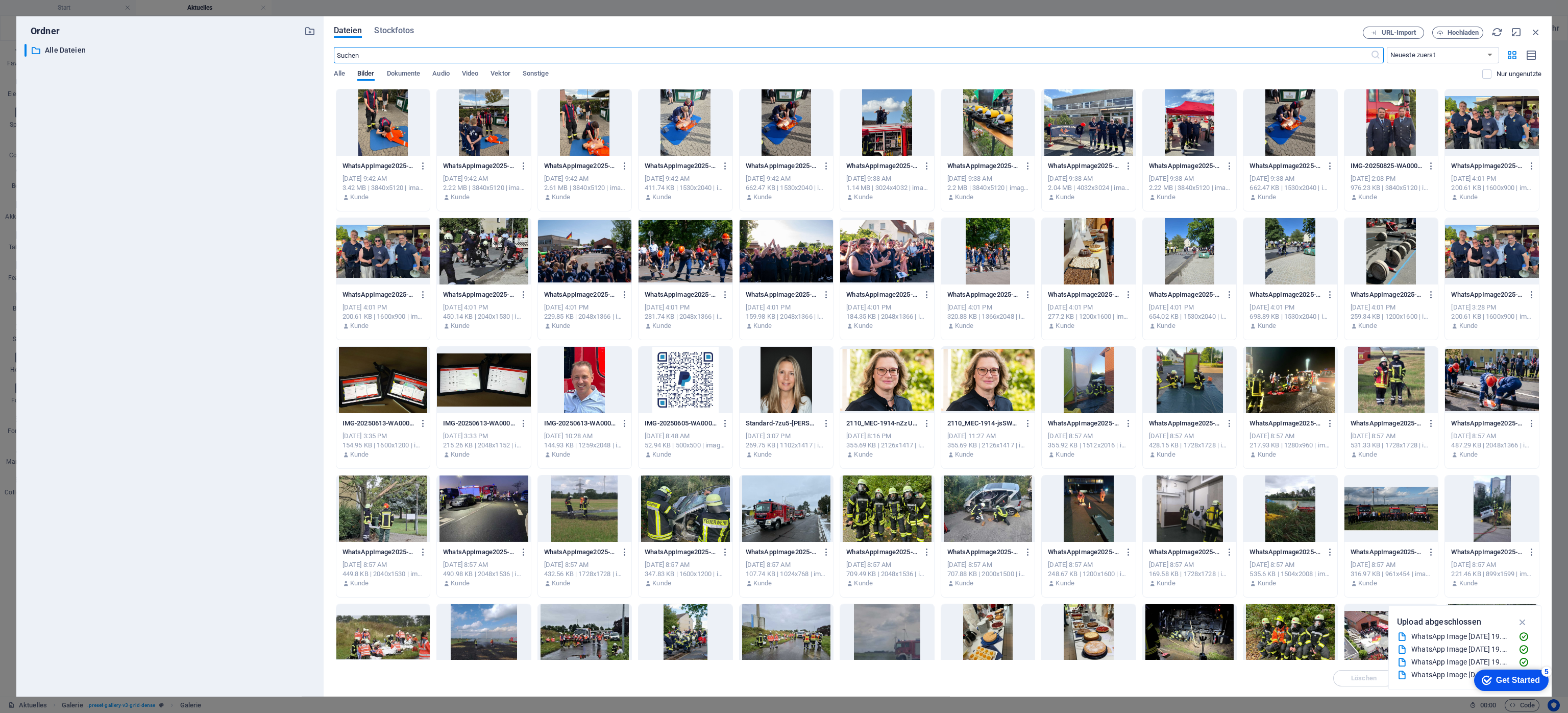
click at [887, 250] on div at bounding box center [887, 251] width 94 height 66
click at [886, 251] on div "1" at bounding box center [887, 251] width 94 height 66
click at [886, 251] on div at bounding box center [887, 251] width 94 height 66
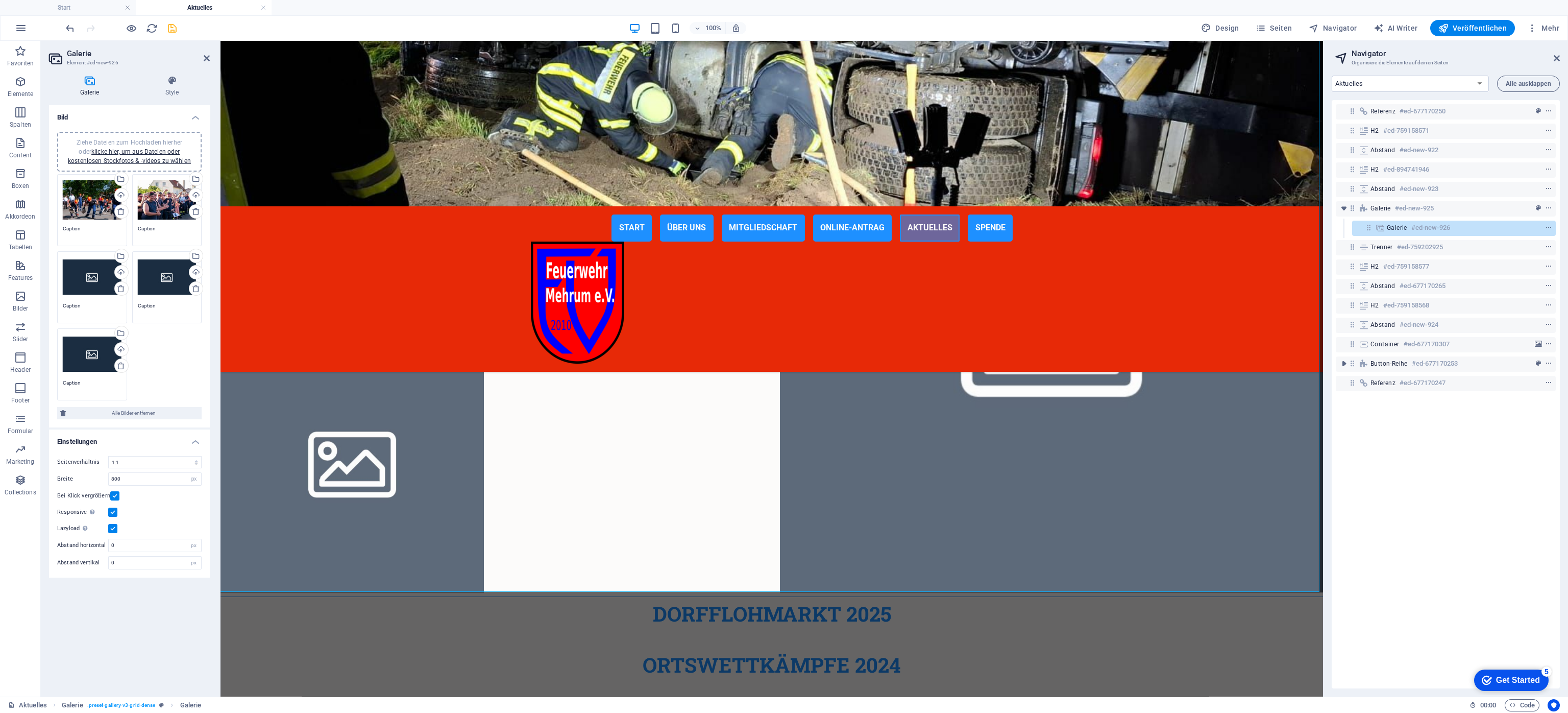
click at [162, 273] on div "Ziehe Dateien zum Hochladen hierher oder klicke hier, um aus Dateien oder koste…" at bounding box center [167, 277] width 58 height 41
click at [162, 273] on body "Förderverein Freiwillige Feuerwehr Mehrum e.V. Start Aktuelles Favoriten Elemen…" at bounding box center [784, 356] width 1568 height 713
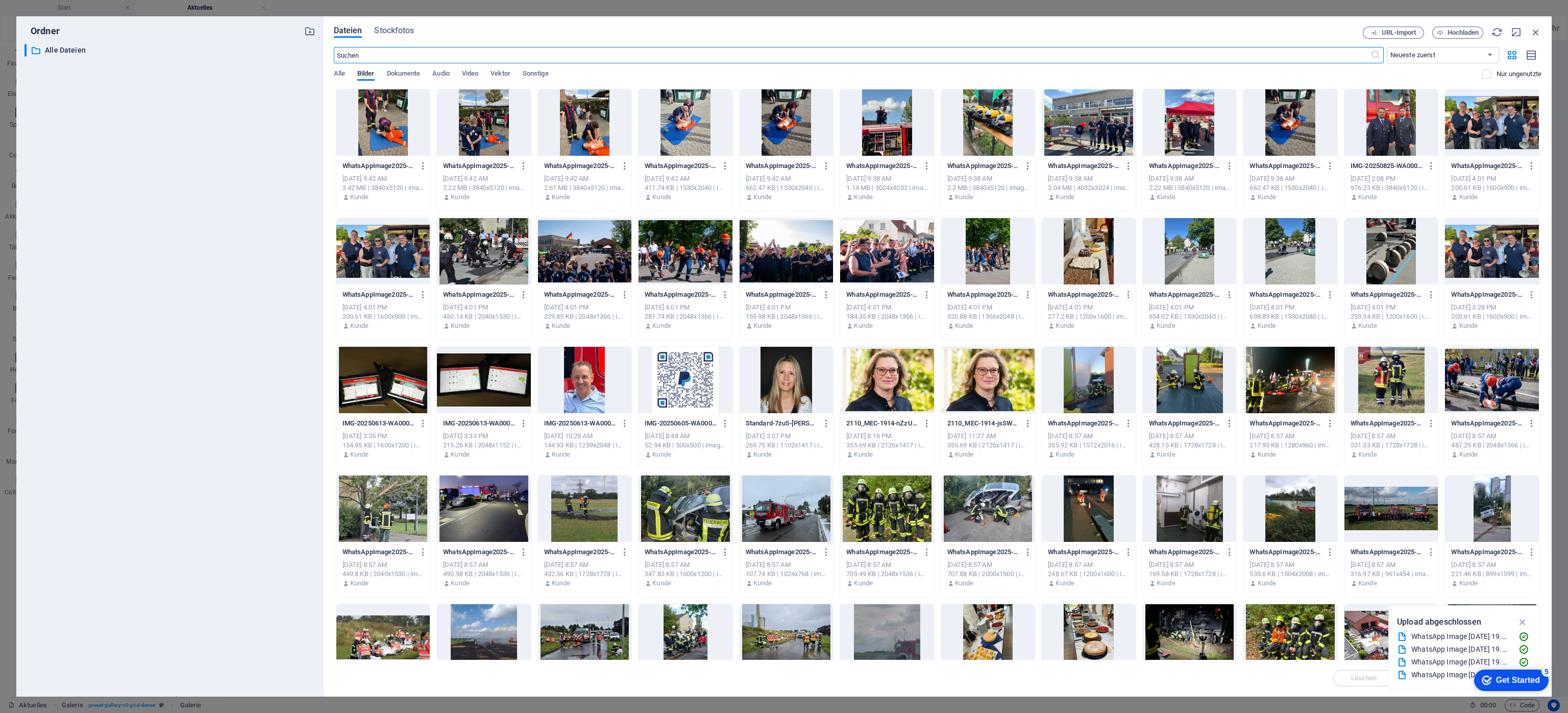
scroll to position [414, 0]
drag, startPoint x: 595, startPoint y: 259, endPoint x: 547, endPoint y: 260, distance: 48.0
click at [595, 259] on div at bounding box center [585, 251] width 94 height 66
click at [581, 253] on div "1" at bounding box center [585, 251] width 94 height 66
click at [581, 253] on div at bounding box center [585, 251] width 94 height 66
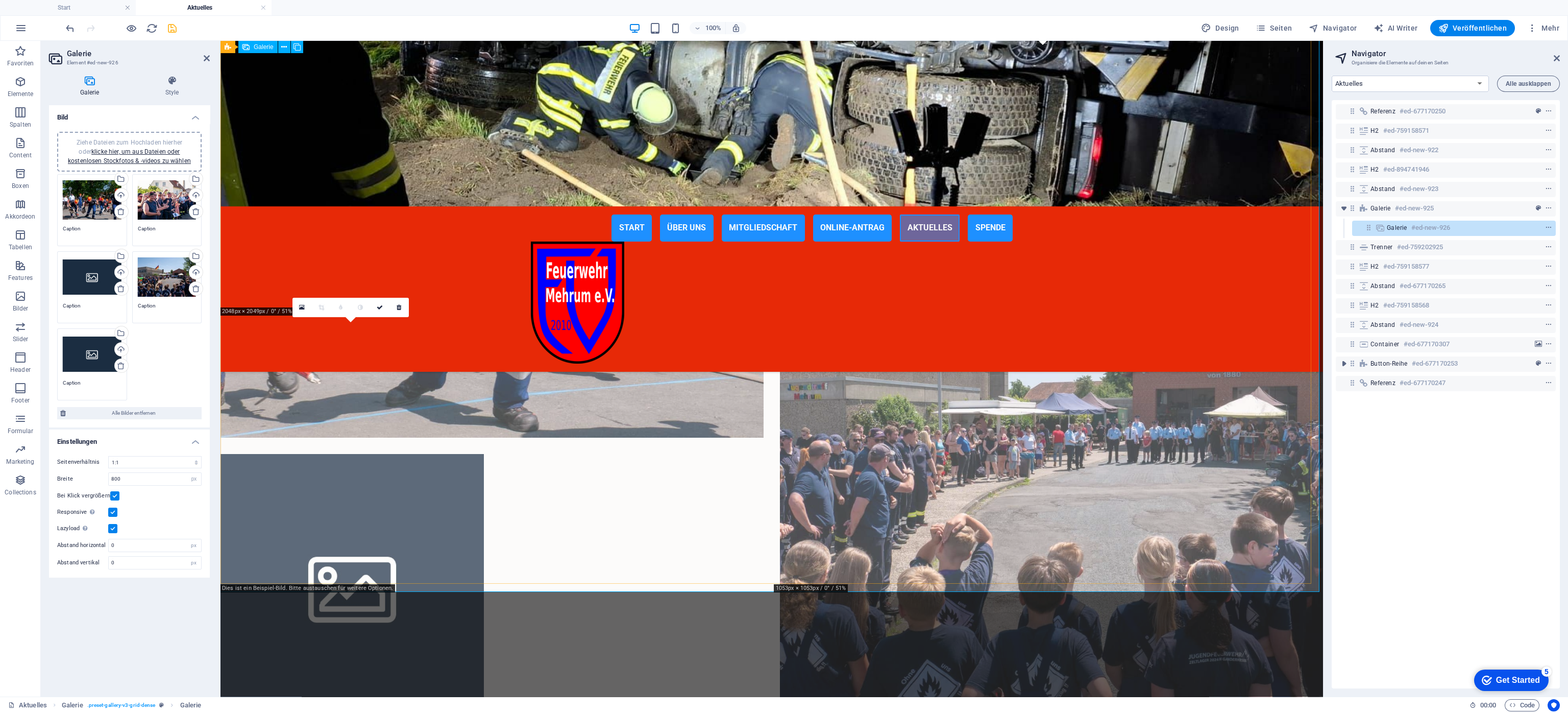
scroll to position [539, 0]
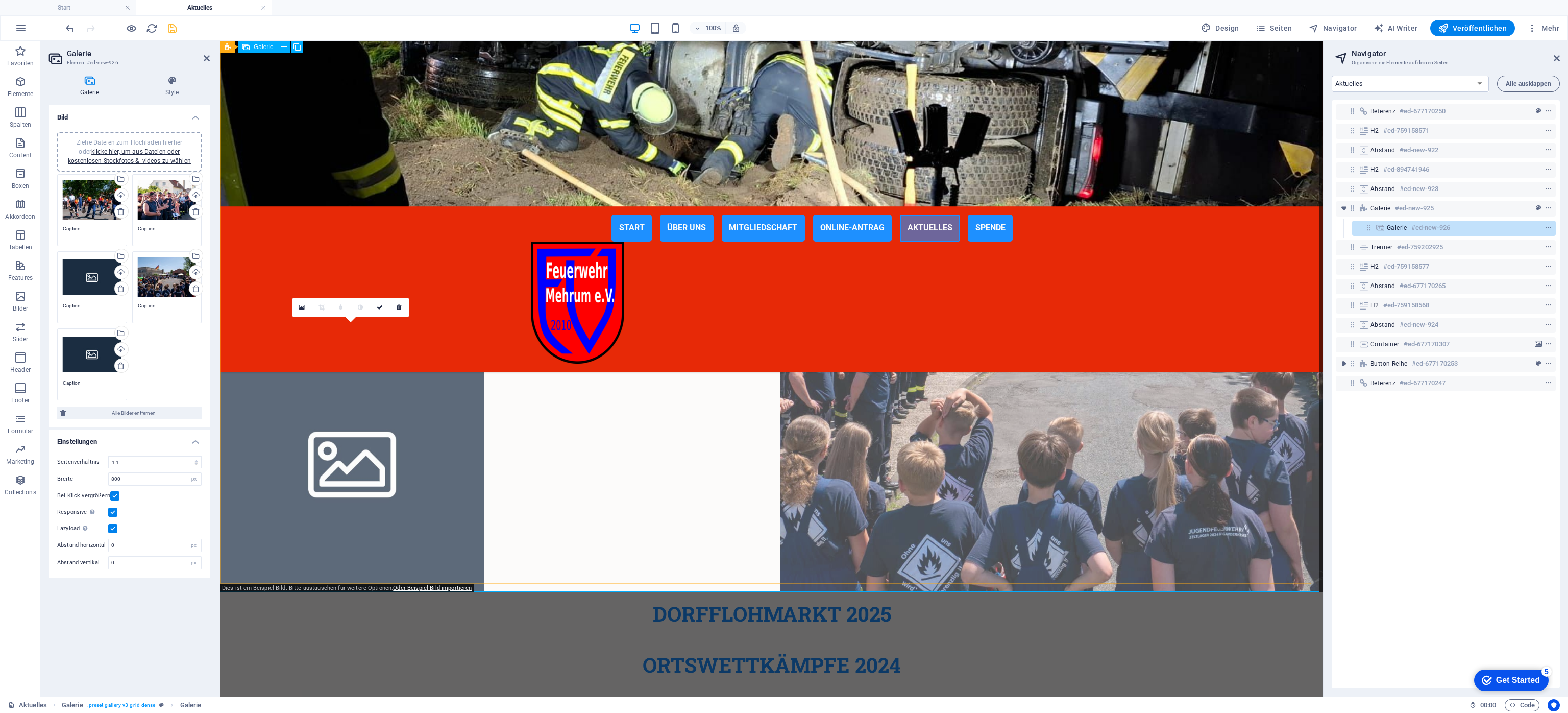
click at [355, 457] on li at bounding box center [352, 460] width 264 height 264
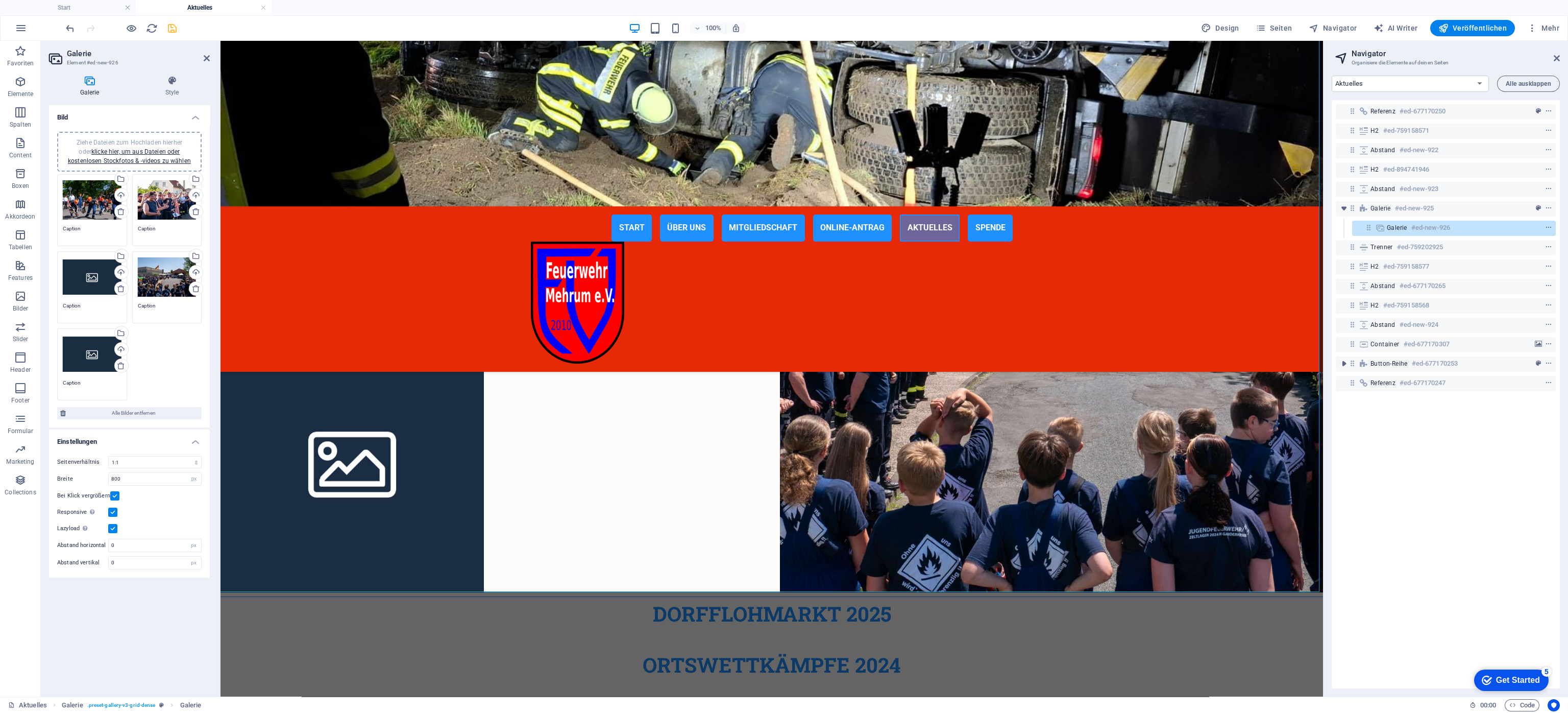
click at [84, 273] on div "Ziehe Dateien zum Hochladen hierher oder klicke hier, um aus Dateien oder koste…" at bounding box center [92, 277] width 58 height 41
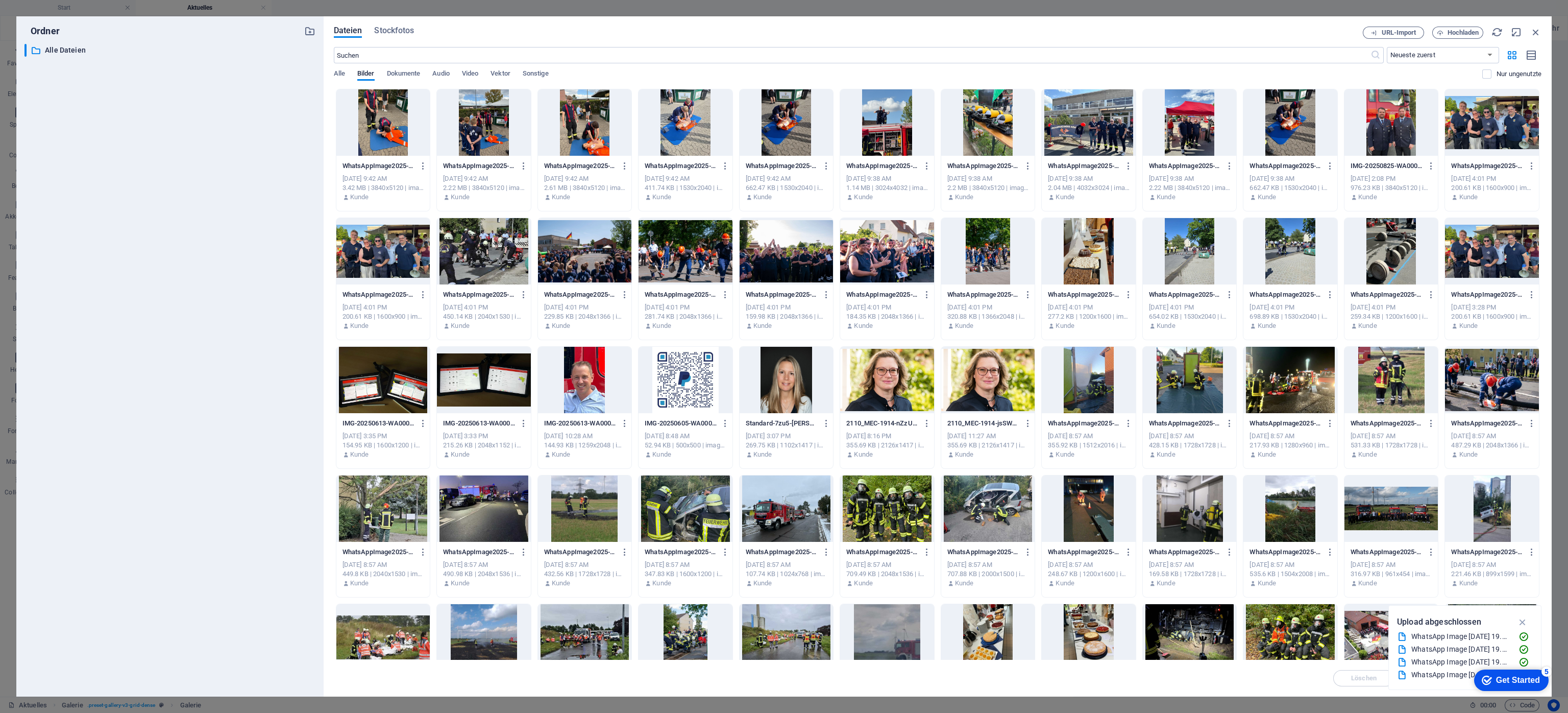
scroll to position [414, 0]
click at [380, 250] on div at bounding box center [383, 251] width 94 height 66
click at [380, 250] on div "1" at bounding box center [383, 251] width 94 height 66
click at [380, 250] on div at bounding box center [383, 251] width 94 height 66
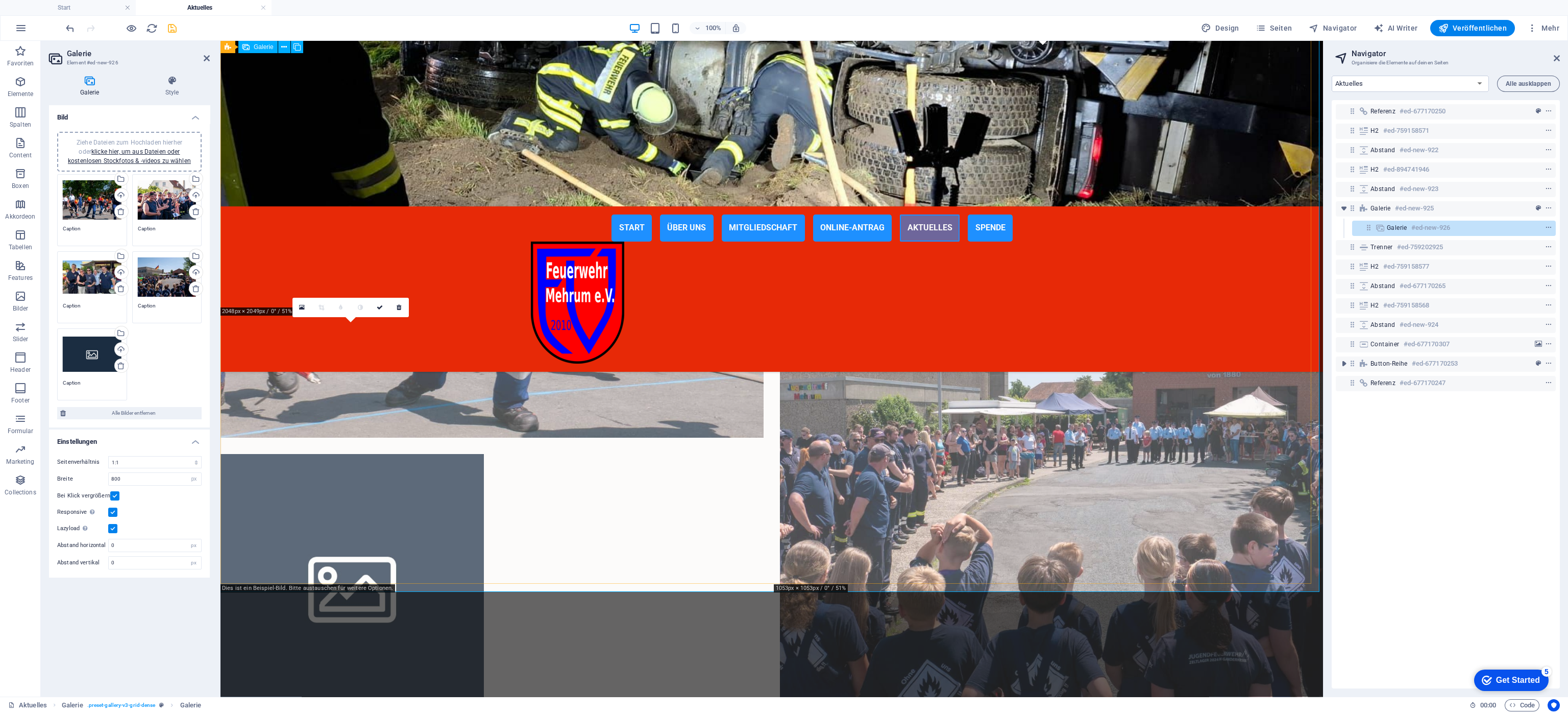
scroll to position [539, 0]
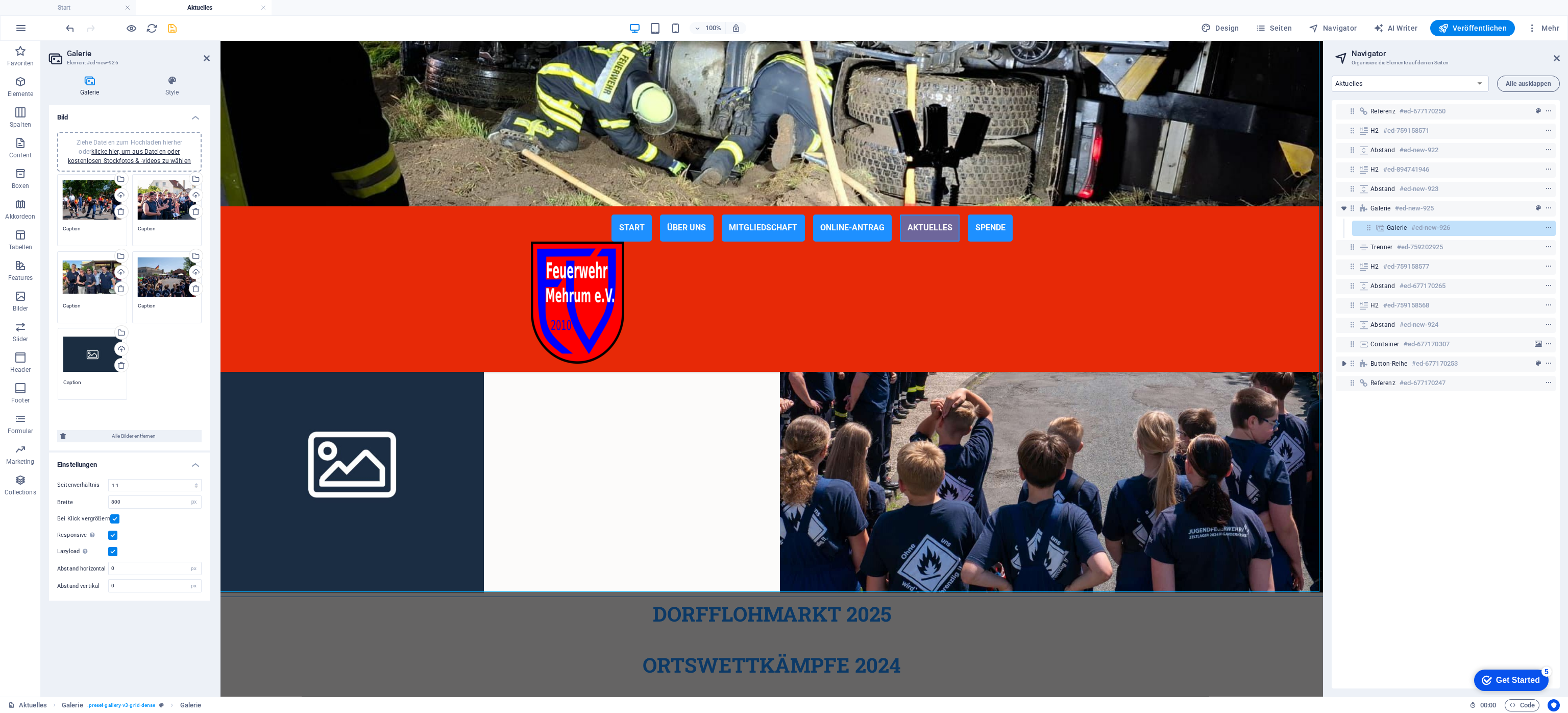
click at [0, 0] on div "Ziehe Dateien zum Hochladen hierher oder klicke hier, um aus Dateien oder koste…" at bounding box center [0, 0] width 0 height 0
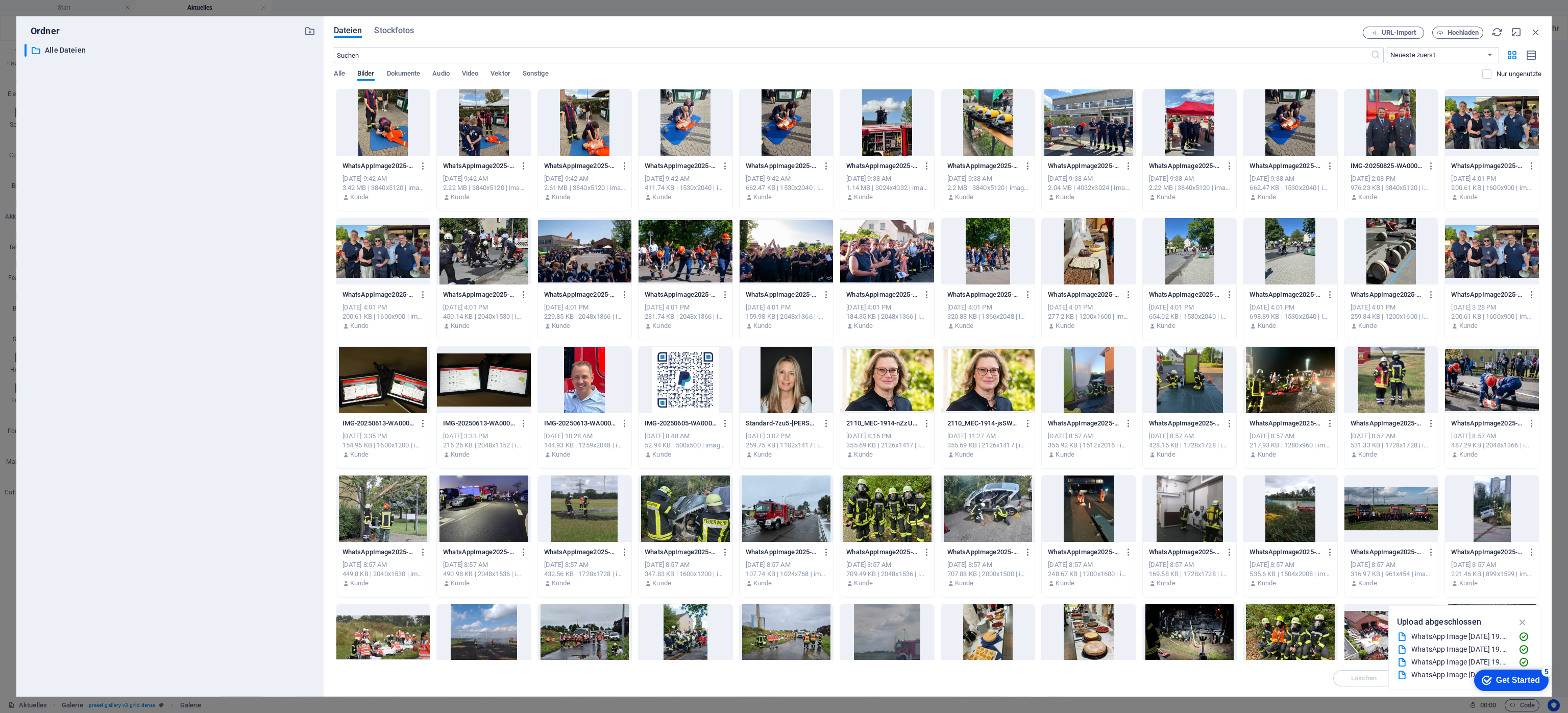
click at [480, 253] on div at bounding box center [484, 251] width 94 height 66
click at [480, 253] on div "1" at bounding box center [484, 251] width 94 height 66
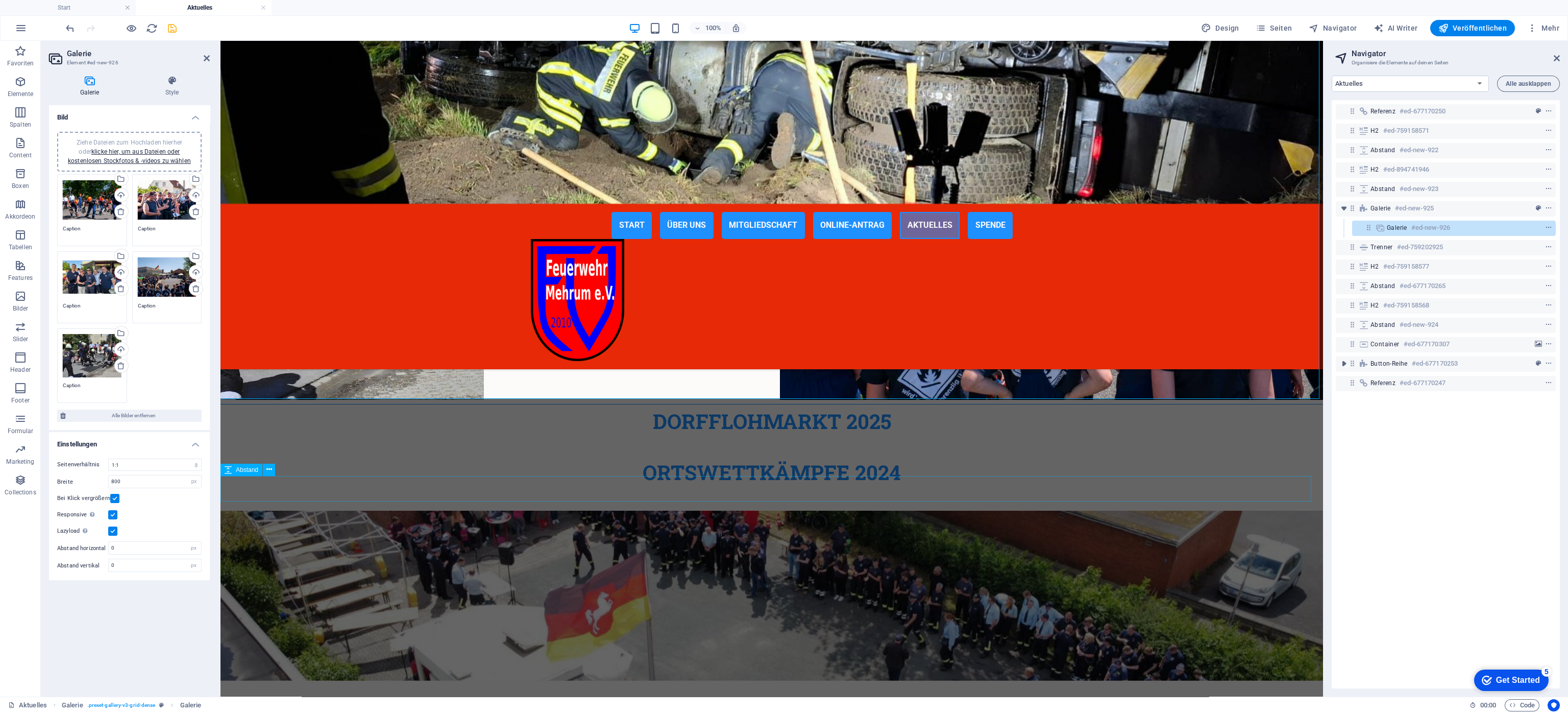
scroll to position [768, 0]
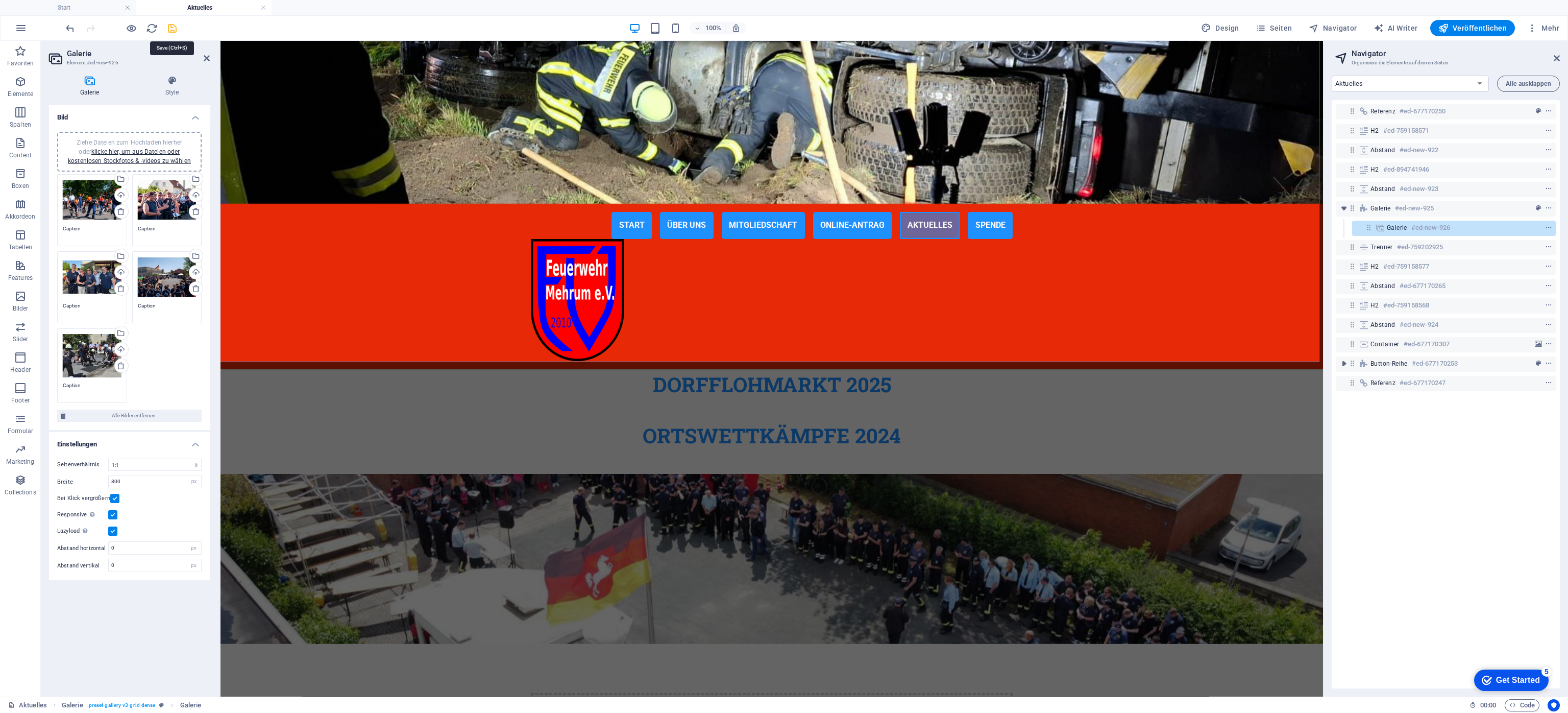
click at [168, 27] on icon "save" at bounding box center [172, 28] width 12 height 12
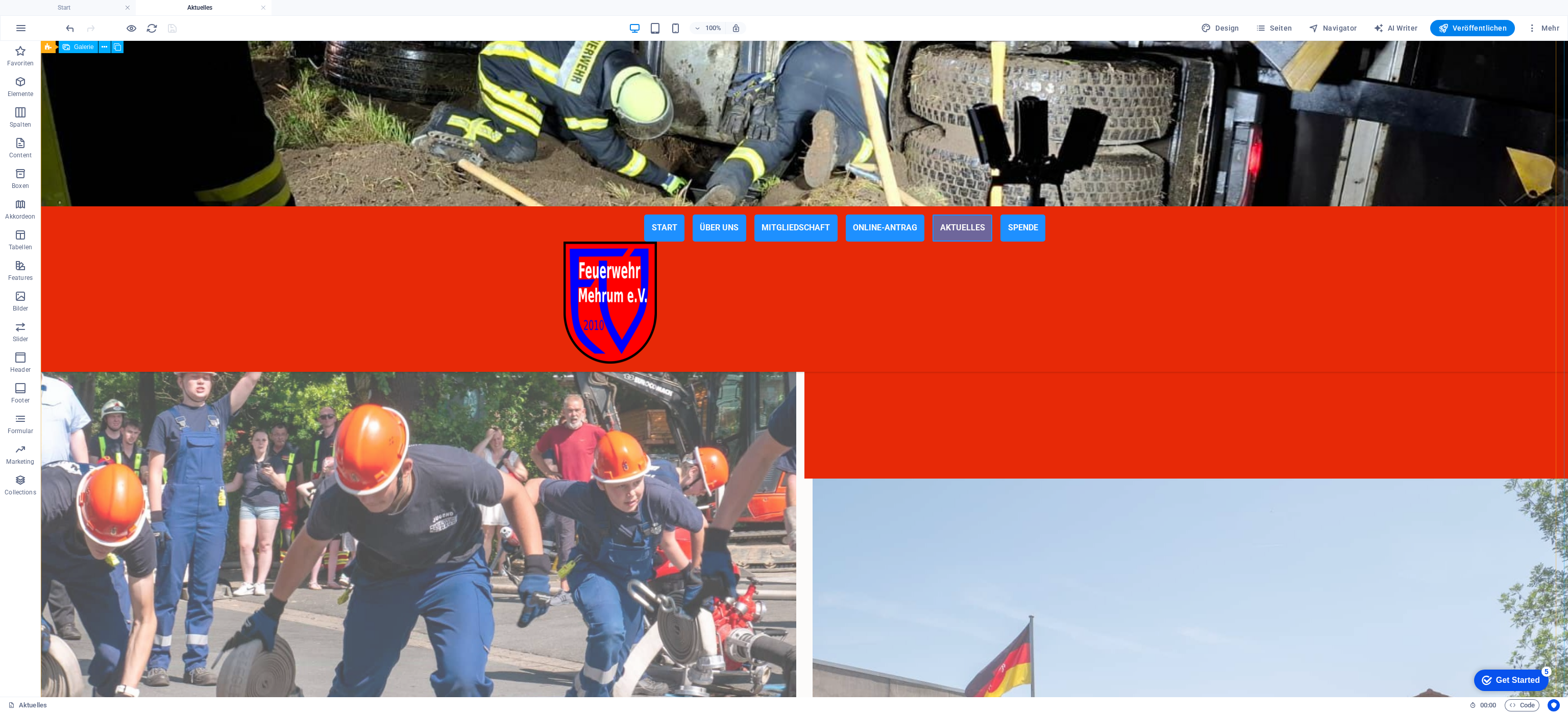
scroll to position [2, 0]
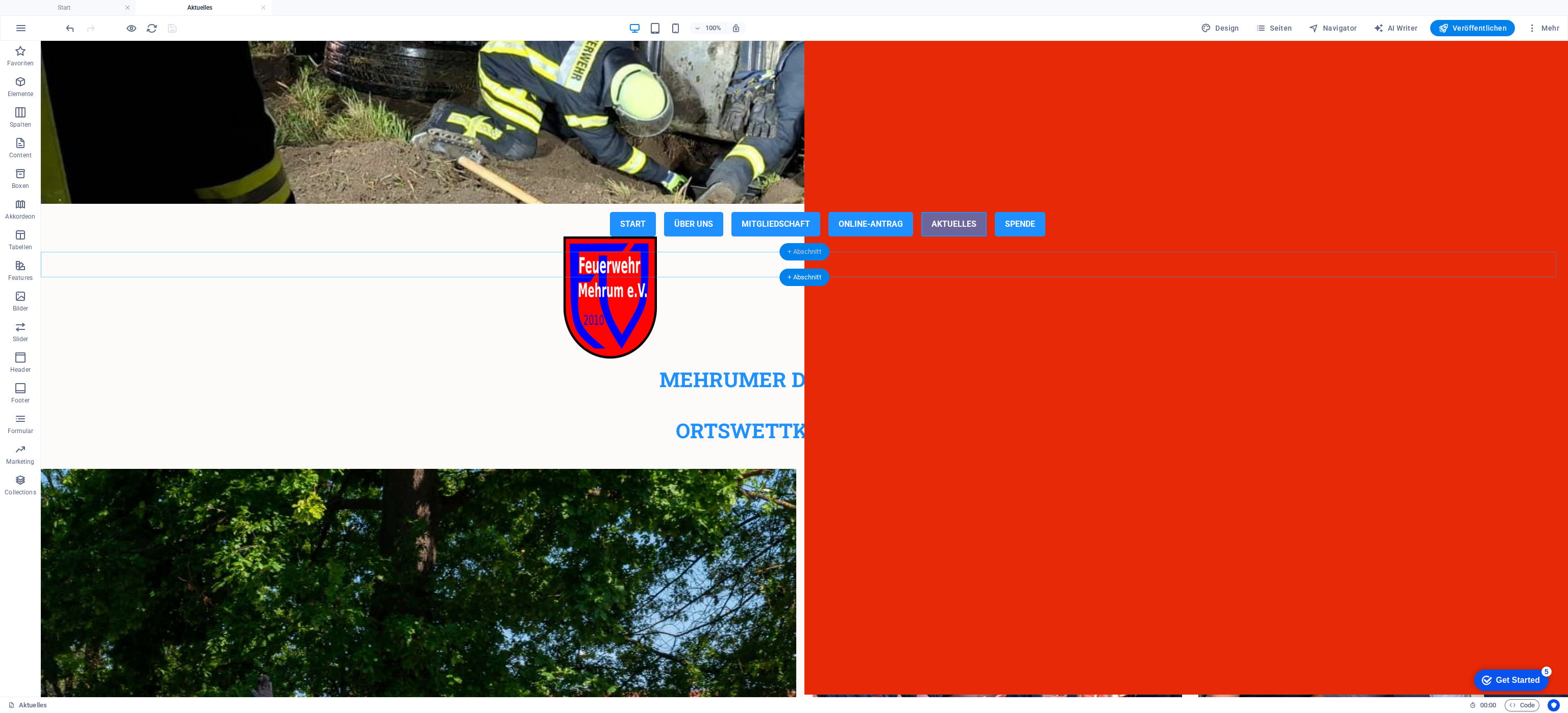
click at [789, 250] on div "+ Abschnitt" at bounding box center [804, 251] width 50 height 18
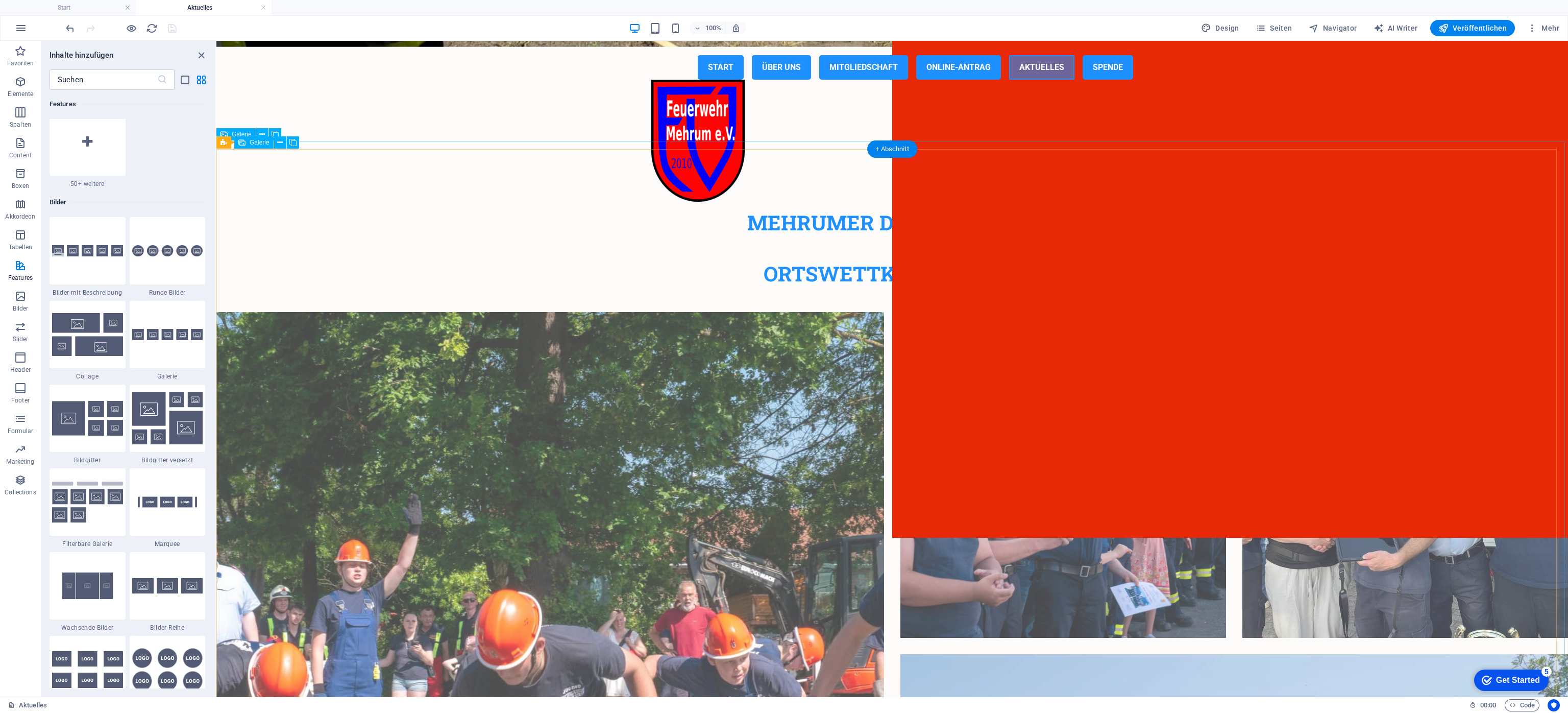
scroll to position [0, 0]
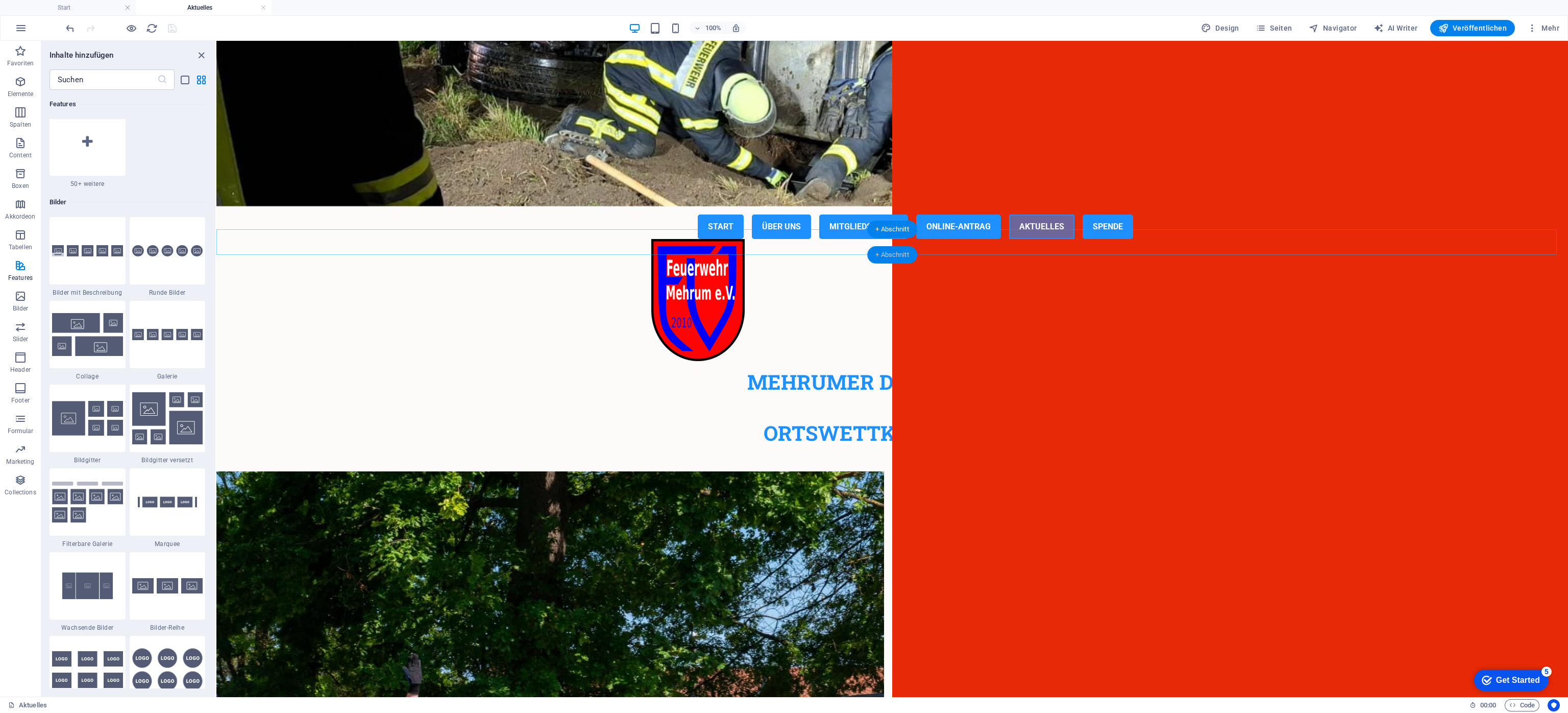
click at [886, 255] on div "+ Abschnitt" at bounding box center [892, 255] width 50 height 18
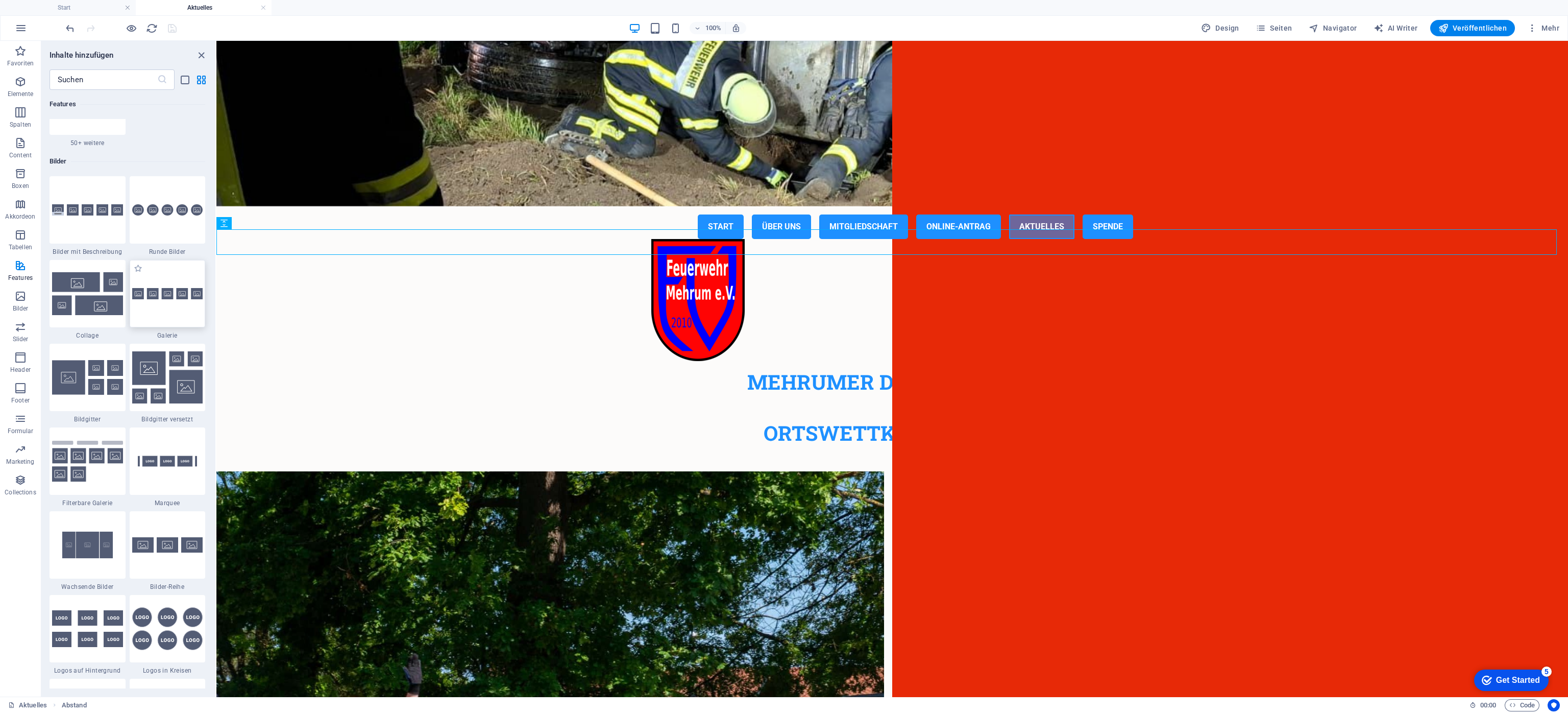
scroll to position [5131, 0]
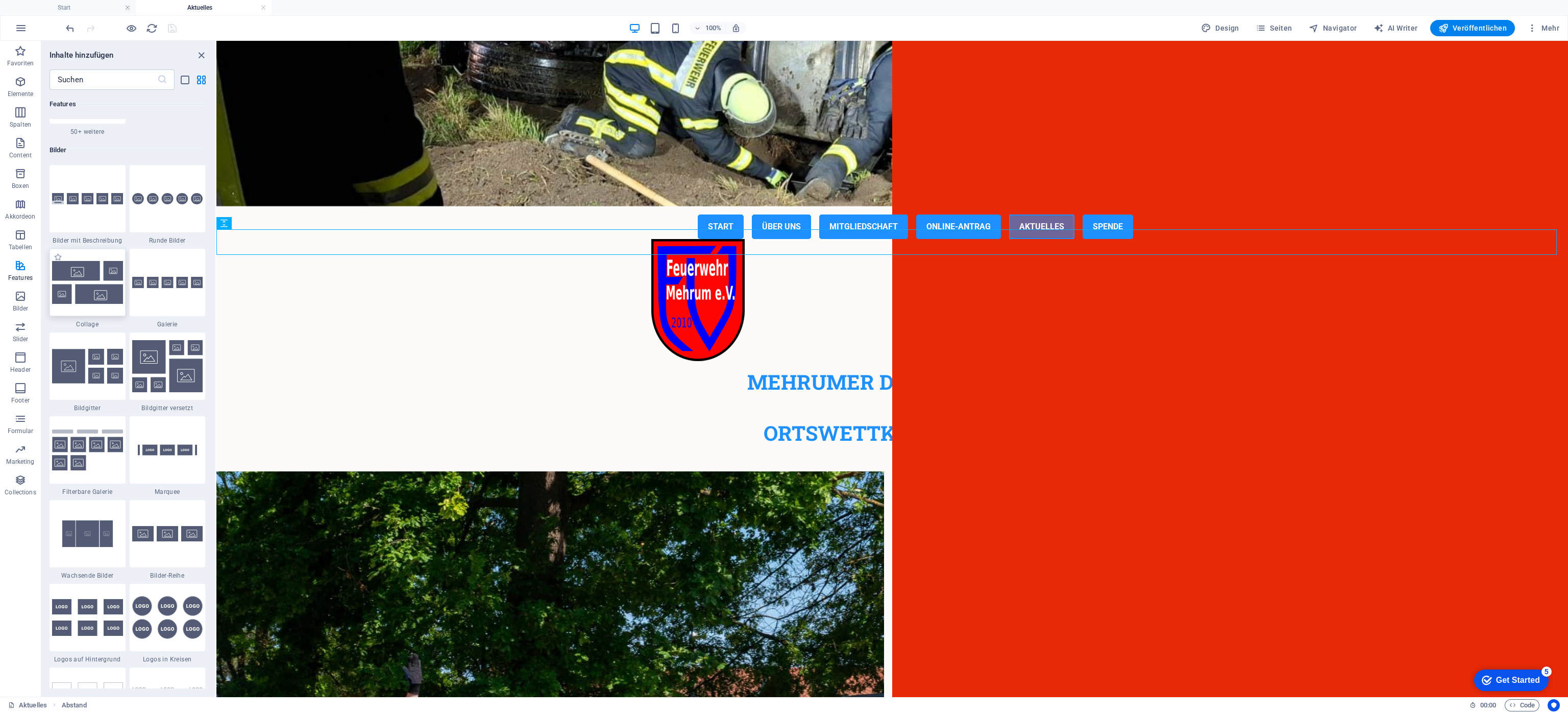
click at [81, 283] on img at bounding box center [88, 282] width 71 height 43
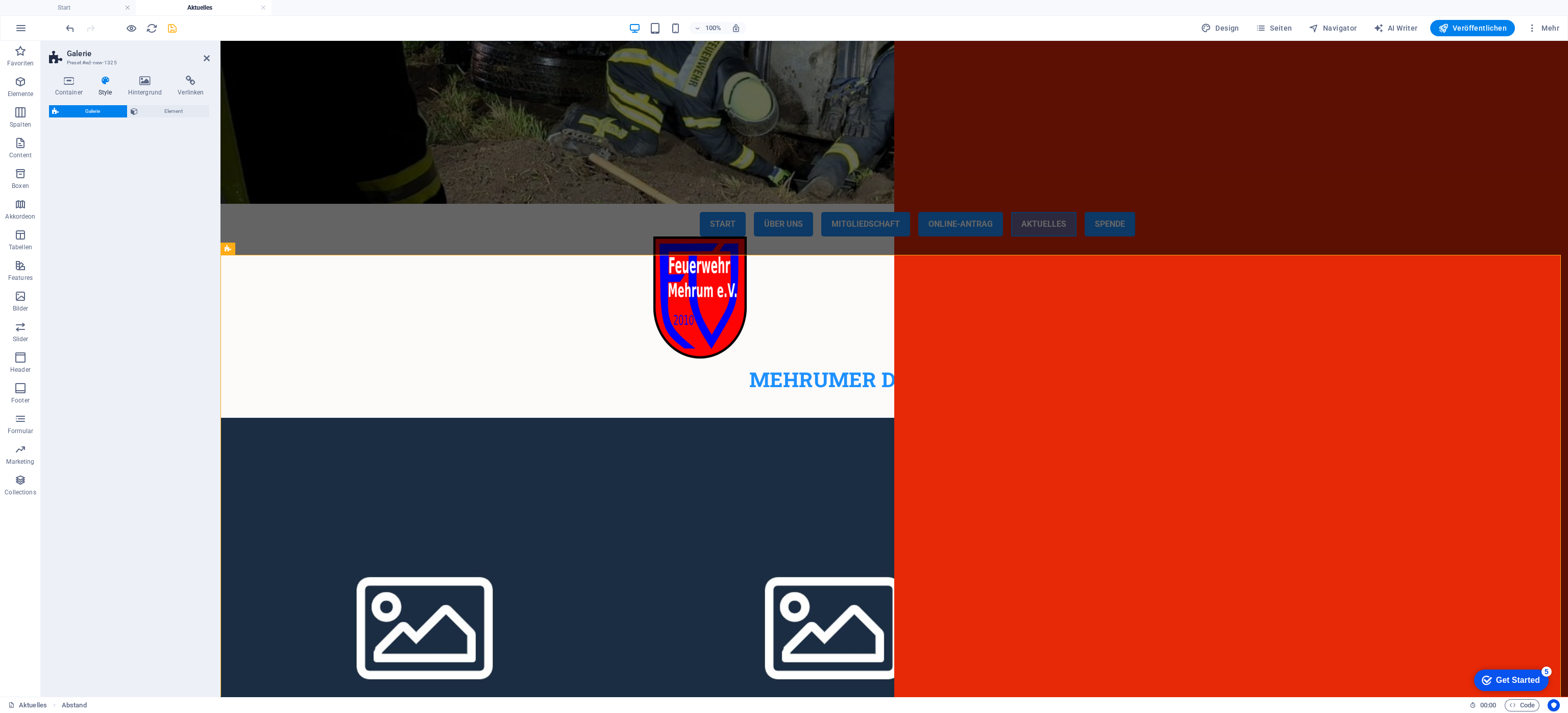
select select "rem"
select select "preset-gallery-v3-collage"
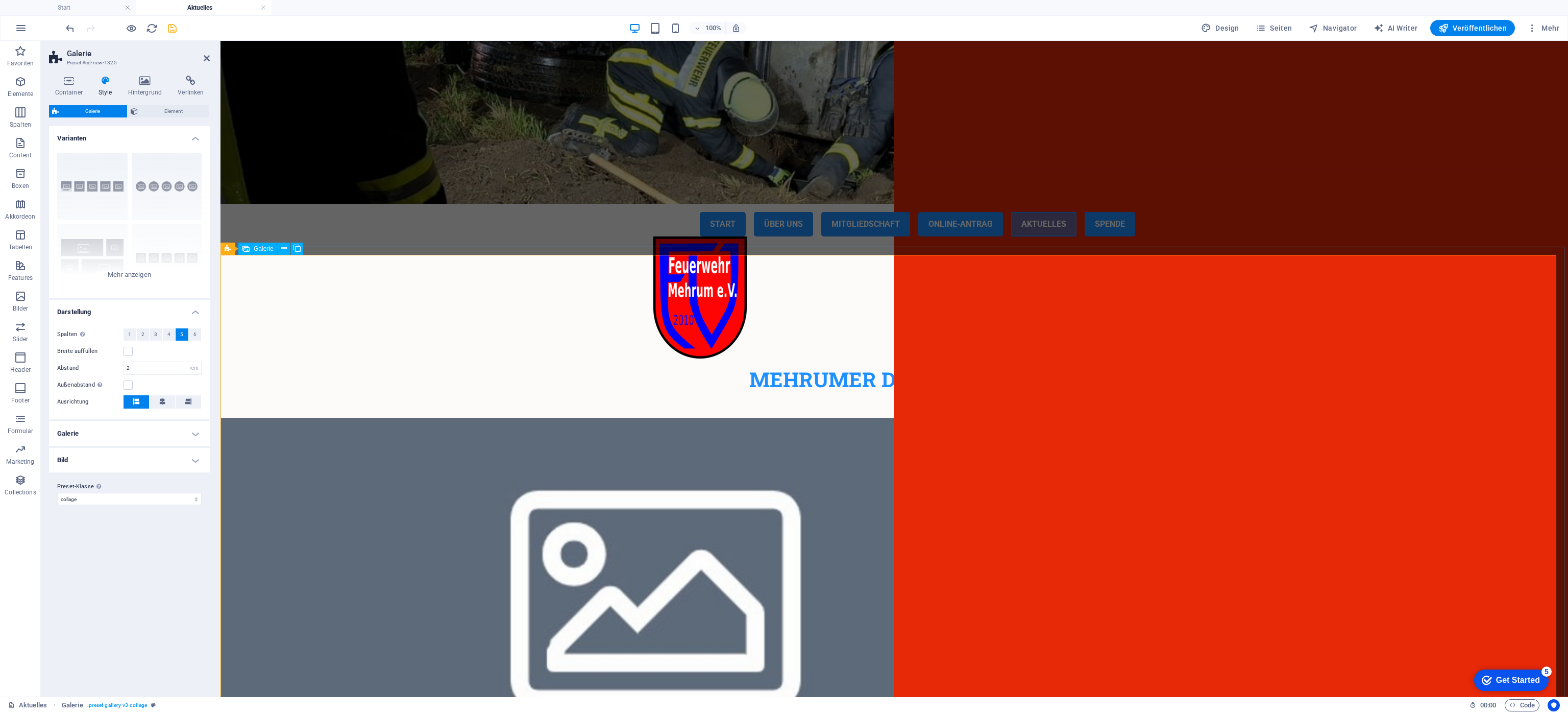
click at [629, 470] on li at bounding box center [656, 586] width 870 height 337
click at [653, 420] on li at bounding box center [656, 586] width 870 height 337
click at [651, 420] on li at bounding box center [656, 586] width 870 height 337
select select "4"
select select "px"
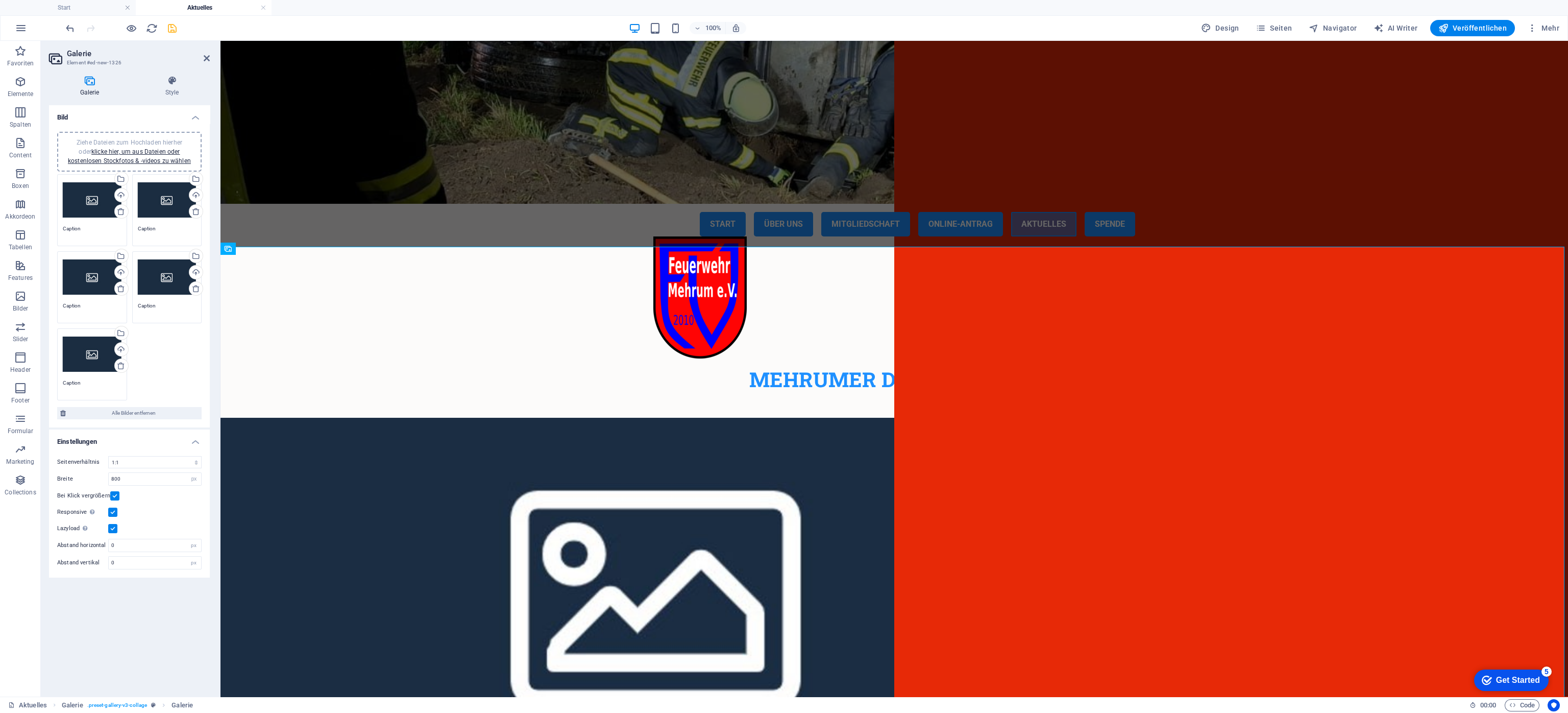
click at [84, 205] on div "Ziehe Dateien zum Hochladen hierher oder klicke hier, um aus Dateien oder koste…" at bounding box center [92, 200] width 58 height 41
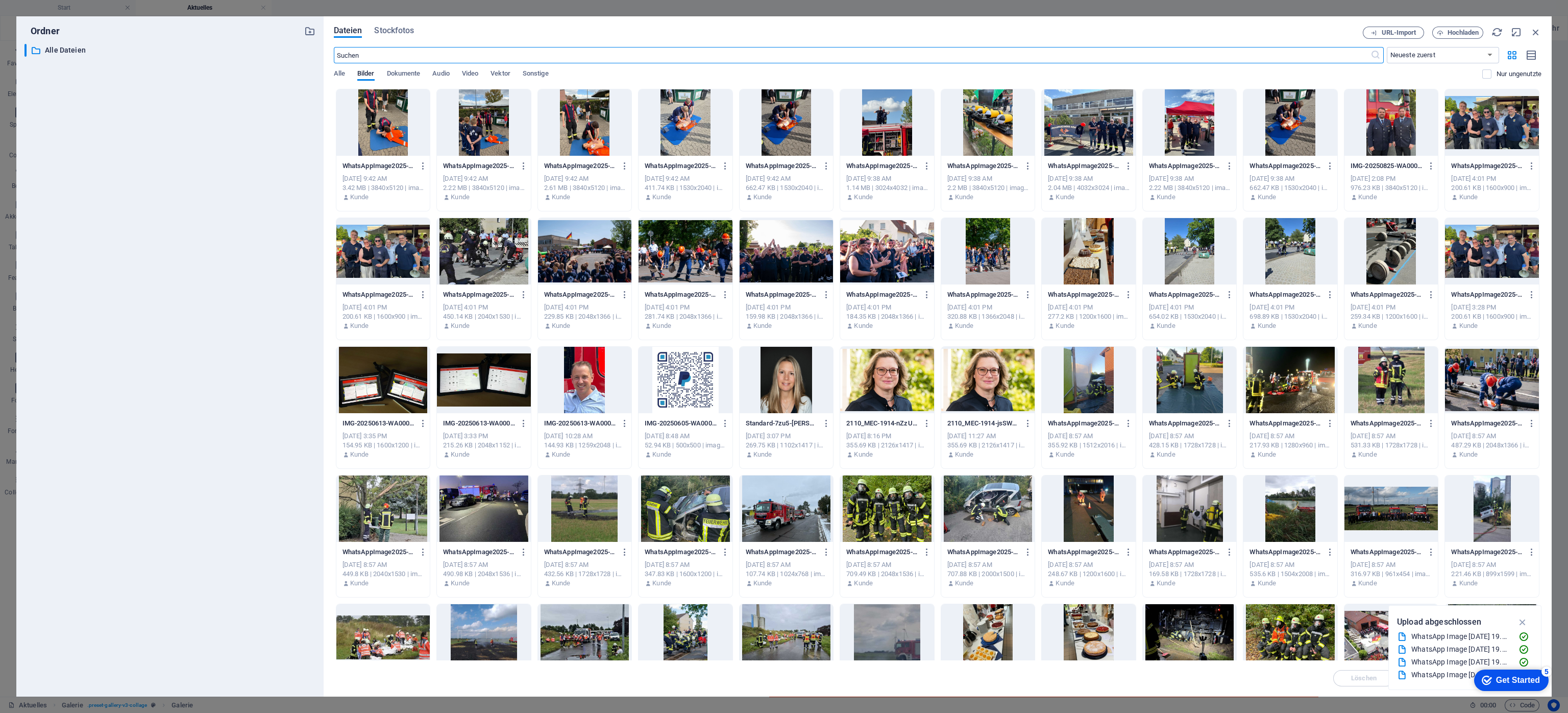
click at [1045, 134] on div at bounding box center [1088, 122] width 94 height 66
click at [1045, 130] on div "1" at bounding box center [1088, 122] width 94 height 66
click at [1045, 130] on div at bounding box center [1088, 122] width 94 height 66
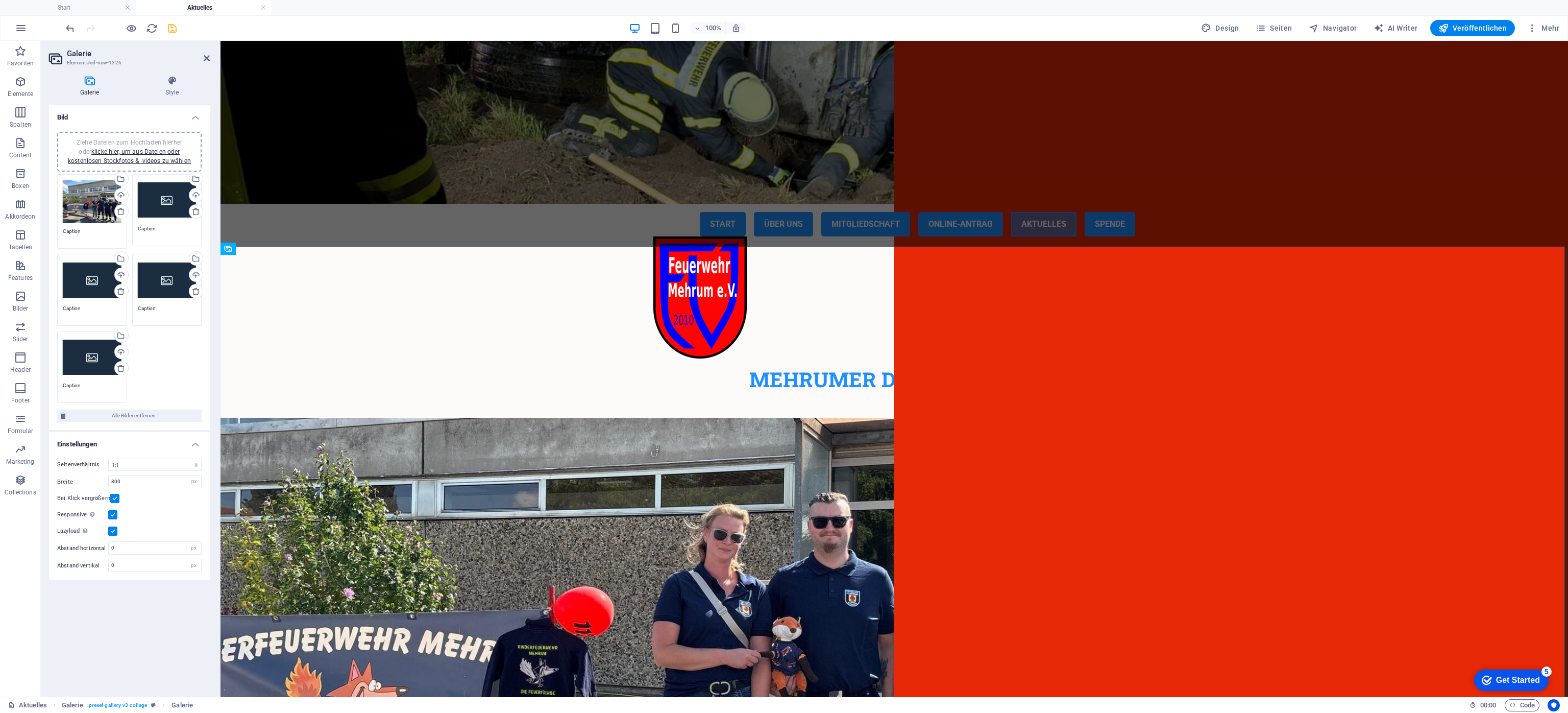
click at [159, 191] on div "Ziehe Dateien zum Hochladen hierher oder klicke hier, um aus Dateien oder koste…" at bounding box center [167, 200] width 58 height 41
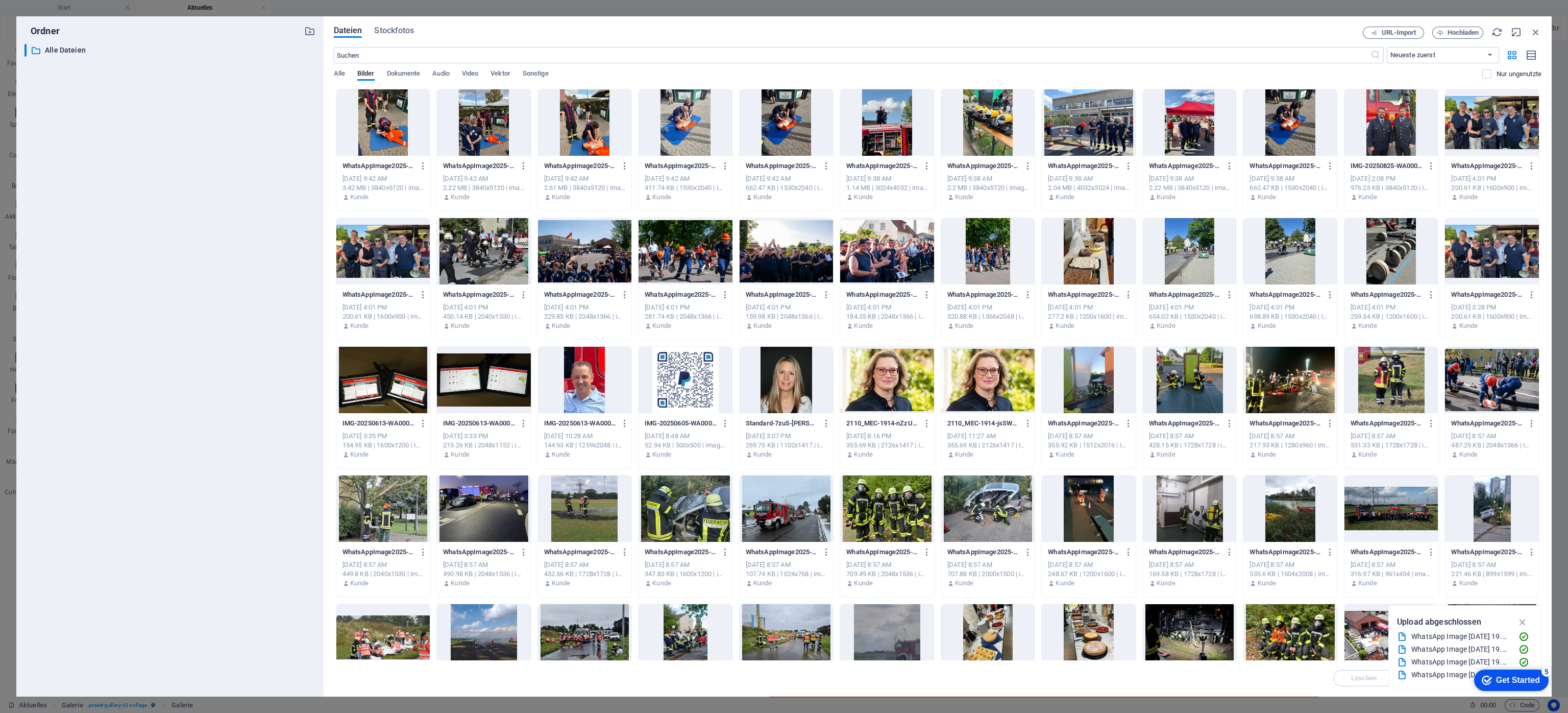
click at [982, 135] on div at bounding box center [988, 122] width 94 height 66
click at [985, 128] on div "1" at bounding box center [988, 122] width 94 height 66
drag, startPoint x: 985, startPoint y: 128, endPoint x: 755, endPoint y: 96, distance: 232.2
click at [985, 128] on div at bounding box center [988, 122] width 94 height 66
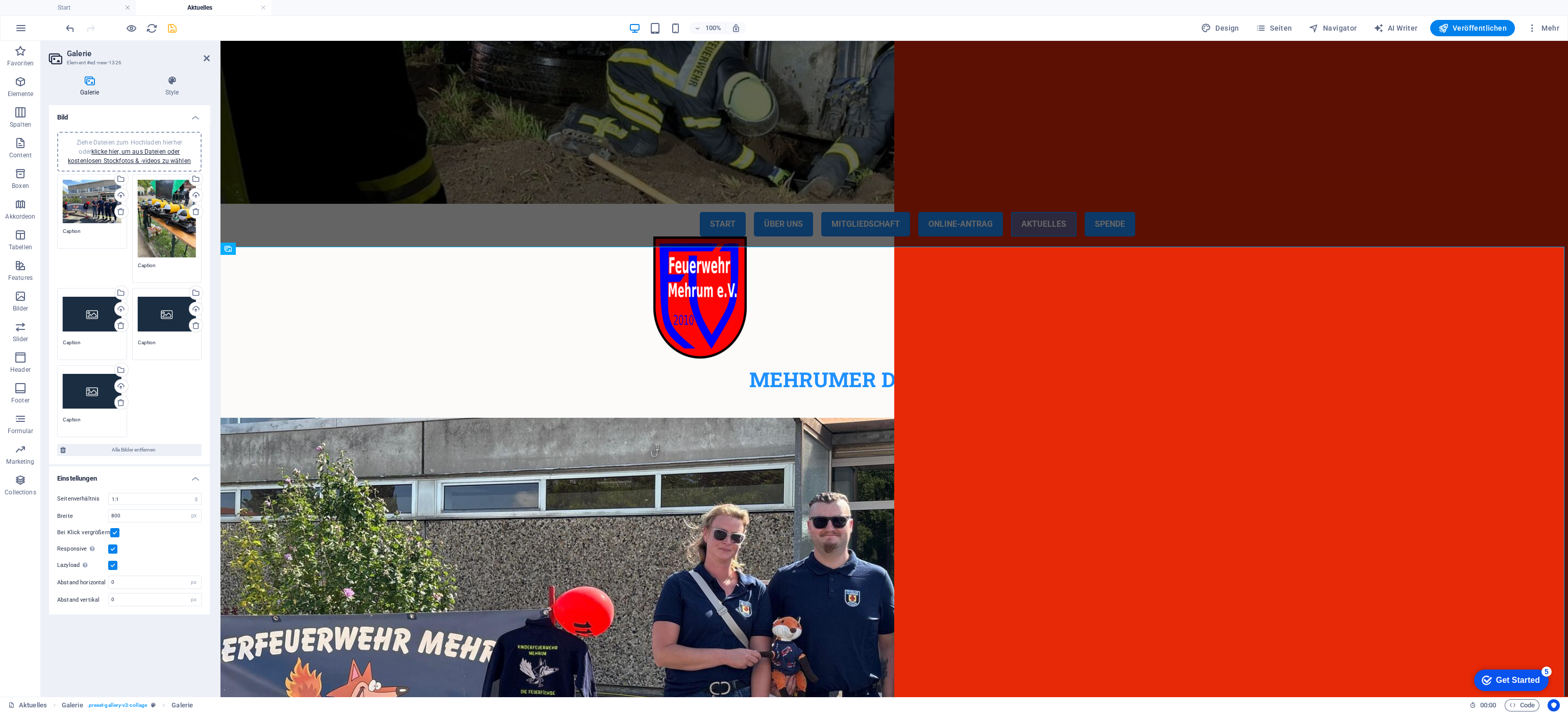
click at [83, 312] on div "Ziehe Dateien zum Hochladen hierher oder klicke hier, um aus Dateien oder koste…" at bounding box center [92, 314] width 58 height 41
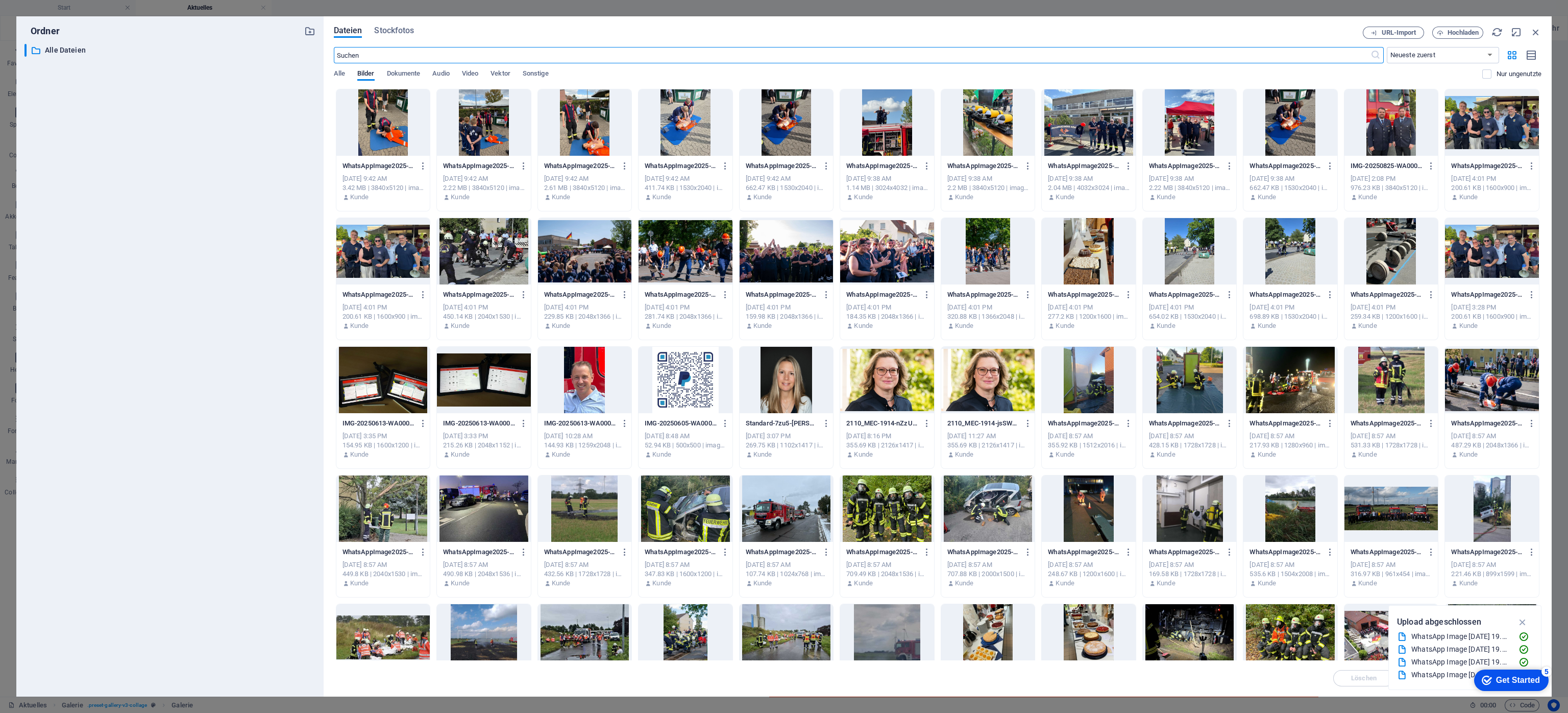
click at [1045, 127] on div at bounding box center [1189, 122] width 94 height 66
click at [1045, 127] on div "1" at bounding box center [1189, 122] width 94 height 66
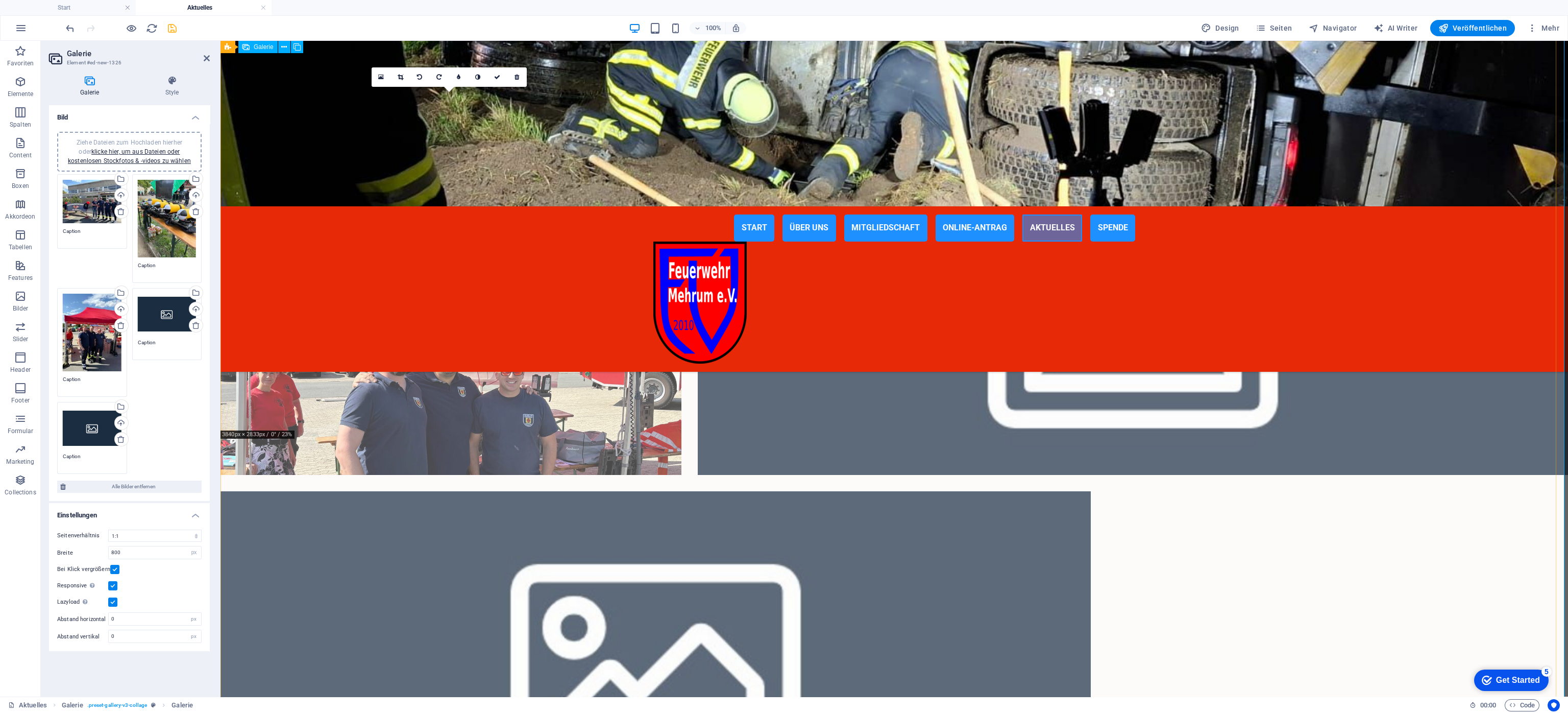
scroll to position [538, 0]
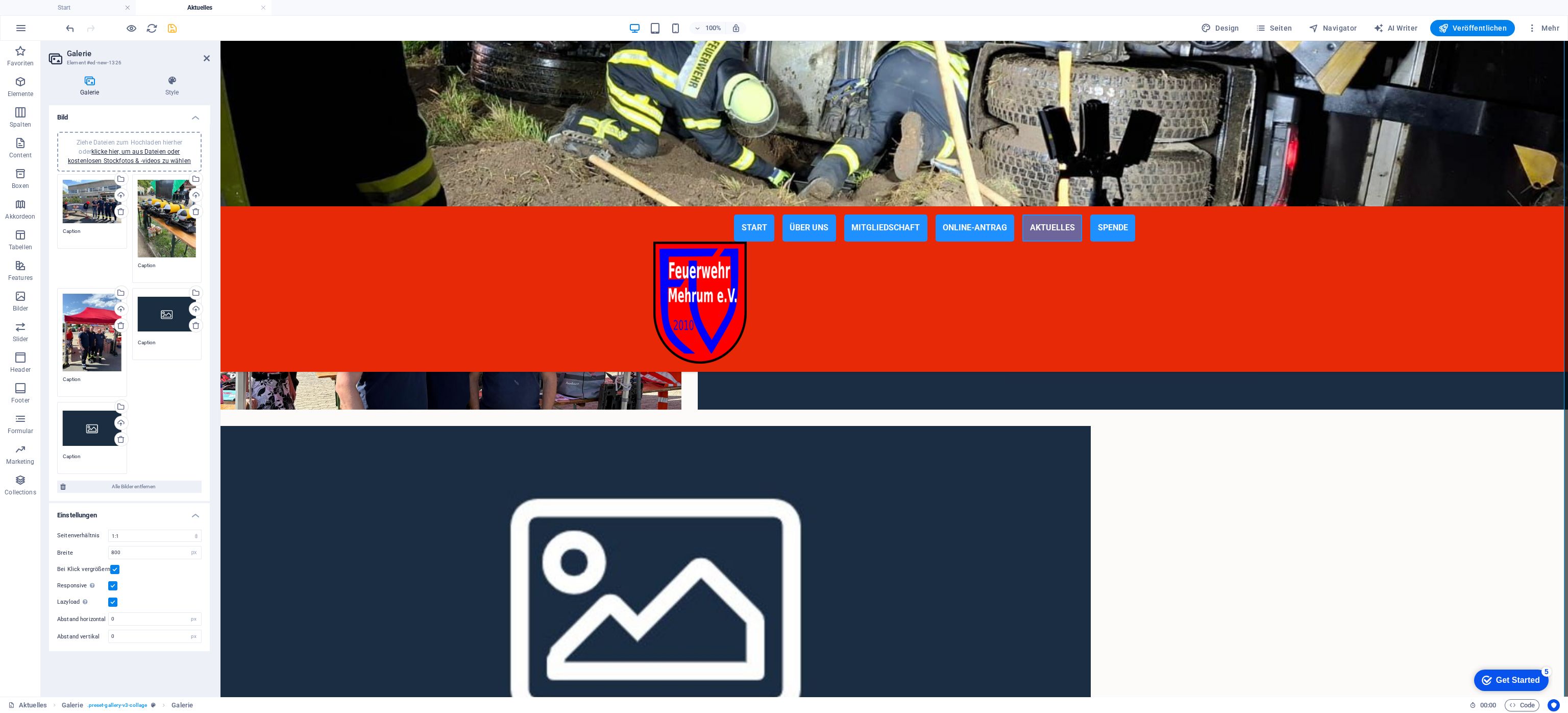
click at [159, 311] on div "Ziehe Dateien zum Hochladen hierher oder klicke hier, um aus Dateien oder koste…" at bounding box center [167, 314] width 58 height 41
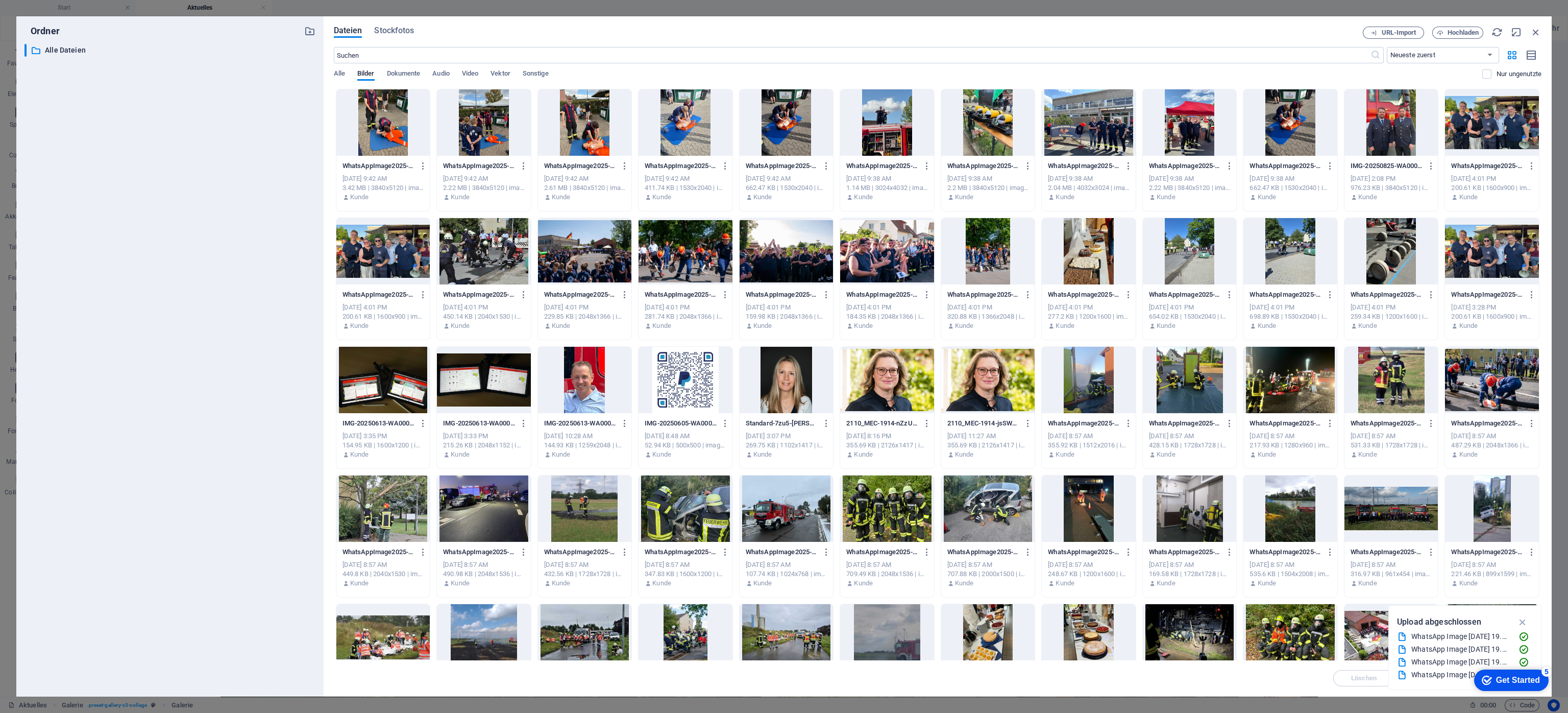
click at [482, 127] on div at bounding box center [484, 122] width 94 height 66
drag, startPoint x: 482, startPoint y: 127, endPoint x: 258, endPoint y: 90, distance: 227.0
click at [482, 127] on div "1" at bounding box center [484, 122] width 94 height 66
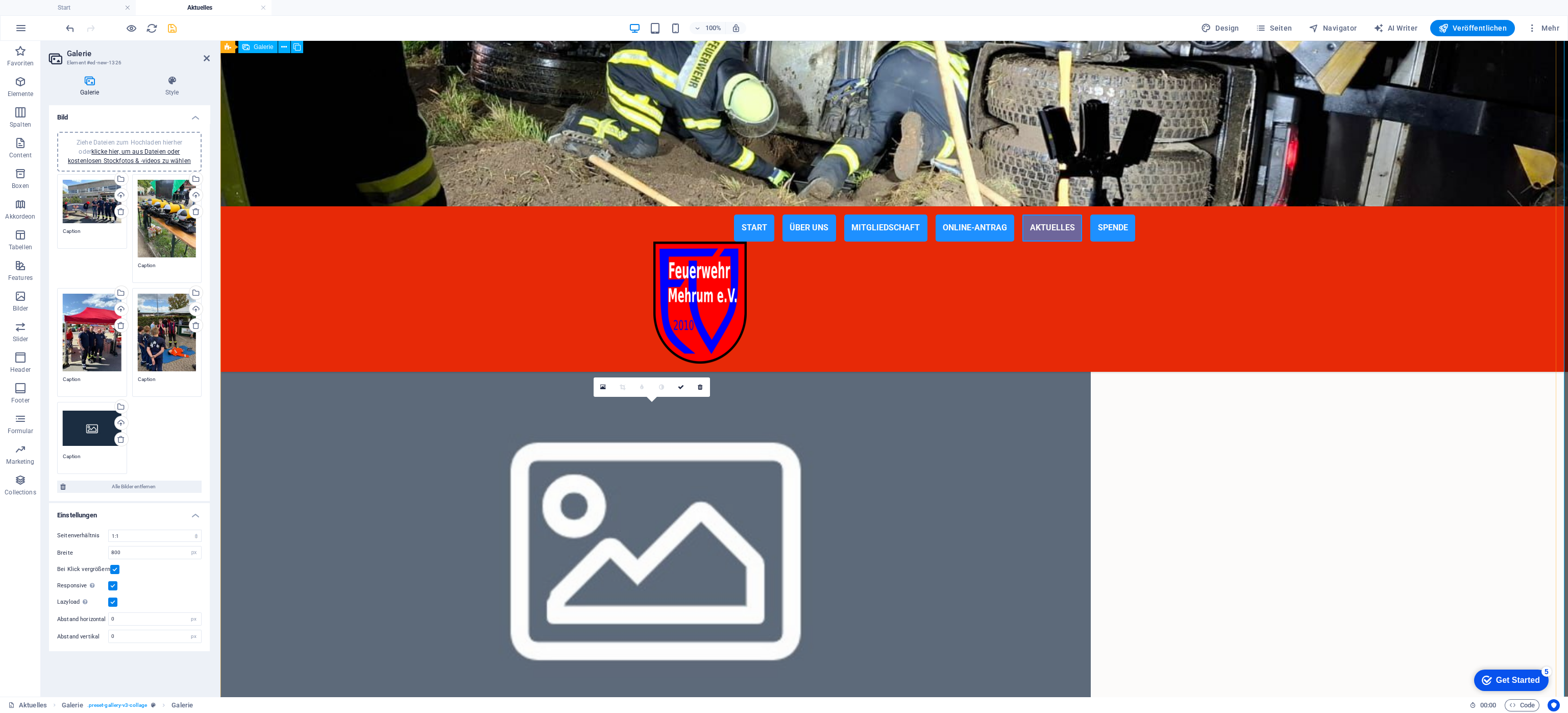
scroll to position [691, 0]
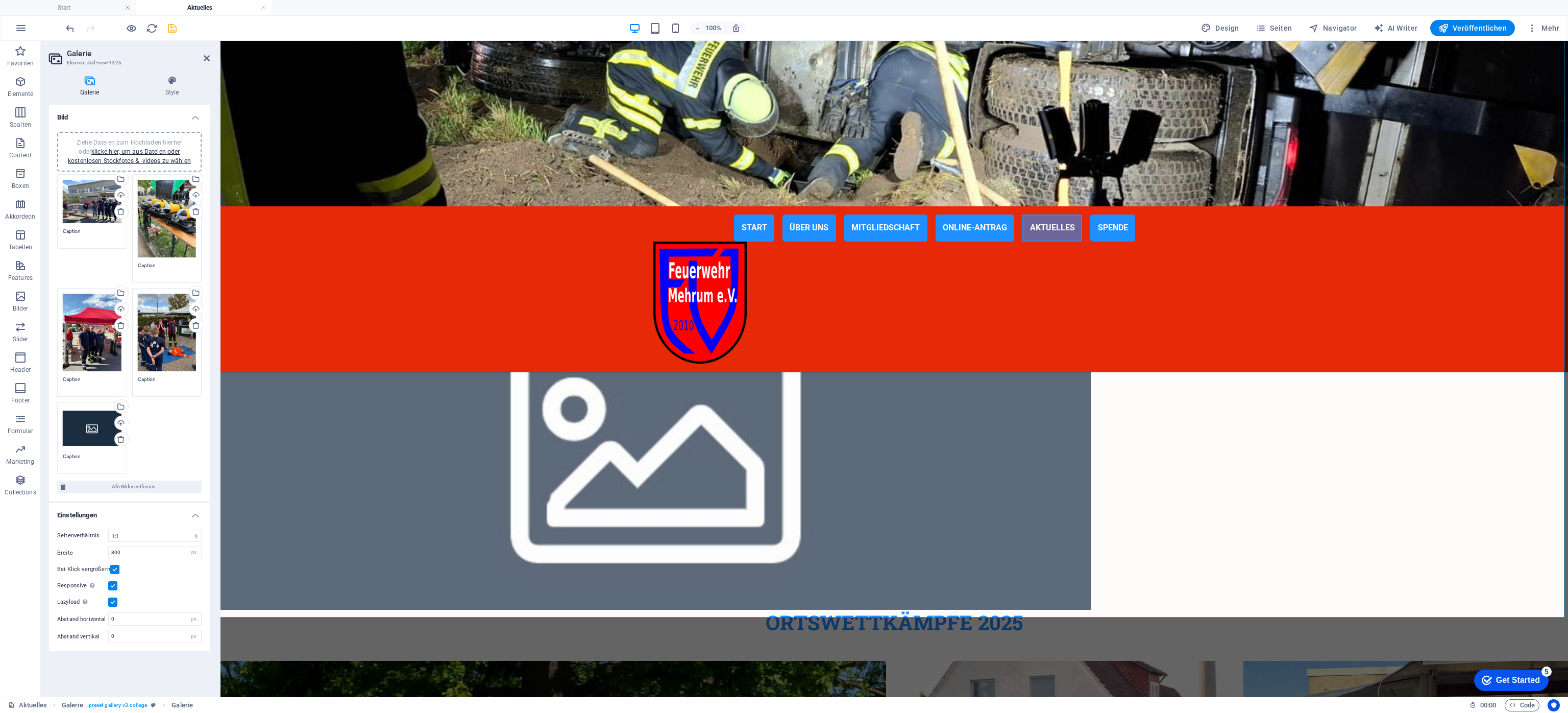
click at [86, 422] on div "Ziehe Dateien zum Hochladen hierher oder klicke hier, um aus Dateien oder koste…" at bounding box center [92, 427] width 58 height 41
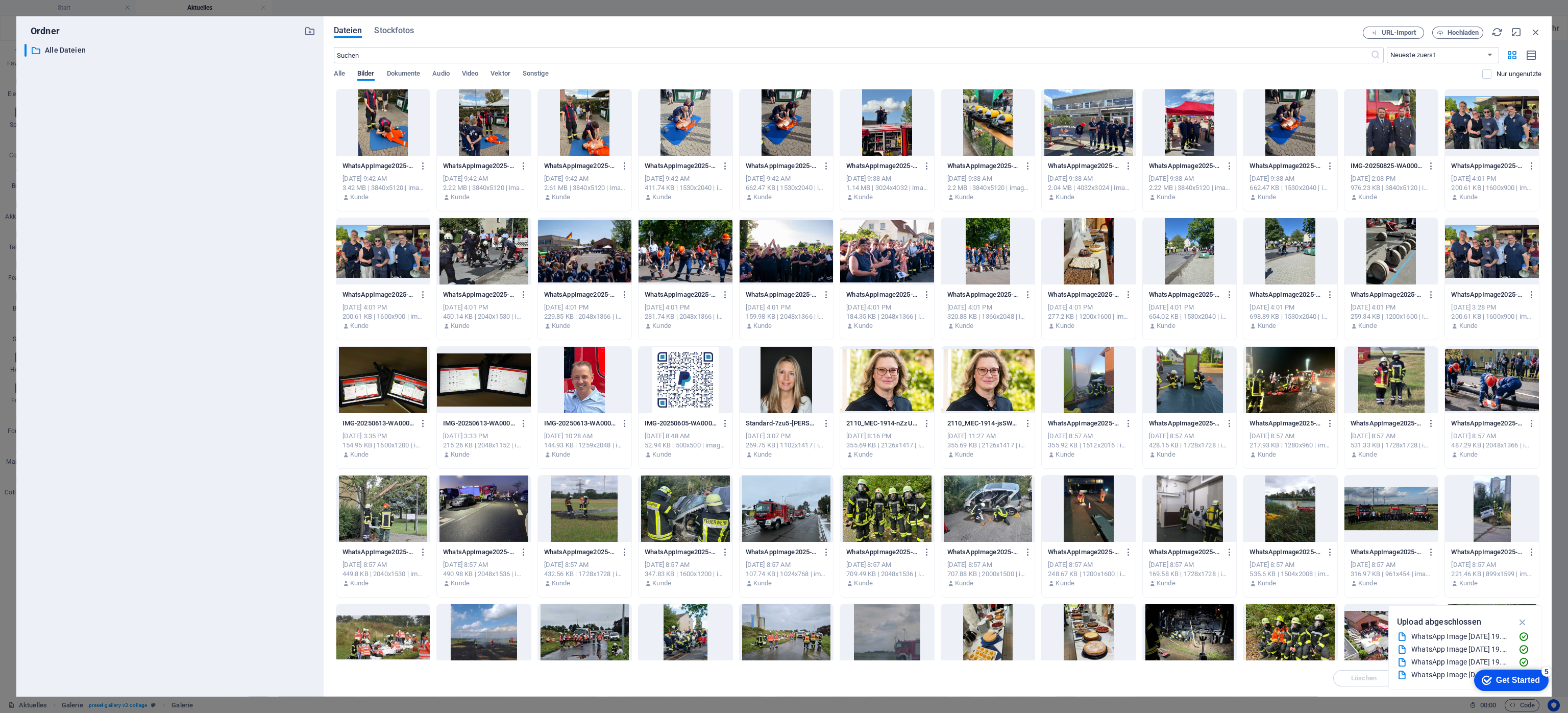
click at [786, 127] on div at bounding box center [786, 122] width 94 height 66
click at [777, 125] on div "1" at bounding box center [786, 122] width 94 height 66
drag, startPoint x: 777, startPoint y: 125, endPoint x: 558, endPoint y: 96, distance: 220.9
click at [777, 125] on div at bounding box center [786, 122] width 94 height 66
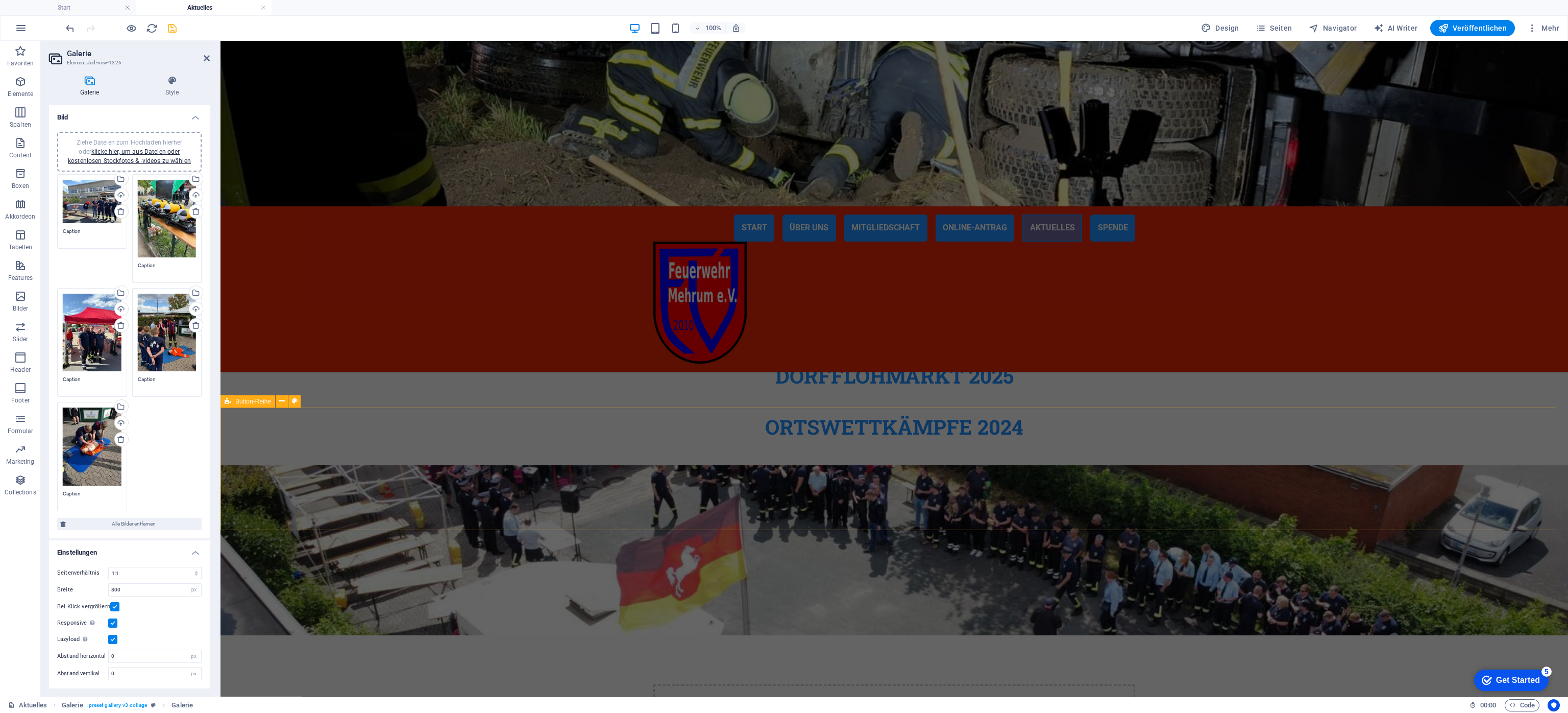
scroll to position [2223, 0]
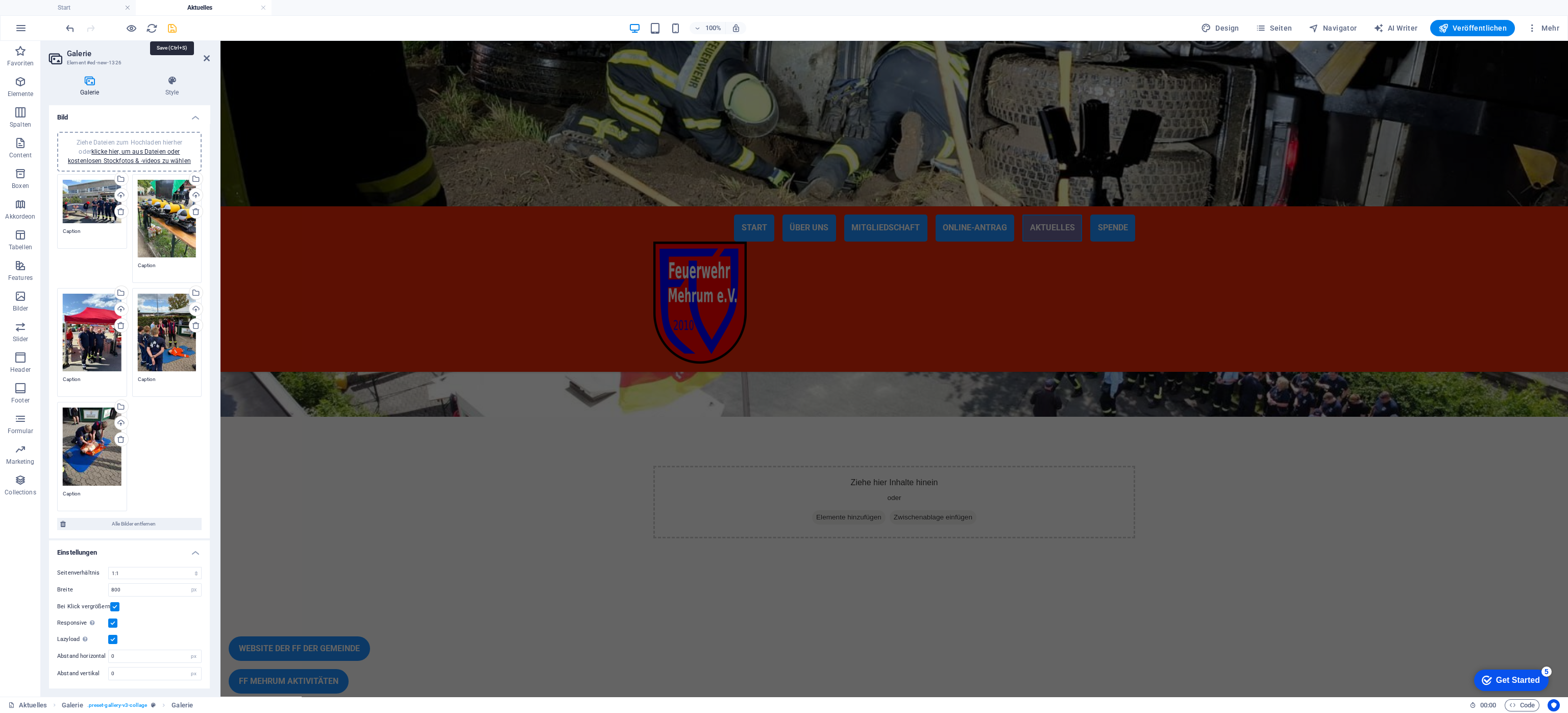
click at [169, 26] on icon "save" at bounding box center [172, 28] width 12 height 12
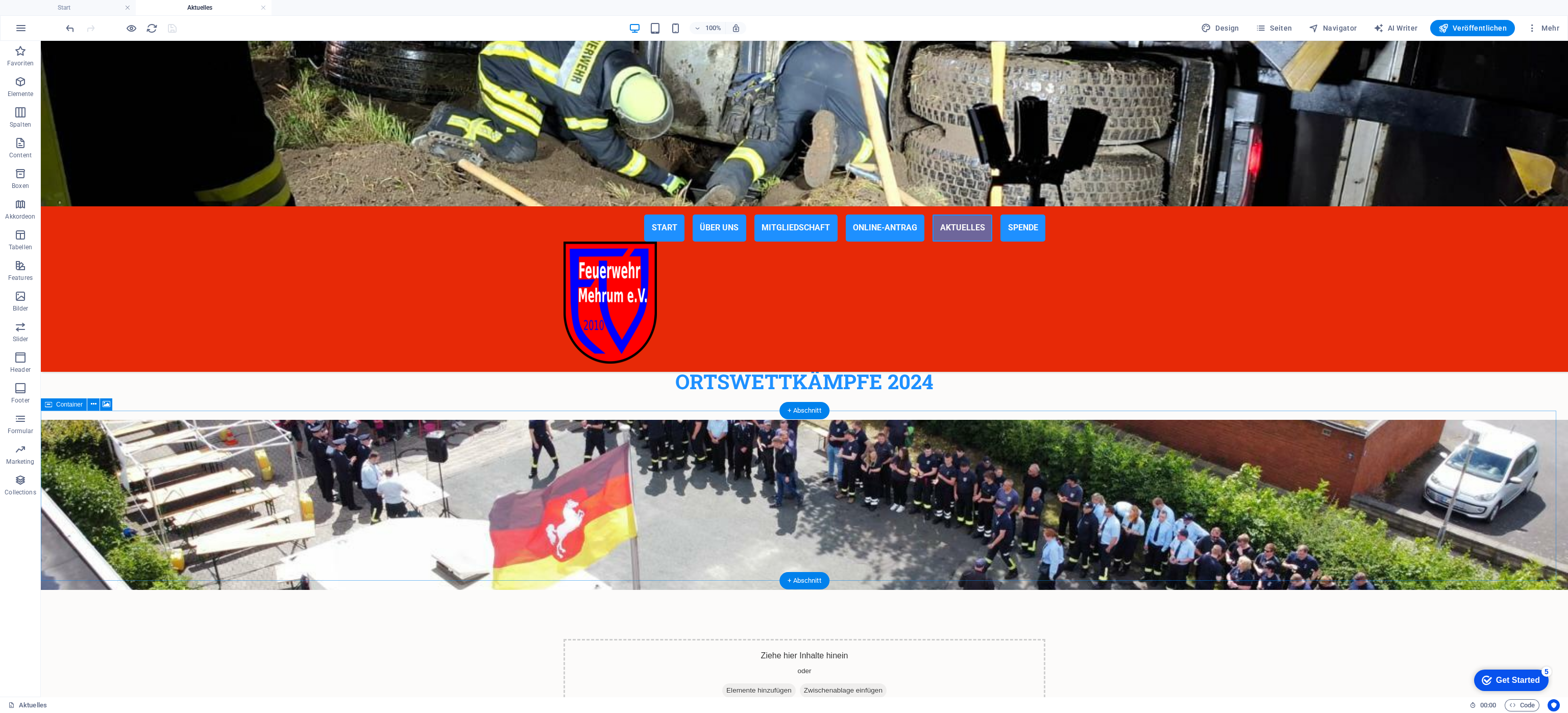
scroll to position [2392, 0]
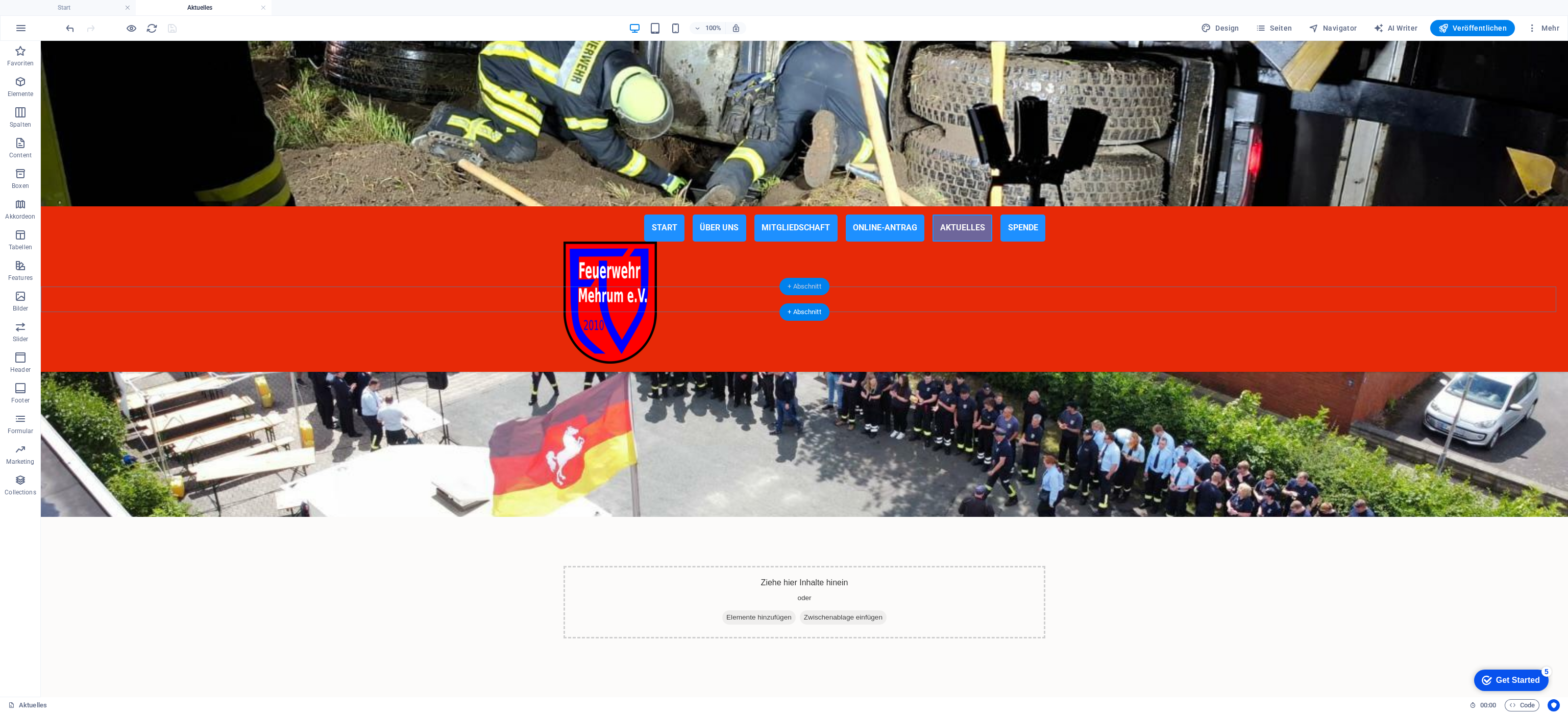
click at [807, 284] on div "+ Abschnitt" at bounding box center [804, 286] width 50 height 18
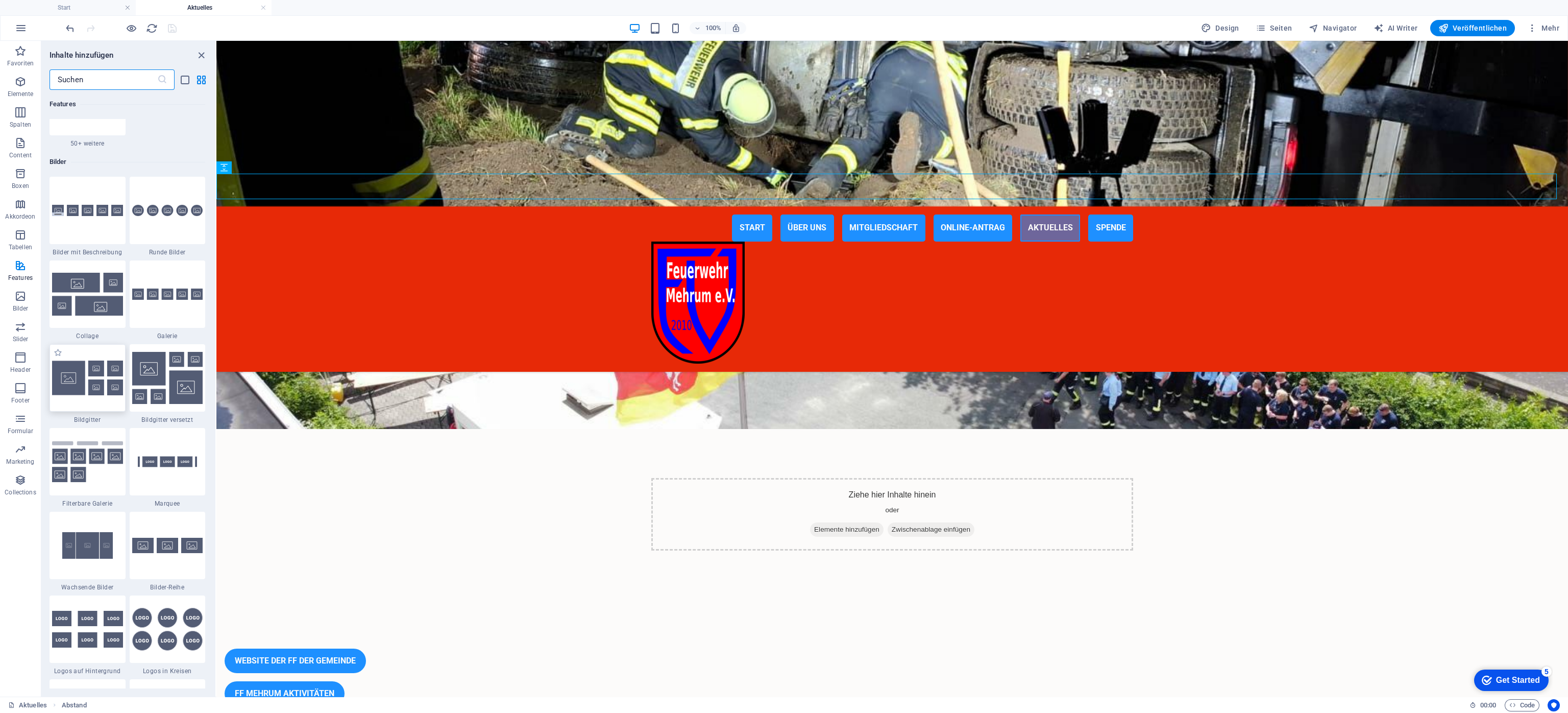
scroll to position [5156, 0]
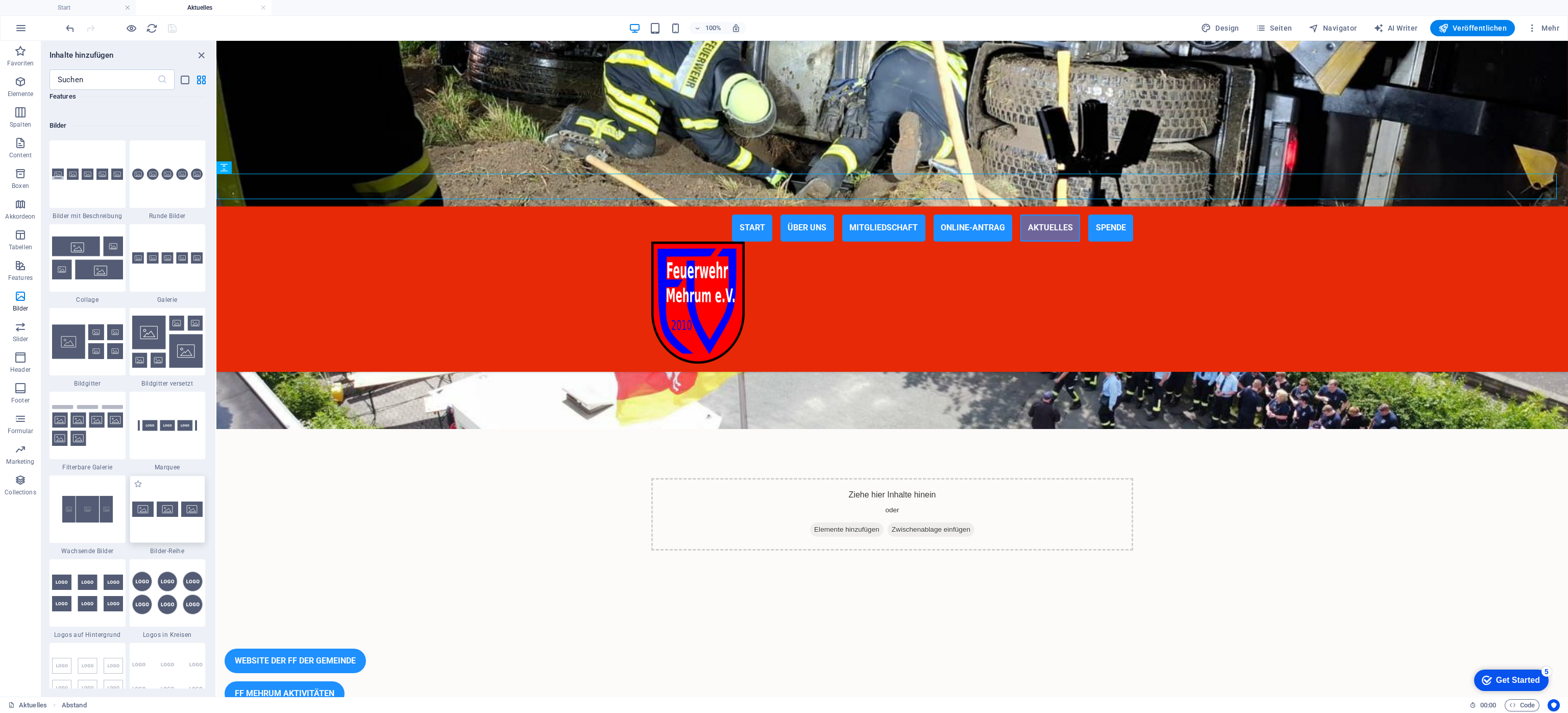
drag, startPoint x: 166, startPoint y: 495, endPoint x: 525, endPoint y: 378, distance: 377.6
click at [166, 475] on div at bounding box center [167, 509] width 76 height 68
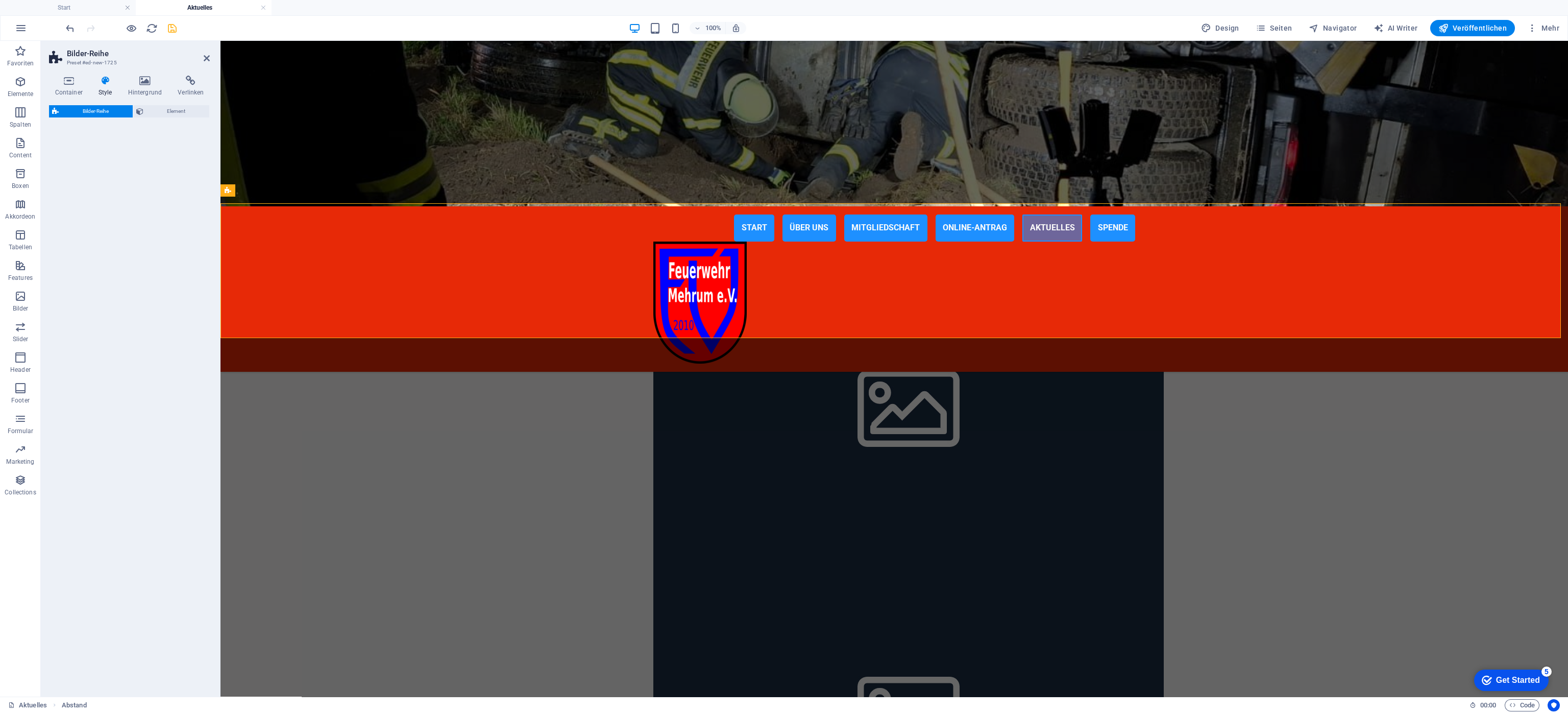
scroll to position [2213, 0]
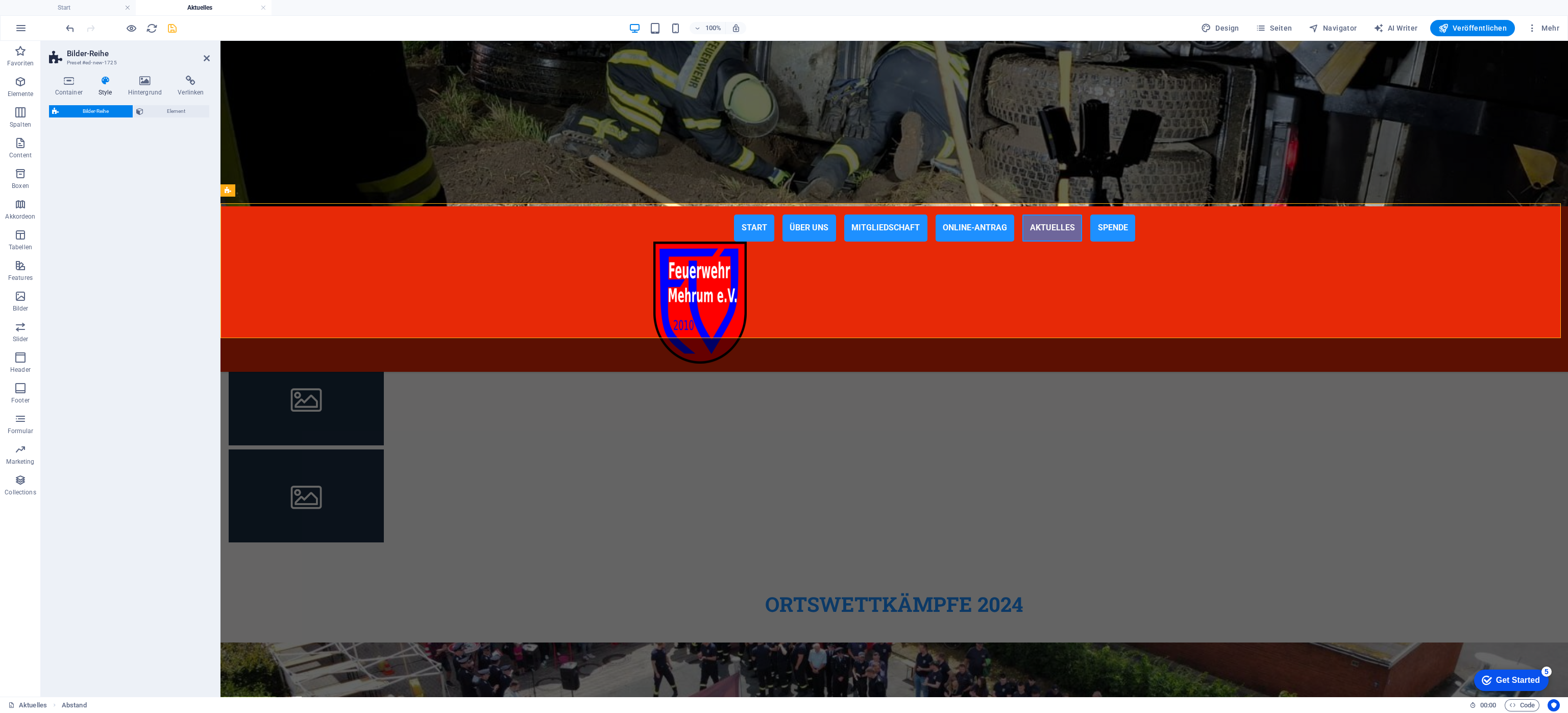
select select "rem"
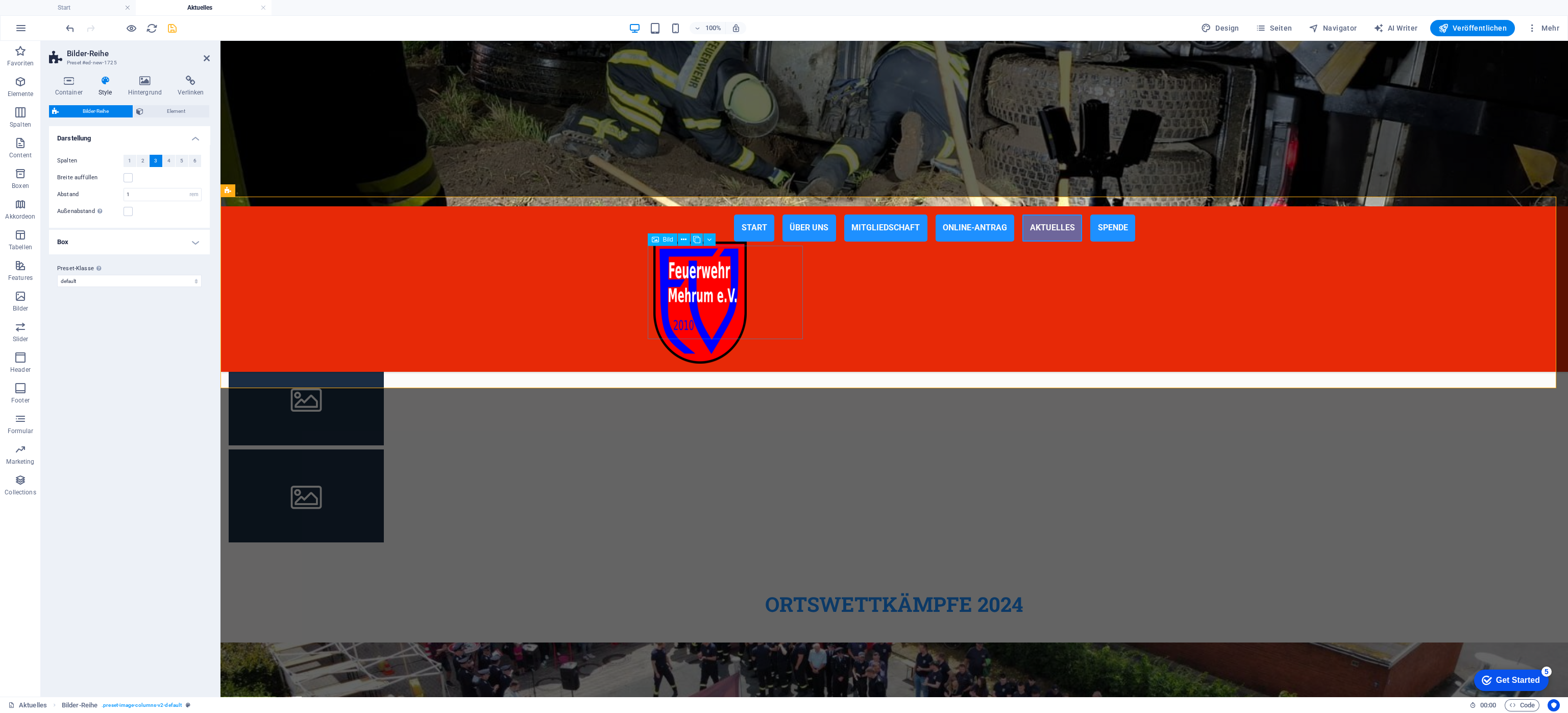
click at [384, 298] on figure at bounding box center [306, 301] width 155 height 93
click at [384, 292] on figure at bounding box center [306, 301] width 155 height 93
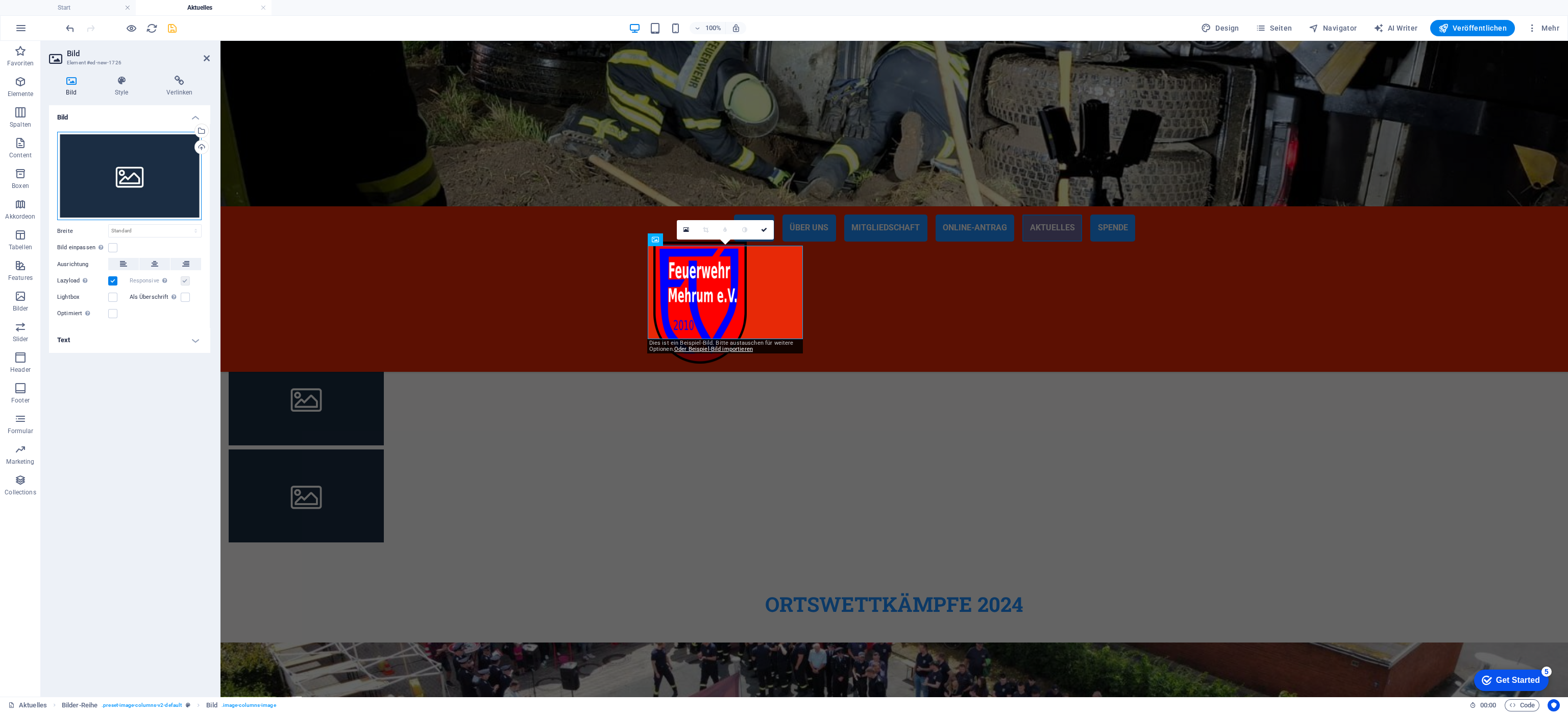
click at [114, 174] on div "Ziehe Dateien zum Hochladen hierher oder klicke hier, um aus Dateien oder koste…" at bounding box center [129, 176] width 144 height 89
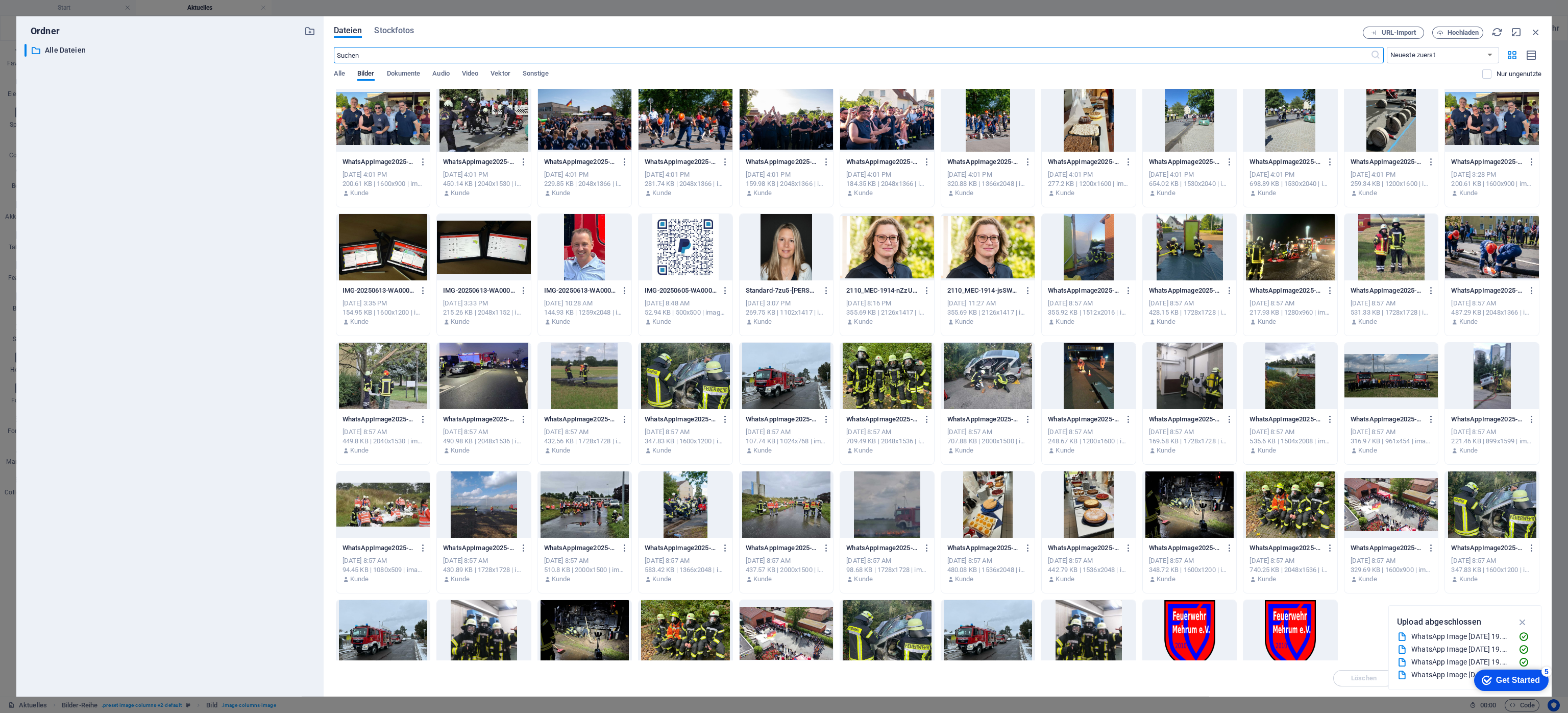
scroll to position [194, 0]
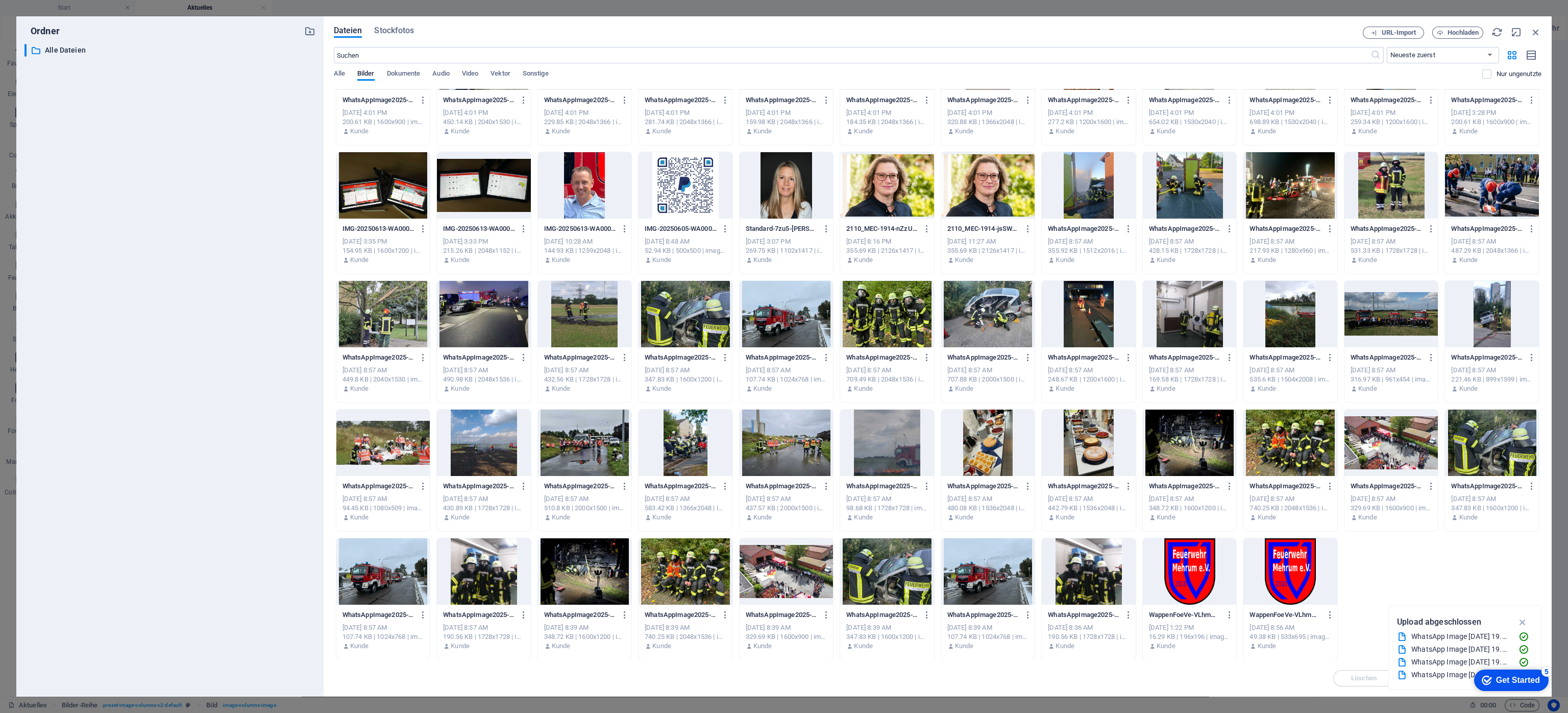
click at [1045, 444] on div at bounding box center [1088, 443] width 94 height 66
click at [1045, 444] on div "1" at bounding box center [1088, 443] width 94 height 66
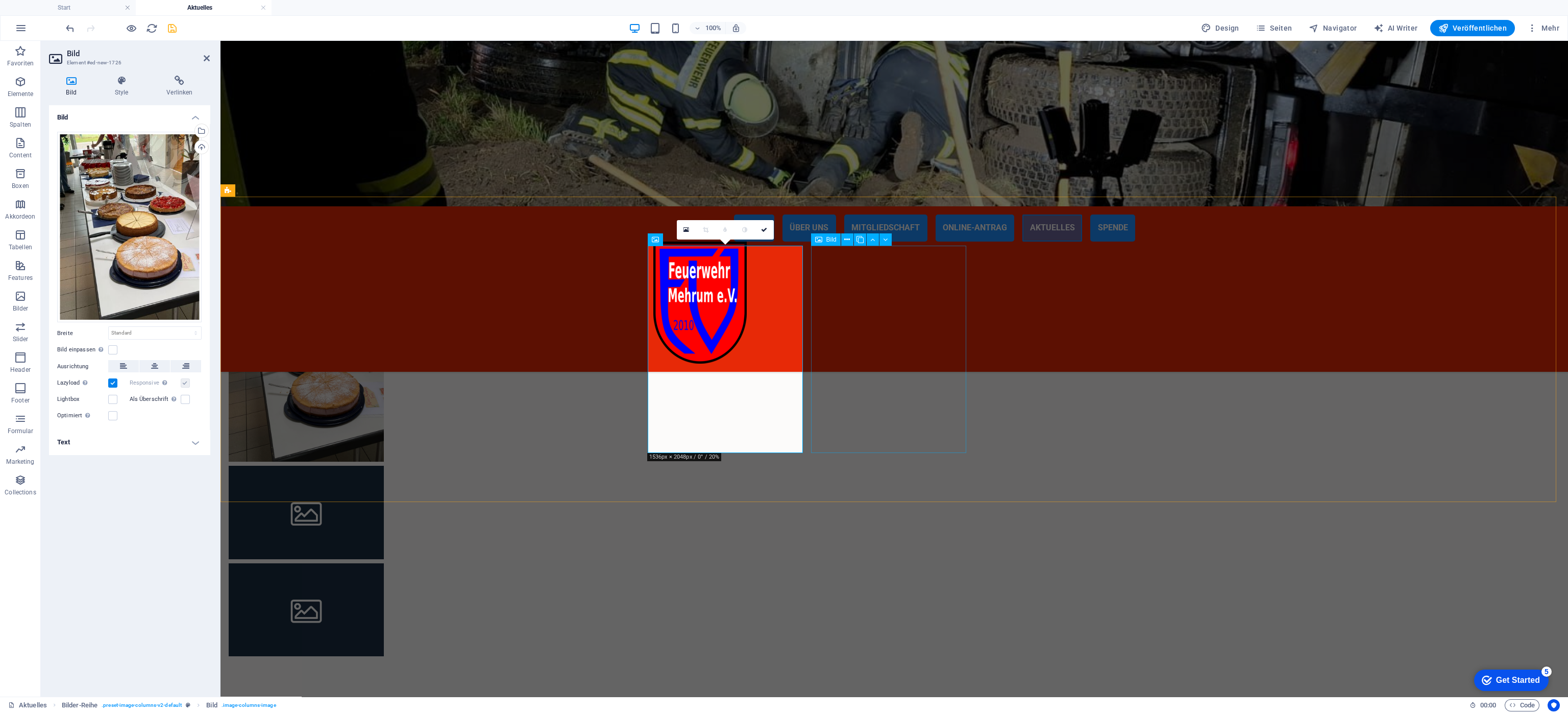
drag, startPoint x: 895, startPoint y: 306, endPoint x: 1075, endPoint y: 304, distance: 180.0
click at [1045, 305] on div at bounding box center [894, 455] width 1348 height 499
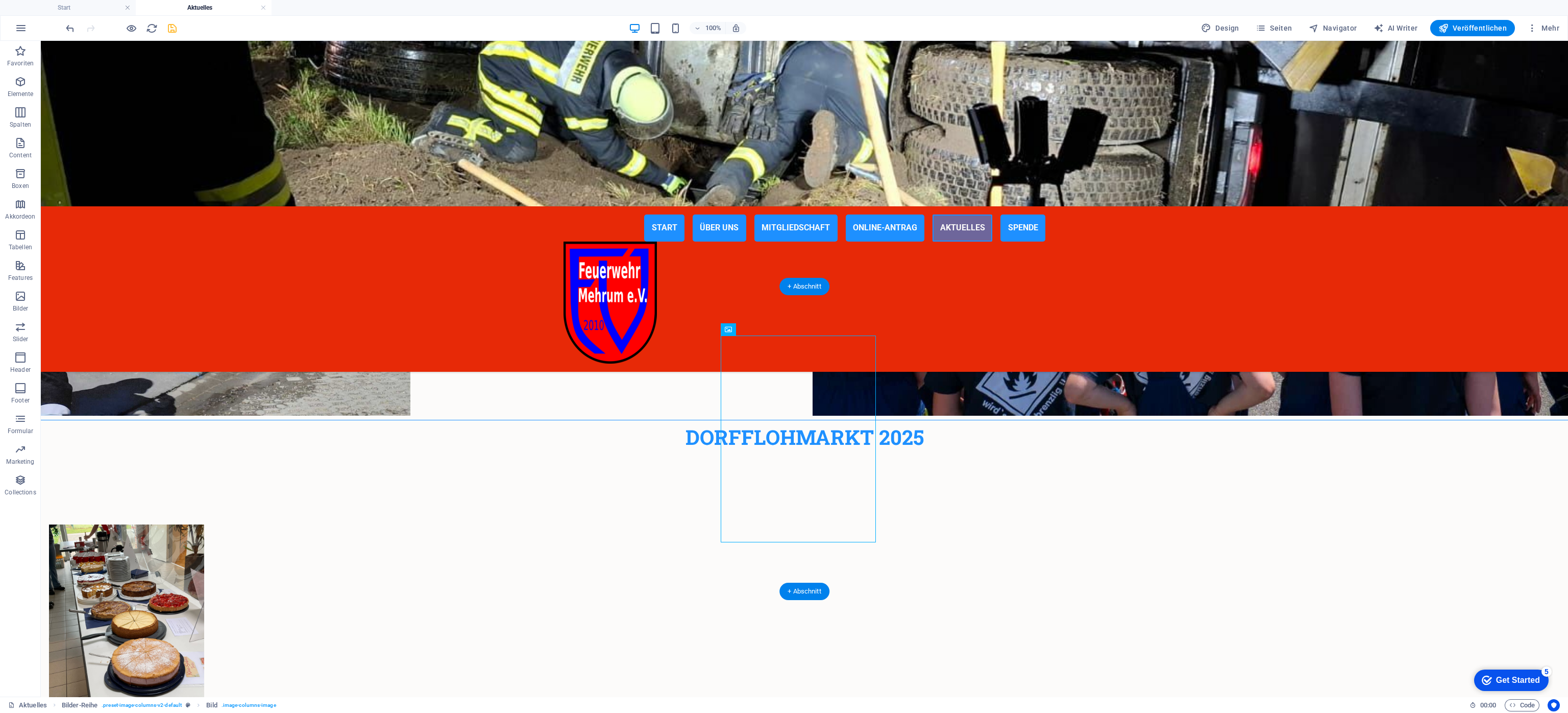
scroll to position [2392, 0]
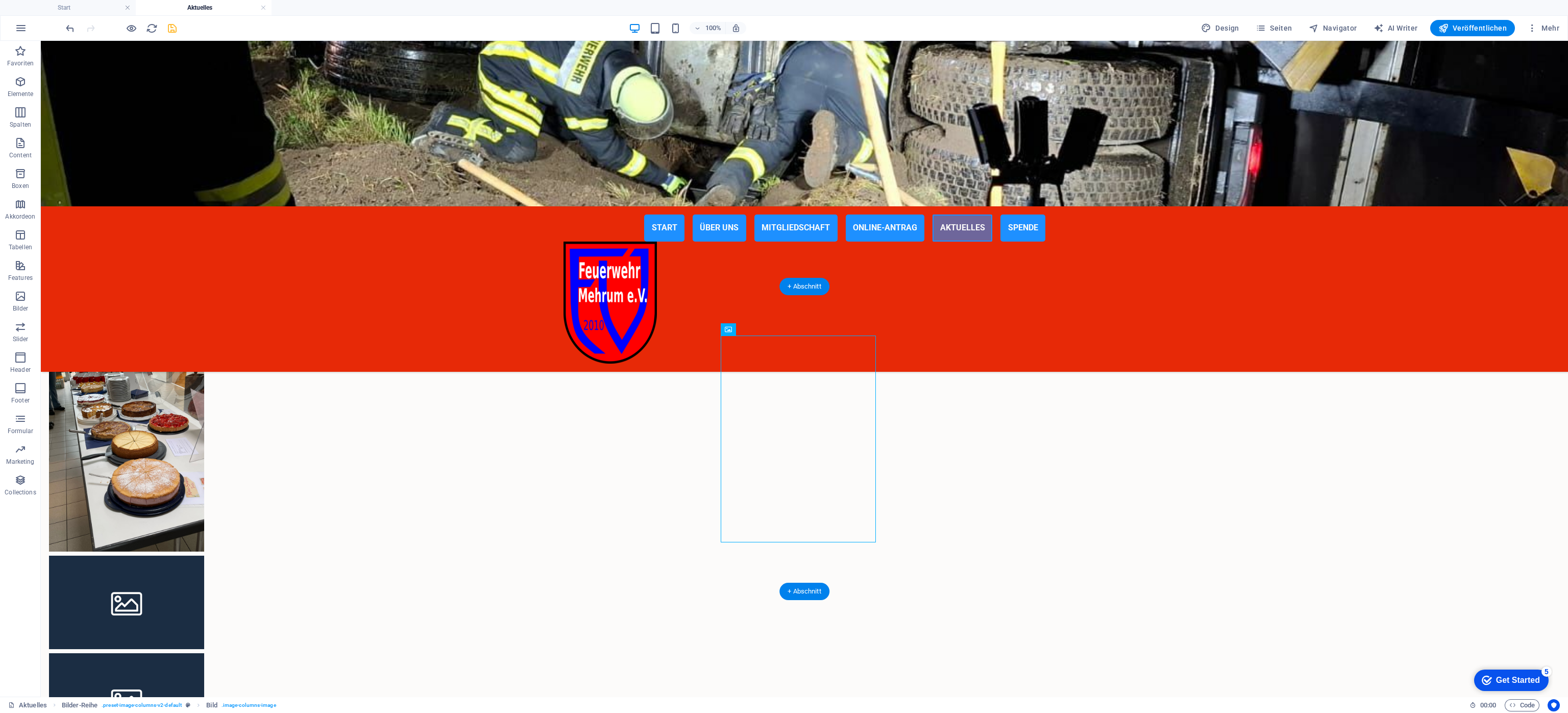
click at [895, 304] on div at bounding box center [804, 546] width 1527 height 499
click at [204, 475] on figure at bounding box center [126, 602] width 155 height 93
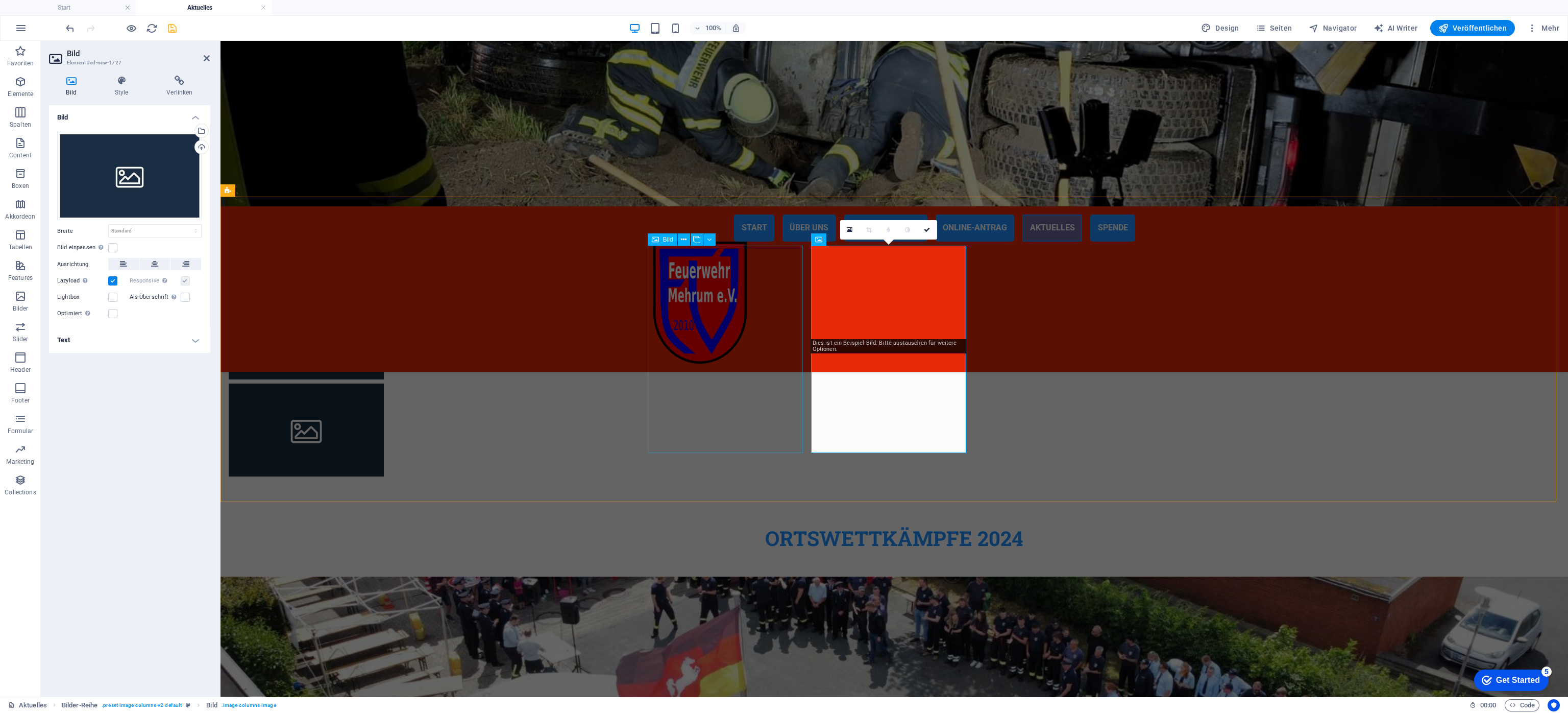
scroll to position [2213, 0]
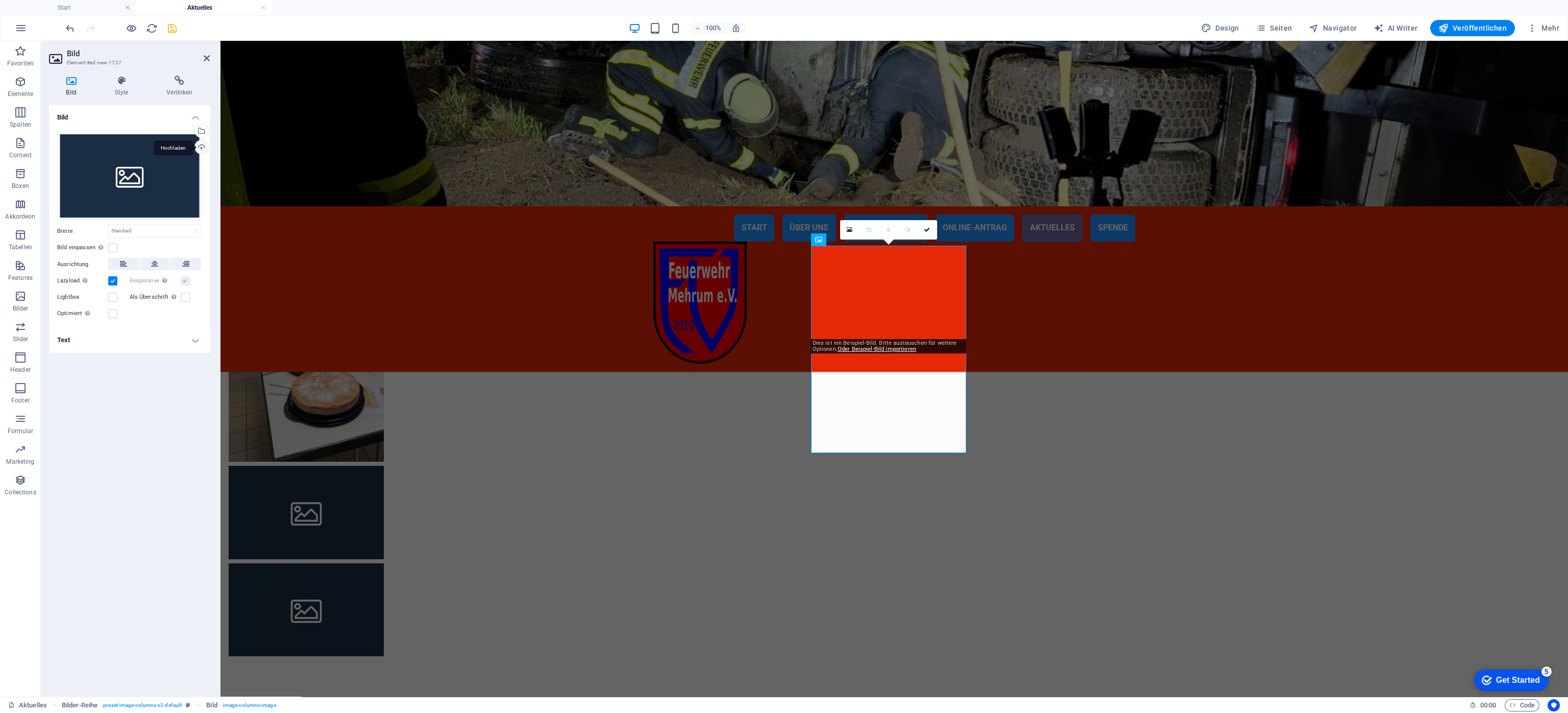
click at [203, 147] on div "Hochladen" at bounding box center [200, 148] width 15 height 15
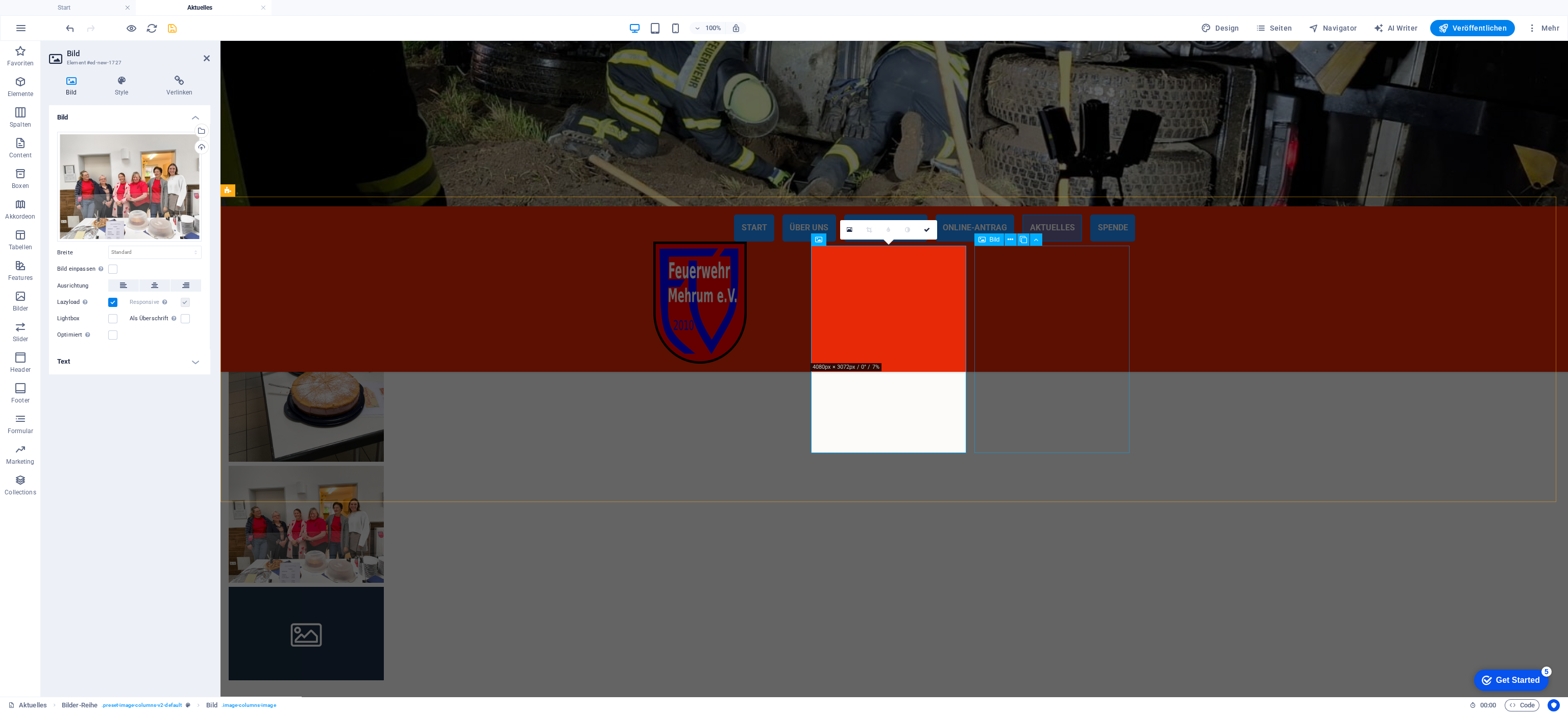
click at [384, 475] on figure at bounding box center [306, 633] width 155 height 93
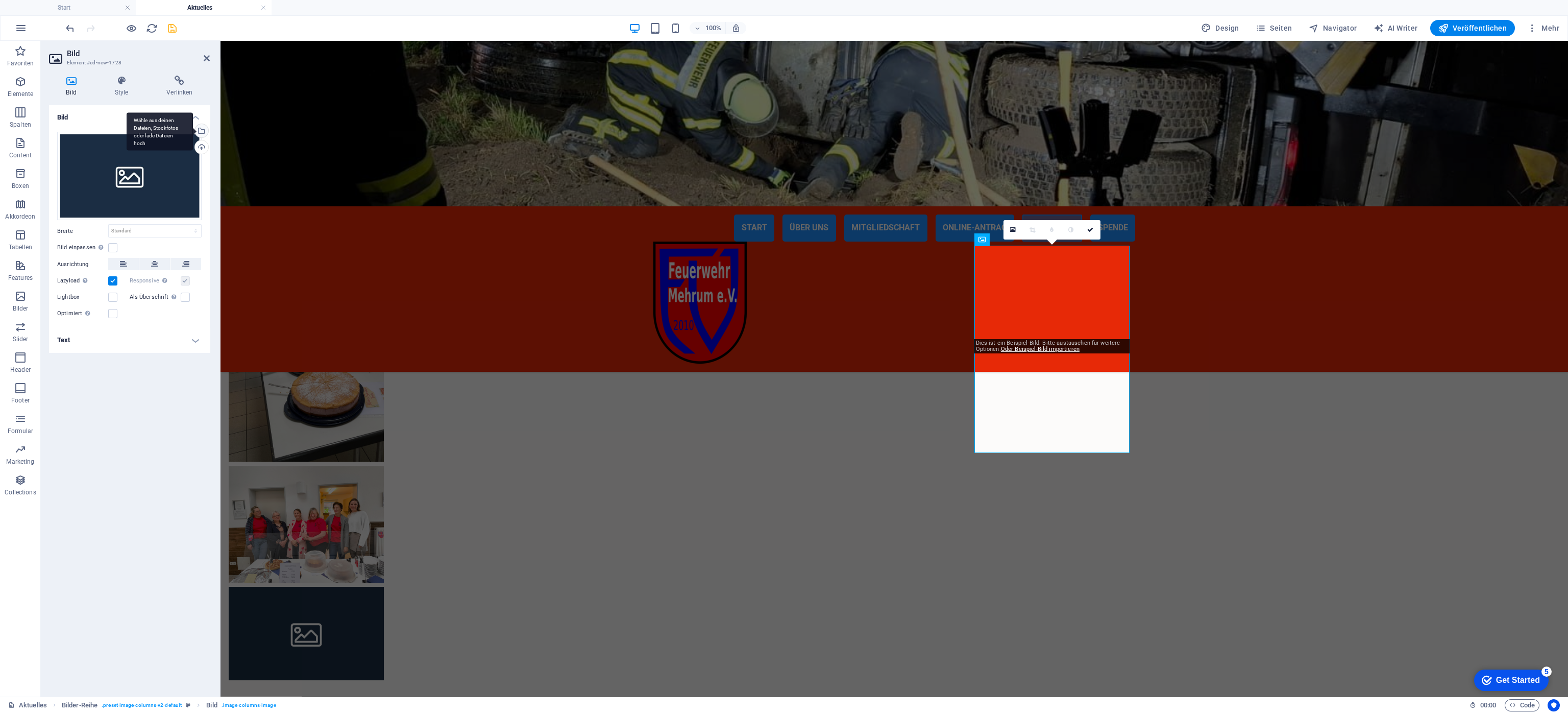
click at [200, 128] on div "Wähle aus deinen Dateien, Stockfotos oder lade Dateien hoch" at bounding box center [200, 132] width 15 height 15
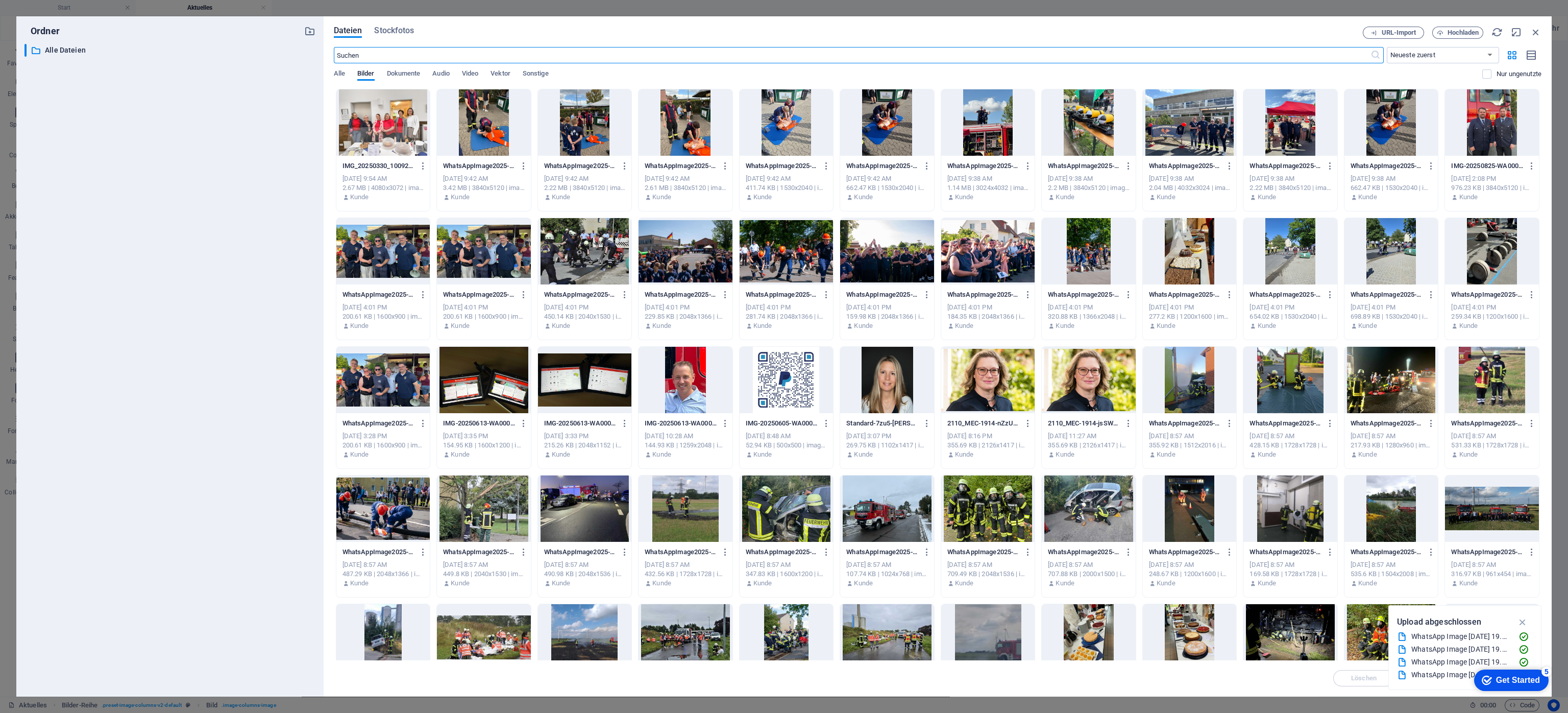
scroll to position [1962, 0]
click at [1045, 30] on icon "button" at bounding box center [1536, 32] width 11 height 11
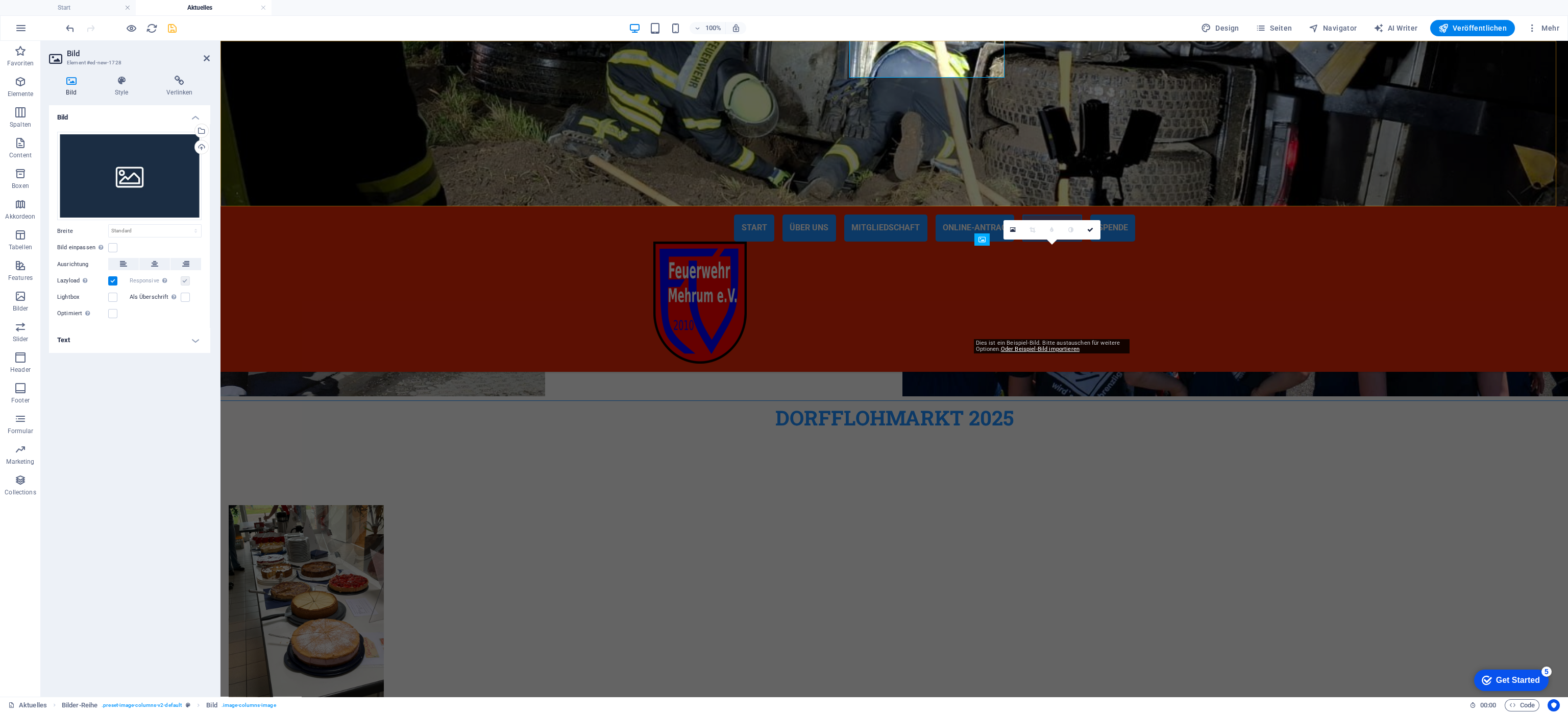
scroll to position [2213, 0]
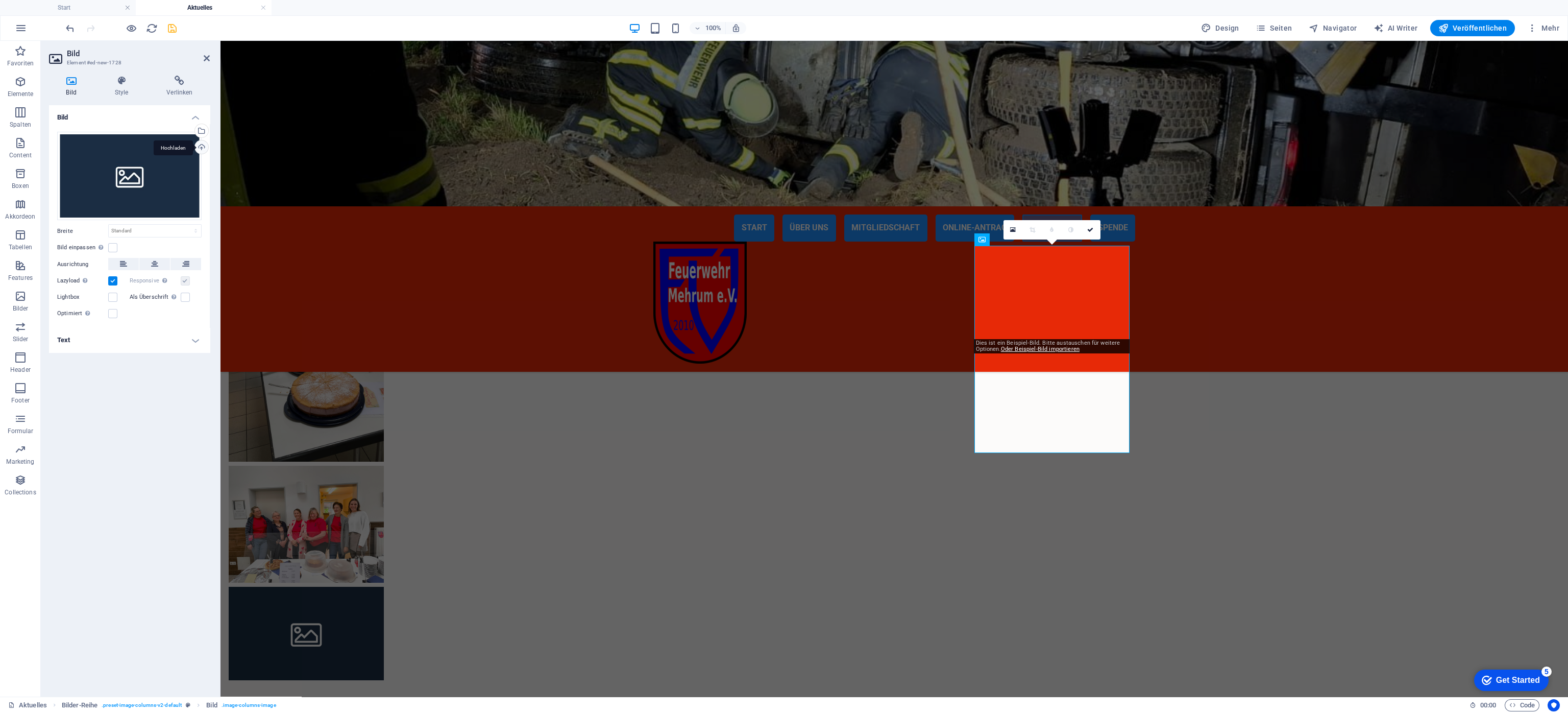
click at [198, 147] on div "Hochladen" at bounding box center [200, 148] width 15 height 15
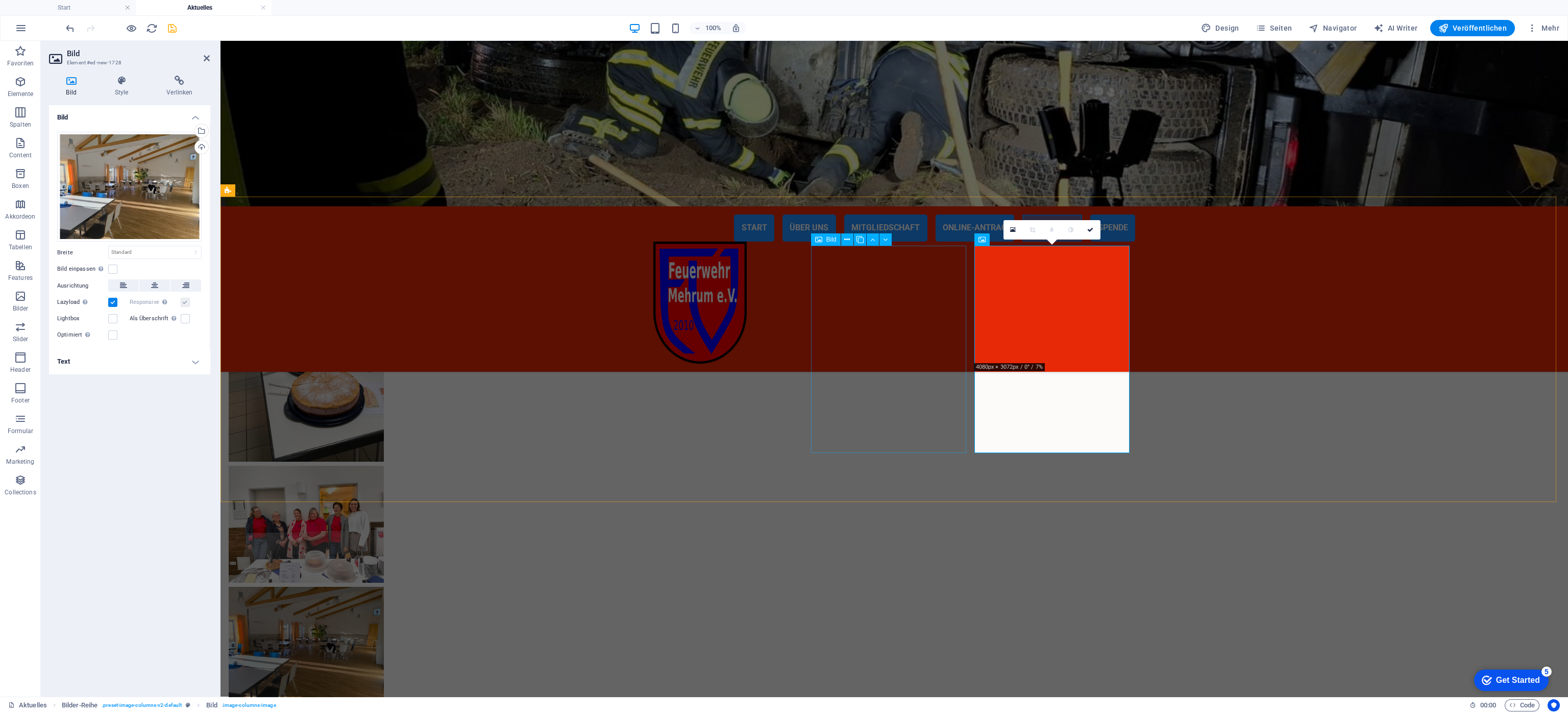
click at [384, 466] on figure at bounding box center [306, 524] width 155 height 117
click at [1045, 312] on div at bounding box center [894, 479] width 1348 height 547
select select "rem"
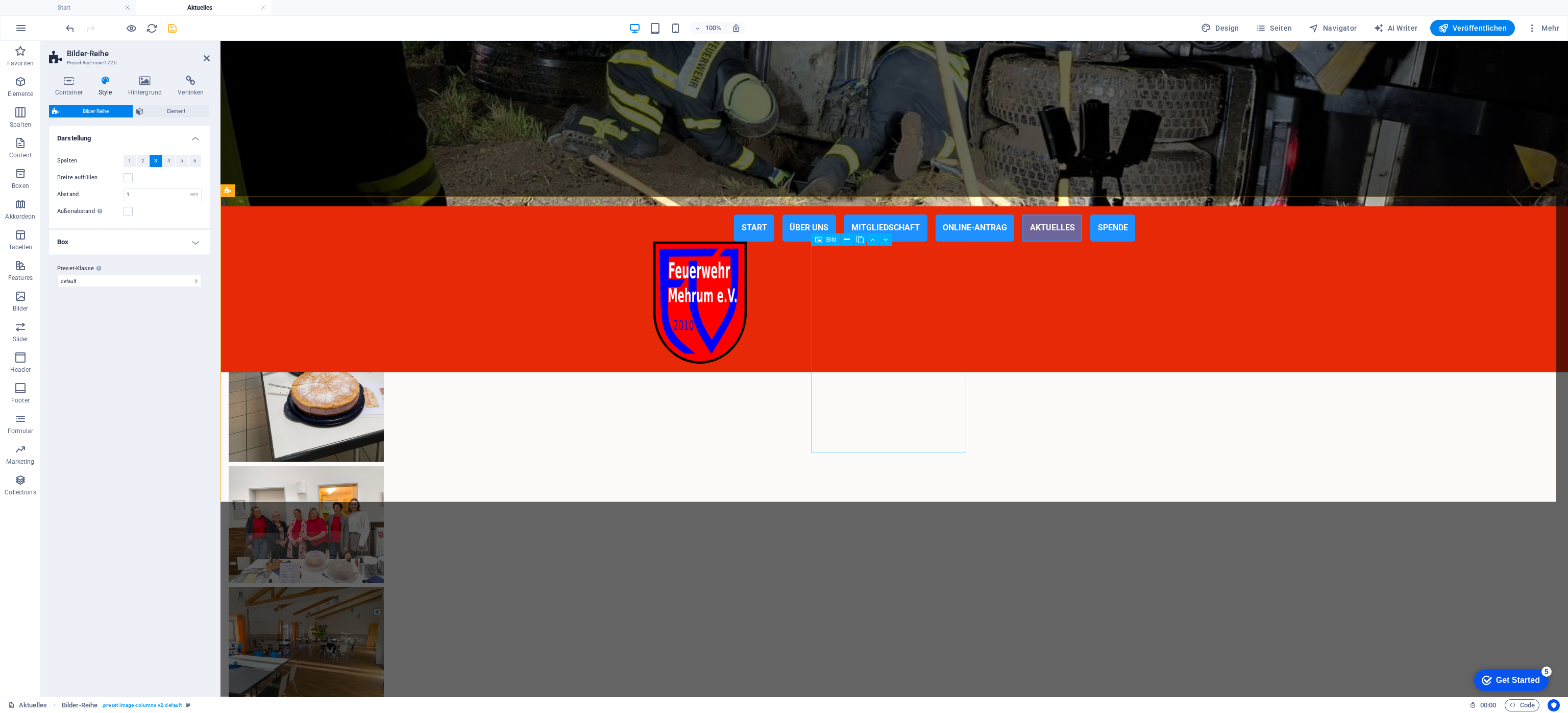
click at [384, 466] on figure at bounding box center [306, 524] width 155 height 117
click at [384, 407] on figure at bounding box center [306, 358] width 155 height 207
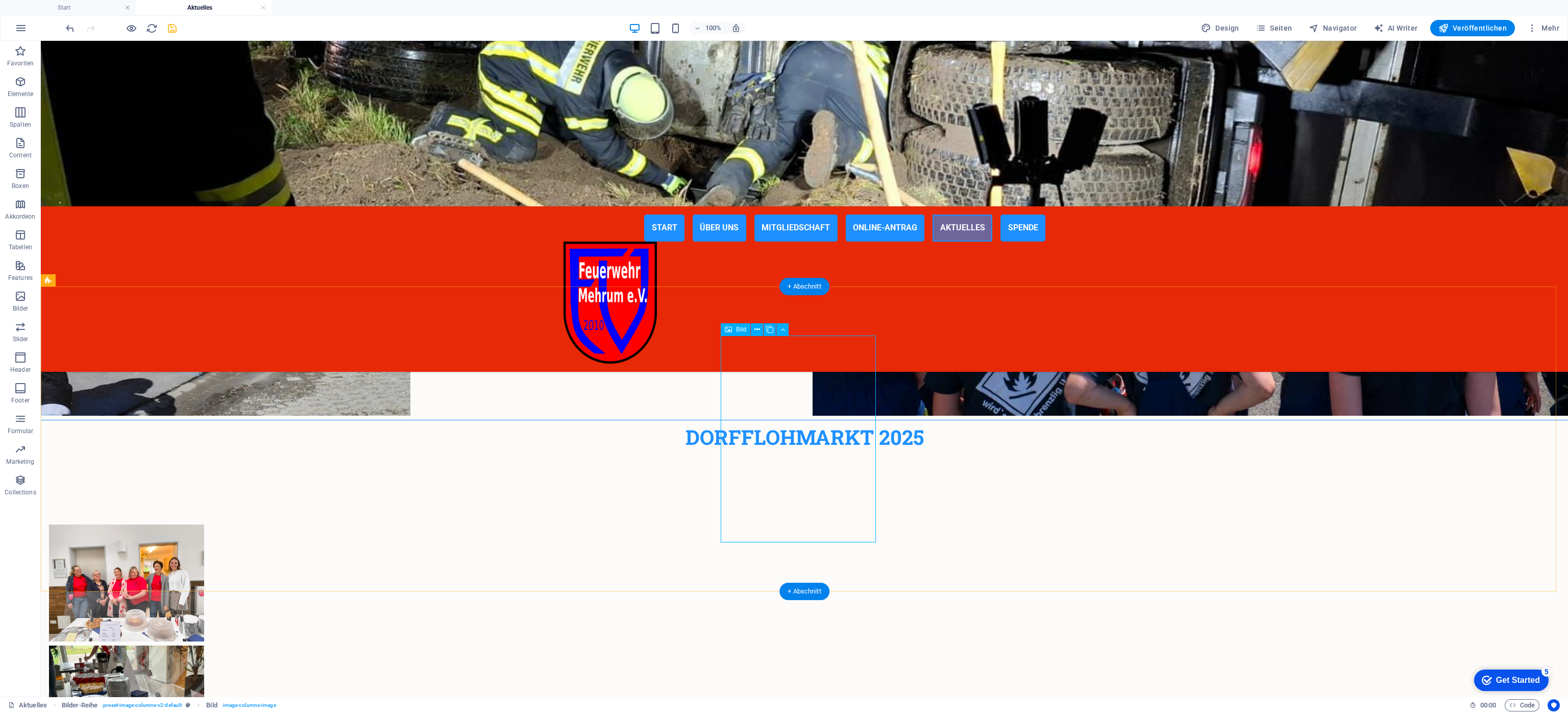
scroll to position [2392, 0]
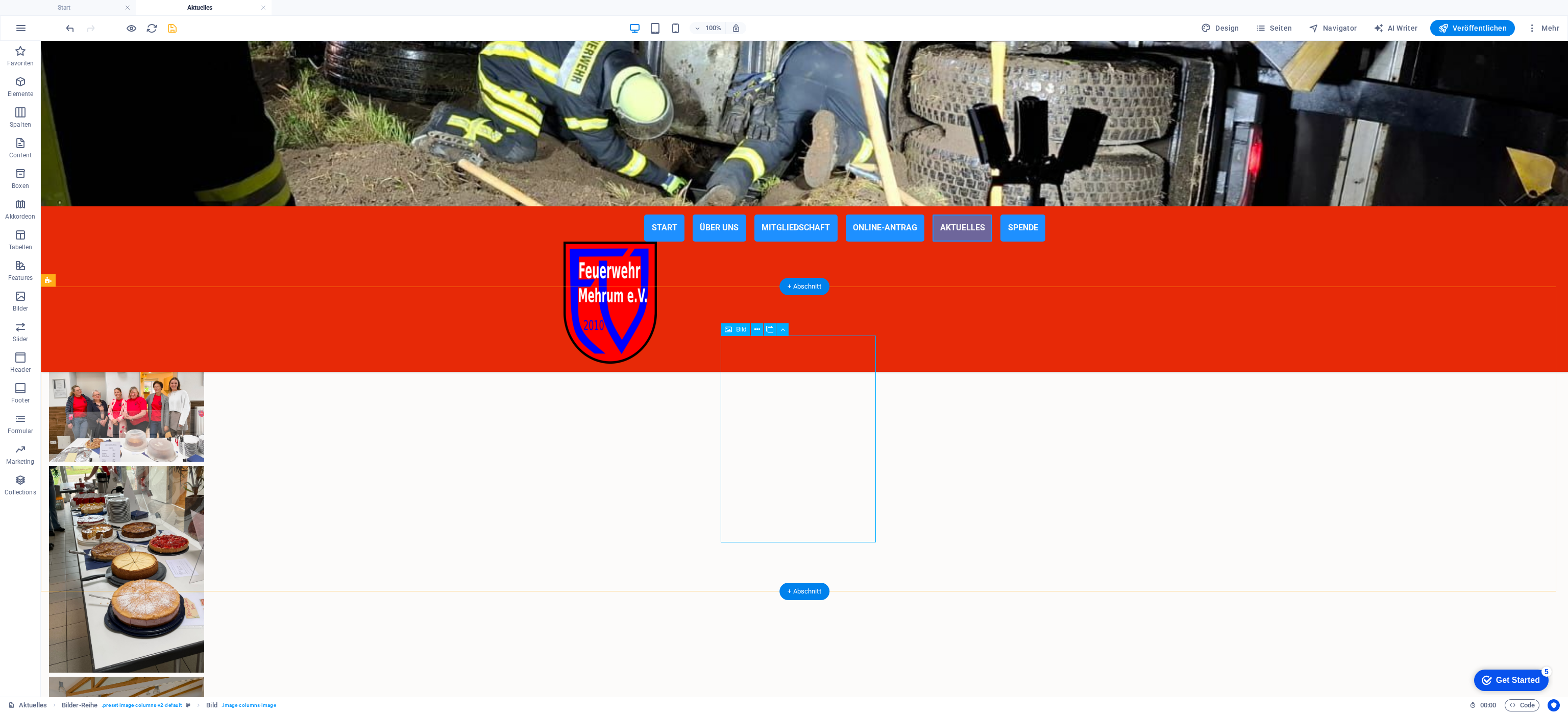
click at [204, 475] on figure at bounding box center [126, 569] width 155 height 207
click at [729, 329] on icon at bounding box center [729, 329] width 7 height 12
click at [754, 332] on icon at bounding box center [757, 329] width 5 height 11
click at [170, 29] on icon "save" at bounding box center [172, 28] width 12 height 12
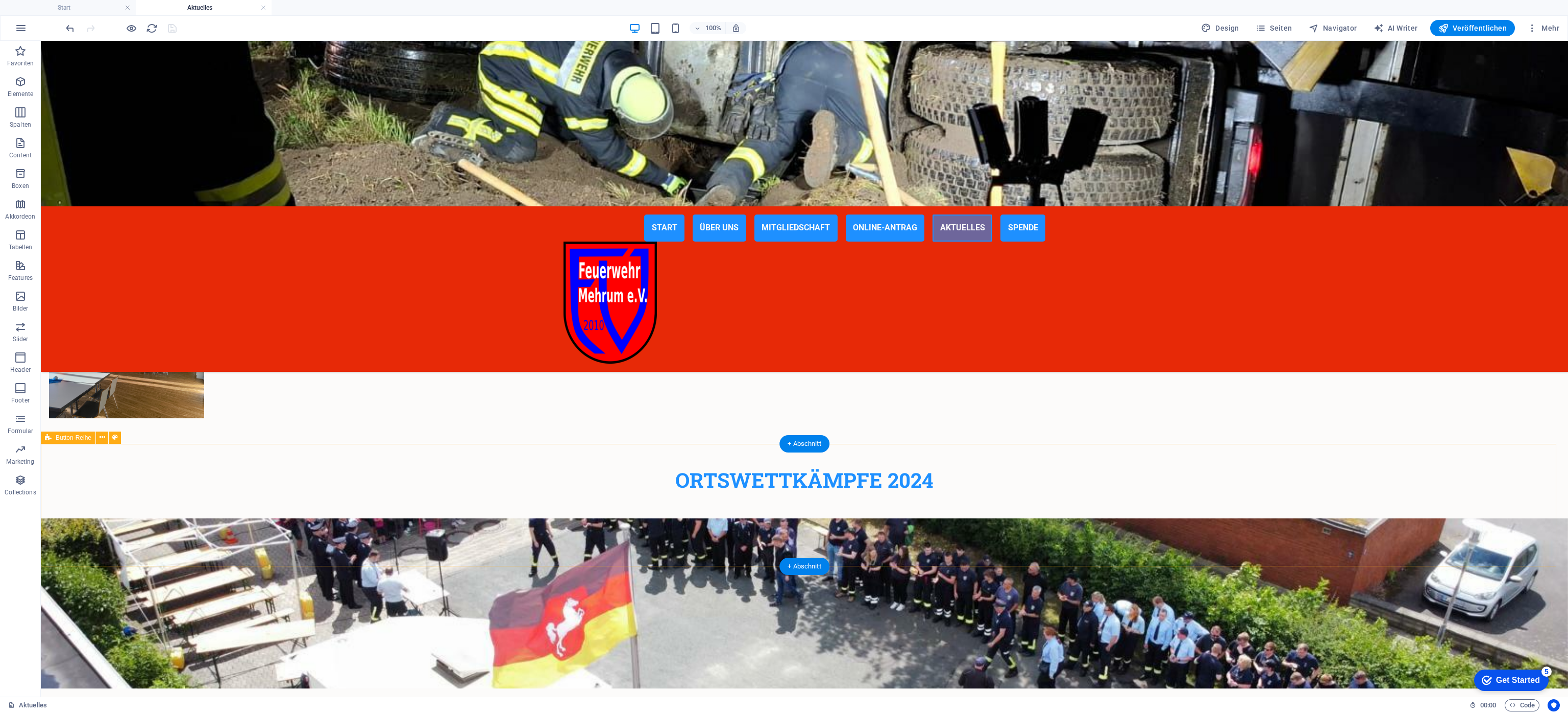
scroll to position [2758, 0]
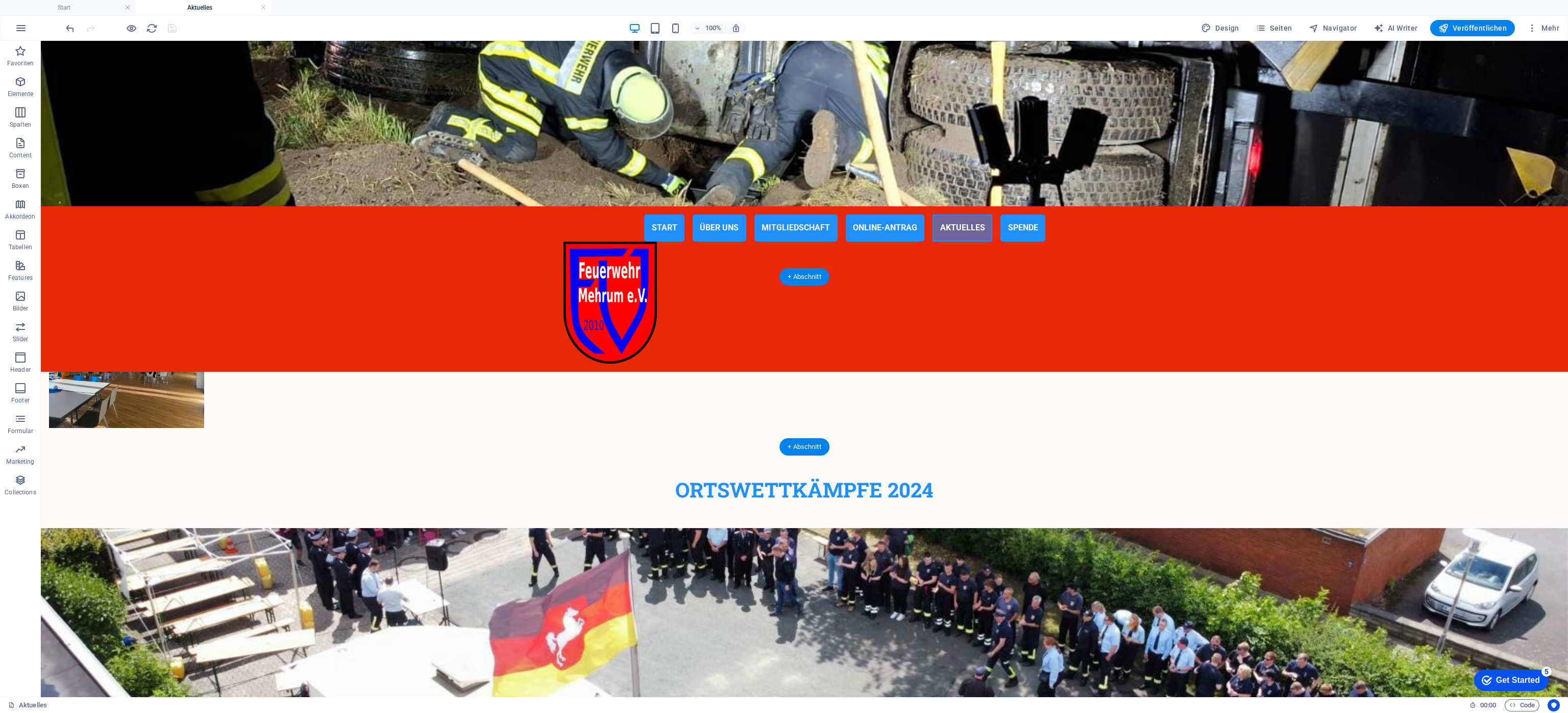
click at [593, 475] on figure at bounding box center [804, 613] width 1527 height 170
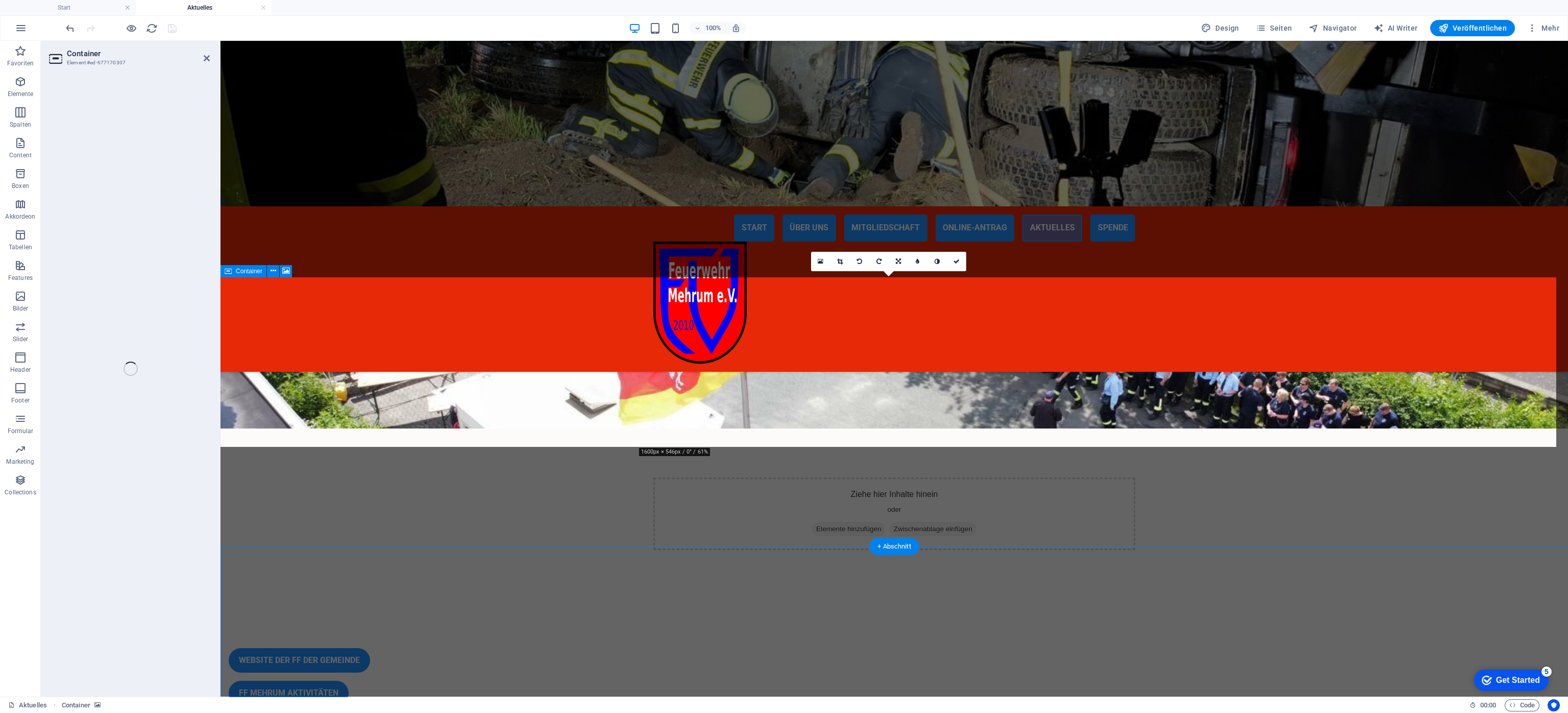
scroll to position [2488, 0]
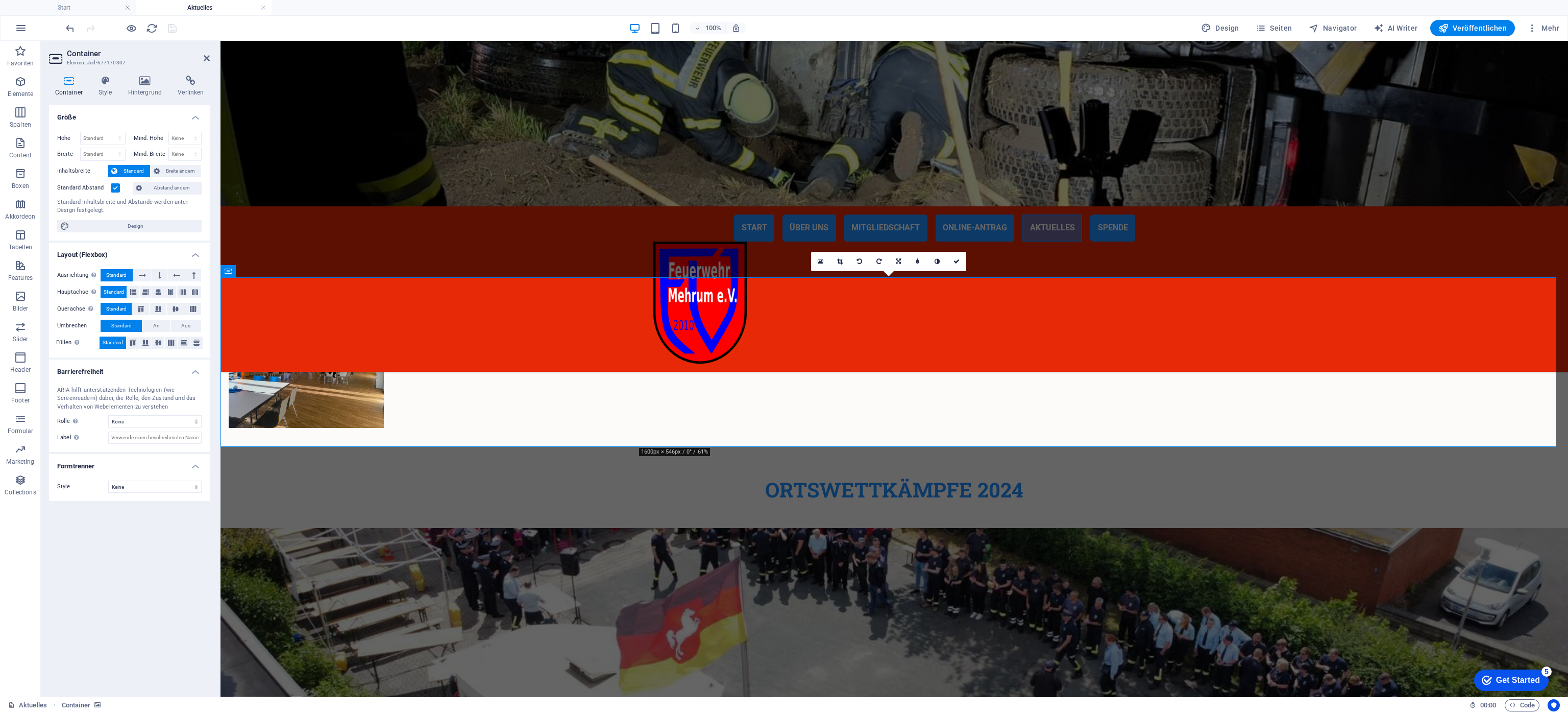
click at [503, 475] on figure at bounding box center [894, 613] width 1348 height 170
click at [155, 79] on icon at bounding box center [144, 80] width 46 height 10
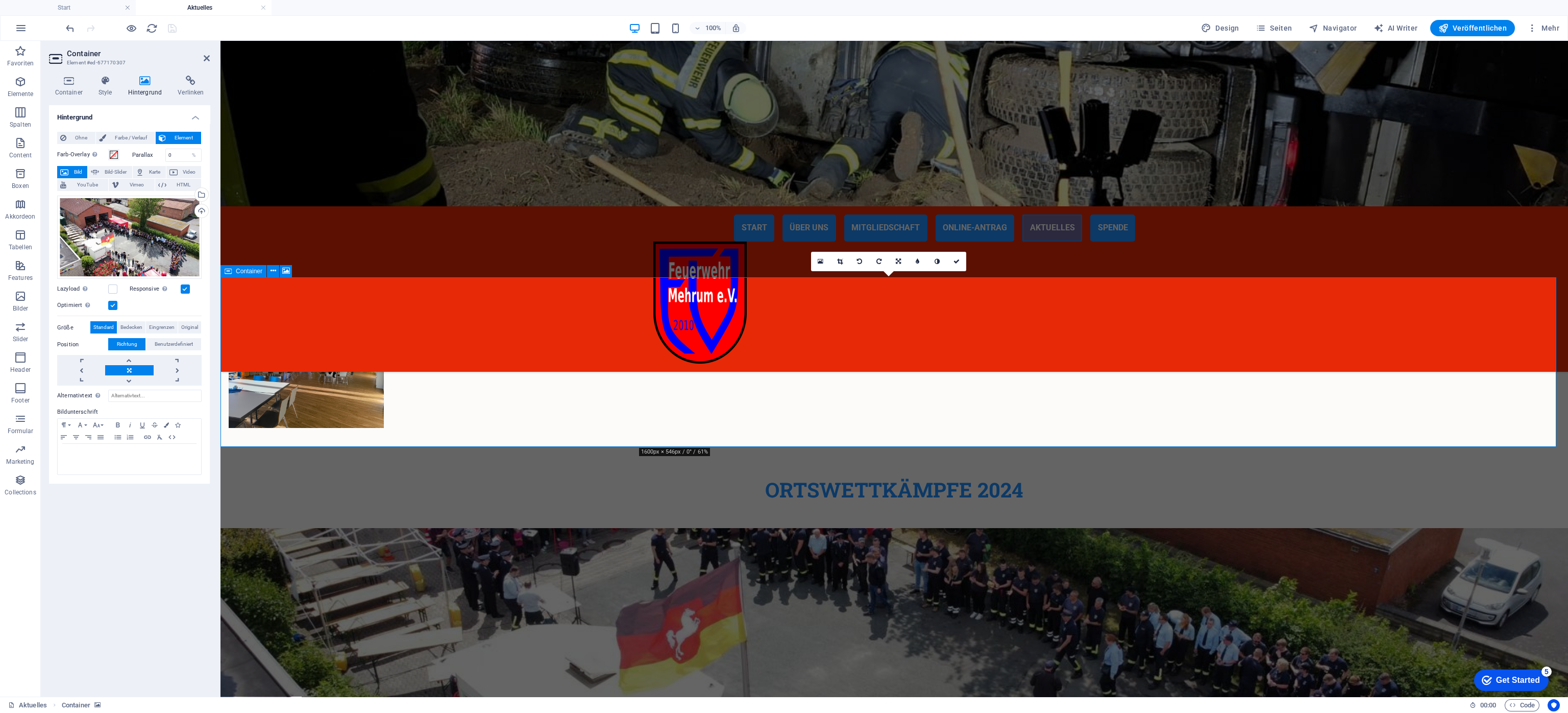
click at [201, 206] on div "Hochladen" at bounding box center [200, 211] width 15 height 15
click at [134, 242] on div "Ziehe Dateien zum Hochladen hierher oder klicke hier, um aus Dateien oder koste…" at bounding box center [129, 237] width 144 height 84
click at [134, 242] on body "Förderverein Freiwillige Feuerwehr Mehrum e.V. Start Aktuelles Favoriten Elemen…" at bounding box center [784, 356] width 1568 height 713
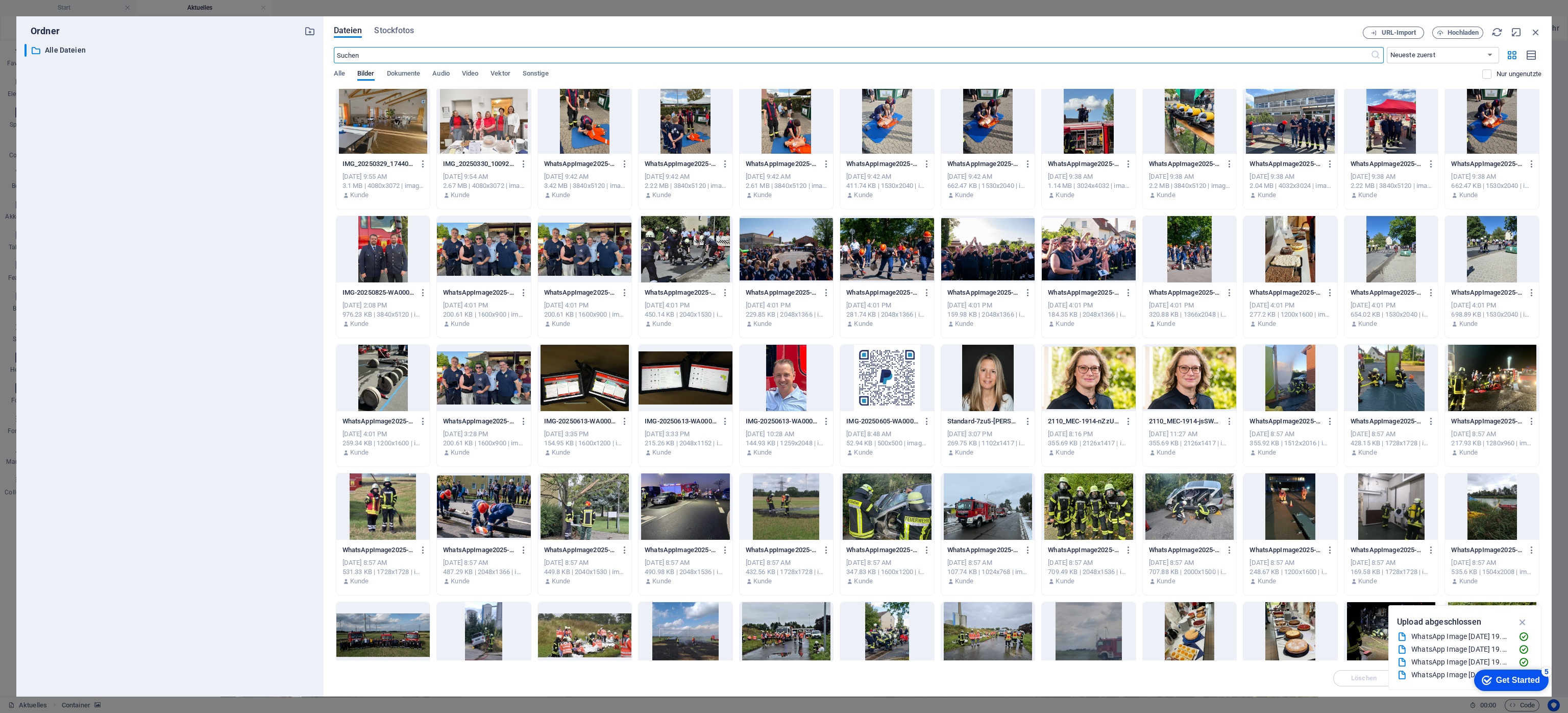
scroll to position [0, 0]
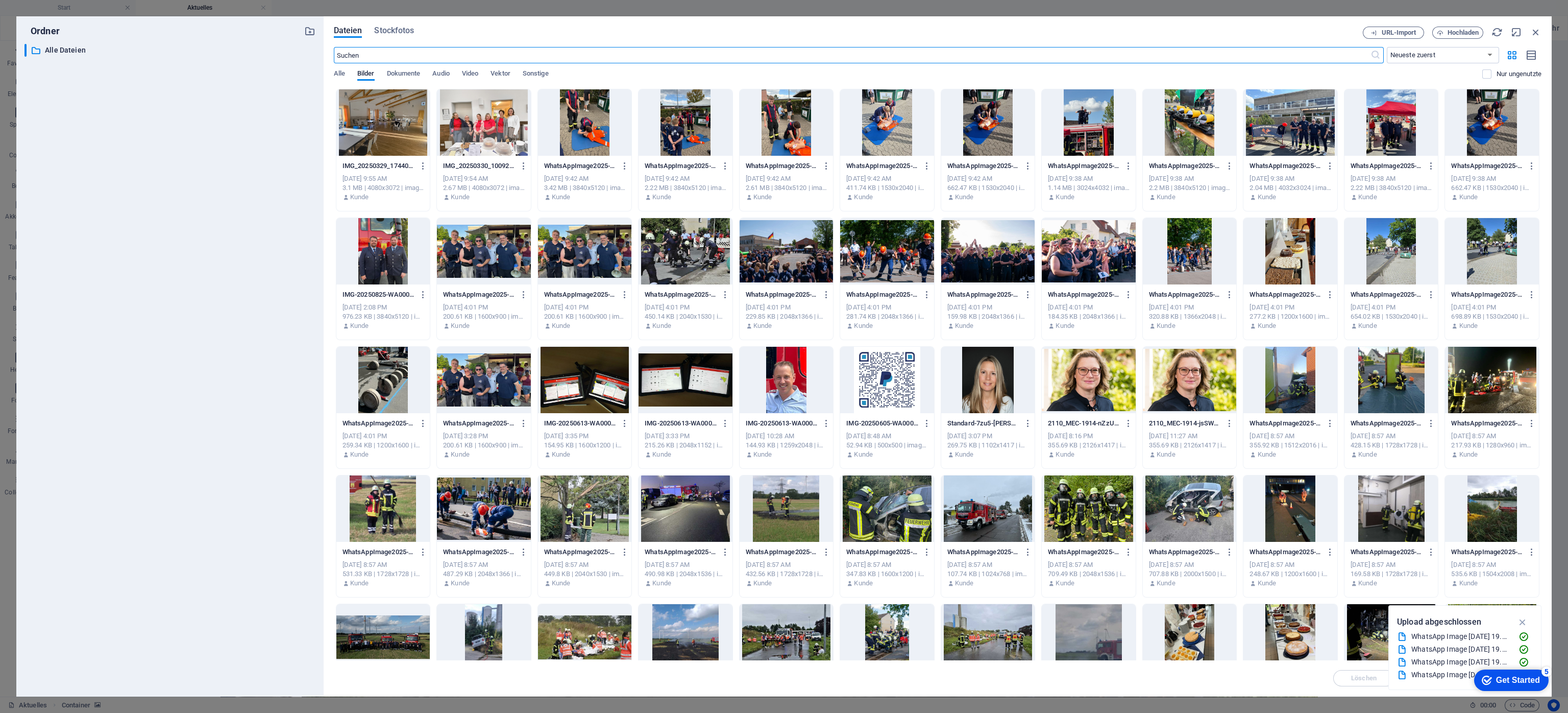
click at [161, 404] on div "​ Alle Dateien Alle Dateien" at bounding box center [170, 366] width 291 height 644
drag, startPoint x: 1541, startPoint y: 30, endPoint x: 1535, endPoint y: 30, distance: 6.0
click at [1045, 30] on div "Dateien Stockfotos URL-Import Hochladen ​ Neueste zuerst Älteste zuerst Name (A…" at bounding box center [938, 356] width 1228 height 680
click at [1045, 30] on icon "button" at bounding box center [1536, 32] width 11 height 11
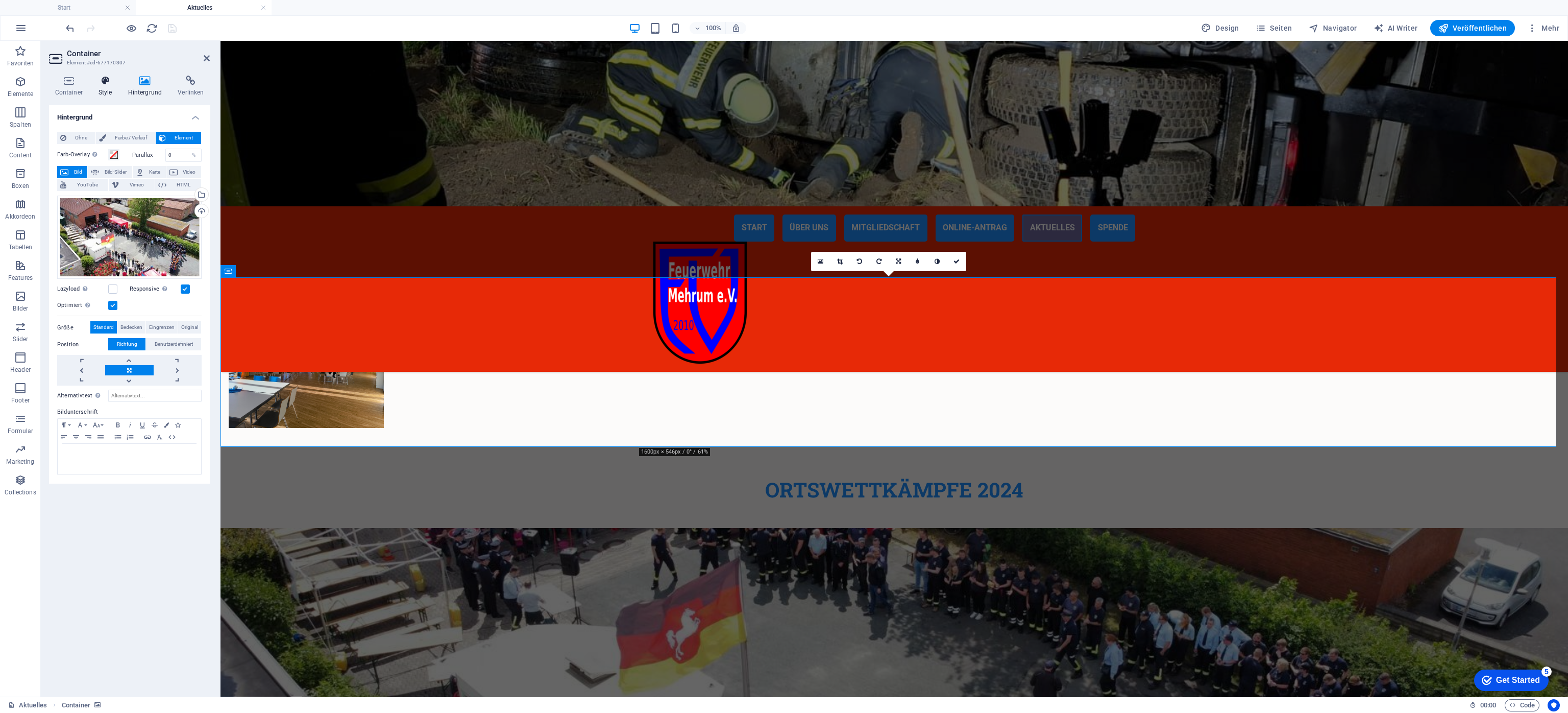
click at [108, 82] on icon at bounding box center [105, 80] width 26 height 10
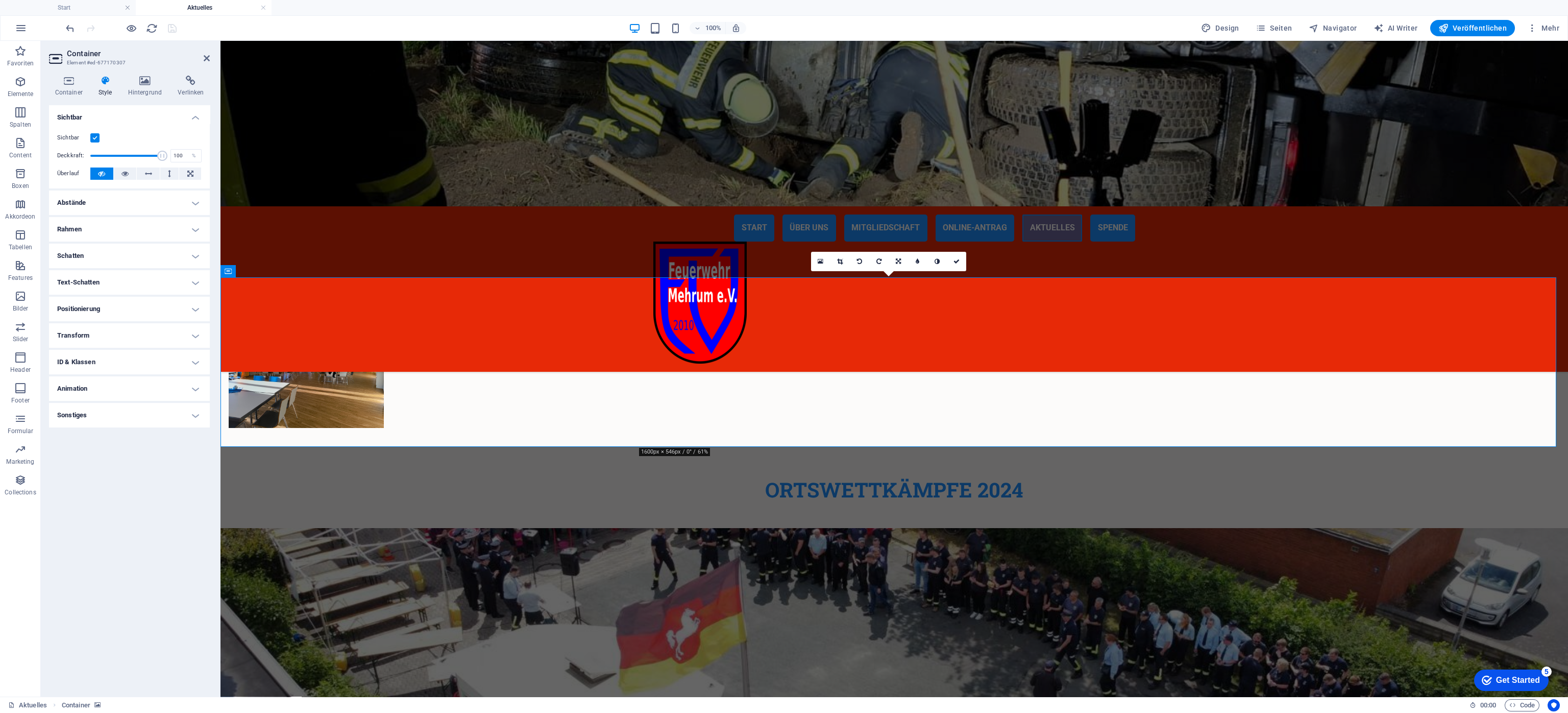
click at [84, 49] on h2 "Container" at bounding box center [138, 53] width 143 height 9
click at [135, 475] on div "Layout Wie sich dieses Element innerhalb des Layouts ausdehnt (Flexbox). Größe …" at bounding box center [129, 397] width 161 height 583
click at [96, 58] on h3 "Element #ed-677170307" at bounding box center [128, 63] width 122 height 9
click at [103, 413] on h4 "Sonstiges" at bounding box center [129, 415] width 161 height 24
click at [26, 84] on icon "button" at bounding box center [20, 82] width 12 height 12
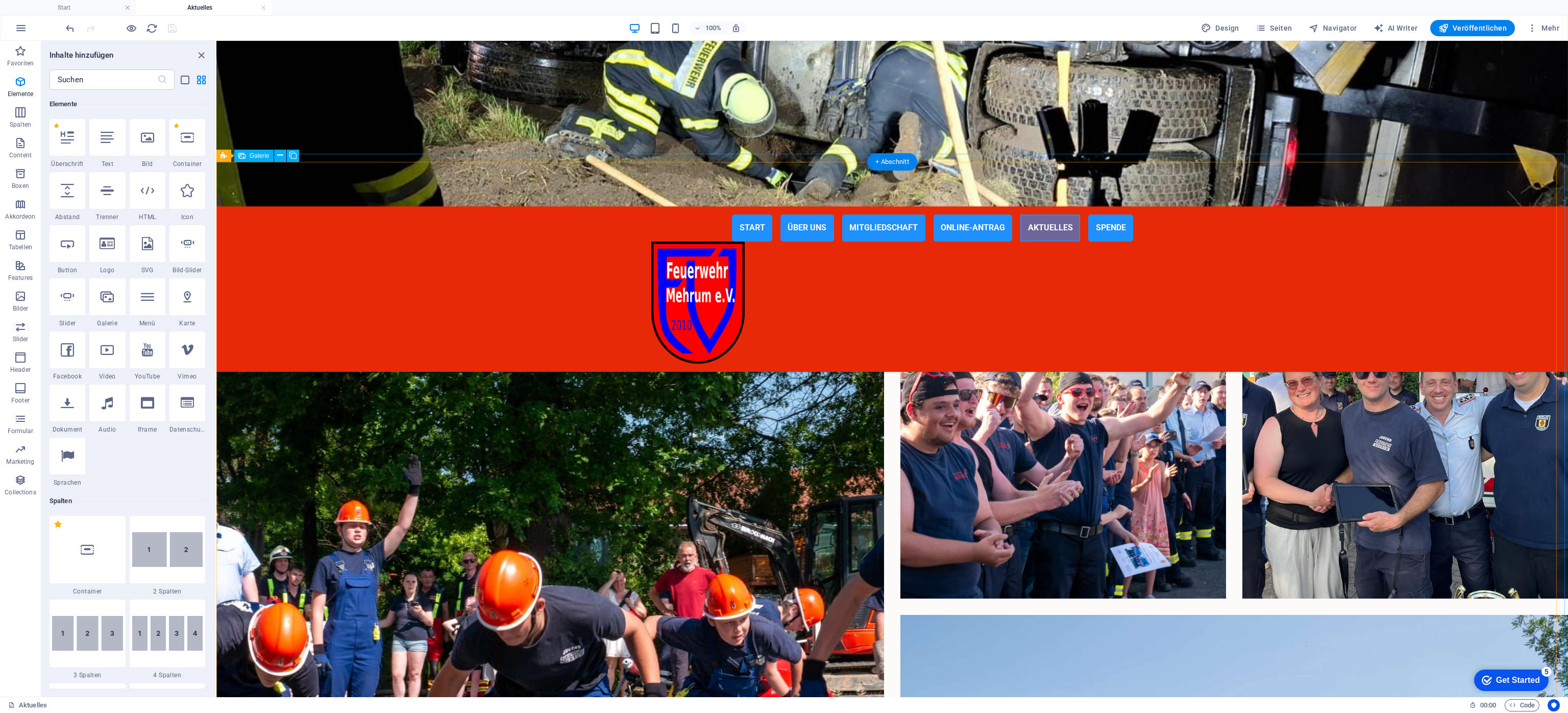
scroll to position [887, 0]
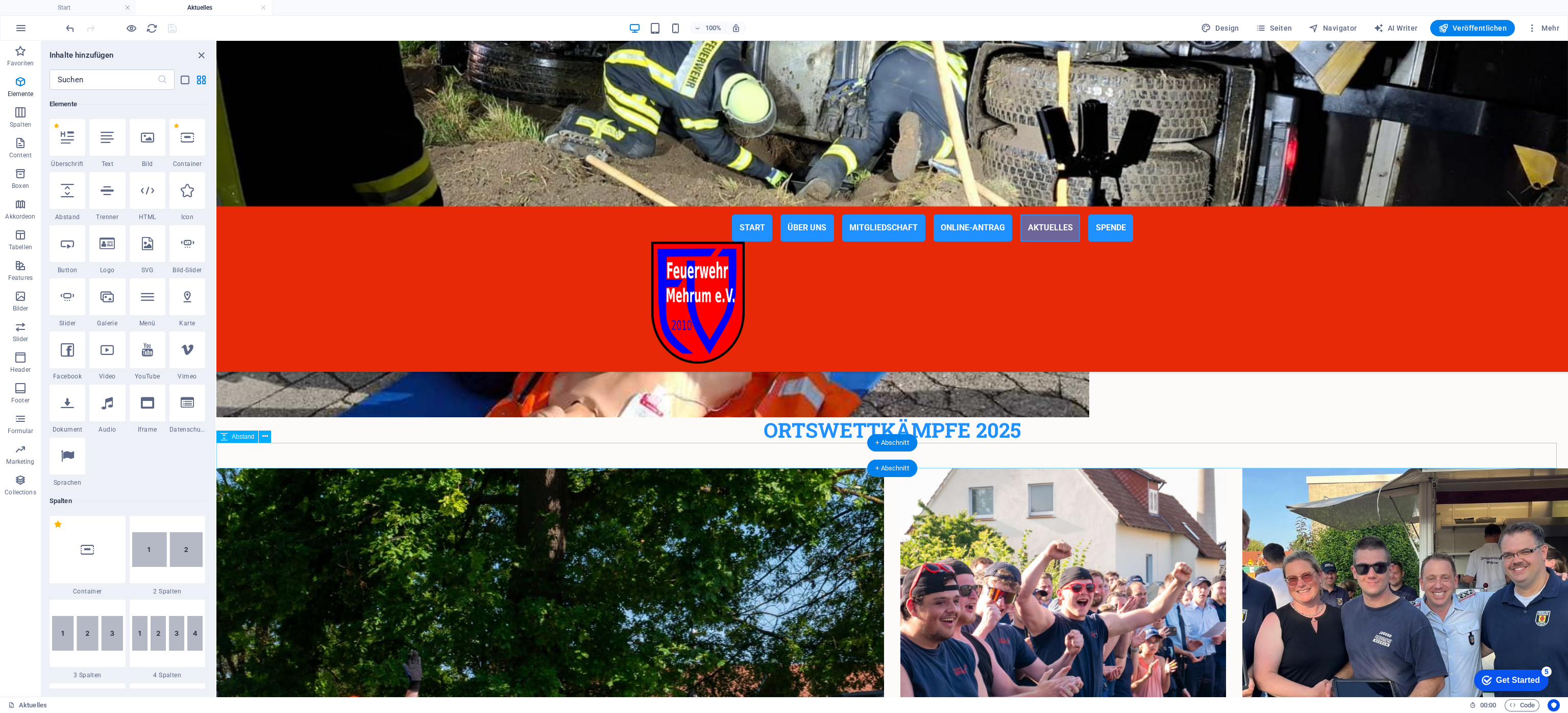
click at [251, 453] on div at bounding box center [892, 455] width 1351 height 26
click at [242, 439] on span "Abstand" at bounding box center [243, 437] width 23 height 6
click at [262, 437] on icon at bounding box center [265, 437] width 5 height 11
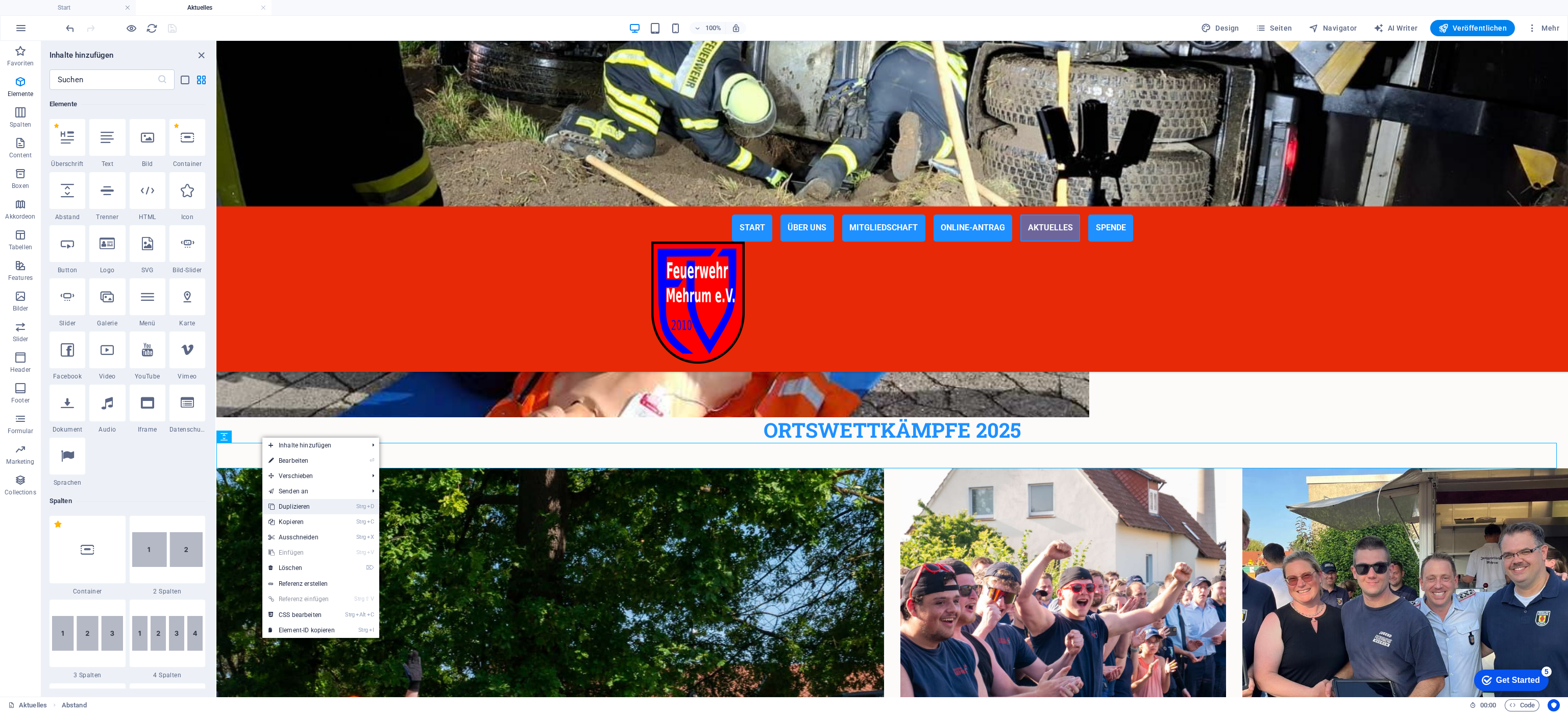
click at [296, 475] on link "Strg D Duplizieren" at bounding box center [301, 506] width 79 height 15
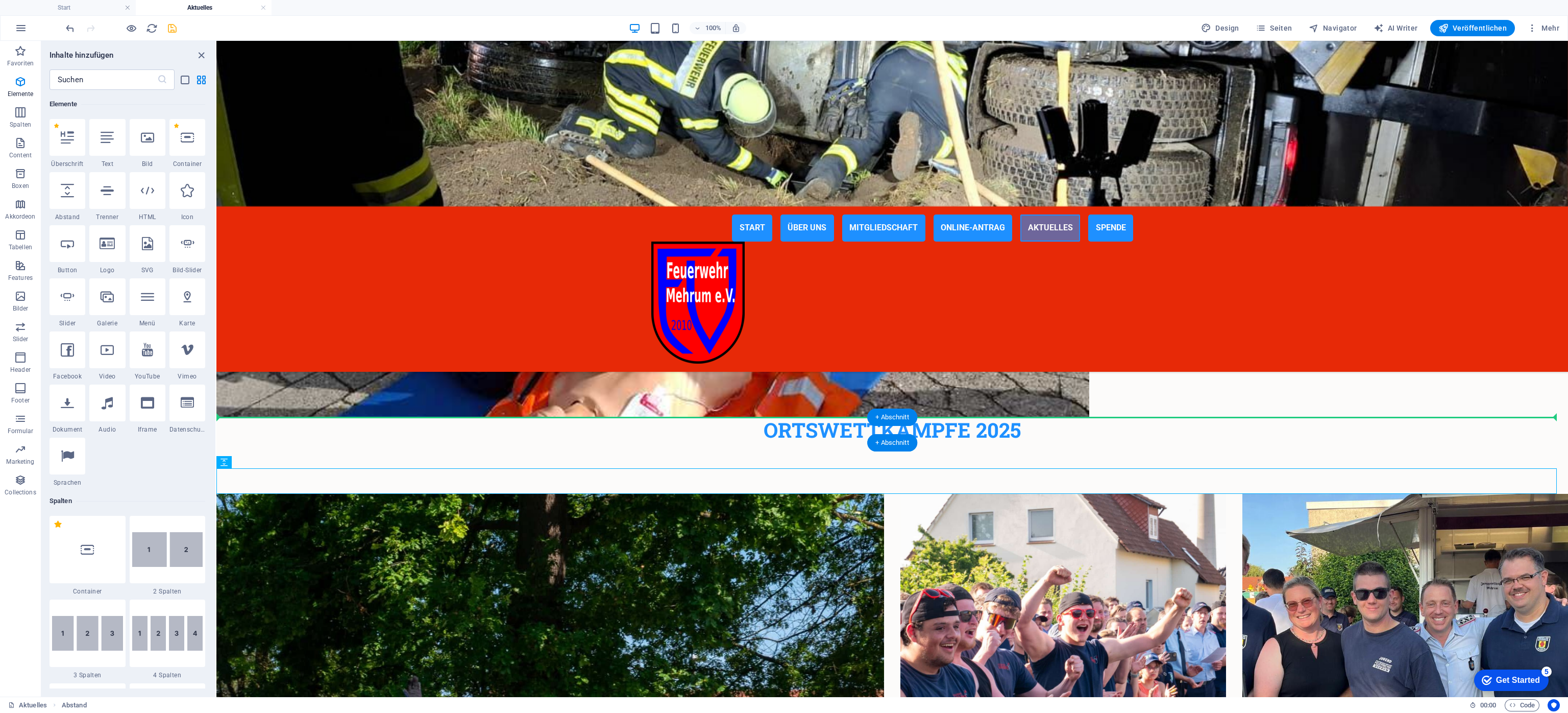
drag, startPoint x: 457, startPoint y: 507, endPoint x: 248, endPoint y: 418, distance: 227.2
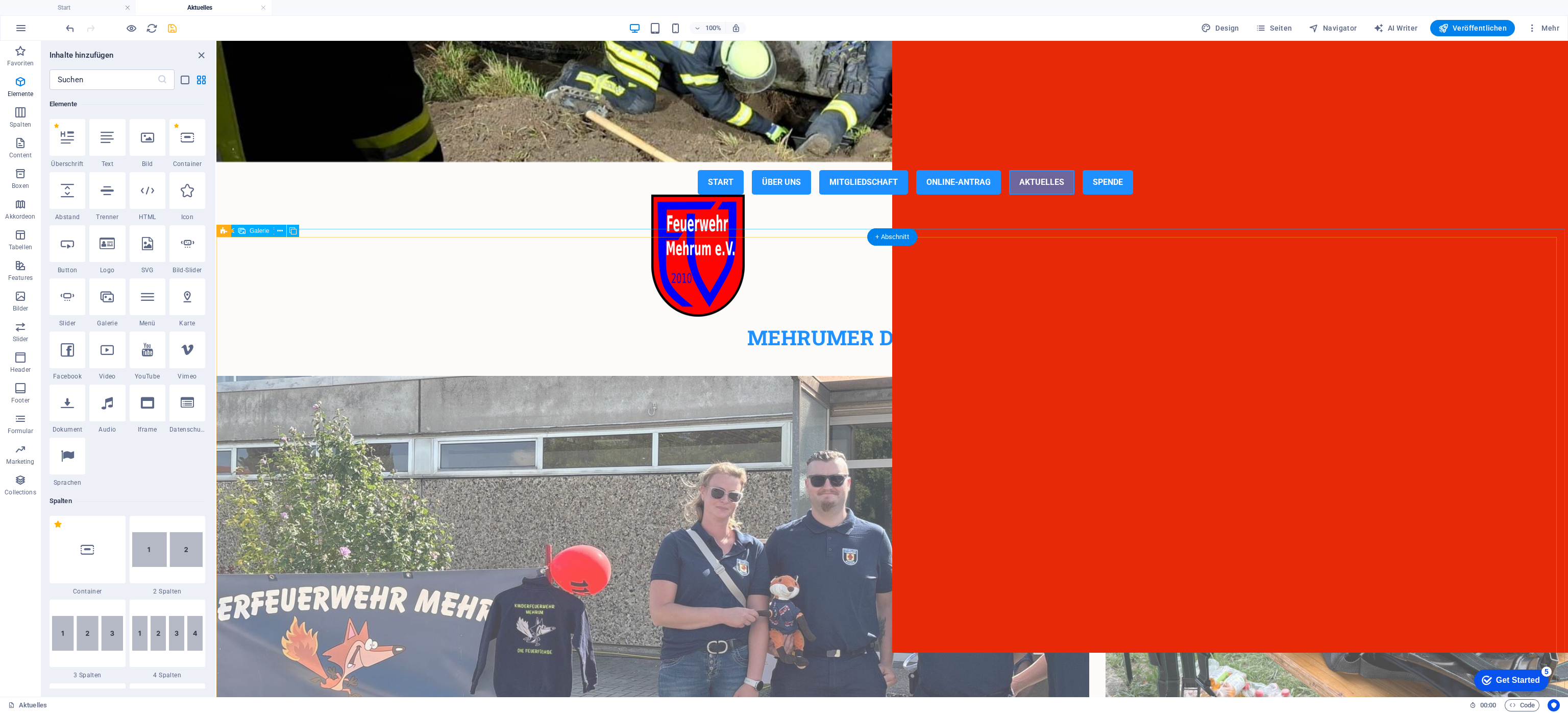
scroll to position [0, 0]
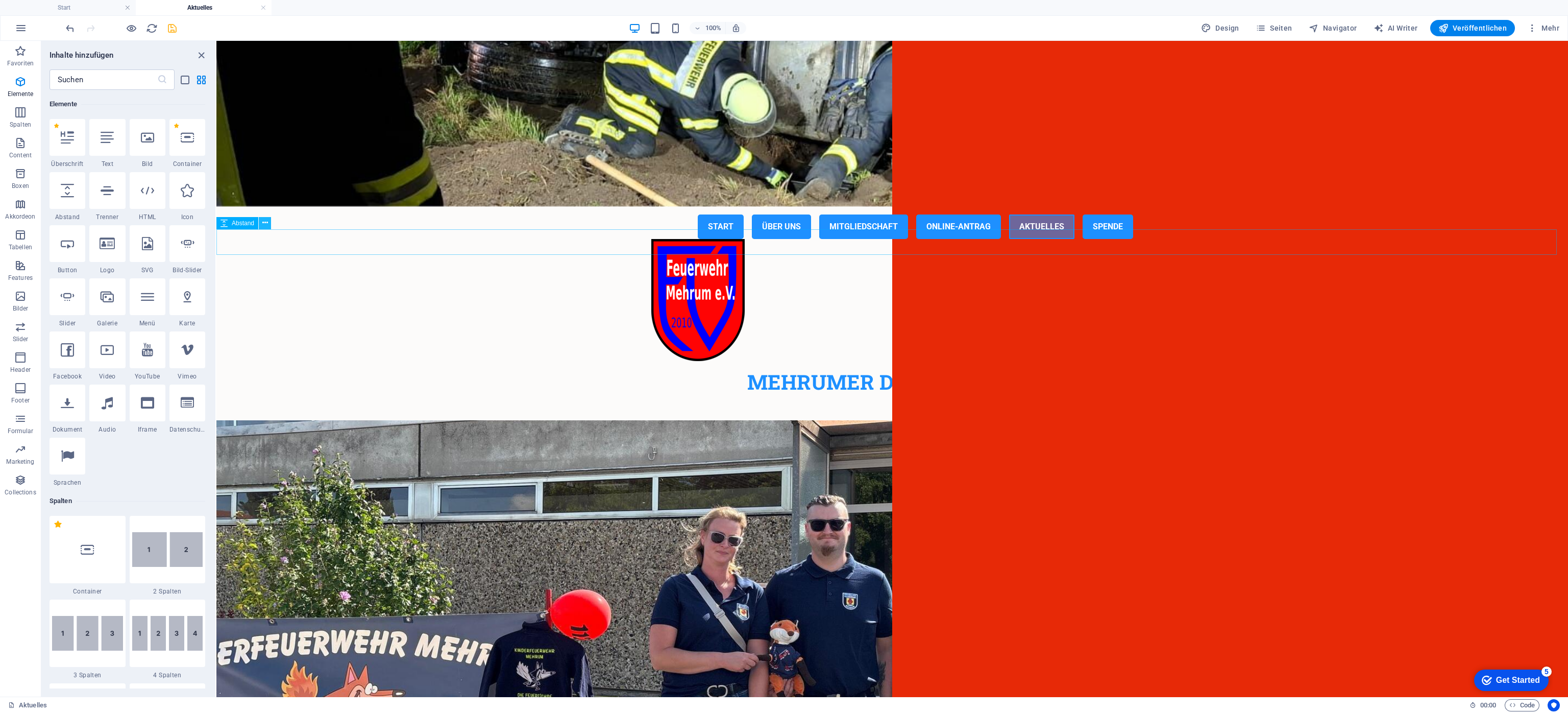
click at [265, 220] on icon at bounding box center [265, 223] width 5 height 11
click at [287, 287] on link "Strg D Duplizieren" at bounding box center [306, 289] width 79 height 15
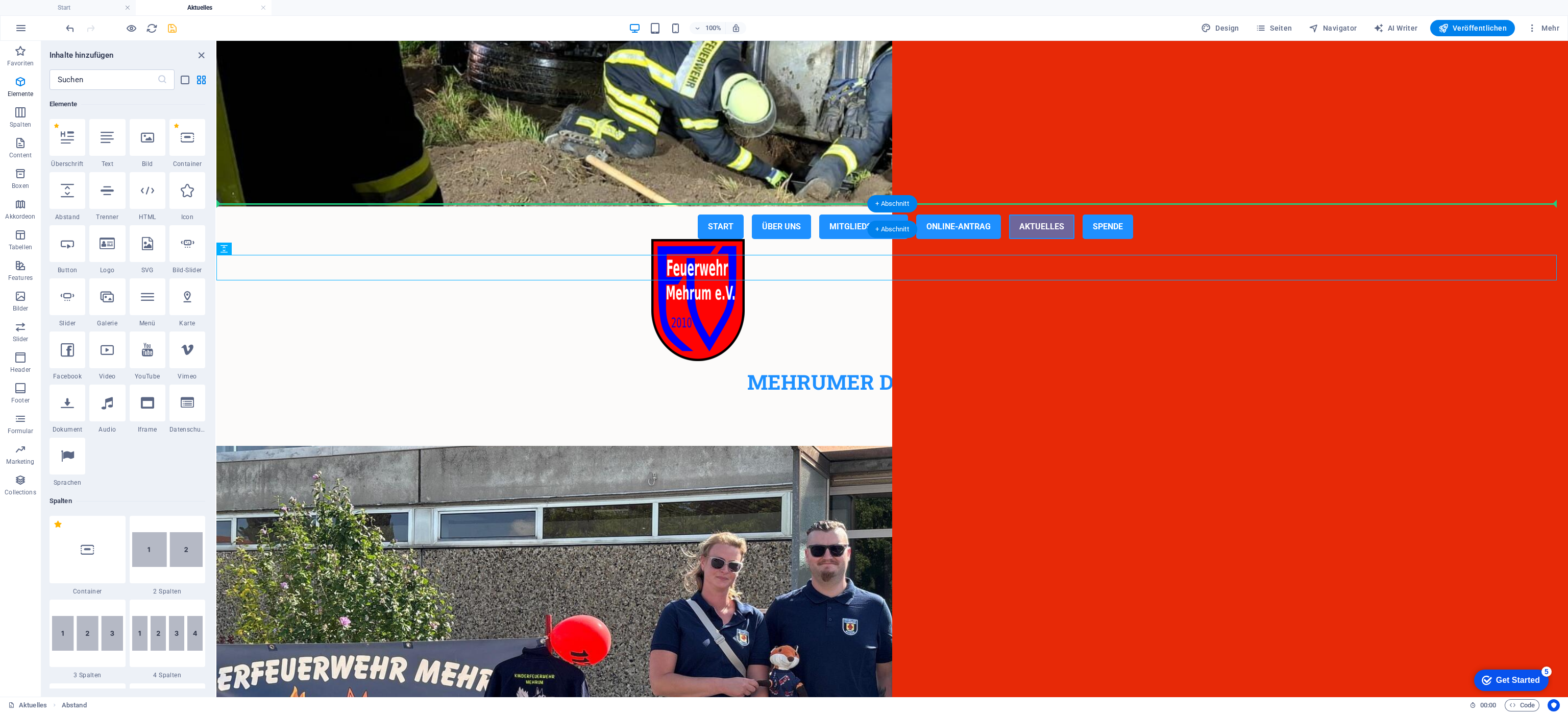
drag, startPoint x: 464, startPoint y: 292, endPoint x: 262, endPoint y: 208, distance: 218.8
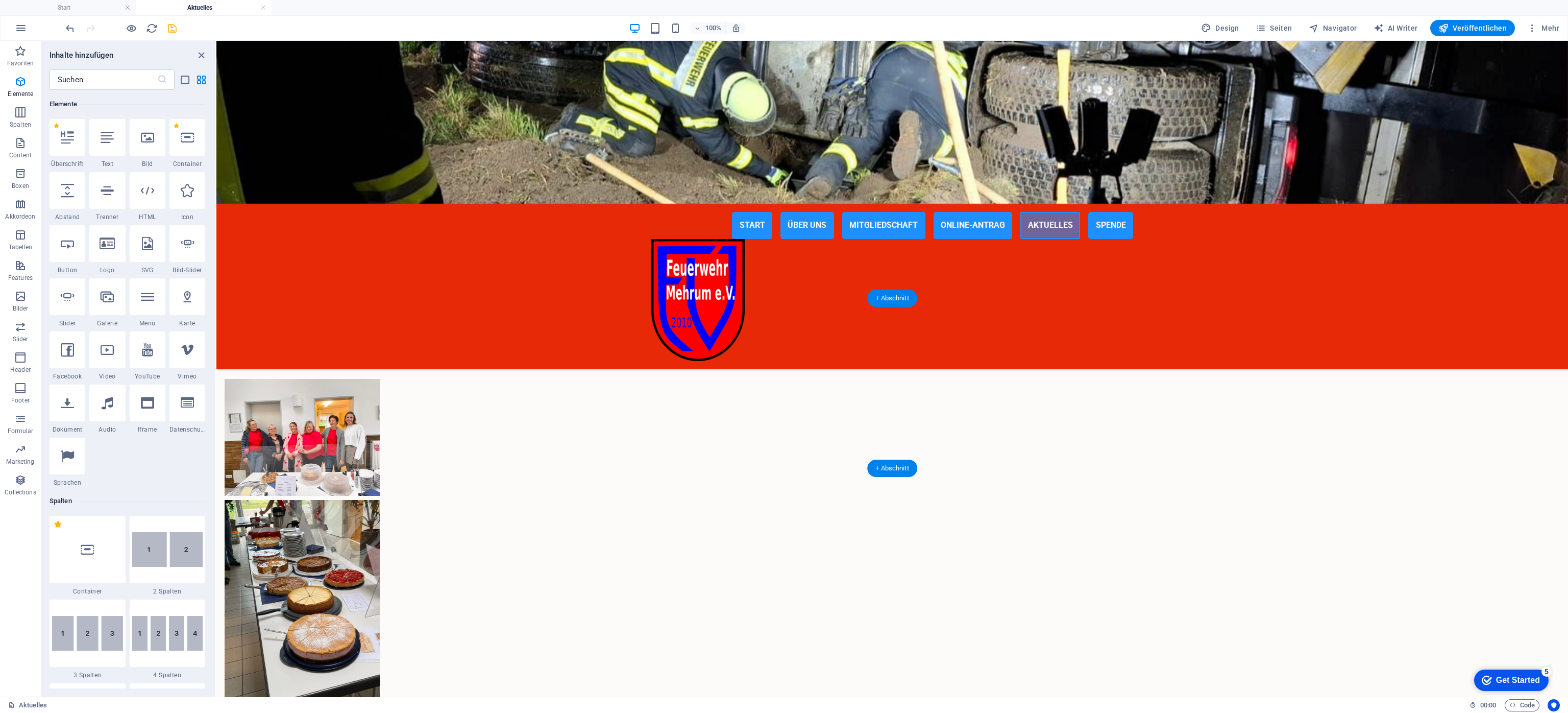
scroll to position [2070, 0]
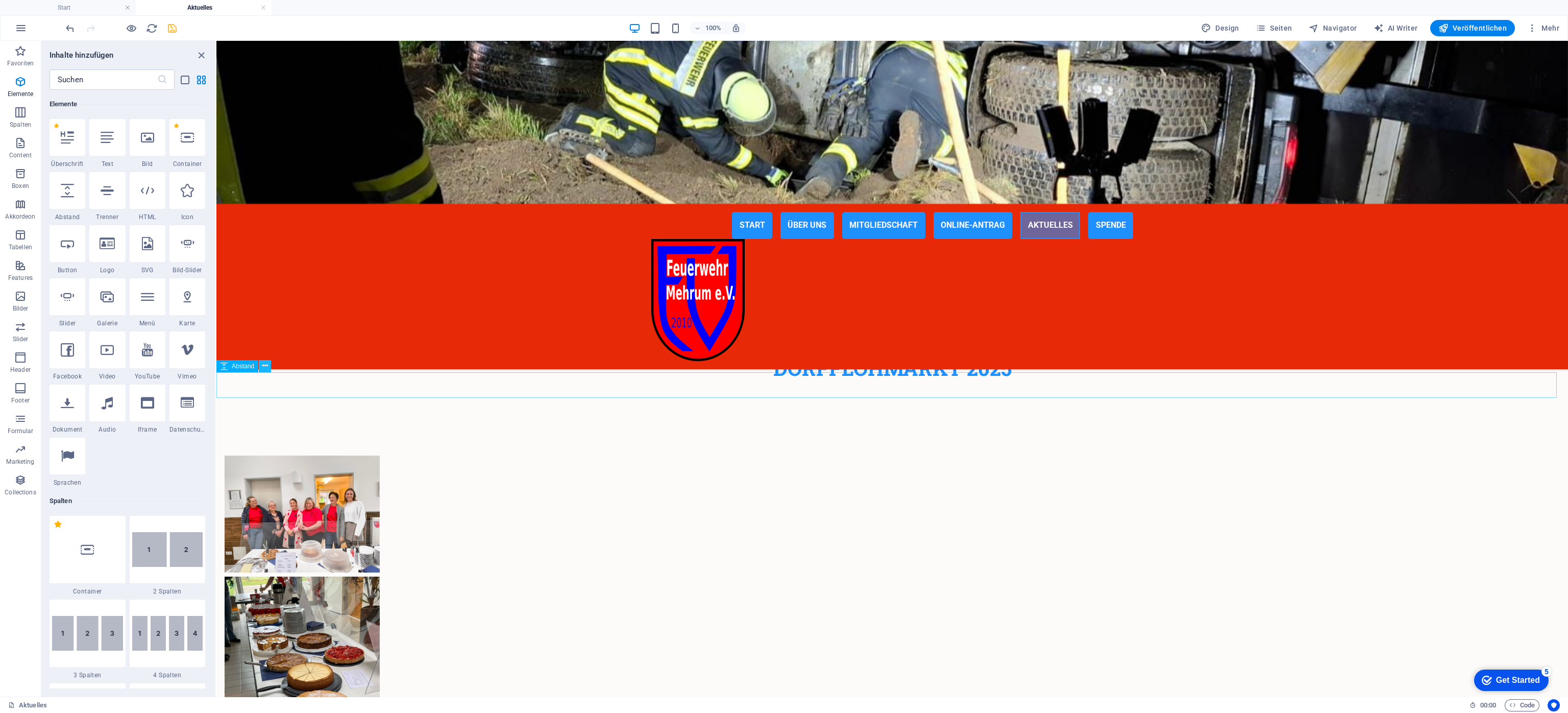
click at [264, 365] on icon at bounding box center [265, 366] width 5 height 11
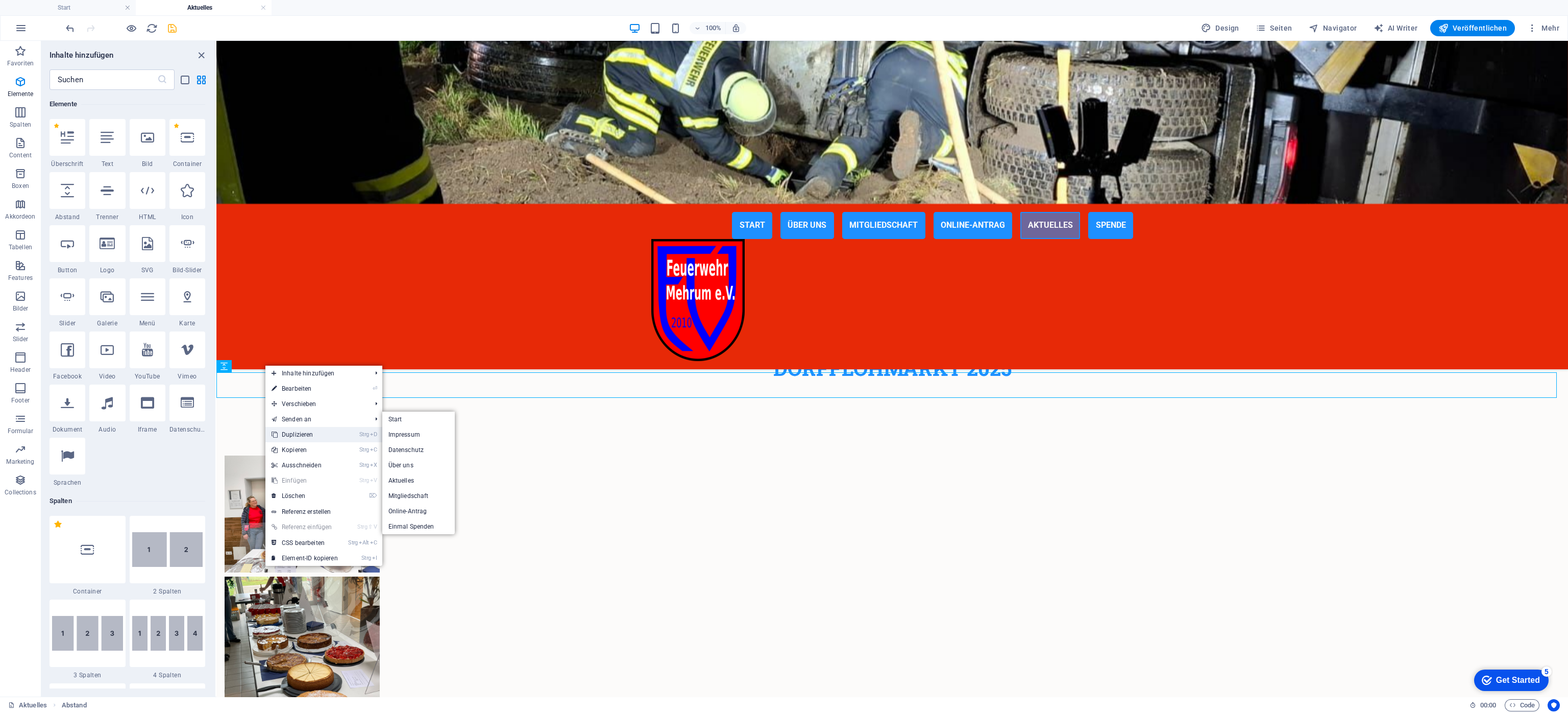
click at [293, 434] on link "Strg D Duplizieren" at bounding box center [304, 434] width 79 height 15
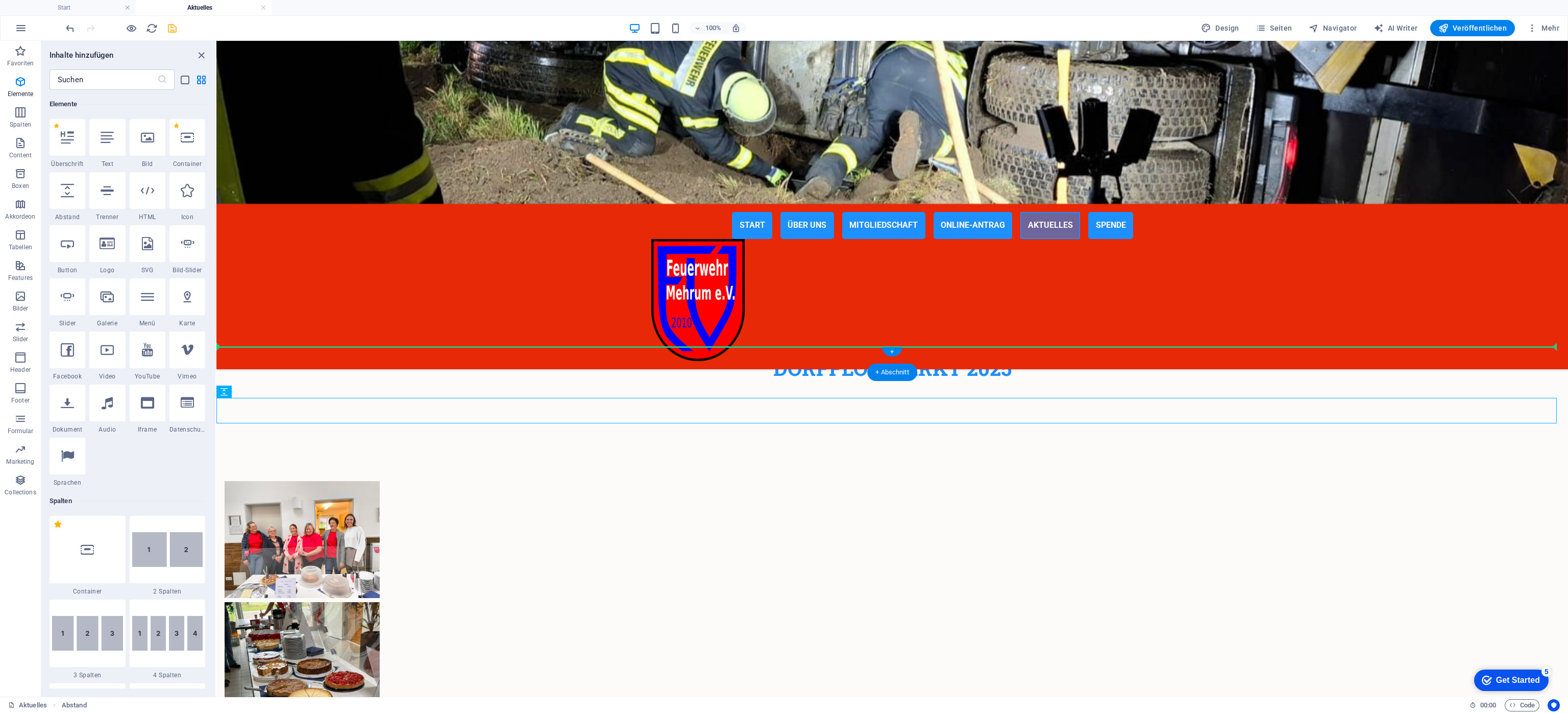
drag, startPoint x: 462, startPoint y: 434, endPoint x: 257, endPoint y: 351, distance: 221.2
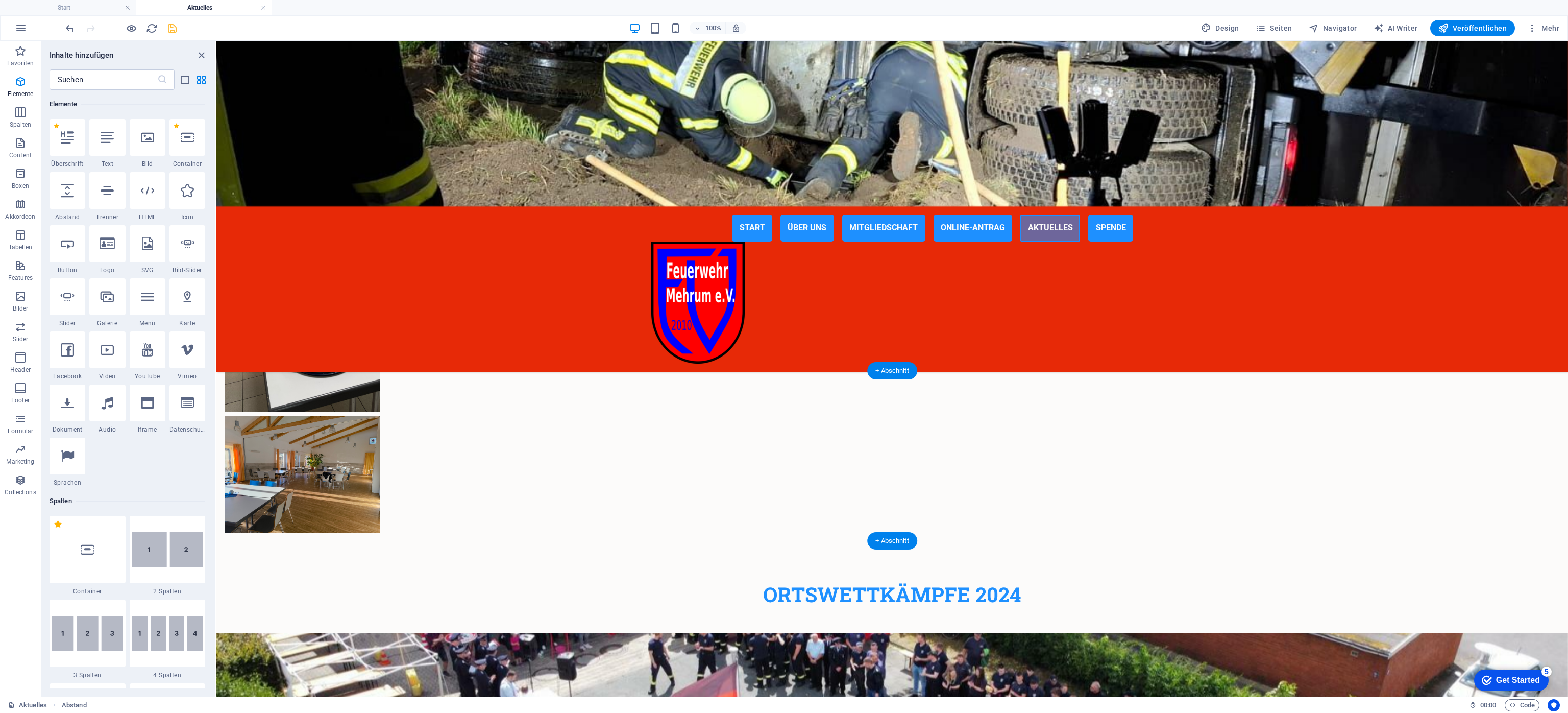
scroll to position [2453, 0]
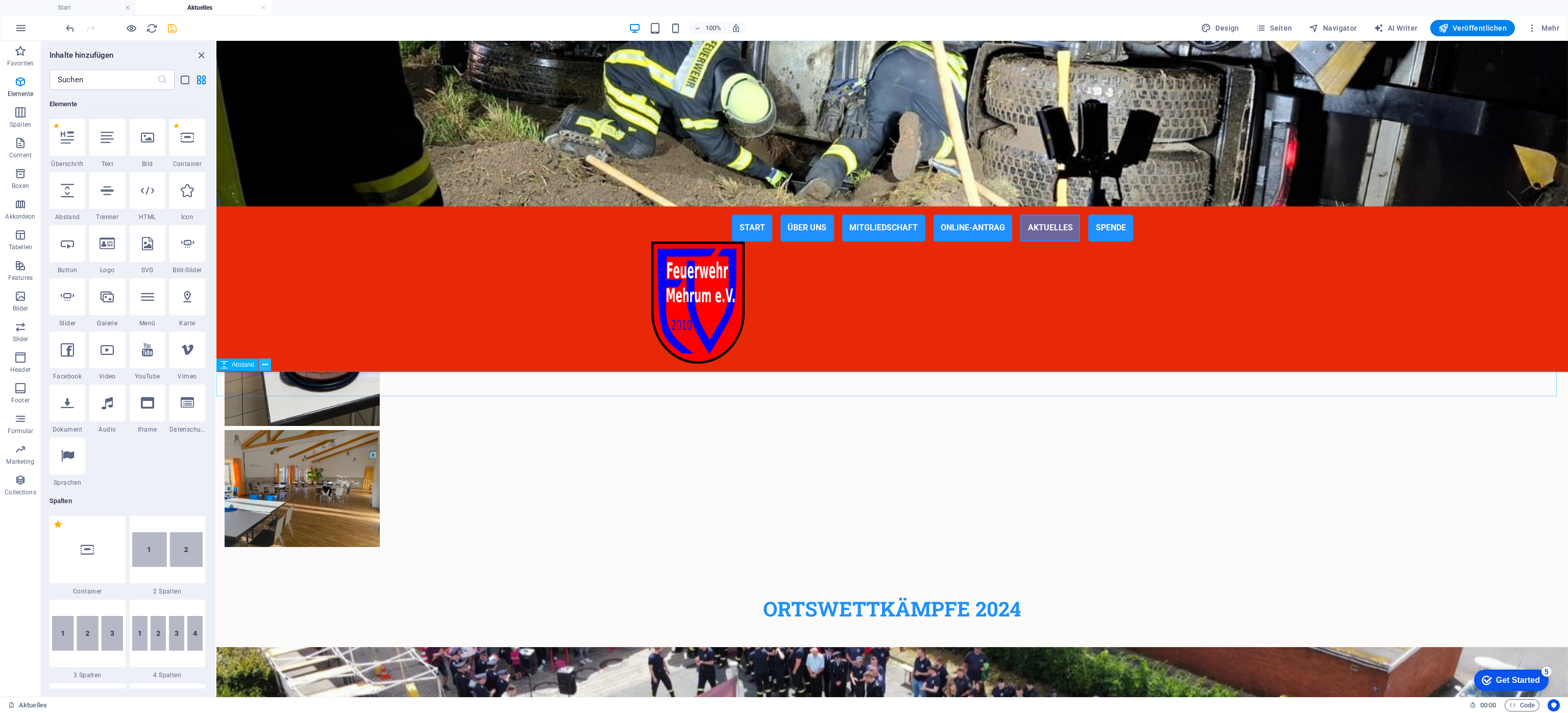
click at [268, 359] on button at bounding box center [265, 365] width 12 height 12
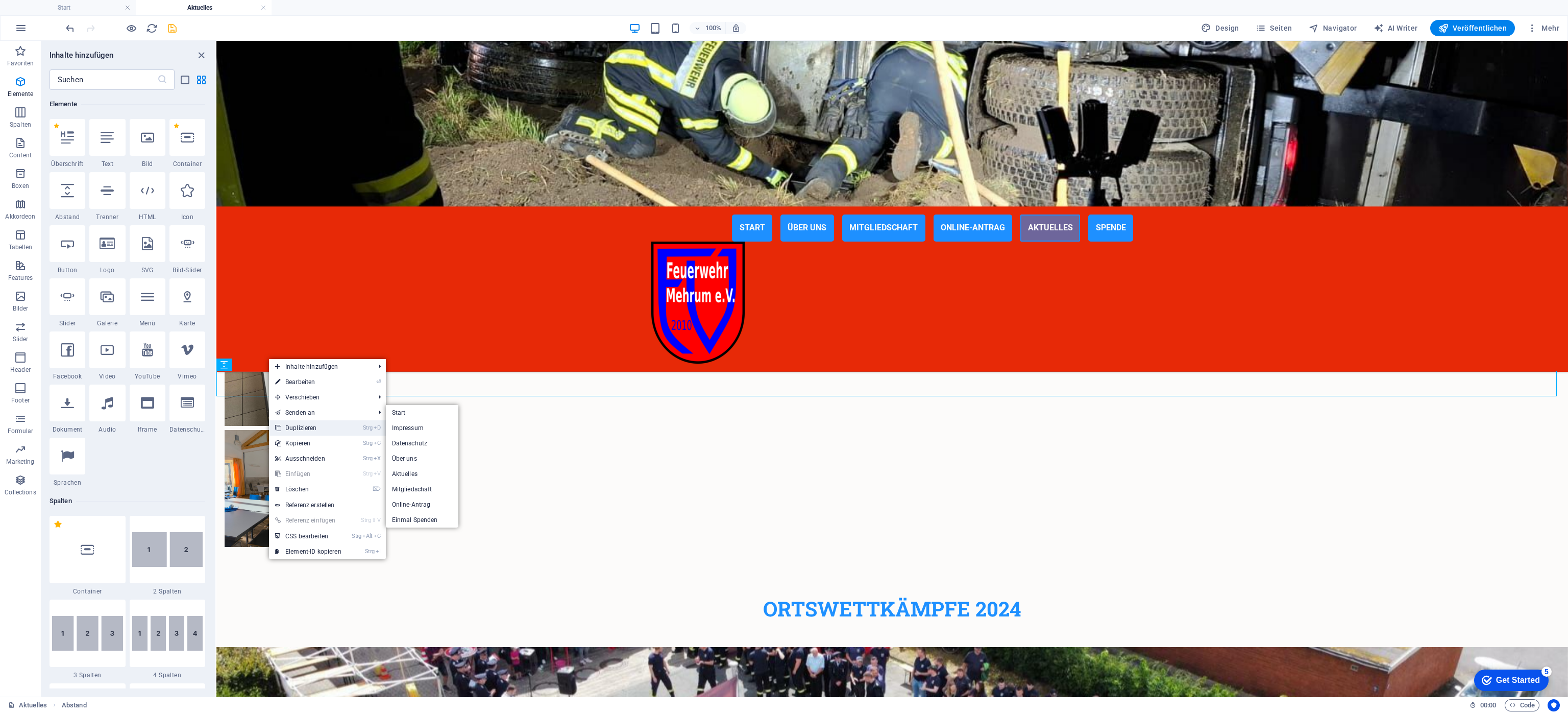
click at [301, 426] on link "Strg D Duplizieren" at bounding box center [308, 427] width 79 height 15
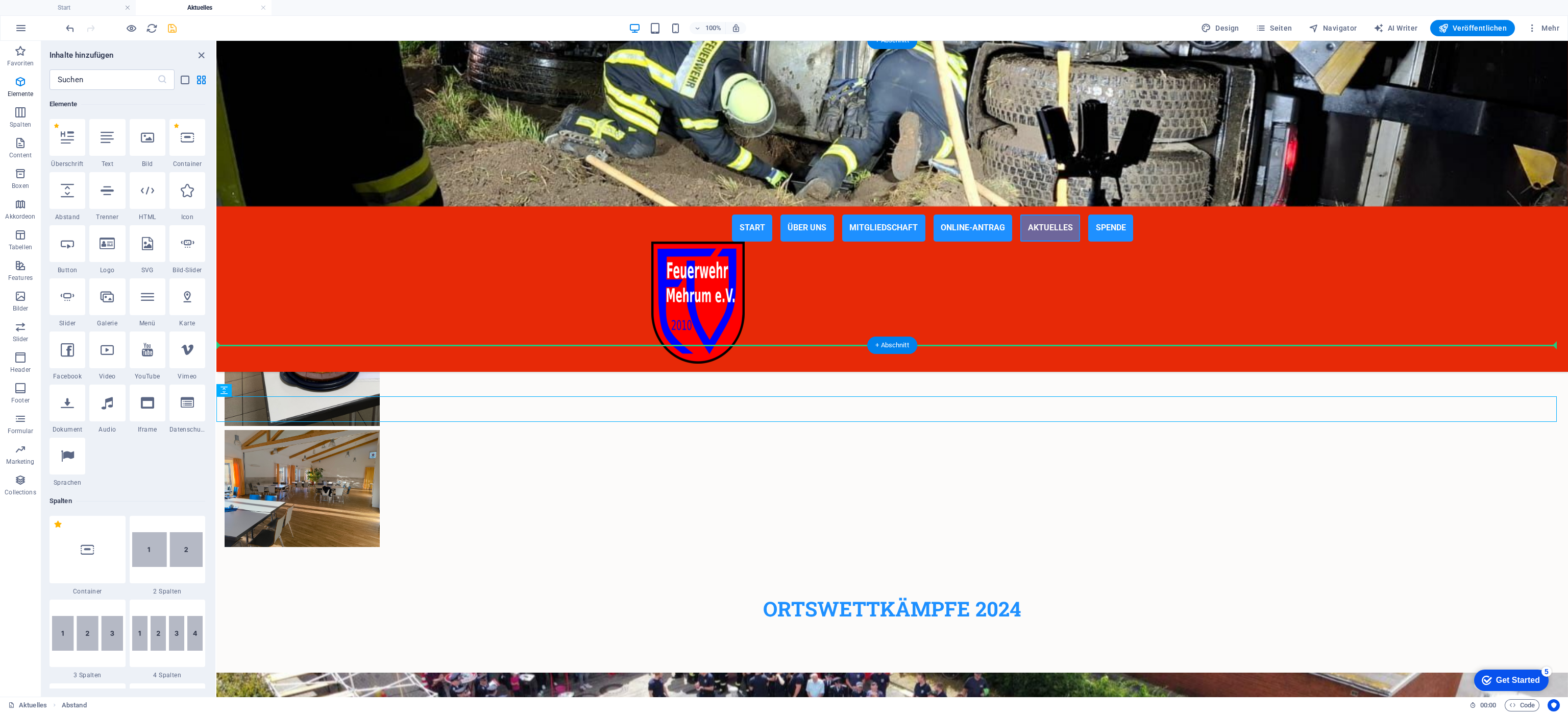
drag, startPoint x: 460, startPoint y: 432, endPoint x: 267, endPoint y: 337, distance: 215.1
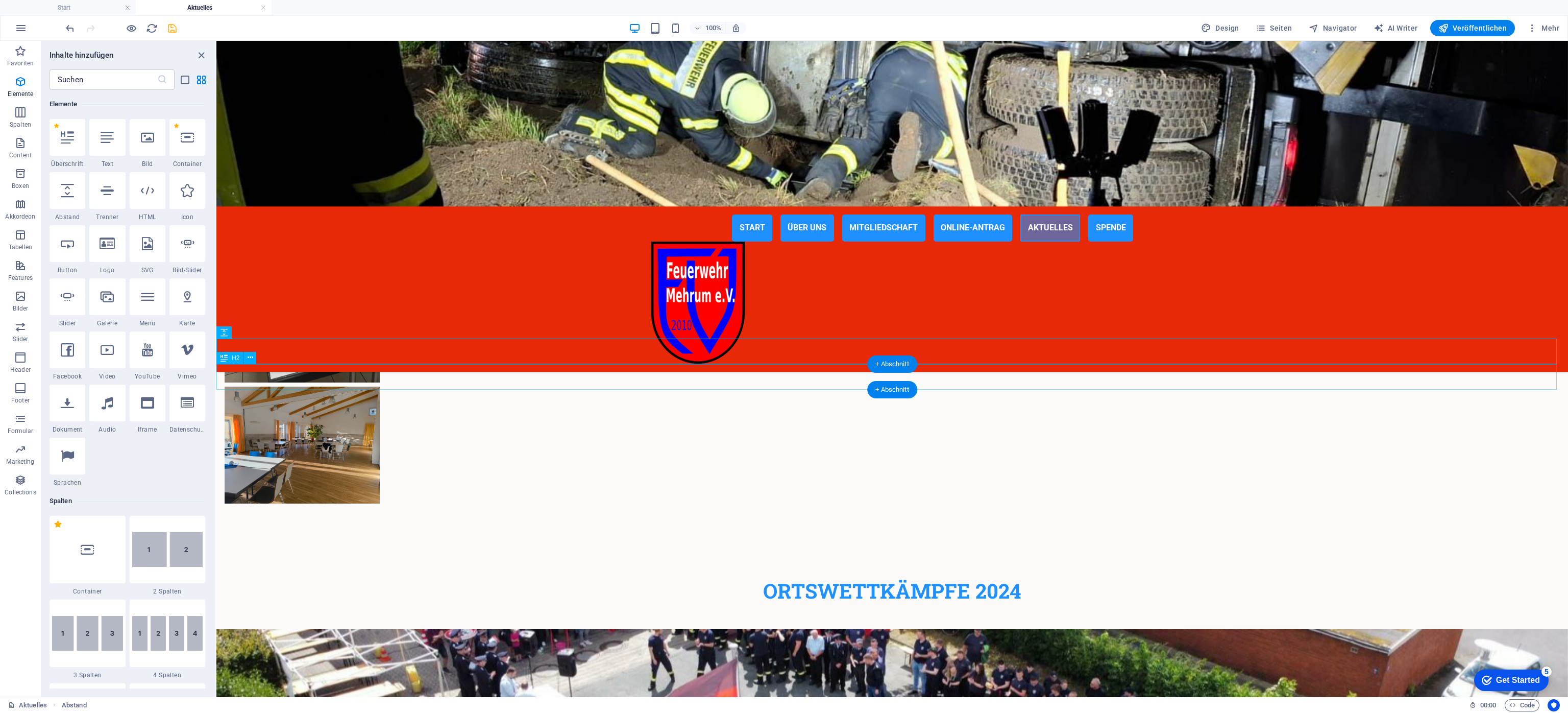
scroll to position [2674, 0]
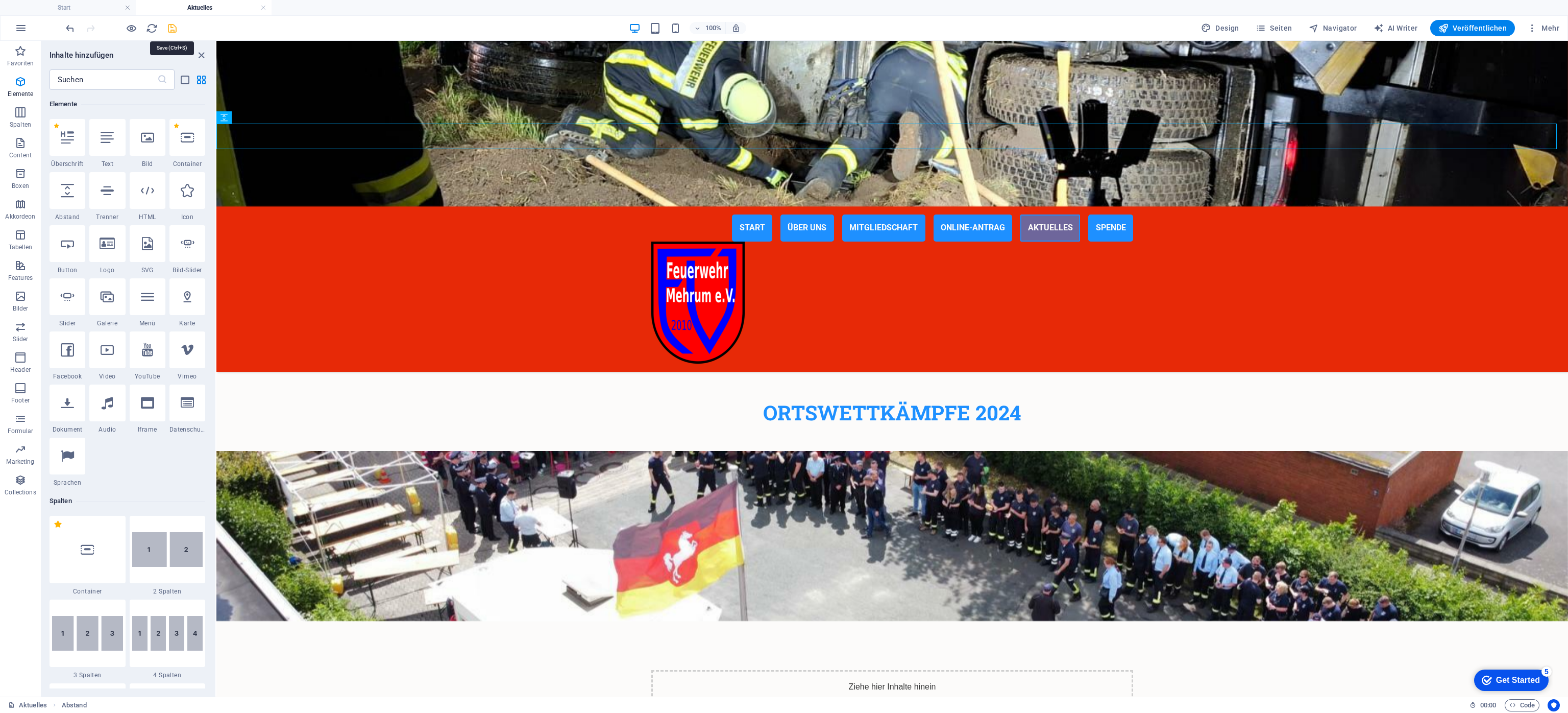
click at [173, 29] on icon "save" at bounding box center [172, 28] width 12 height 12
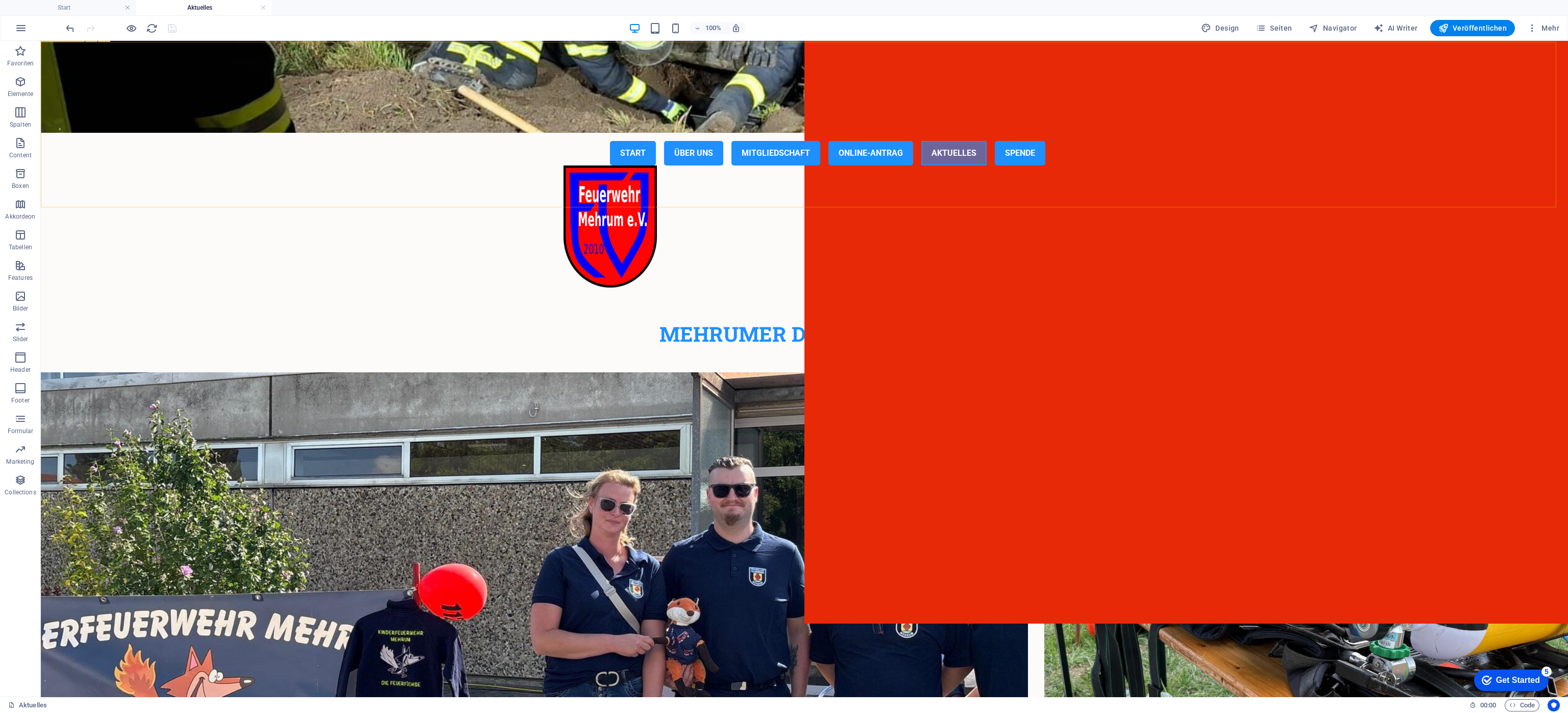
scroll to position [0, 0]
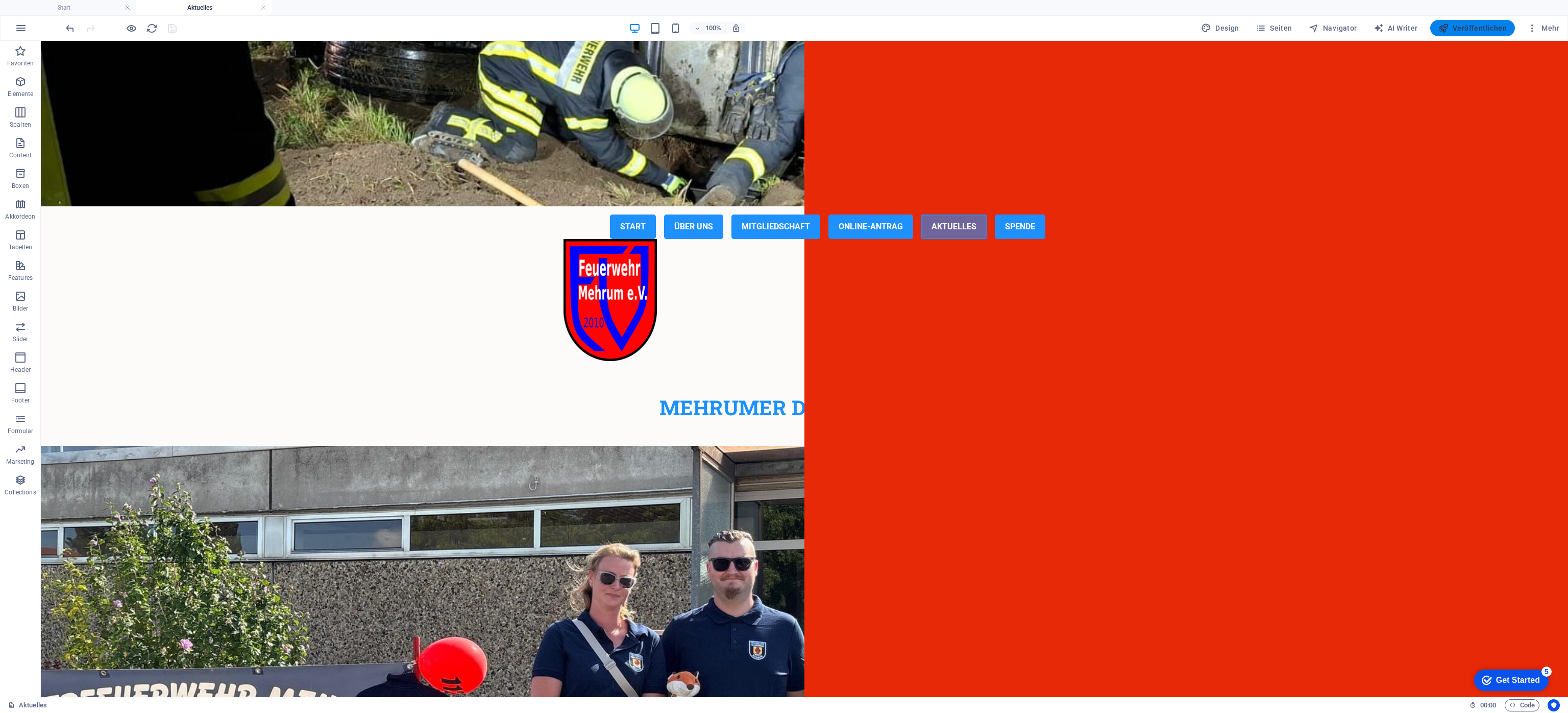
click at [1045, 27] on span "Veröffentlichen" at bounding box center [1472, 28] width 68 height 10
